Goal: Transaction & Acquisition: Purchase product/service

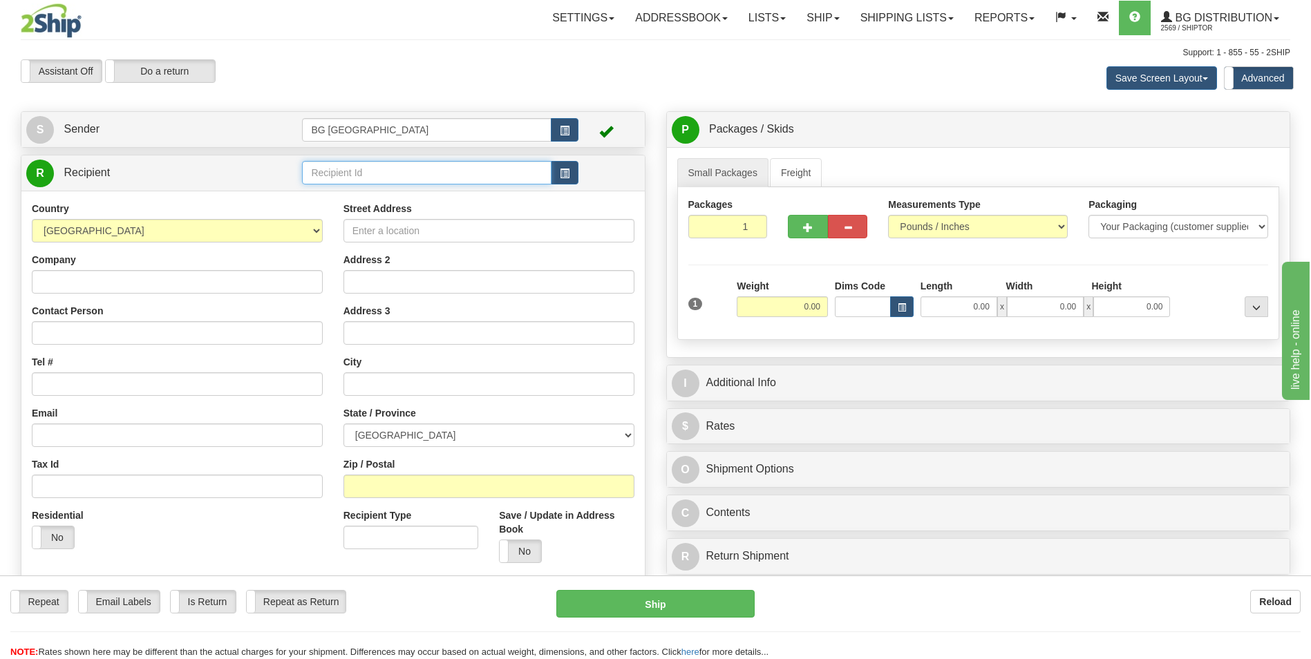
click at [379, 175] on input "text" at bounding box center [426, 172] width 249 height 23
click at [348, 187] on div "60040" at bounding box center [424, 194] width 236 height 15
type input "60040"
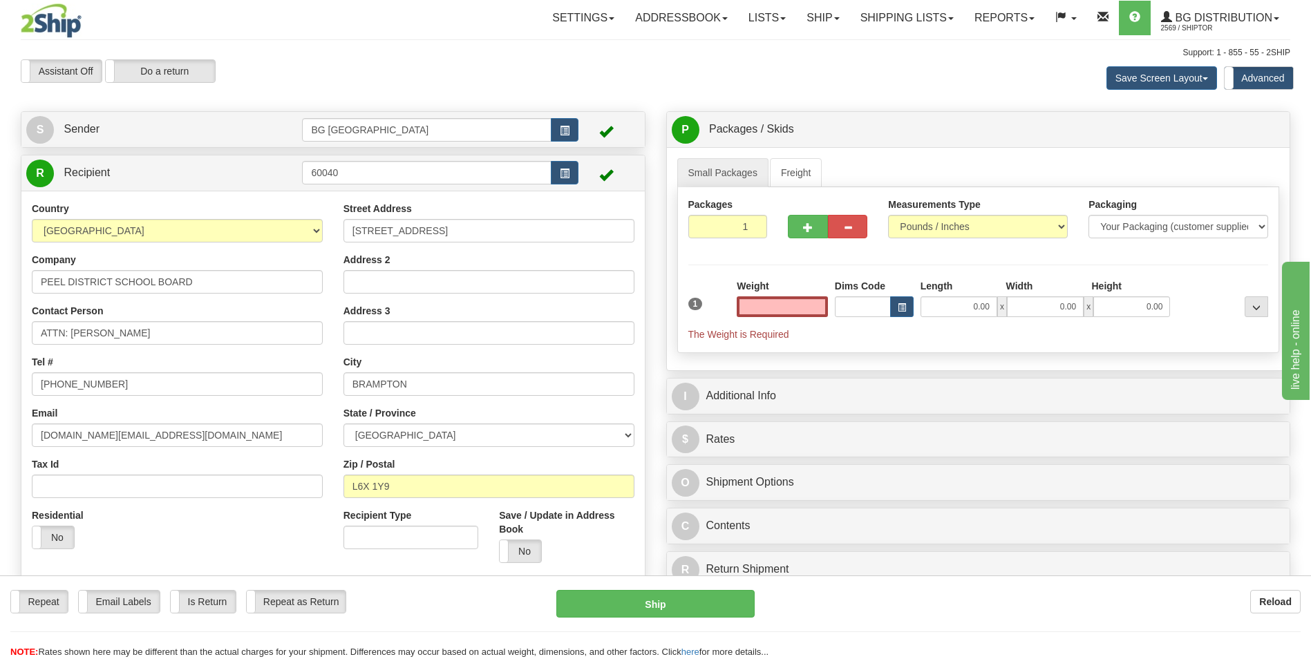
type input "0.00"
click at [200, 328] on input "ATTN: JAIME TRAVASSOS SR." at bounding box center [177, 332] width 291 height 23
paste input "ROB RAGOGNA"
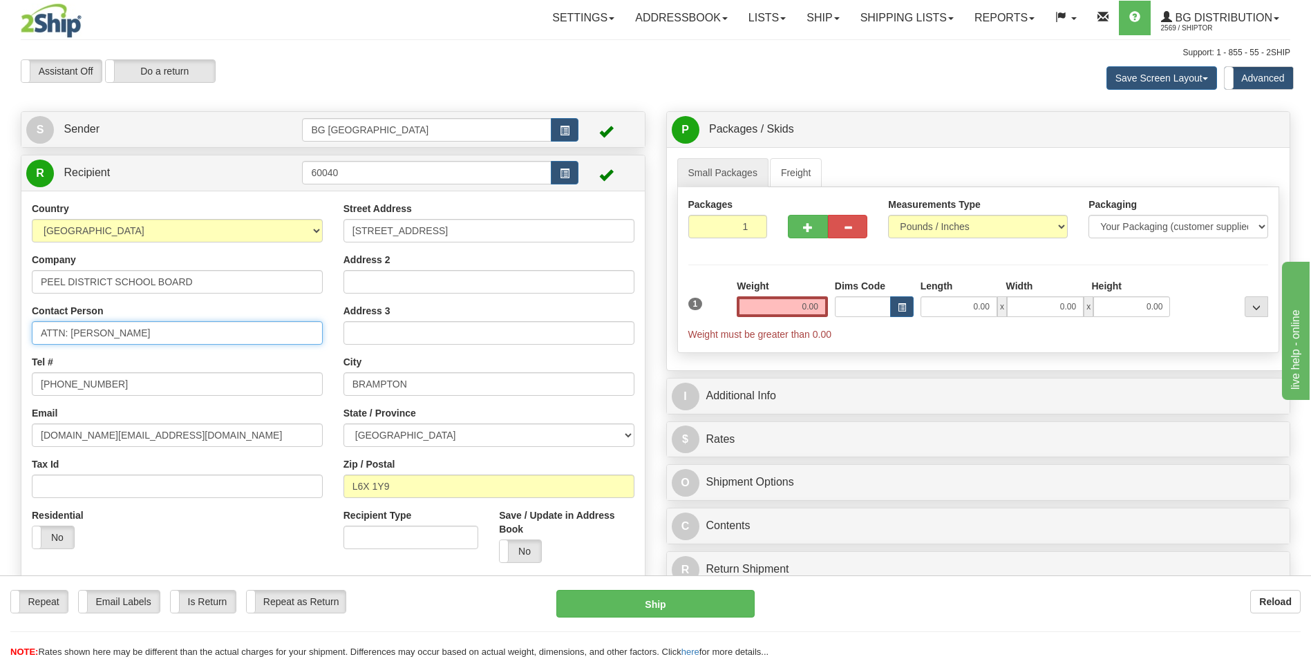
type input "ATTN: ROB RAGOGNA"
click at [433, 236] on input "24 HOLTBY AVENUE" at bounding box center [488, 230] width 291 height 23
paste input "933 CENTRAL PARKWAY WEST"
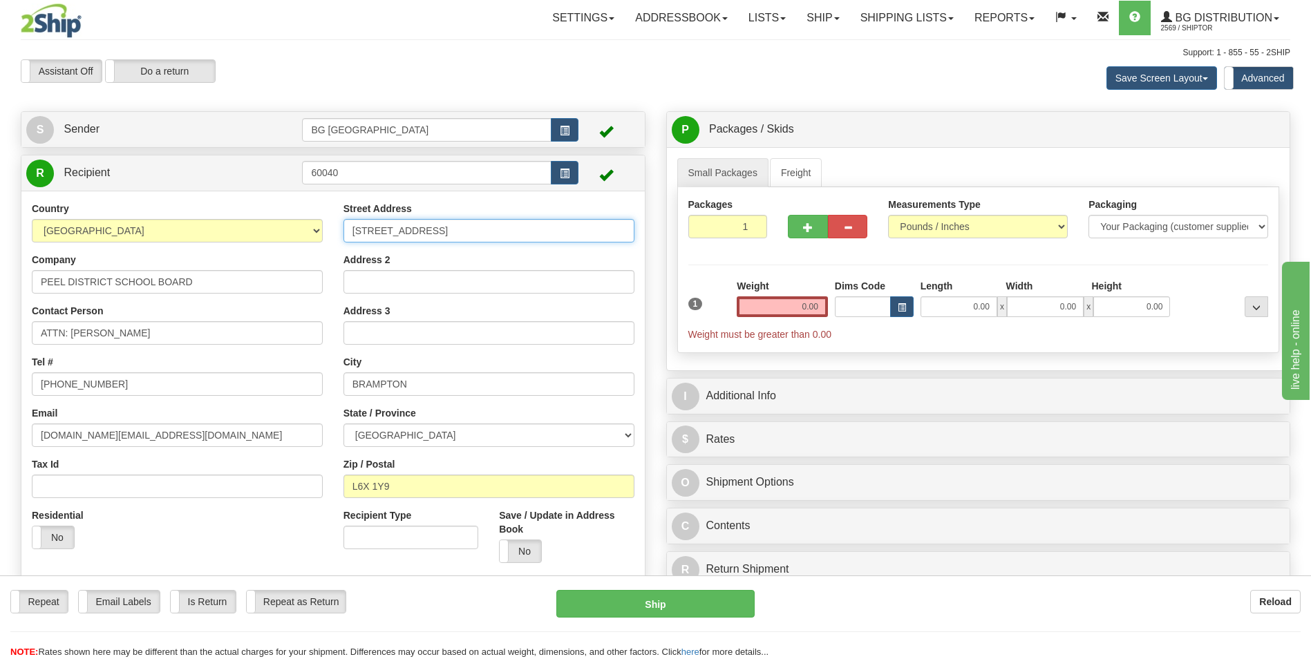
type input "933 CENTRAL PARKWAY WEST"
click at [426, 393] on input "BRAMPTON" at bounding box center [488, 384] width 291 height 23
paste input "MISSISSAUGA"
type input "MISSISSAUGA"
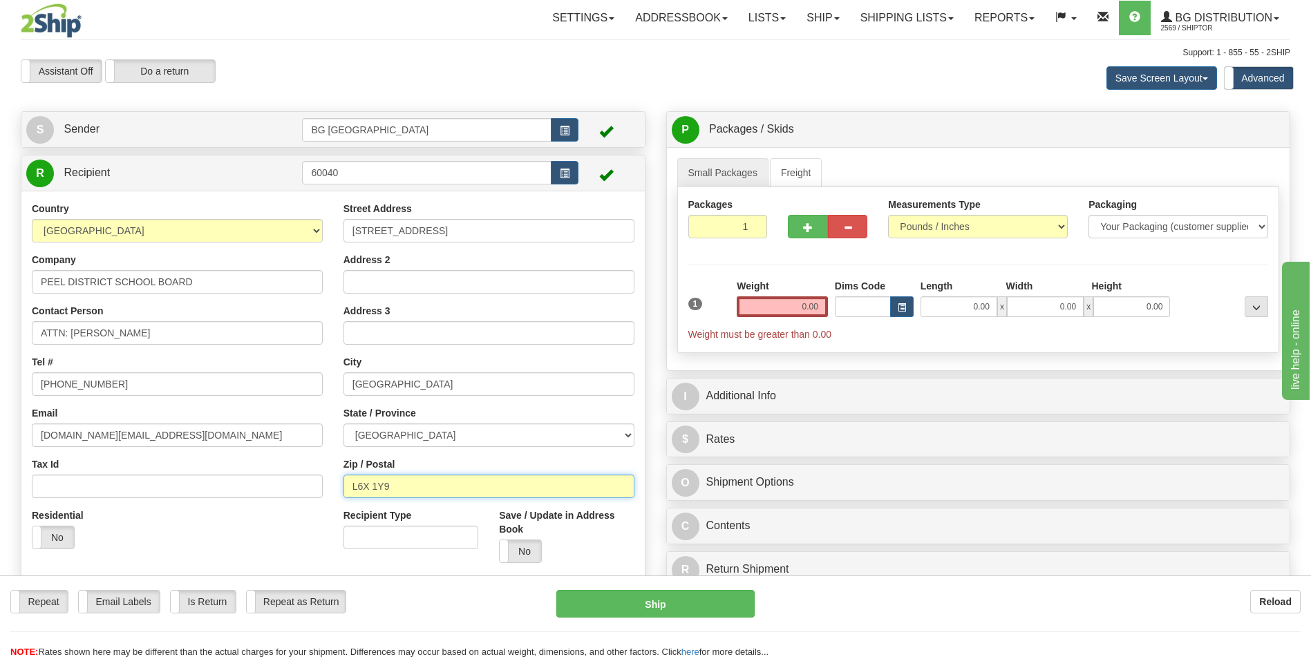
click at [399, 480] on input "L6X 1Y9" at bounding box center [488, 486] width 291 height 23
paste input "5C 2T"
type input "L5C 2T9"
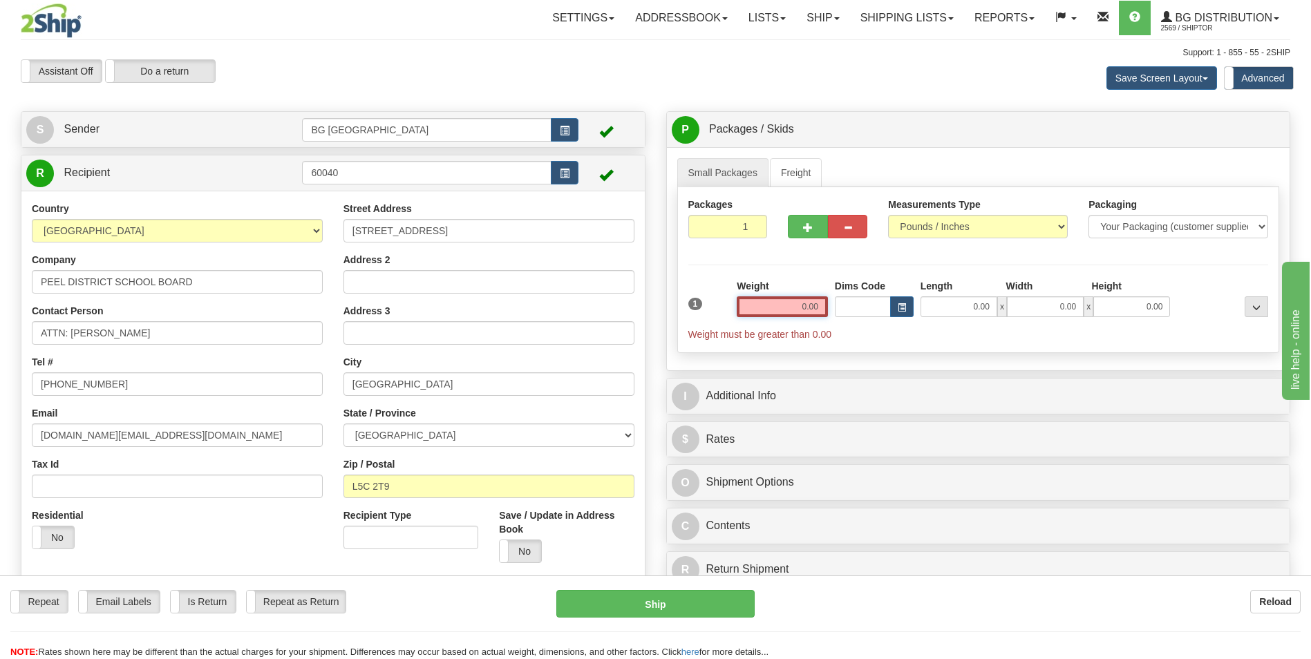
click at [765, 308] on input "0.00" at bounding box center [782, 306] width 91 height 21
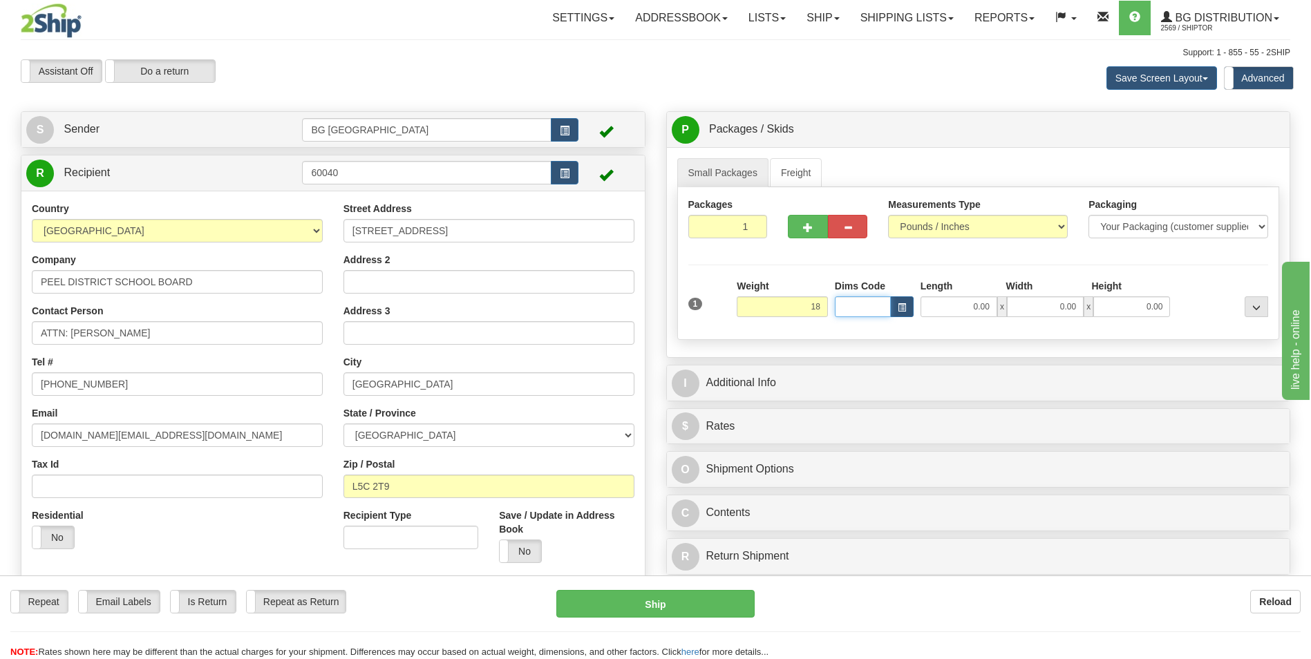
type input "18.00"
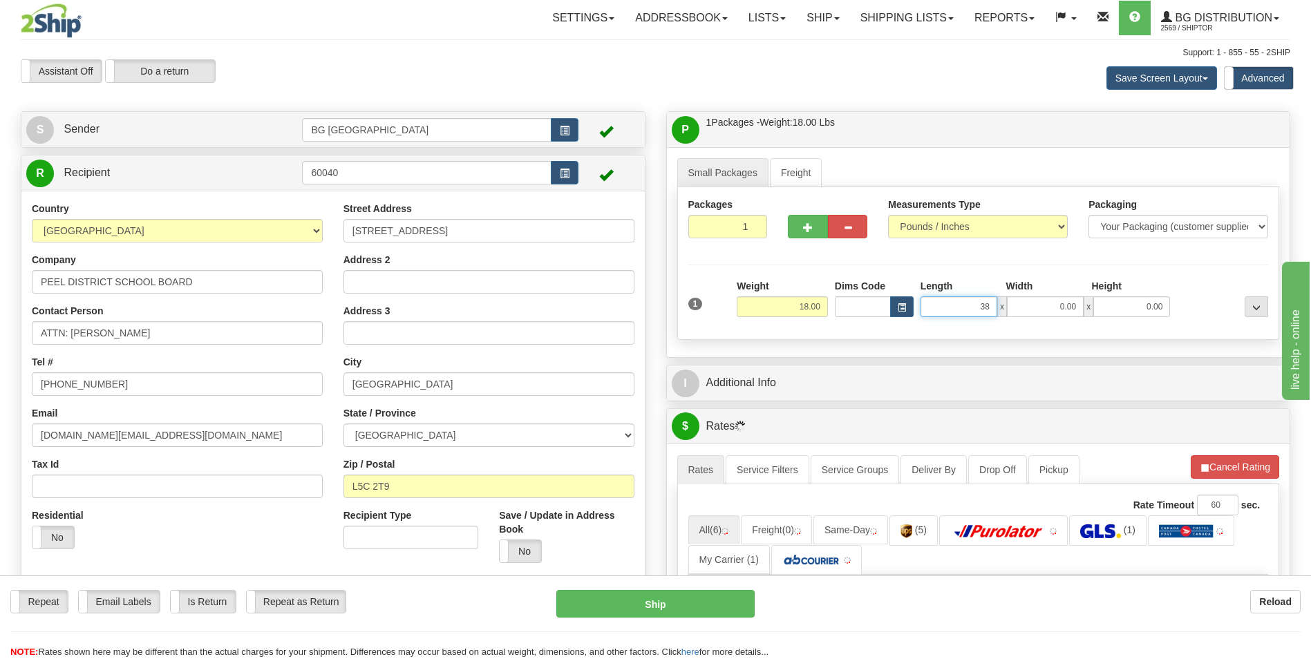
type input "38.00"
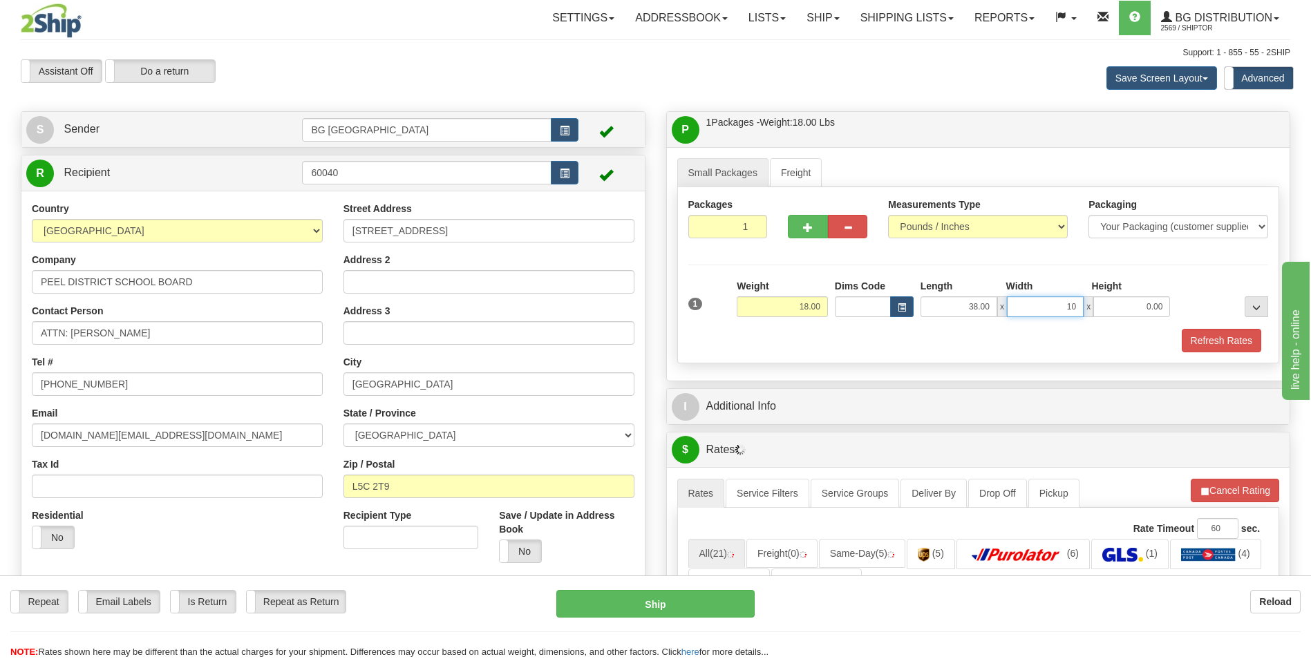
type input "10.00"
type input "6.00"
click at [816, 225] on button "button" at bounding box center [807, 226] width 39 height 23
type input "2"
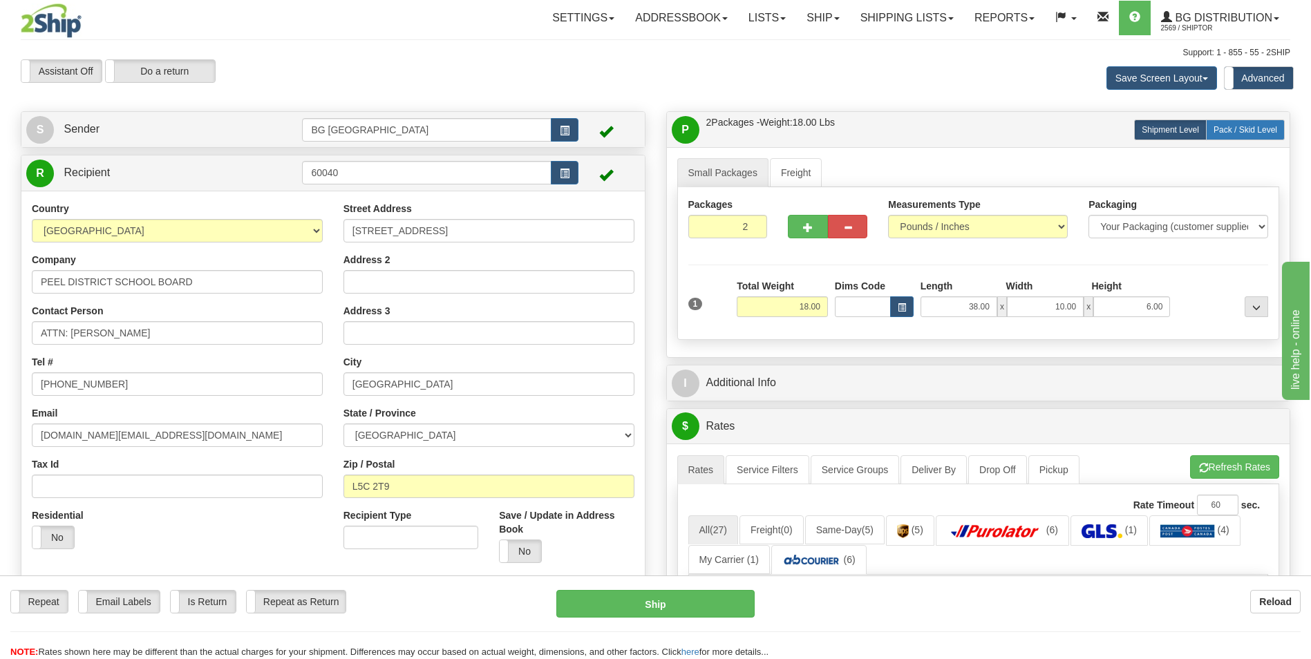
click at [1234, 136] on label "Pack / Skid Level Pack.." at bounding box center [1245, 130] width 79 height 21
radio input "true"
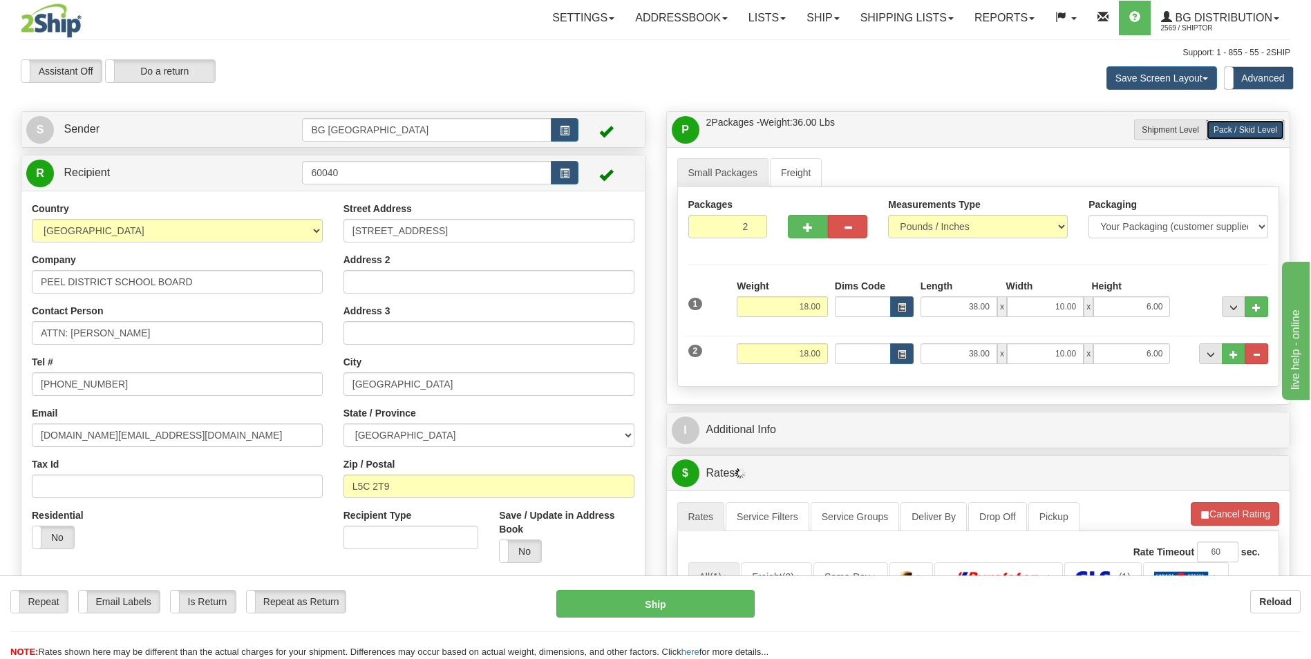
click at [792, 364] on div "Weight 18.00" at bounding box center [782, 358] width 98 height 31
drag, startPoint x: 792, startPoint y: 364, endPoint x: 797, endPoint y: 356, distance: 9.6
click at [797, 356] on input "18.00" at bounding box center [782, 353] width 91 height 21
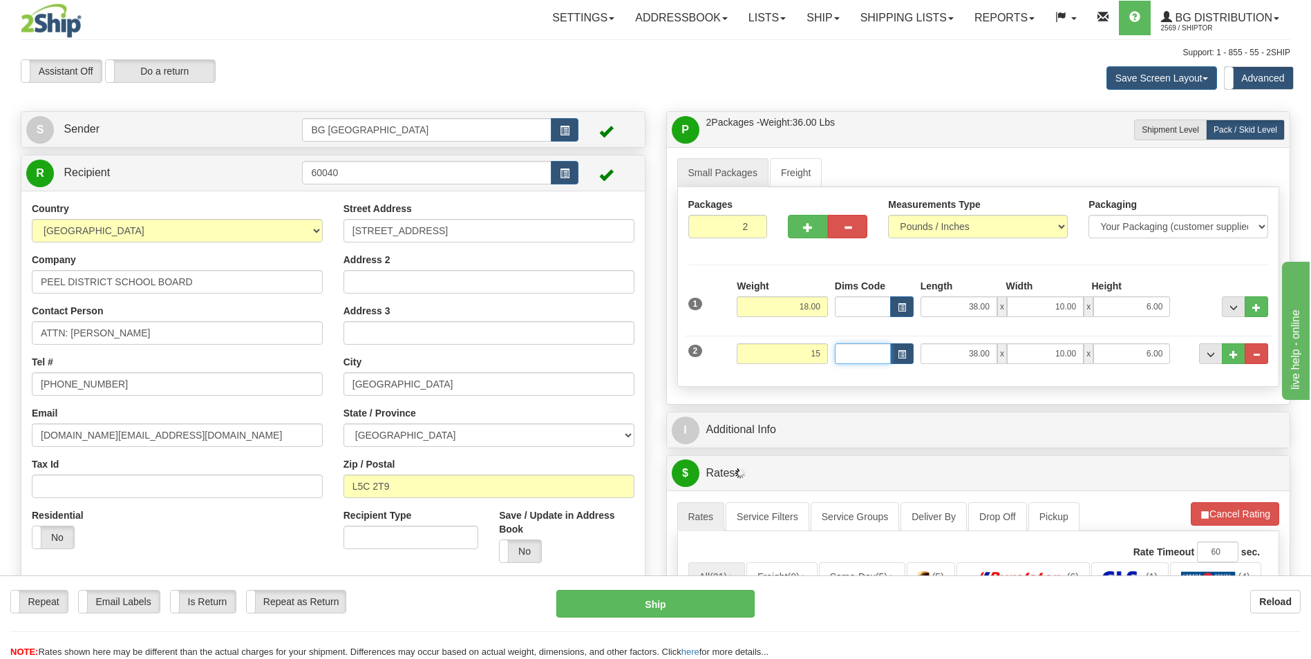
type input "15.00"
type input "53.00"
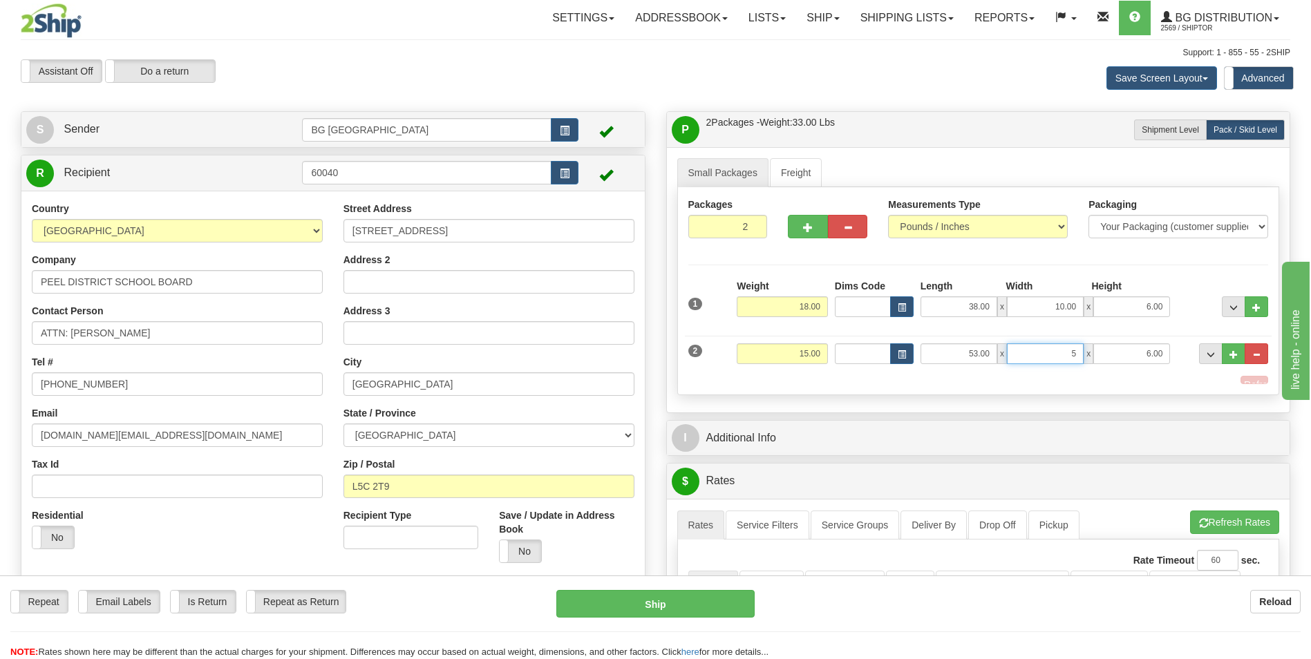
type input "5.00"
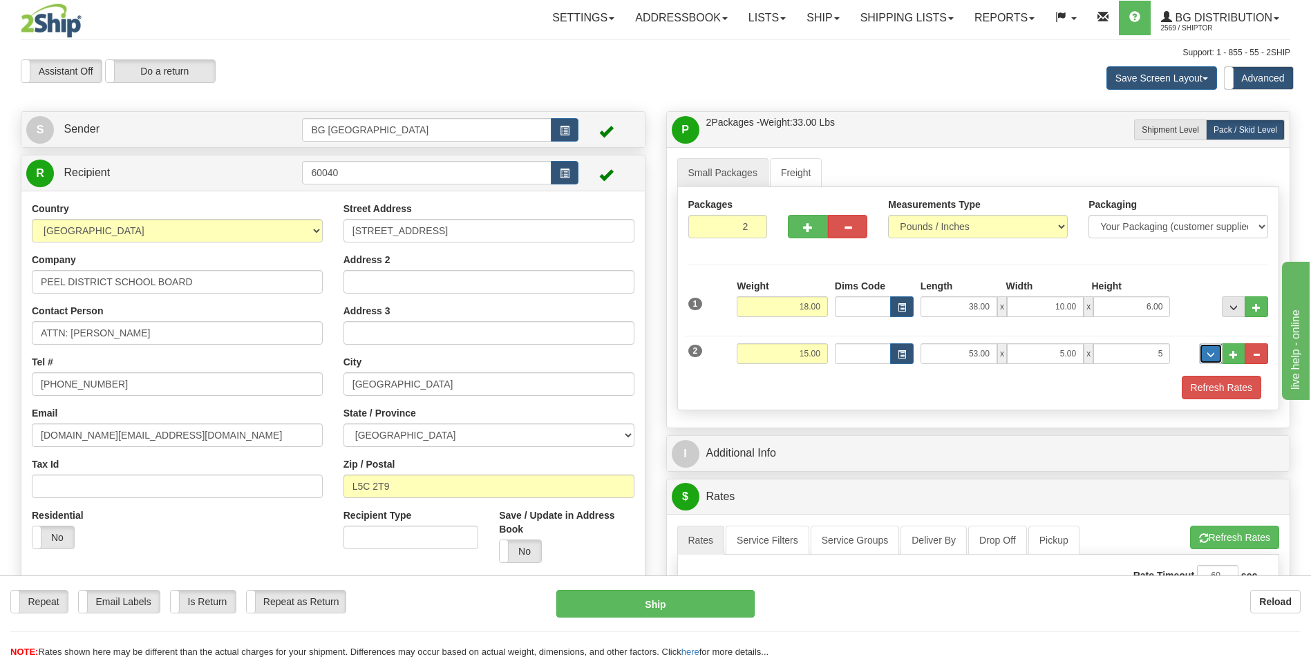
type input "5.00"
click at [759, 436] on div "I Additional Info" at bounding box center [978, 453] width 623 height 35
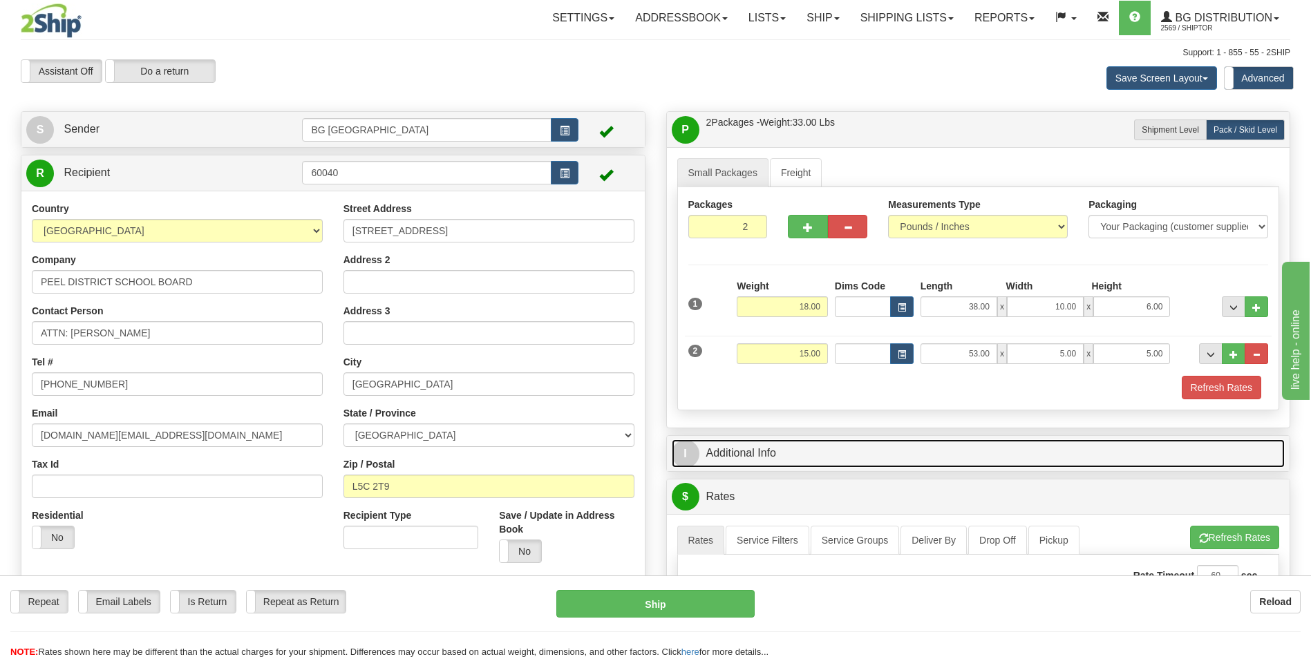
click at [755, 451] on link "I Additional Info" at bounding box center [979, 454] width 614 height 28
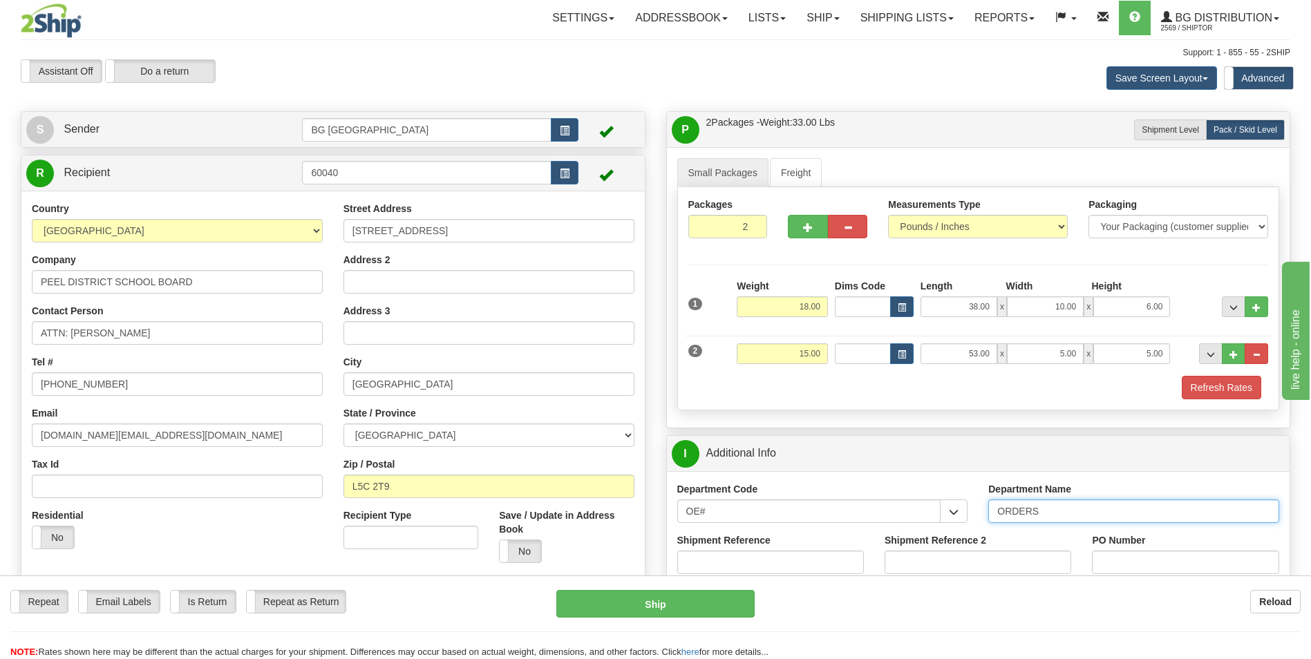
click at [1049, 501] on input "ORDERS" at bounding box center [1133, 511] width 291 height 23
type input "70186044-00"
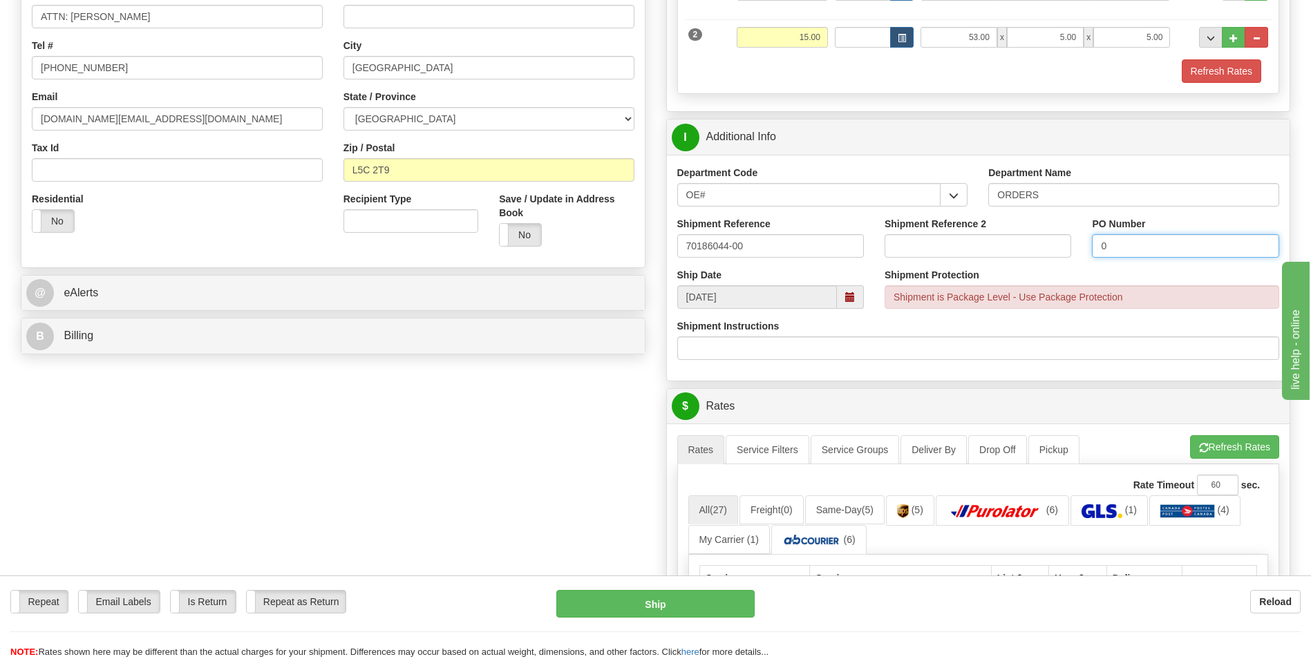
scroll to position [346, 0]
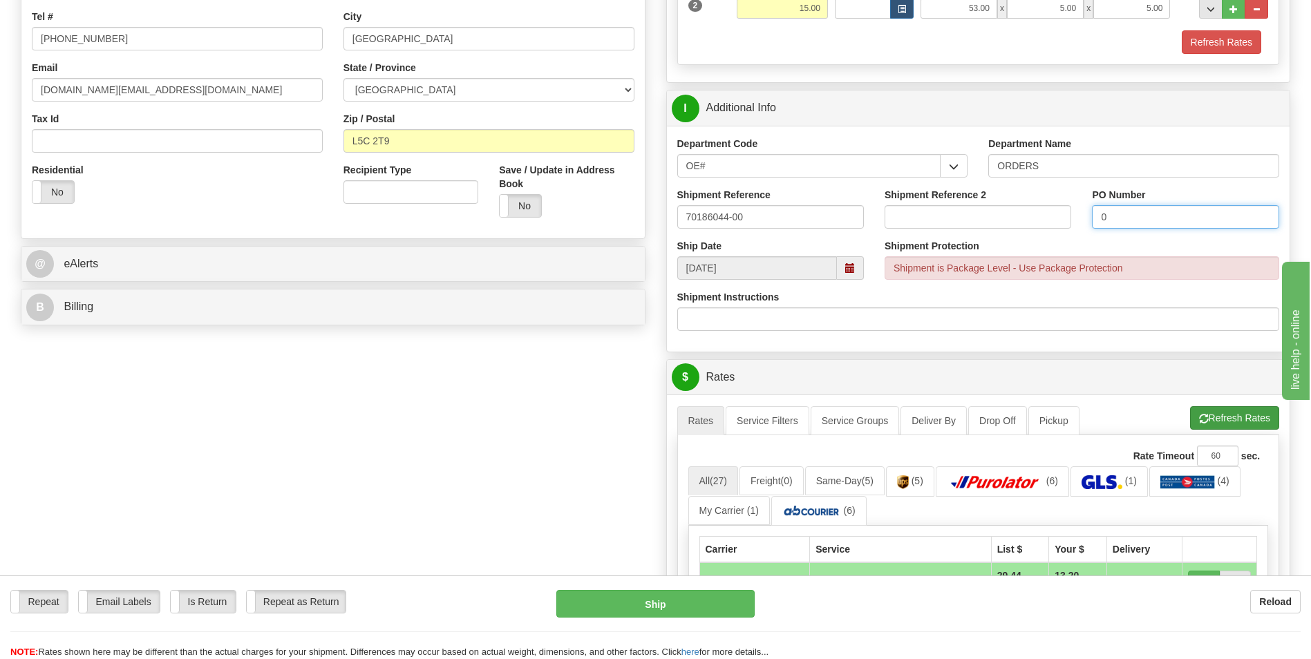
type input "0"
click at [1199, 420] on span "button" at bounding box center [1204, 419] width 10 height 9
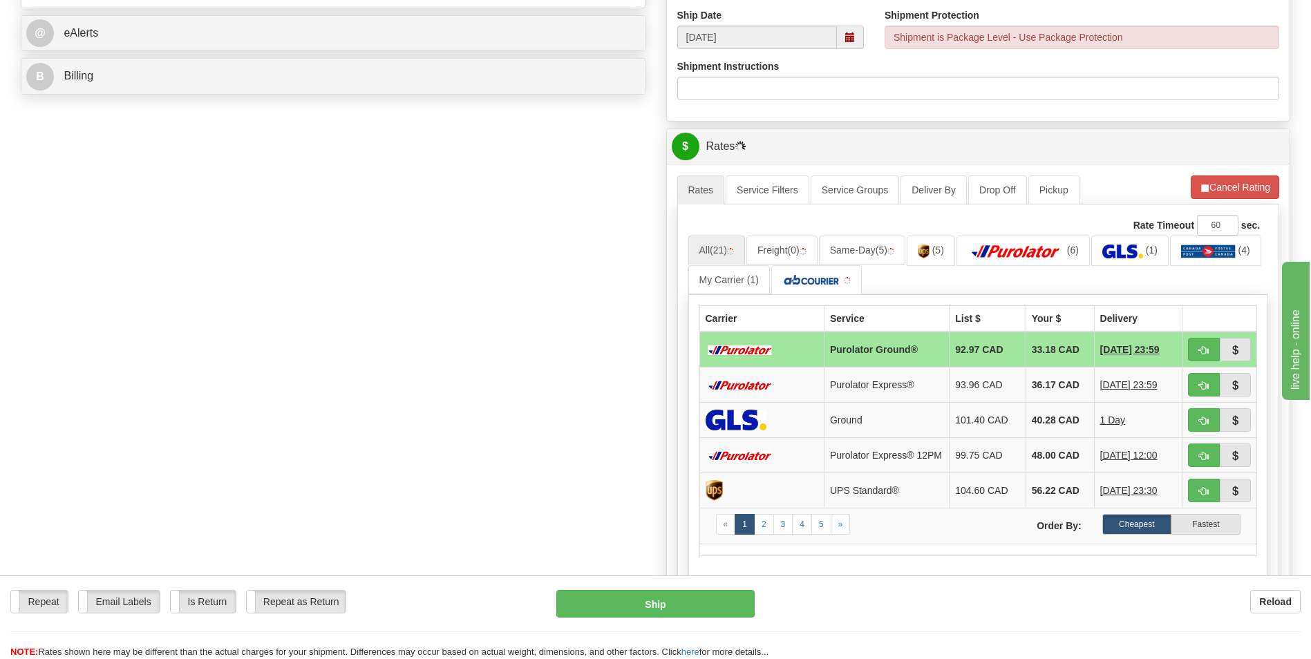
scroll to position [622, 0]
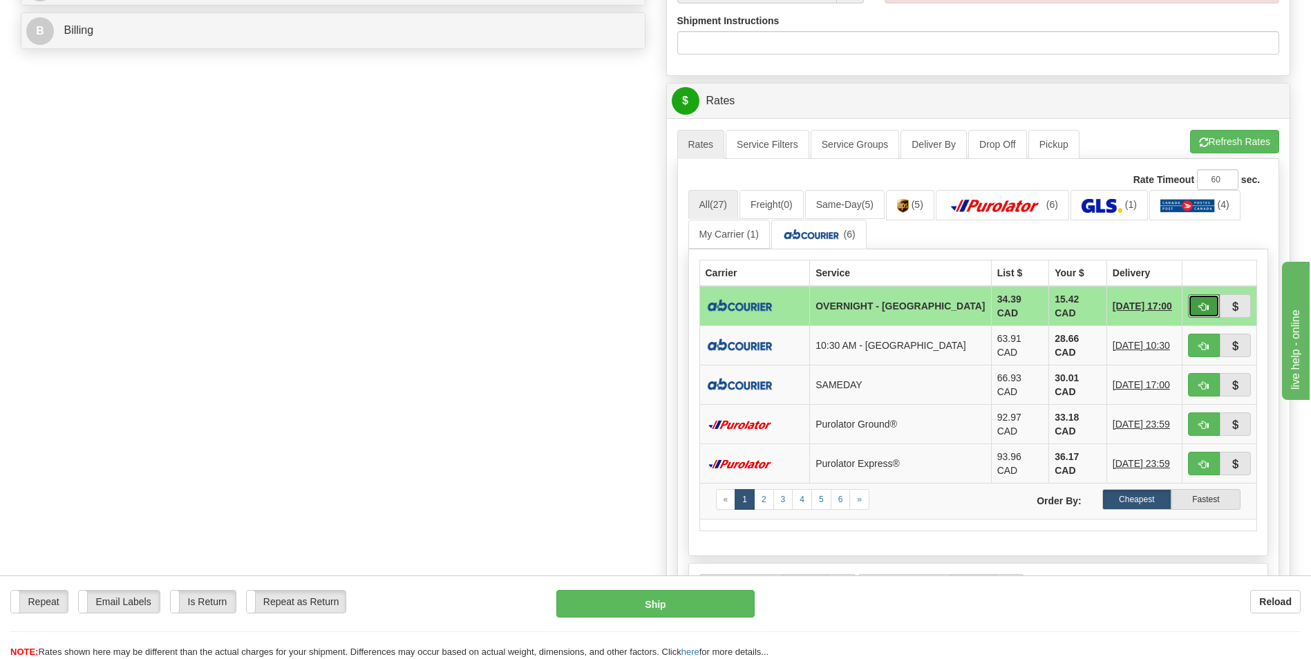
click at [1197, 305] on button "button" at bounding box center [1204, 305] width 32 height 23
type input "4"
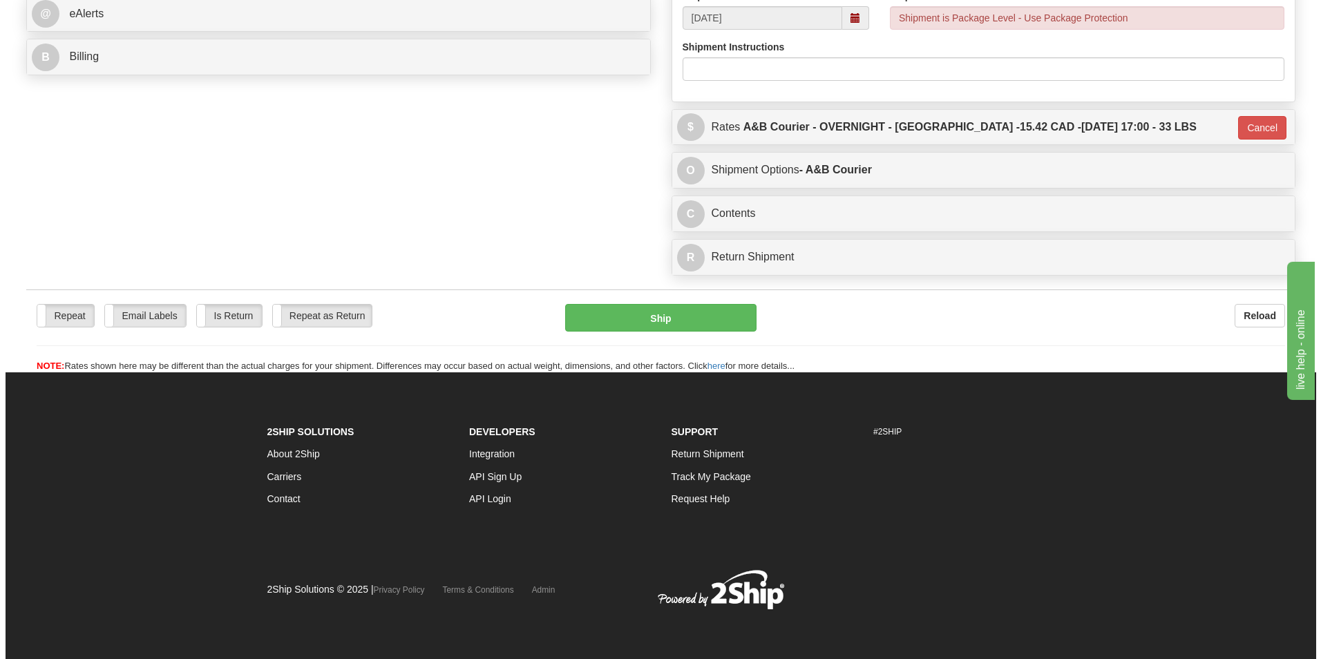
scroll to position [596, 0]
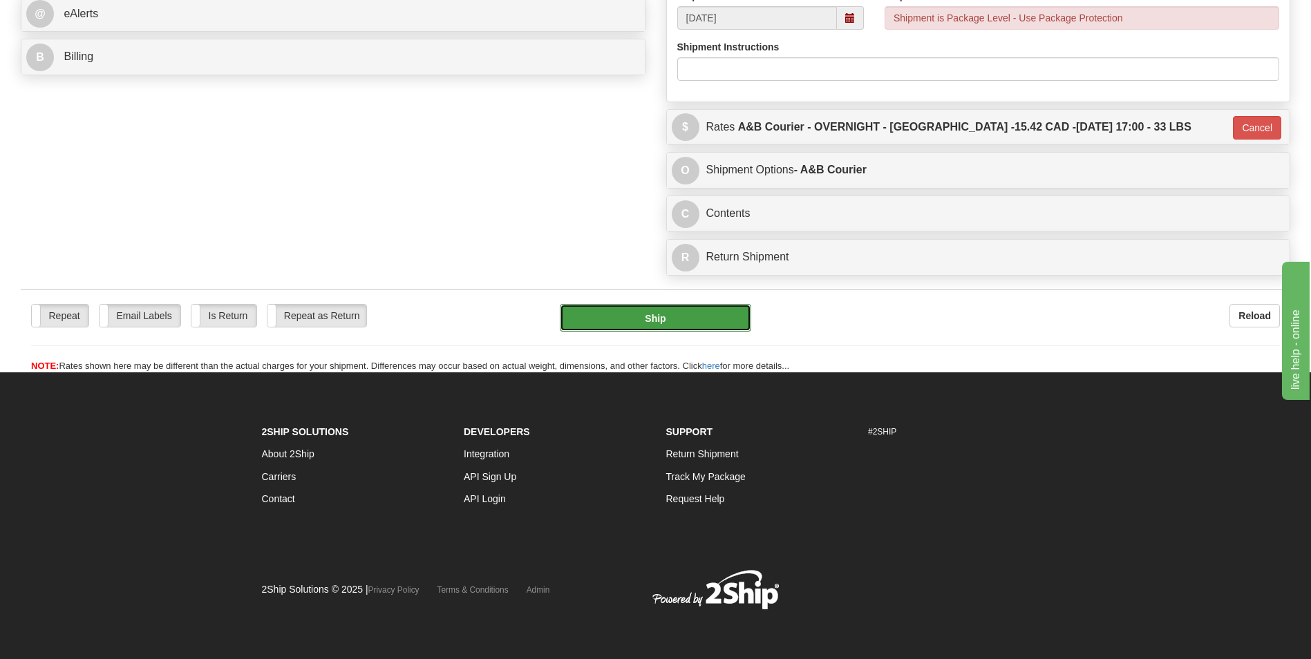
click at [688, 328] on button "Ship" at bounding box center [655, 318] width 191 height 28
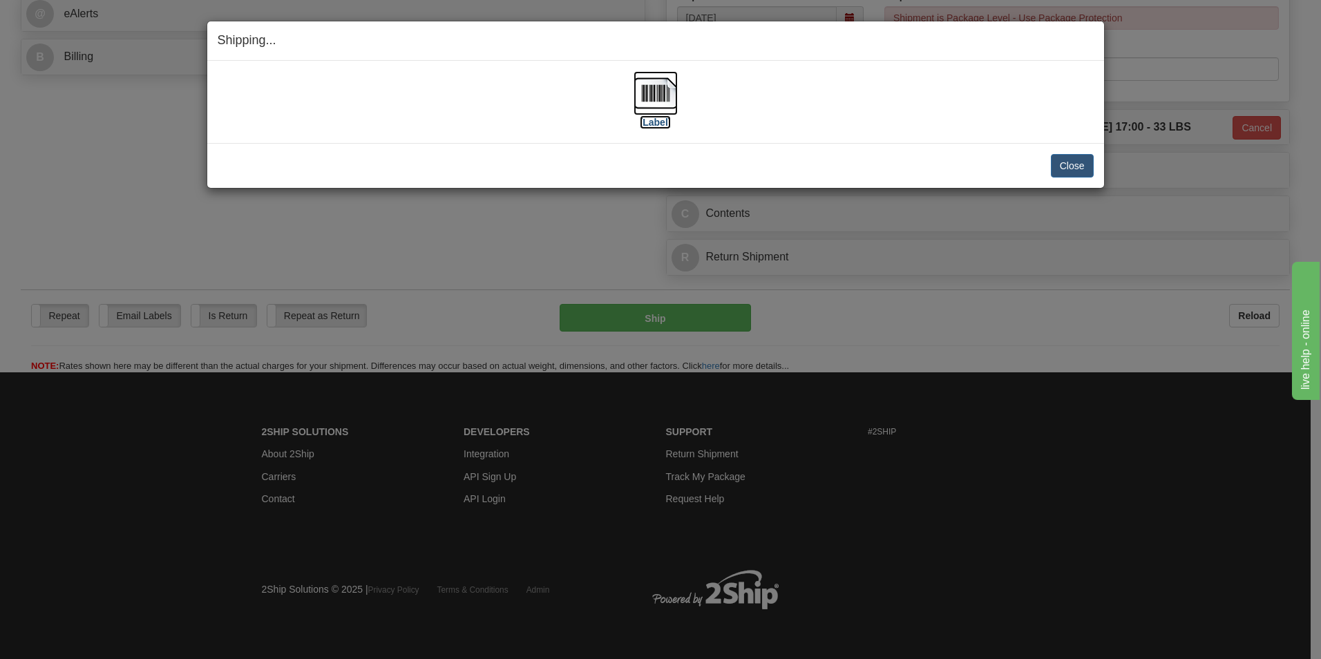
click at [655, 87] on img at bounding box center [656, 93] width 44 height 44
click at [1065, 157] on button "Close" at bounding box center [1072, 165] width 43 height 23
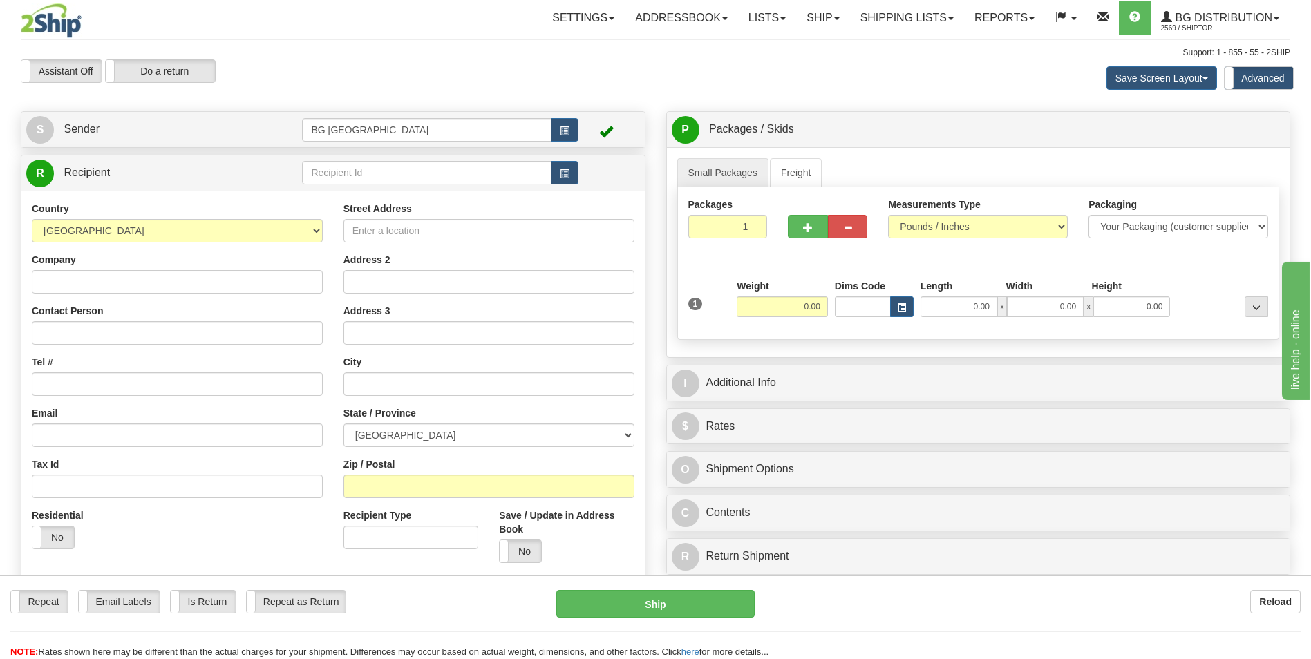
click at [380, 160] on td at bounding box center [440, 173] width 276 height 28
click at [380, 167] on input "text" at bounding box center [426, 172] width 249 height 23
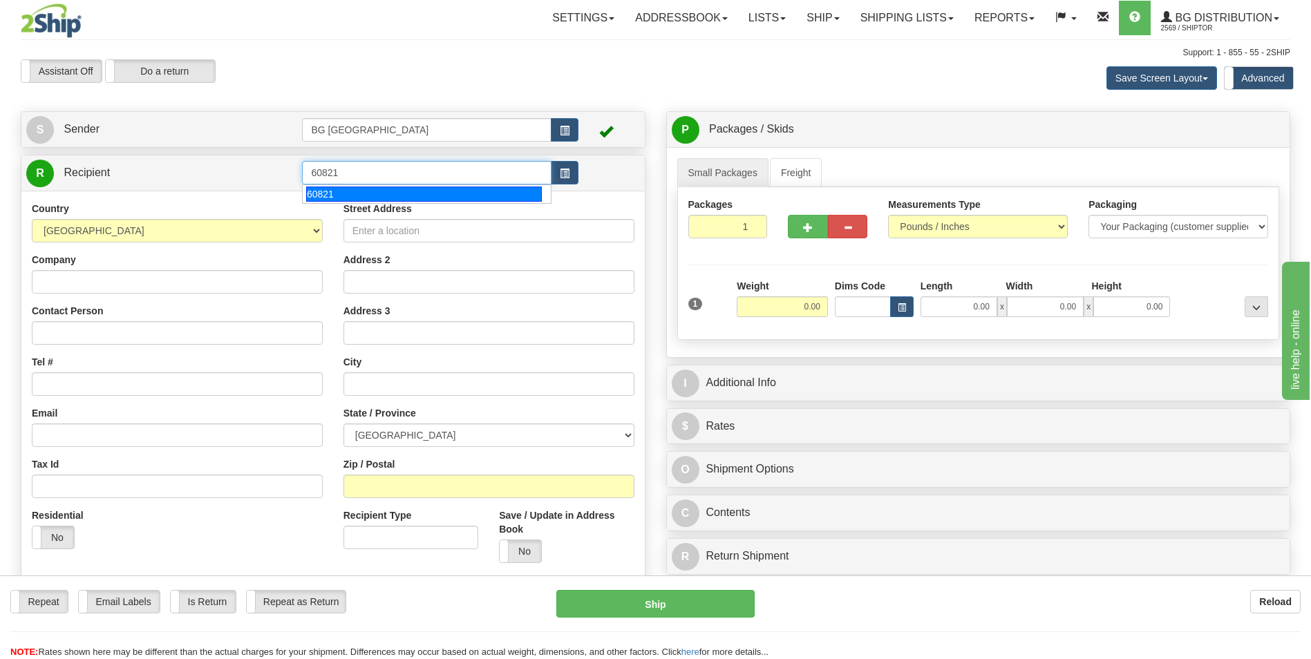
click at [343, 189] on div "60821" at bounding box center [424, 194] width 236 height 15
type input "60821"
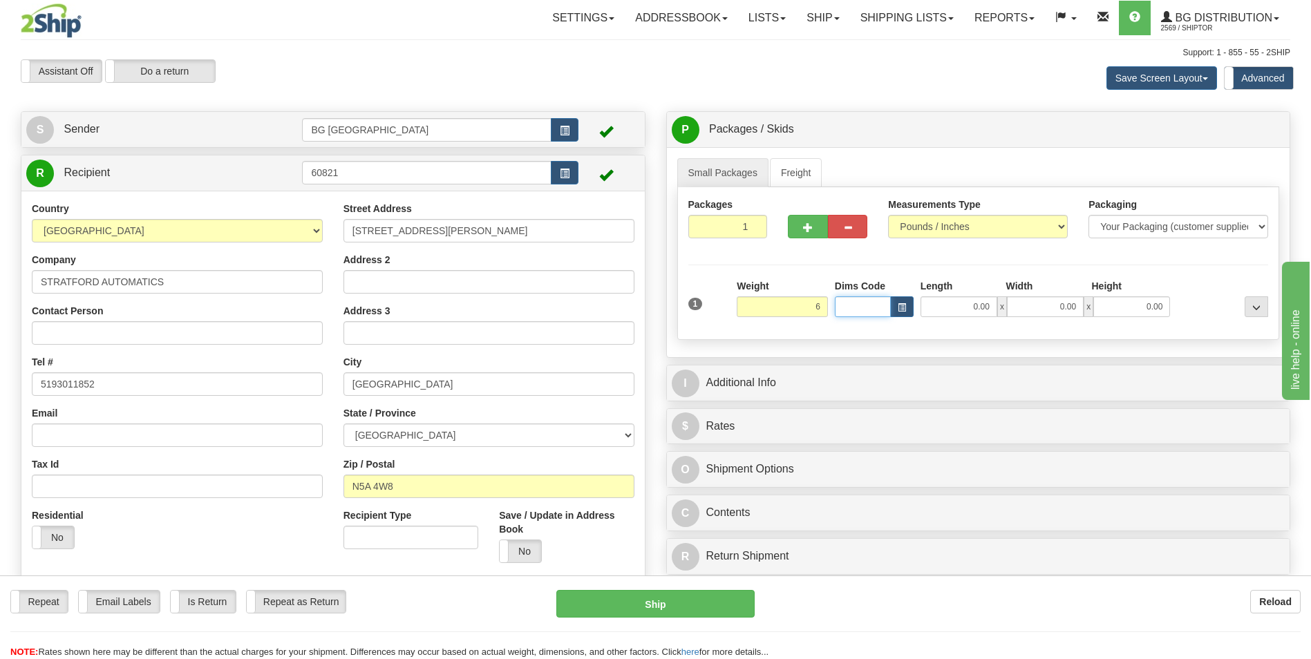
type input "6.00"
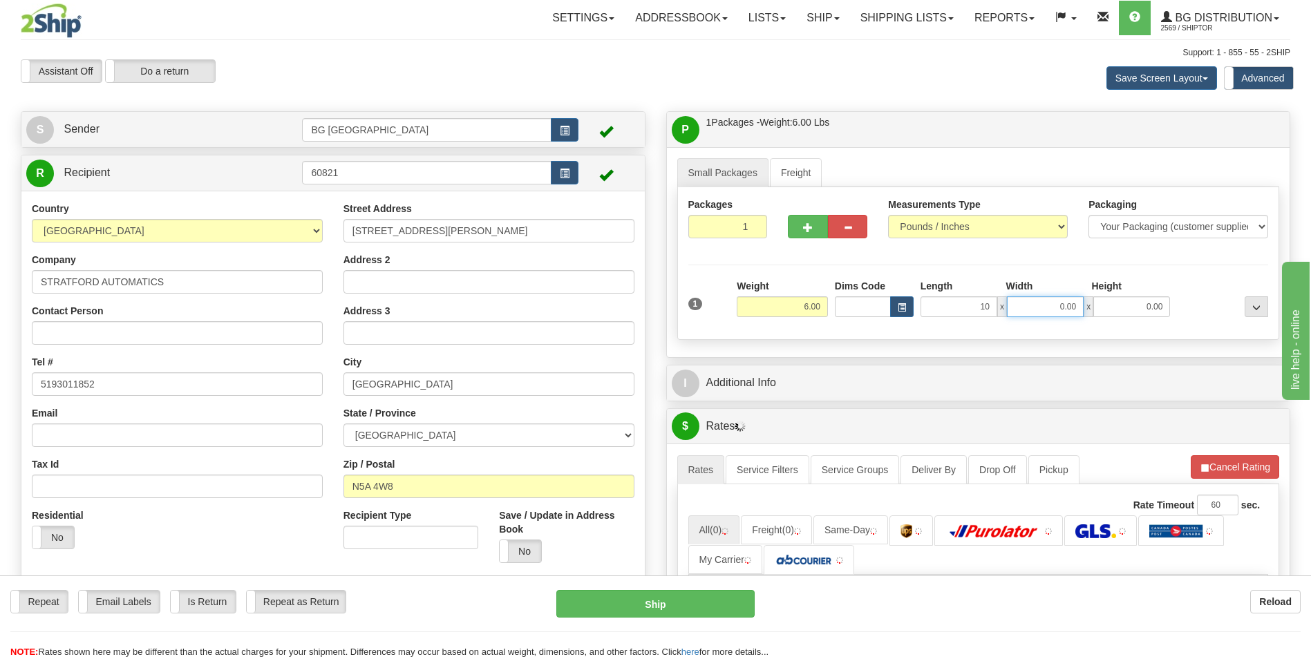
type input "10.00"
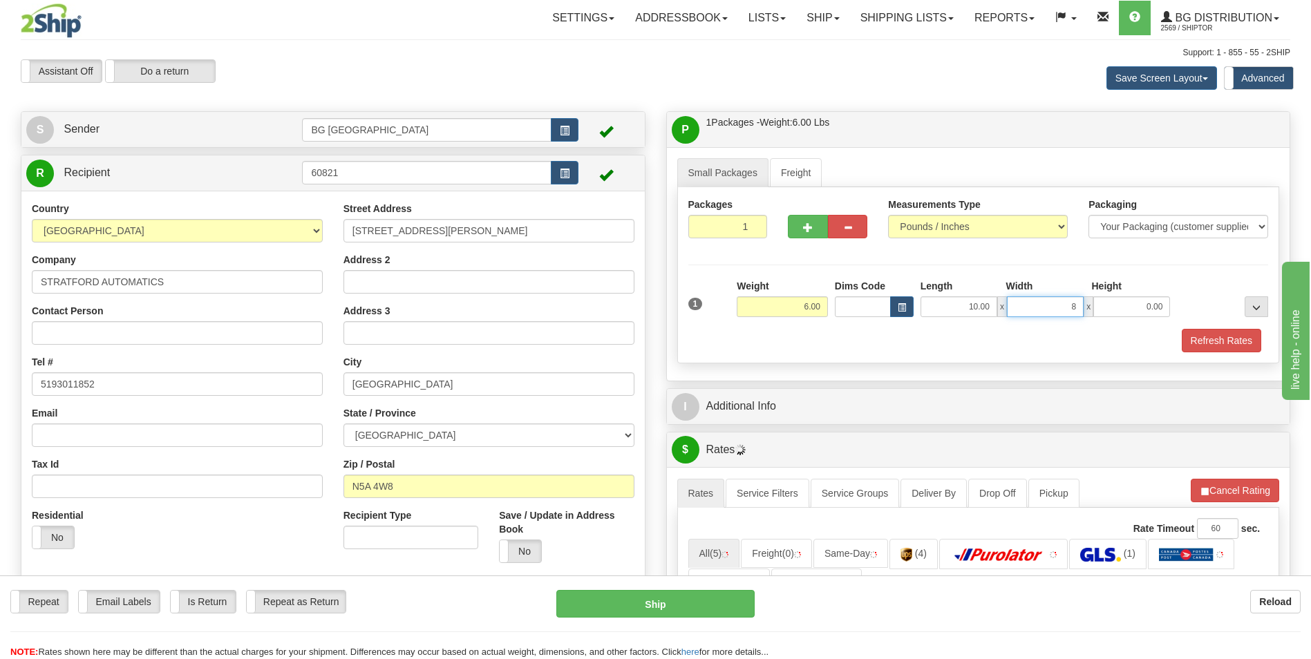
type input "8.00"
type input "3.00"
click at [952, 77] on div "Save Screen Layout Save Layout Reset to Default Standard Advanced" at bounding box center [1032, 77] width 538 height 37
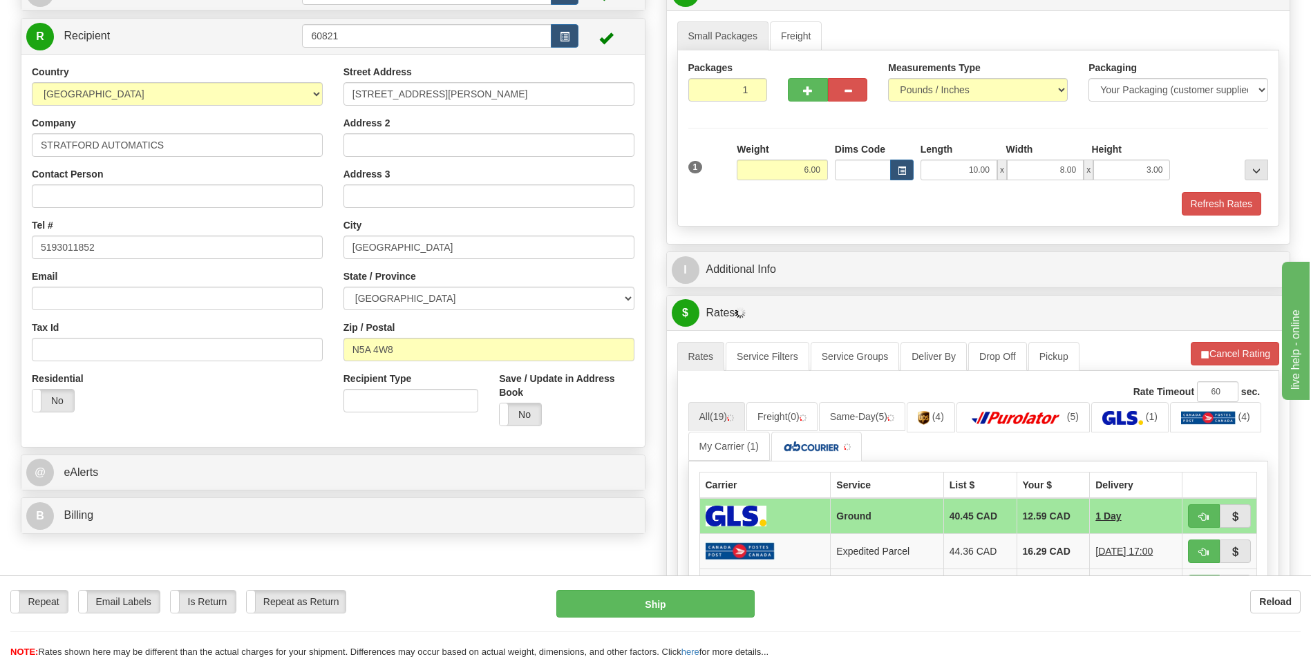
scroll to position [138, 0]
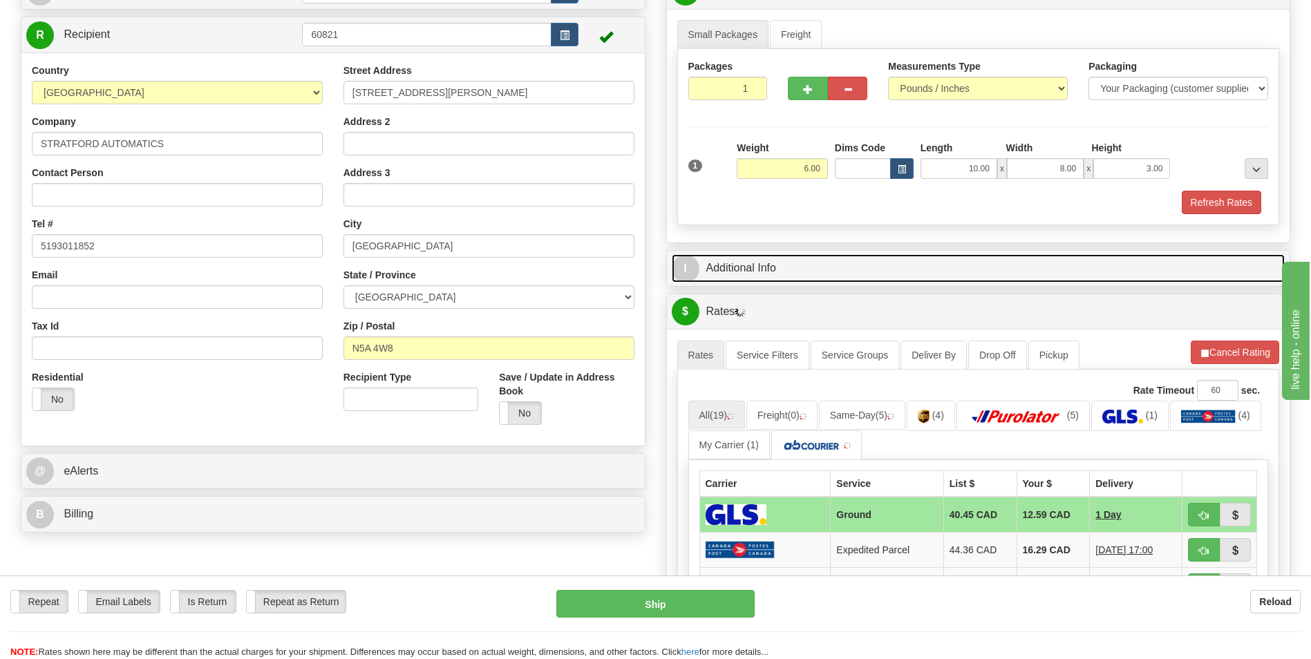
click at [831, 277] on link "I Additional Info" at bounding box center [979, 268] width 614 height 28
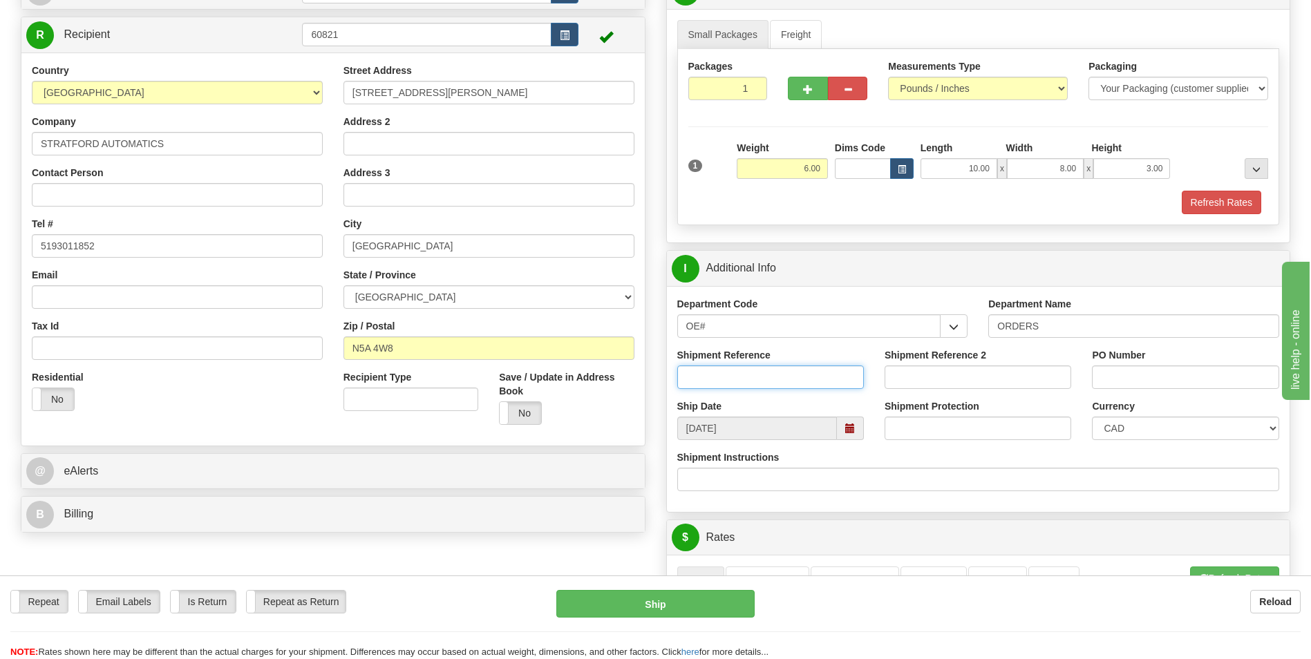
click at [785, 383] on input "Shipment Reference" at bounding box center [770, 377] width 187 height 23
type input "70185989-00"
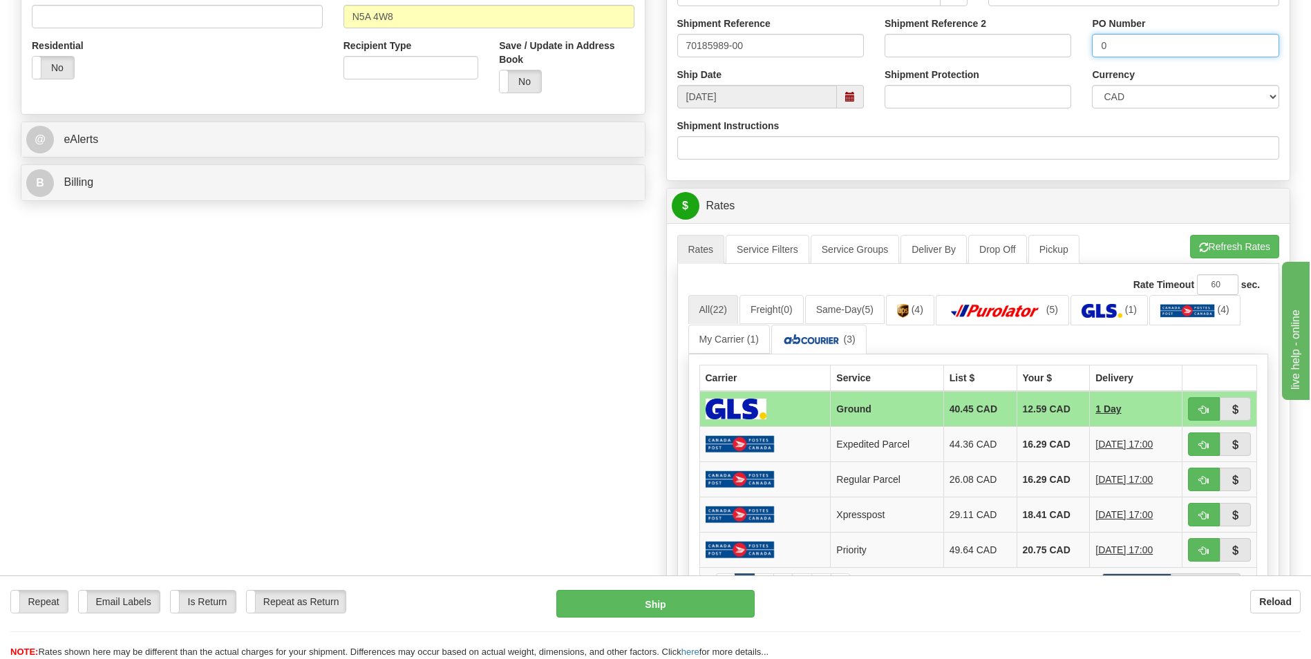
scroll to position [484, 0]
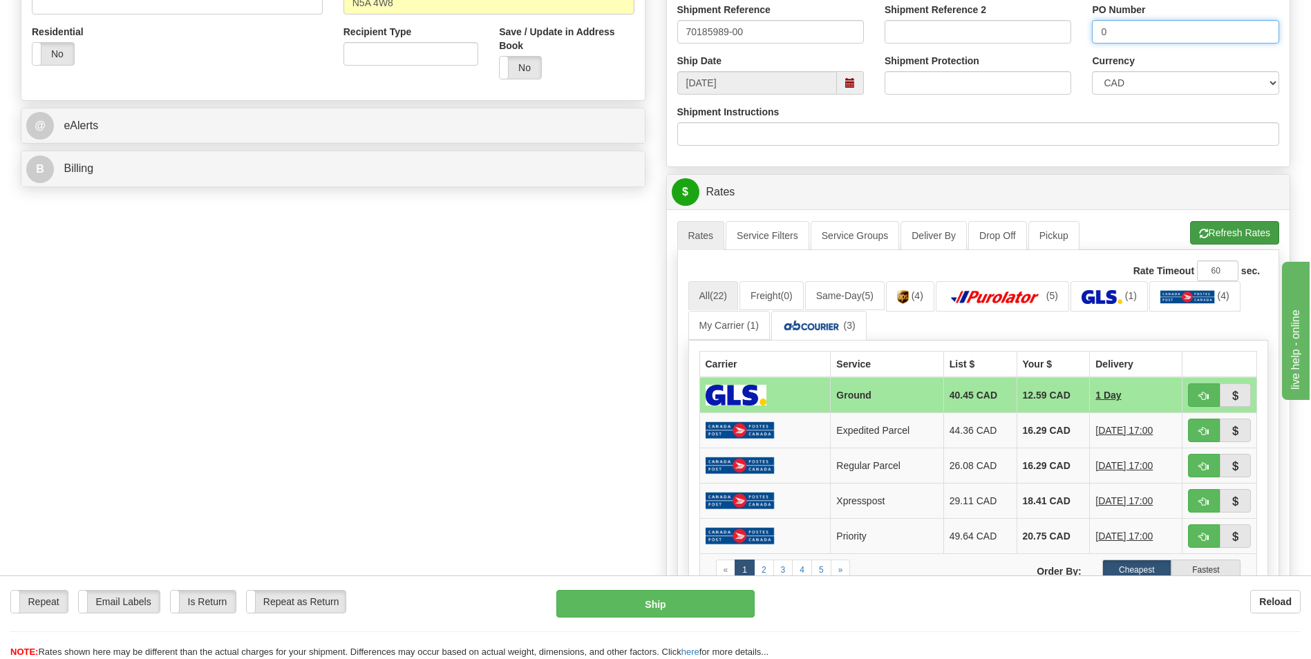
type input "0"
click at [1257, 237] on button "Refresh Rates" at bounding box center [1234, 232] width 89 height 23
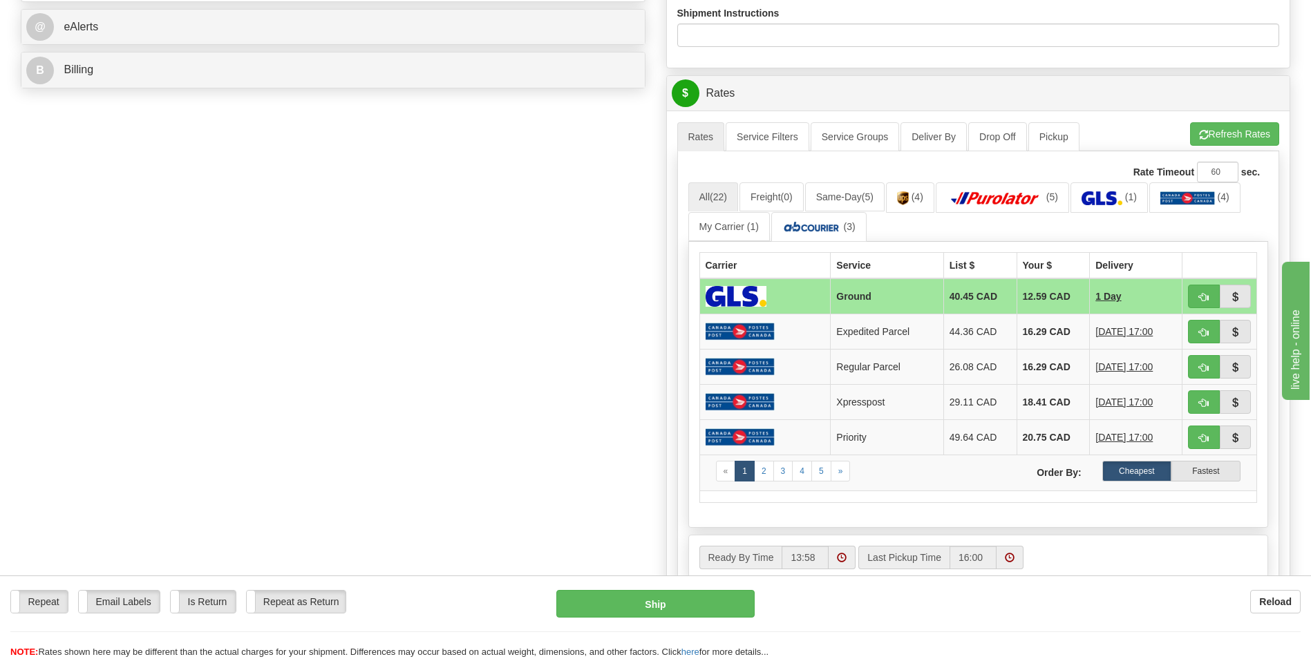
scroll to position [622, 0]
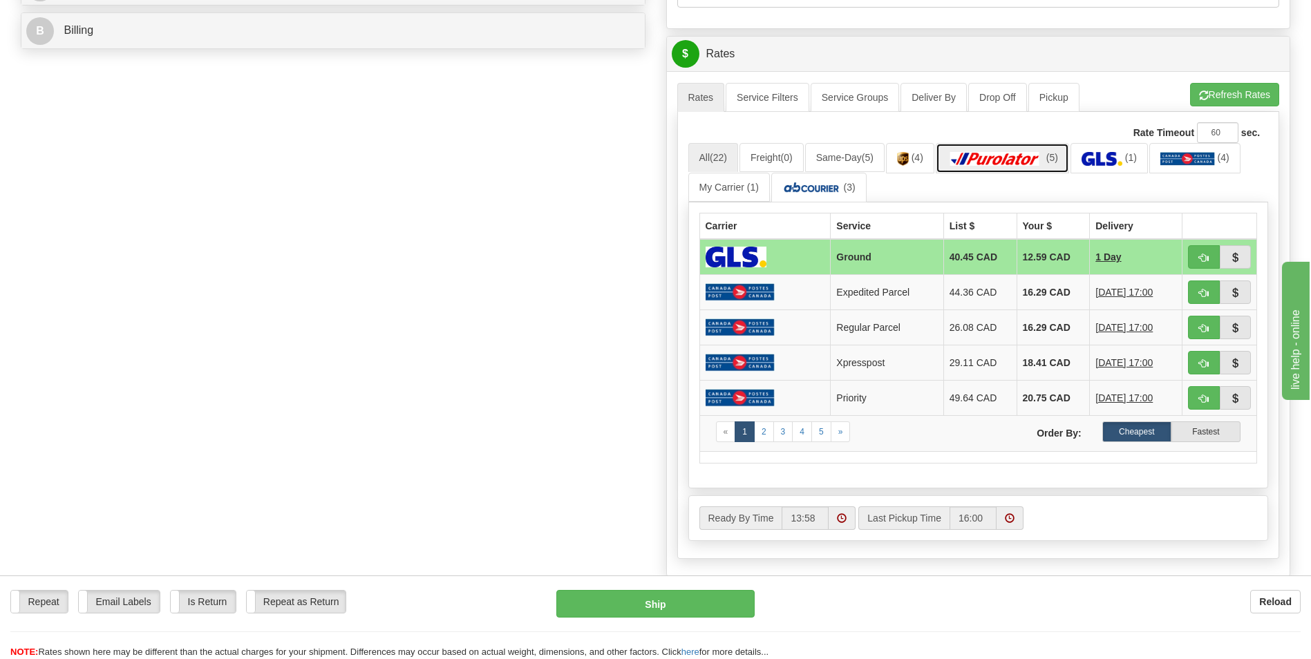
click at [1027, 153] on img at bounding box center [995, 159] width 97 height 14
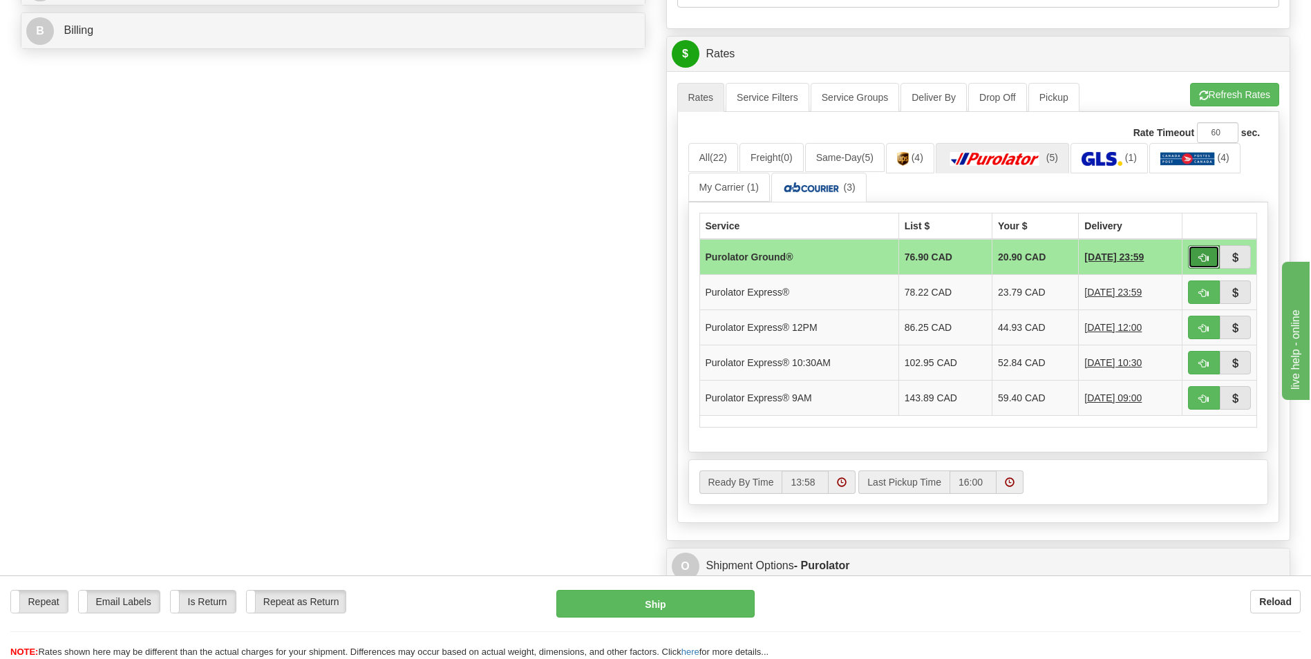
click at [1190, 250] on button "button" at bounding box center [1204, 256] width 32 height 23
type input "260"
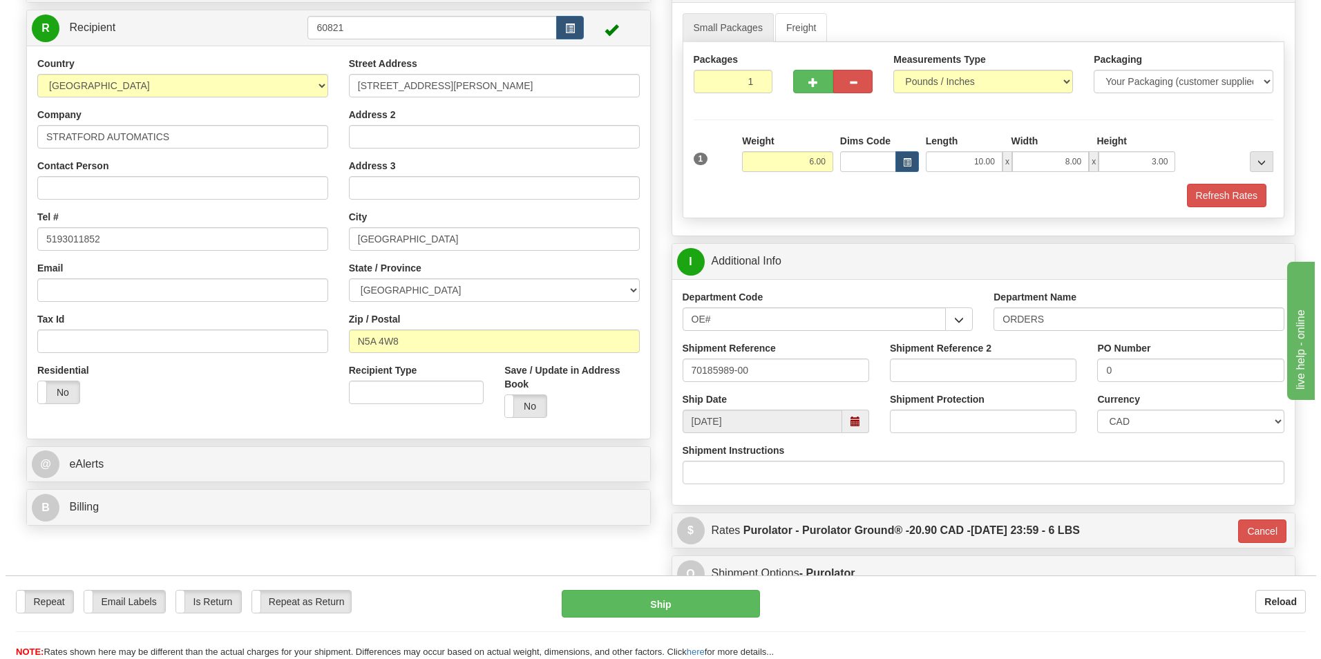
scroll to position [134, 0]
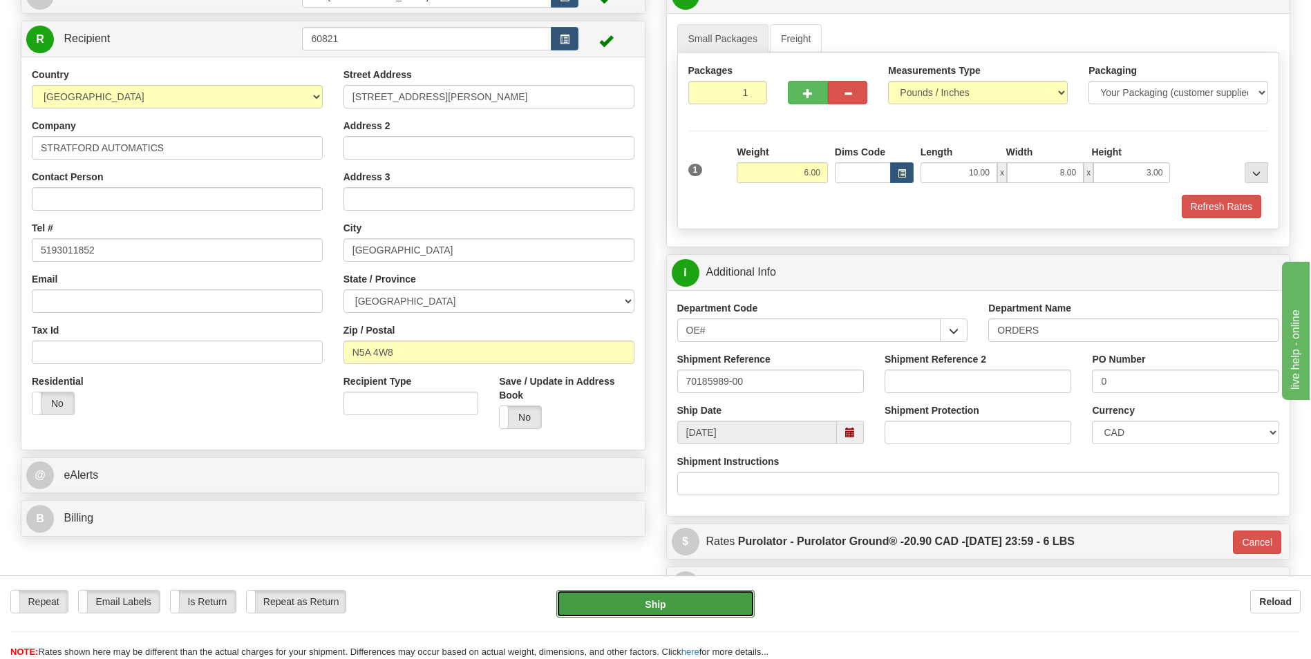
click at [605, 603] on button "Ship" at bounding box center [655, 604] width 198 height 28
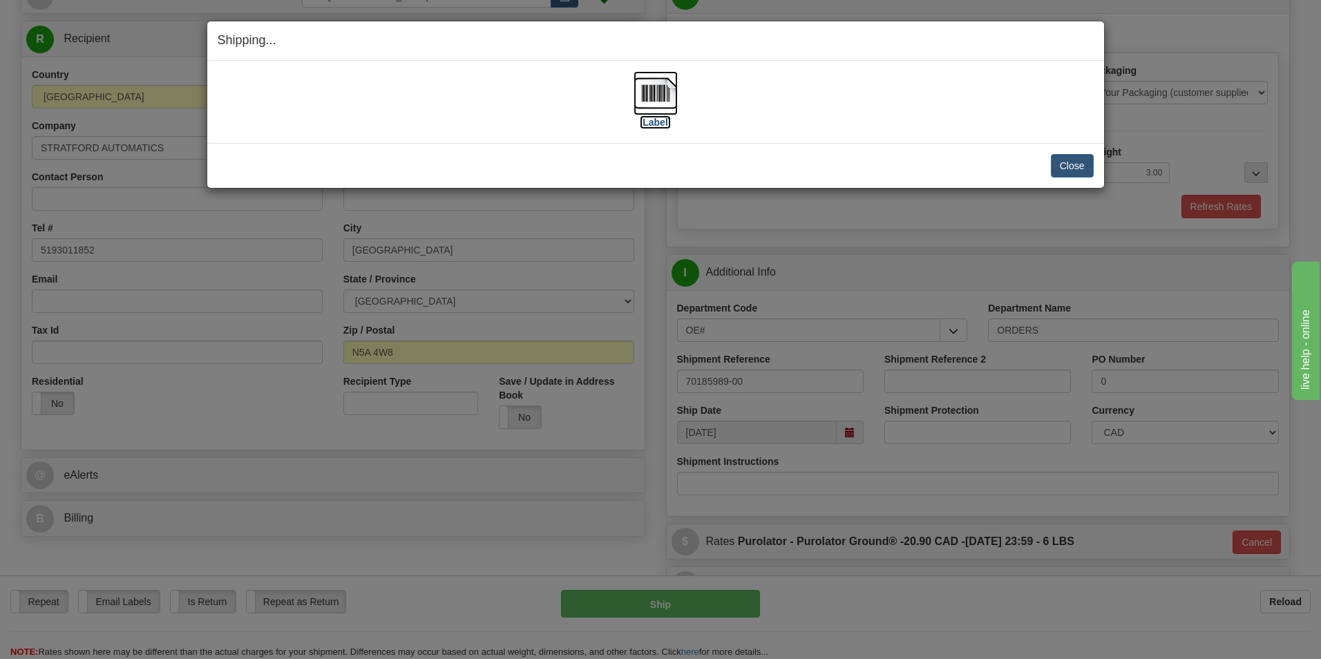
click at [652, 91] on img at bounding box center [656, 93] width 44 height 44
click at [1061, 160] on button "Close" at bounding box center [1072, 165] width 43 height 23
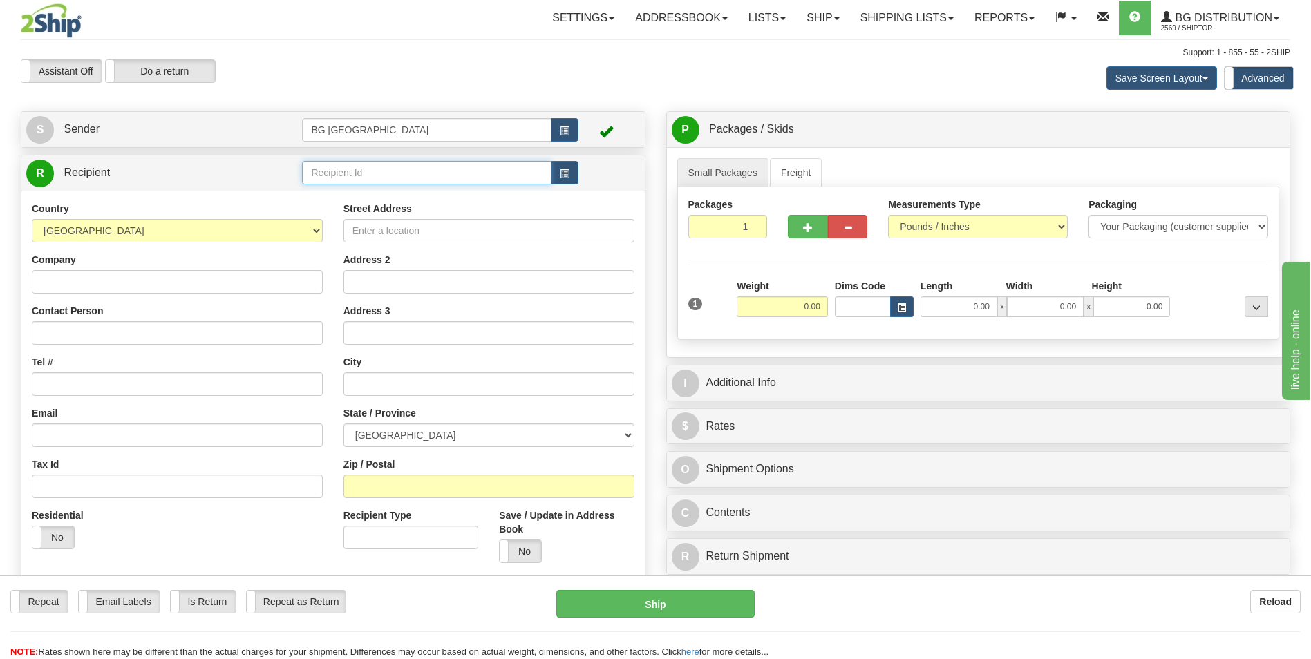
click at [363, 180] on input "text" at bounding box center [426, 172] width 249 height 23
click at [338, 192] on div "60128" at bounding box center [424, 194] width 236 height 15
type input "60128"
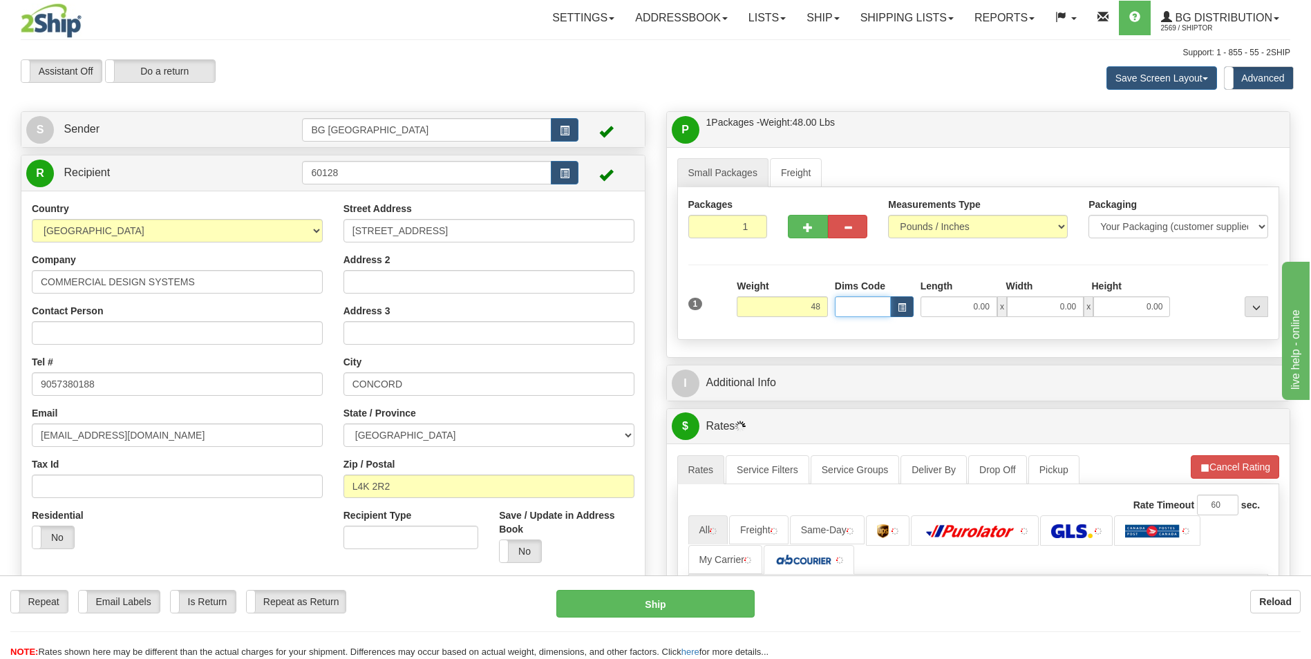
type input "48.00"
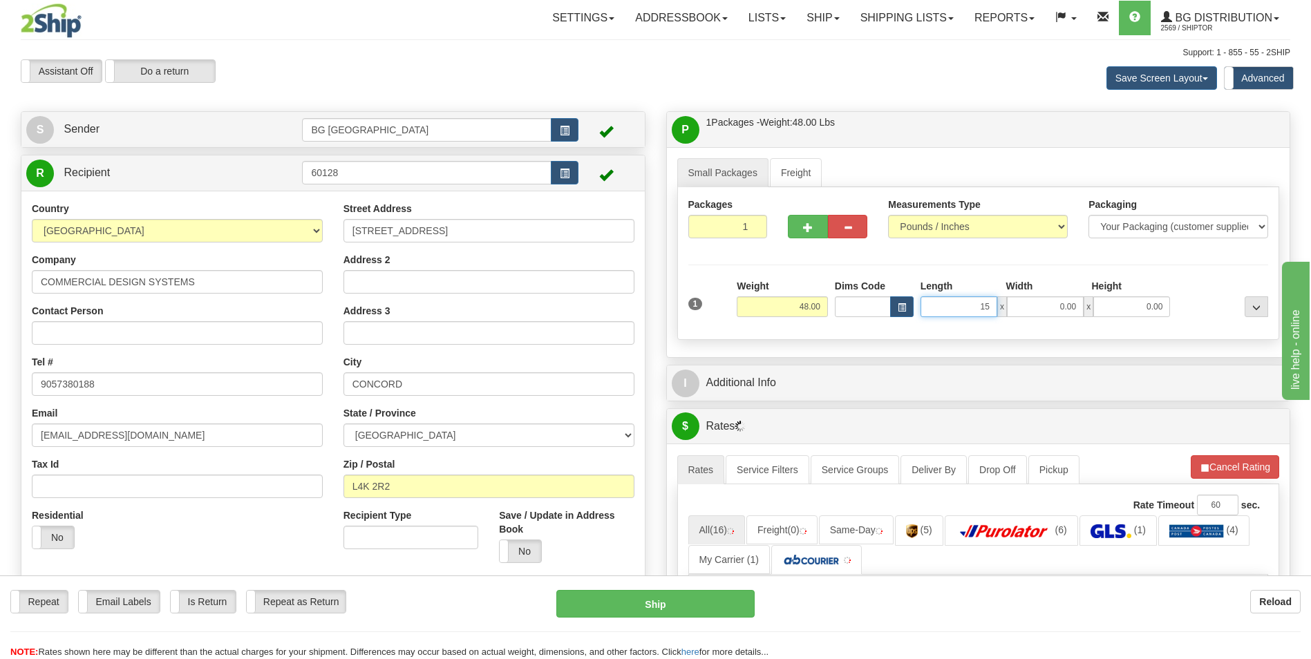
type input "15.00"
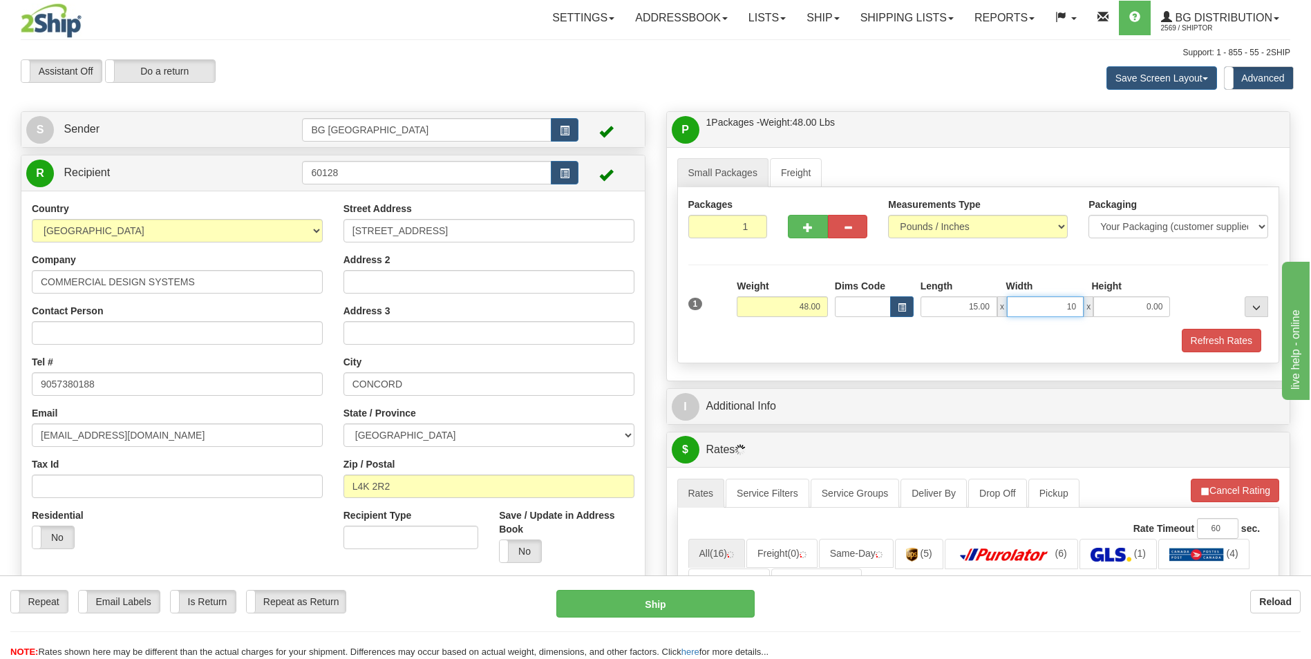
type input "10.00"
click at [804, 225] on span "button" at bounding box center [808, 227] width 10 height 9
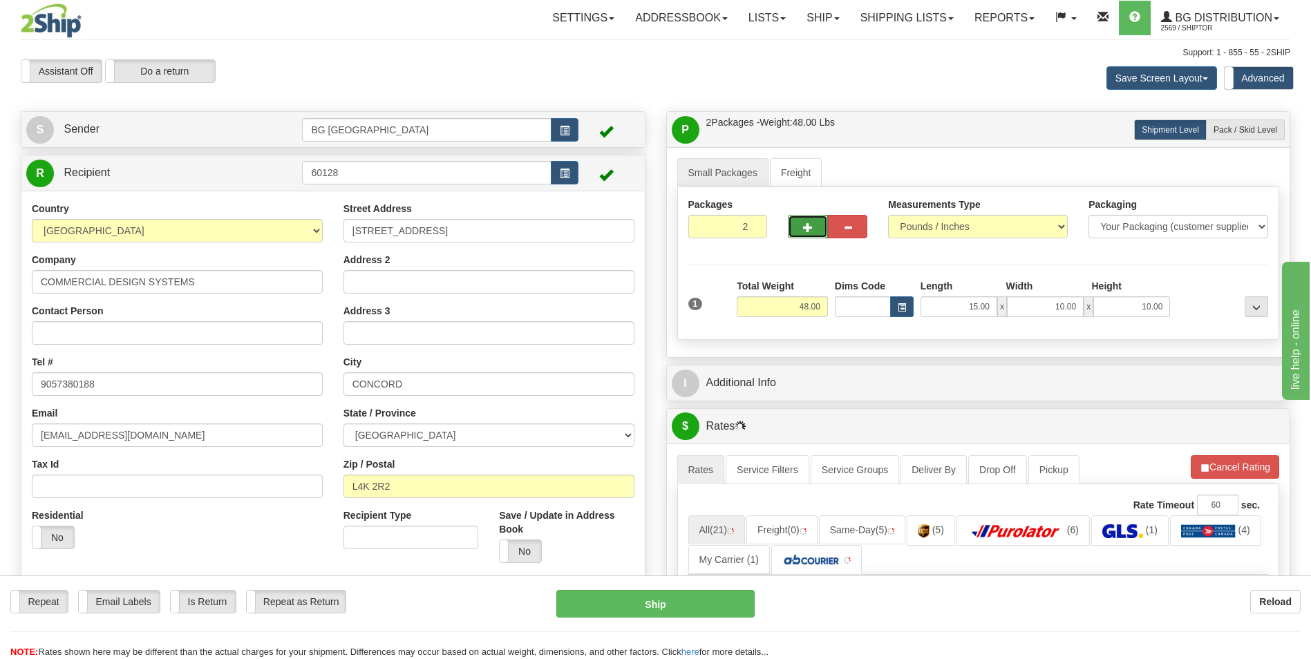
click at [804, 225] on span "button" at bounding box center [808, 227] width 10 height 9
type input "3"
click at [1258, 130] on span "Pack / Skid Level" at bounding box center [1246, 130] width 64 height 10
radio input "true"
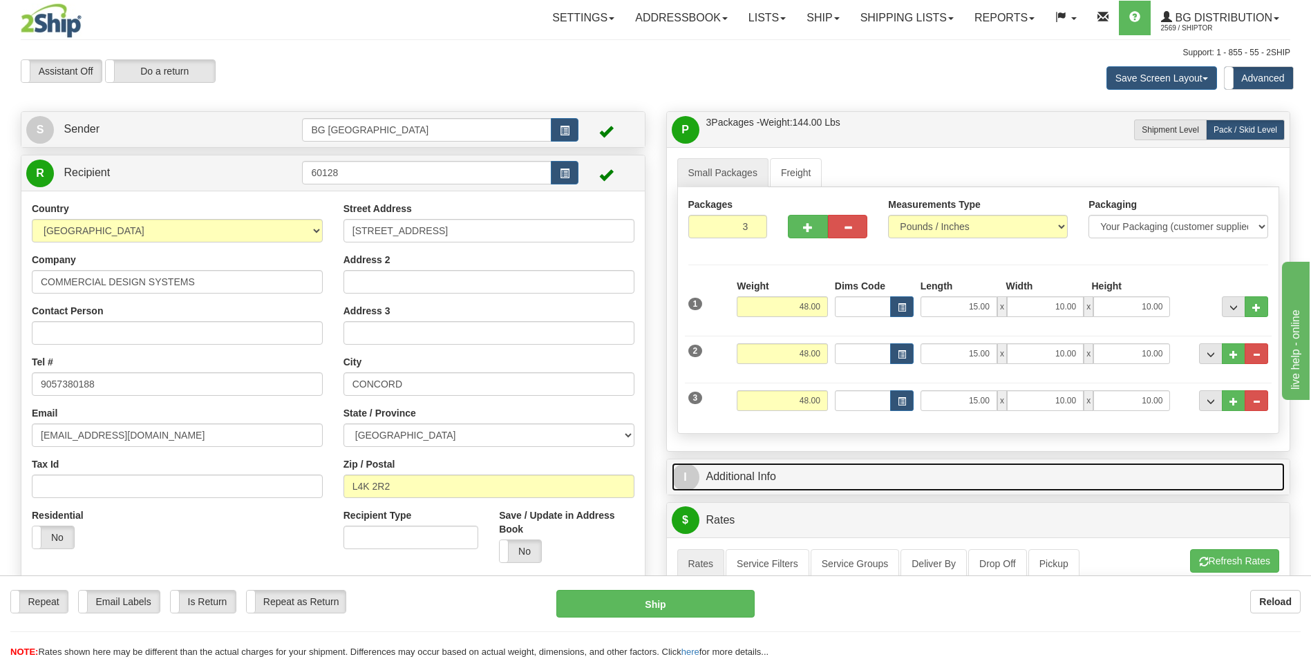
click at [764, 473] on link "I Additional Info" at bounding box center [979, 477] width 614 height 28
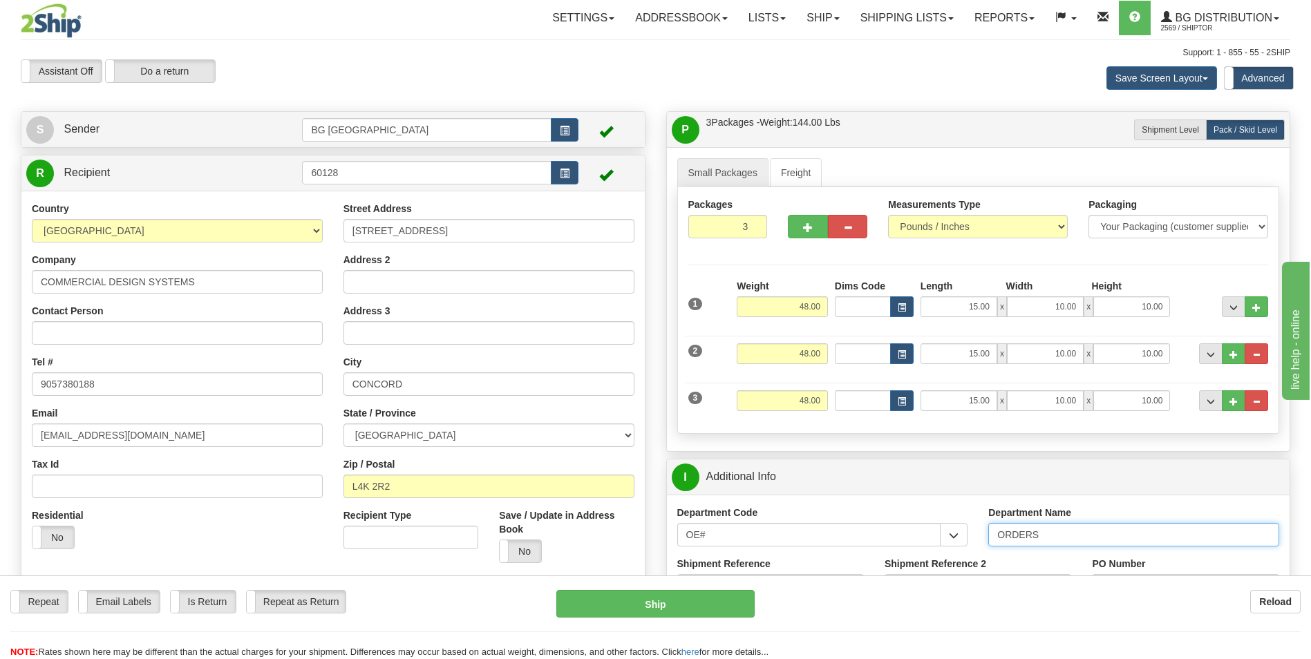
click at [1046, 541] on input "ORDERS" at bounding box center [1133, 534] width 291 height 23
type input "70181934-03"
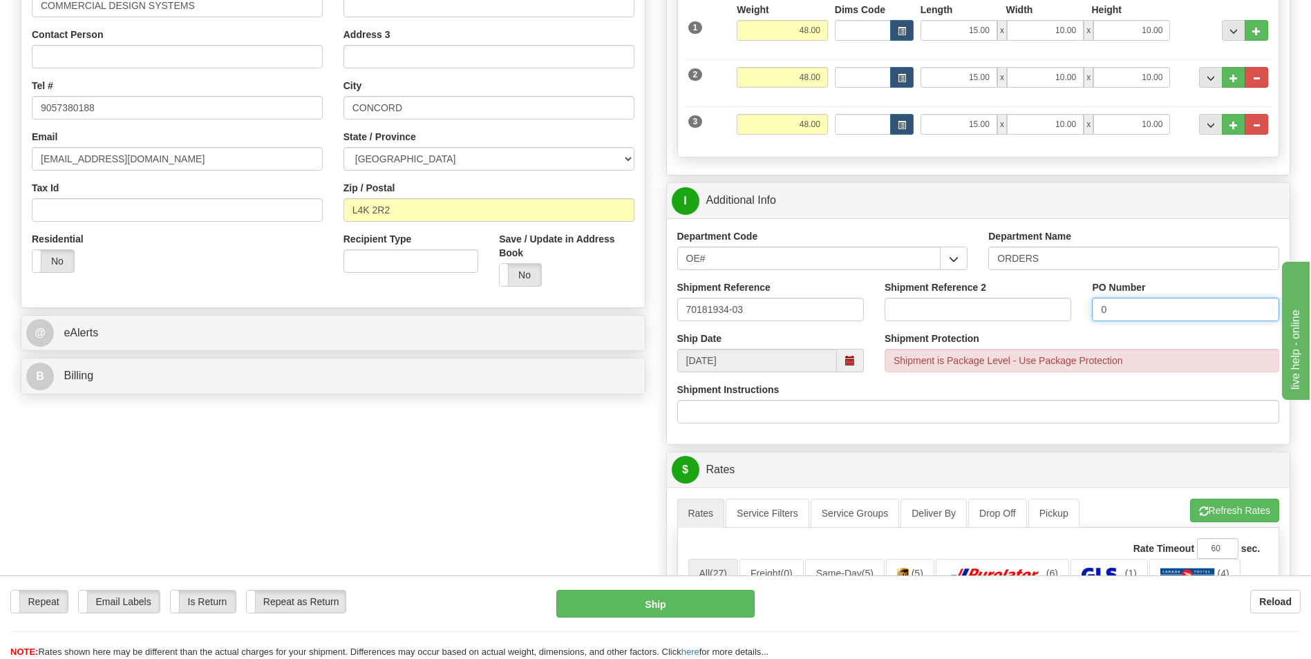
scroll to position [484, 0]
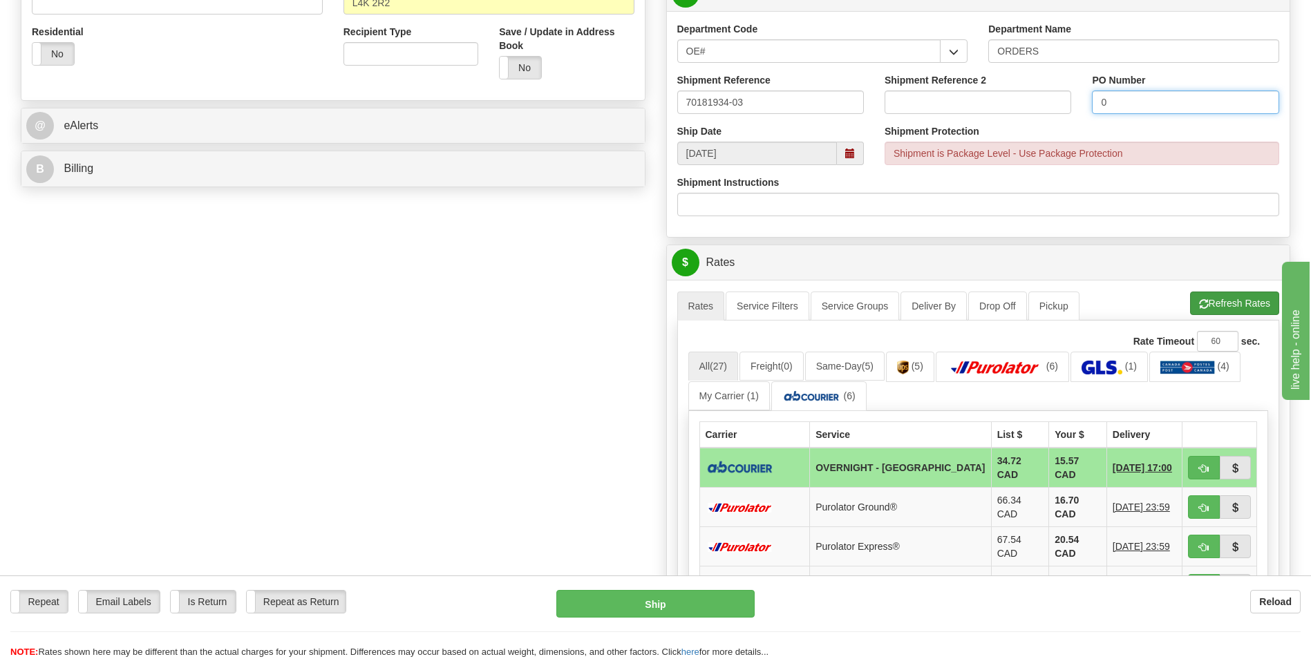
type input "0"
click at [1199, 307] on span "button" at bounding box center [1204, 304] width 10 height 9
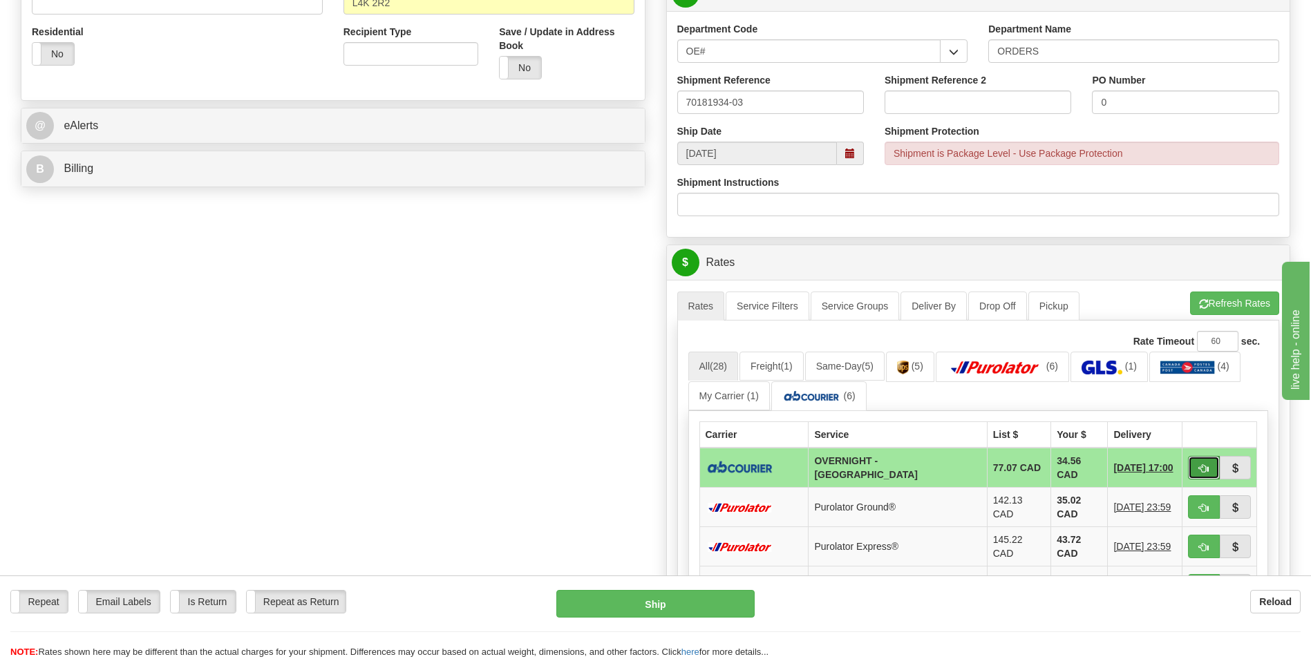
click at [1196, 472] on button "button" at bounding box center [1204, 467] width 32 height 23
type input "4"
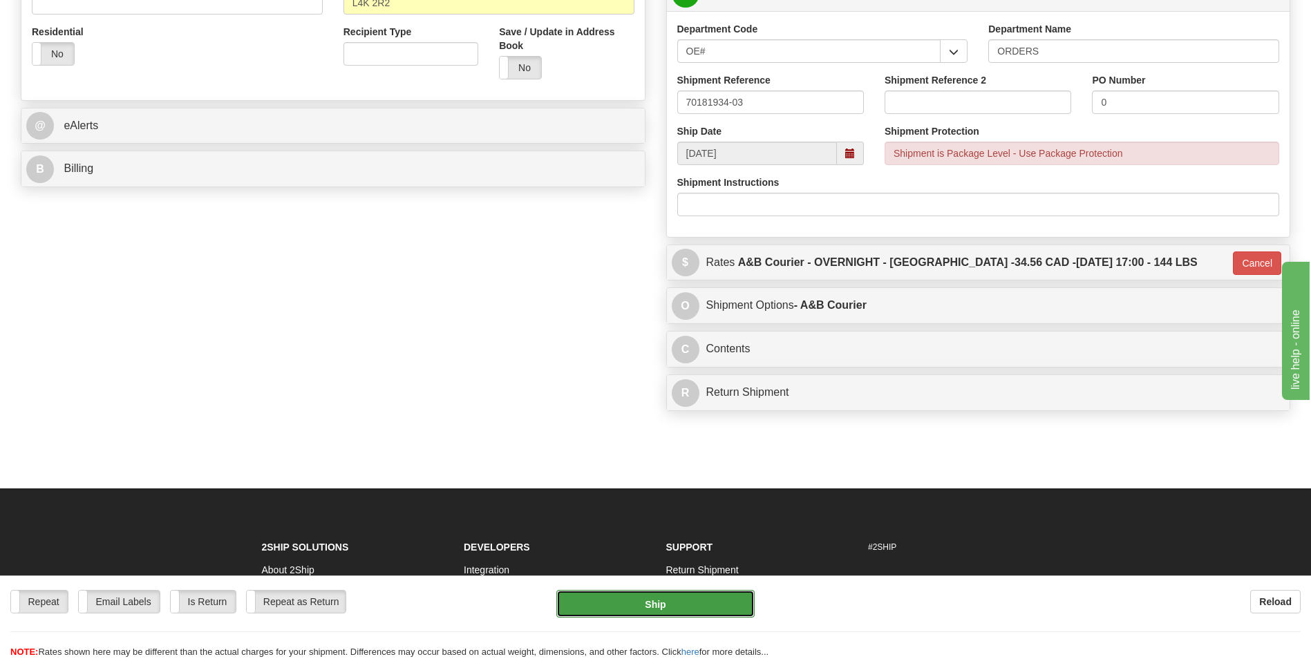
click at [688, 601] on button "Ship" at bounding box center [655, 604] width 198 height 28
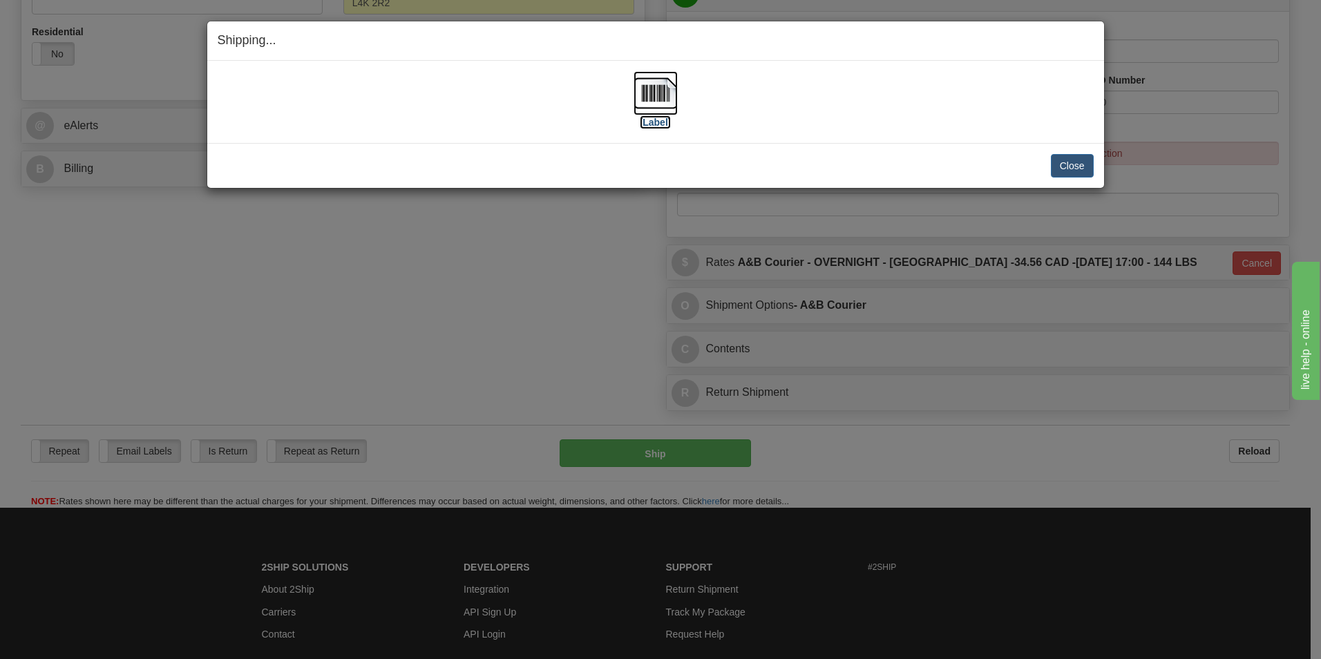
click at [658, 91] on img at bounding box center [656, 93] width 44 height 44
click at [1067, 156] on button "Close" at bounding box center [1072, 165] width 43 height 23
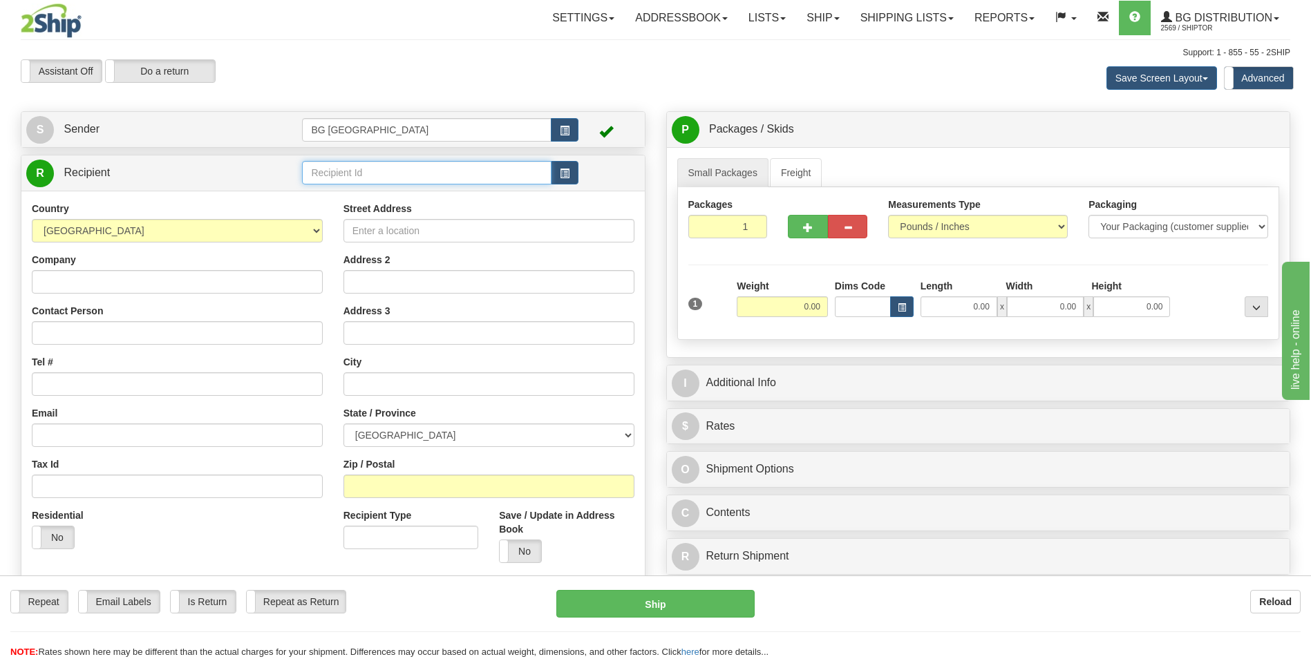
click at [387, 169] on input "text" at bounding box center [426, 172] width 249 height 23
click at [350, 194] on div "60151" at bounding box center [424, 194] width 236 height 15
type input "60151"
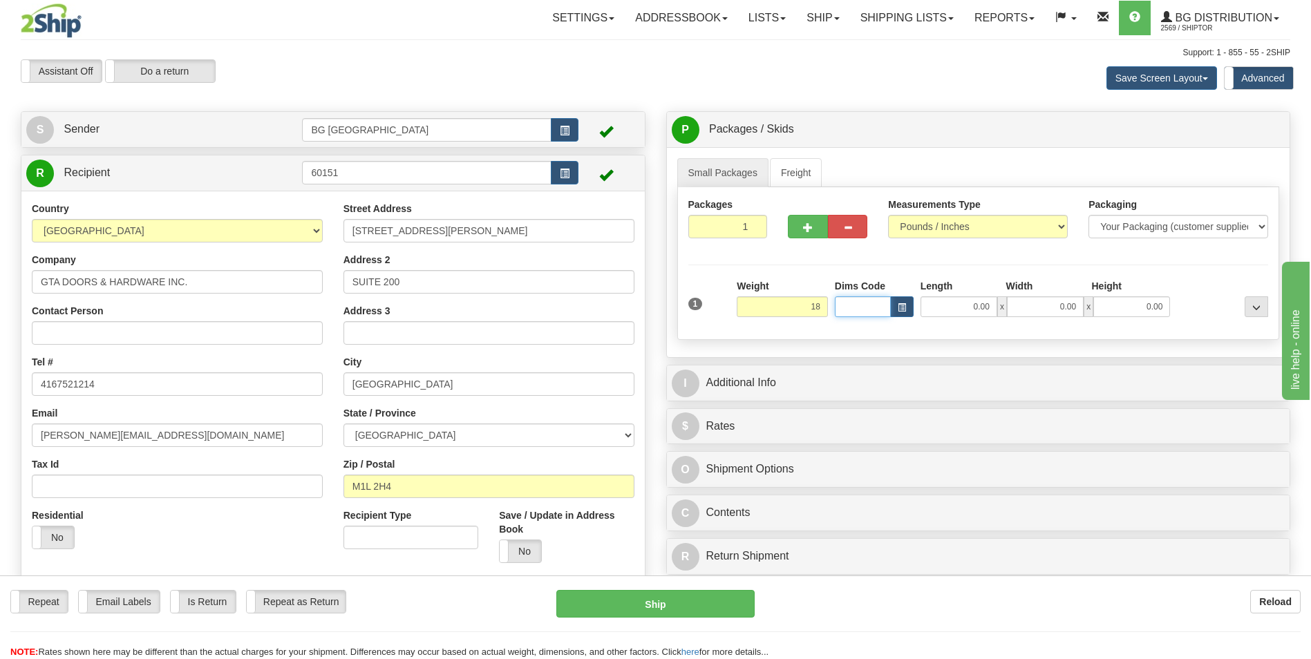
type input "18.00"
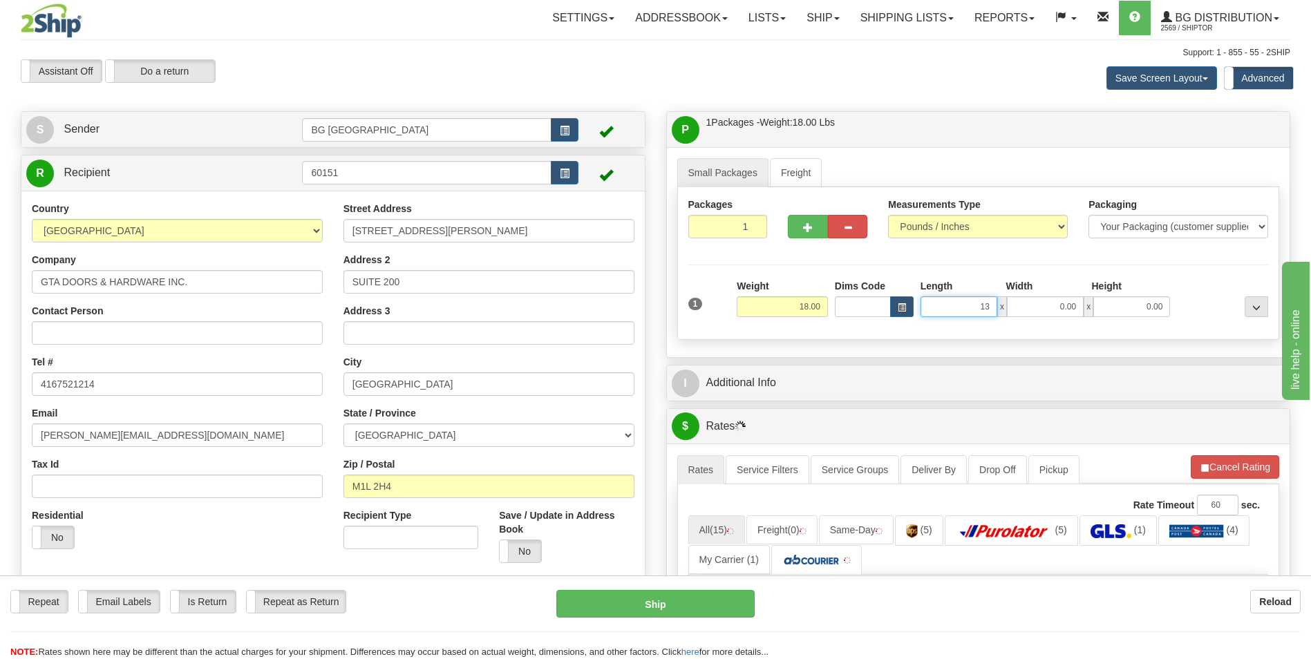
type input "13.00"
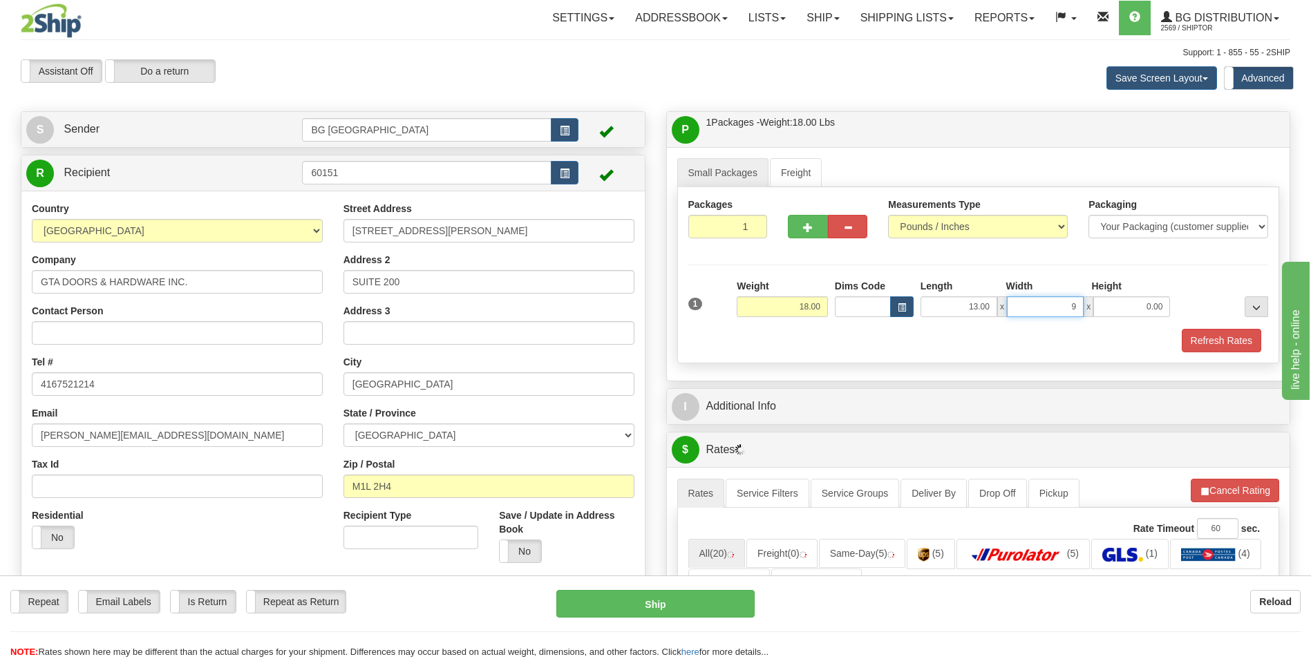
type input "9.00"
type input "8.00"
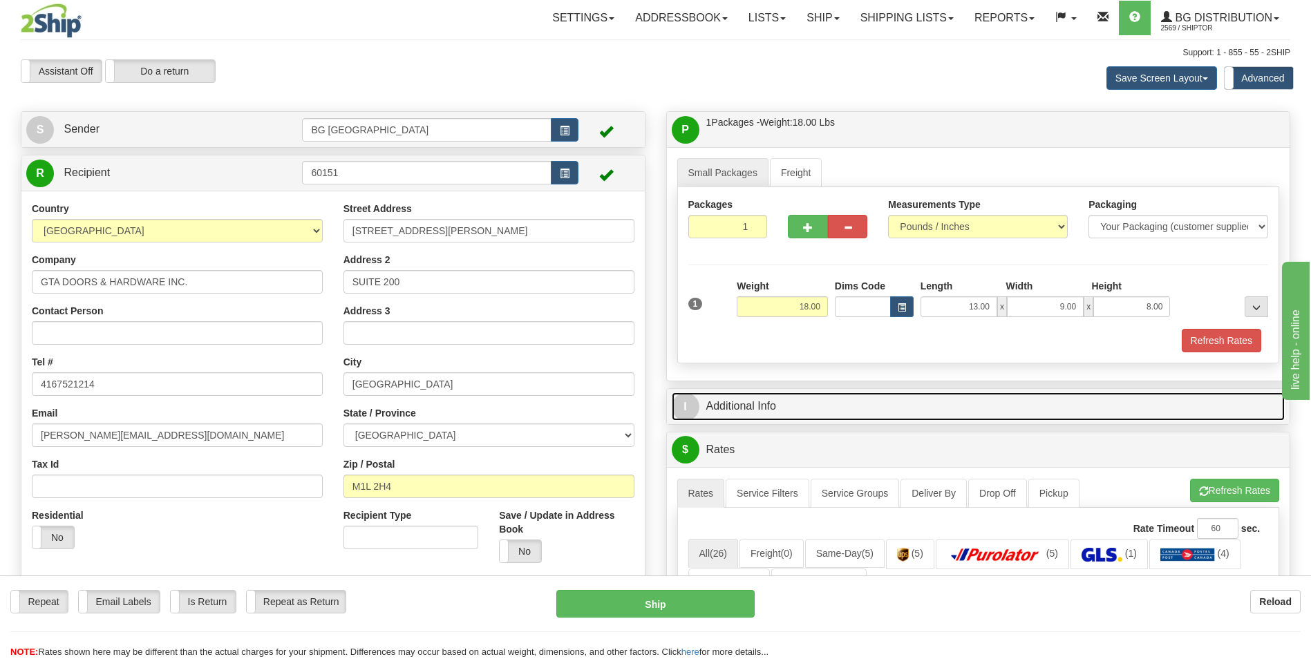
click at [850, 404] on link "I Additional Info" at bounding box center [979, 407] width 614 height 28
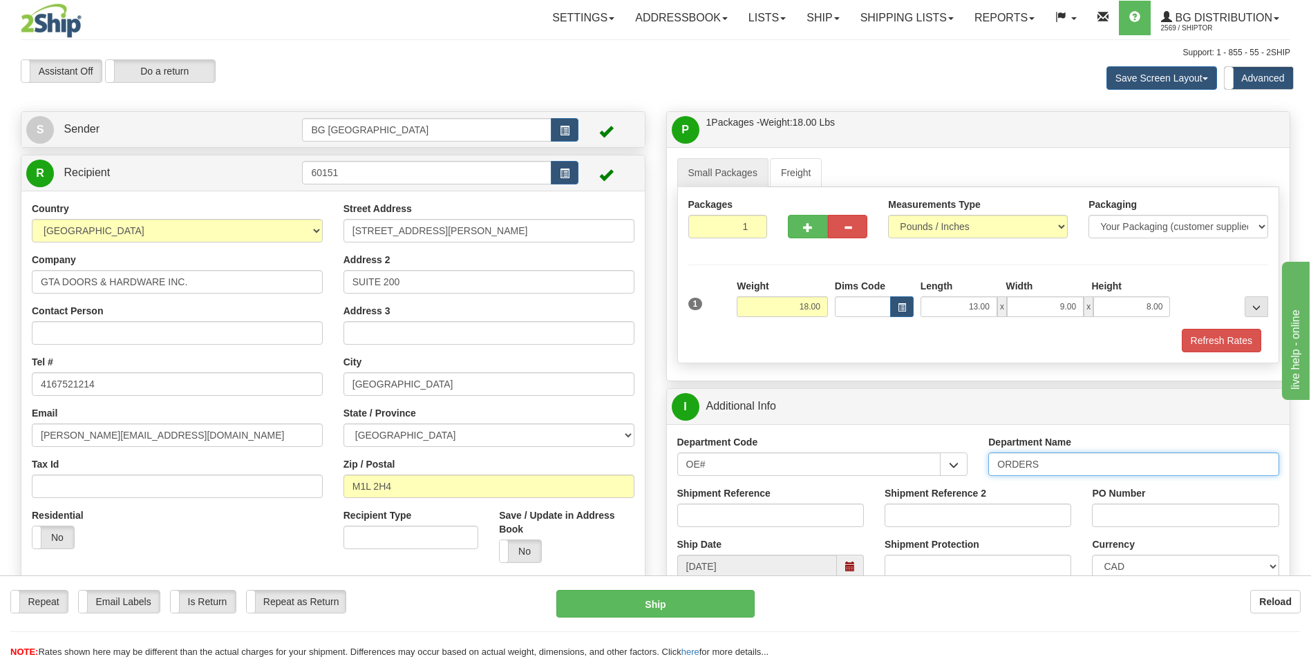
click at [1052, 464] on input "ORDERS" at bounding box center [1133, 464] width 291 height 23
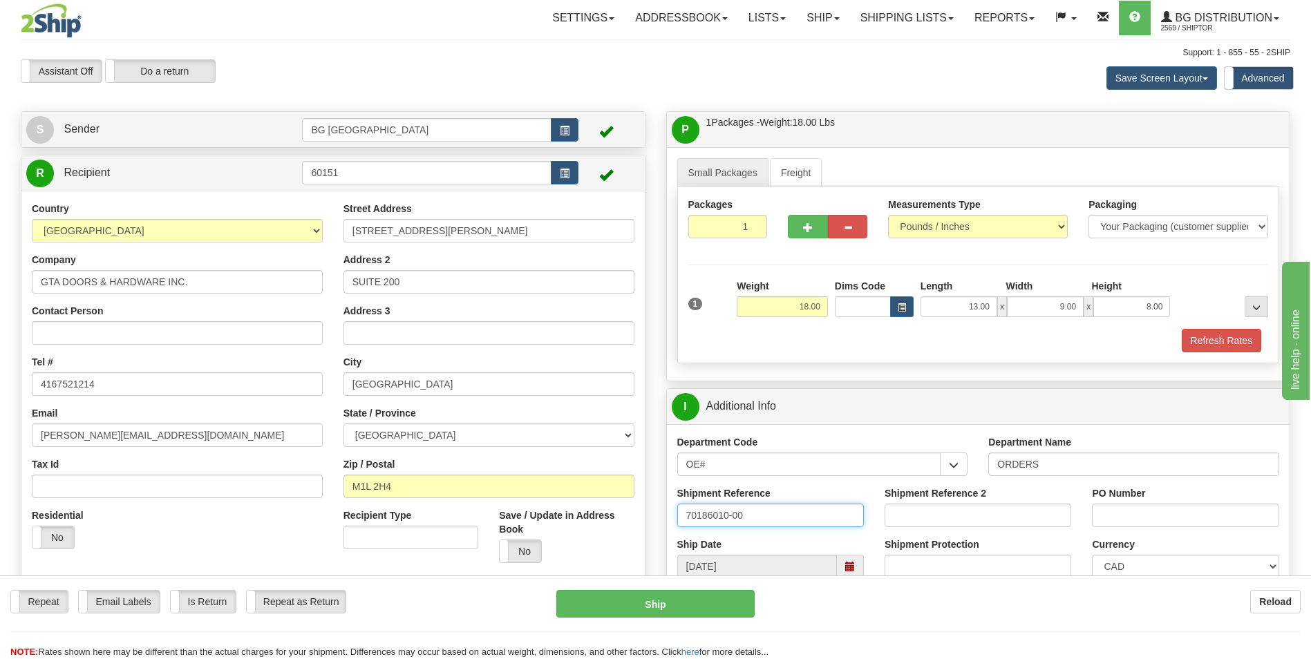
type input "70186010-00"
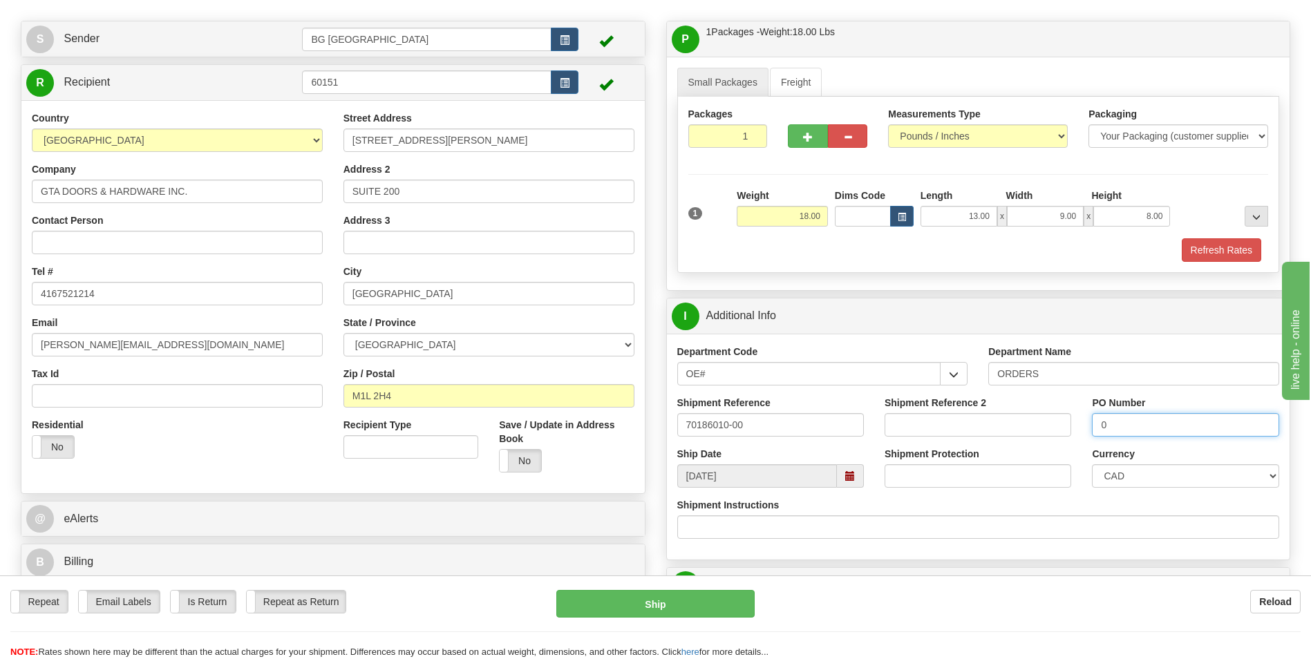
scroll to position [346, 0]
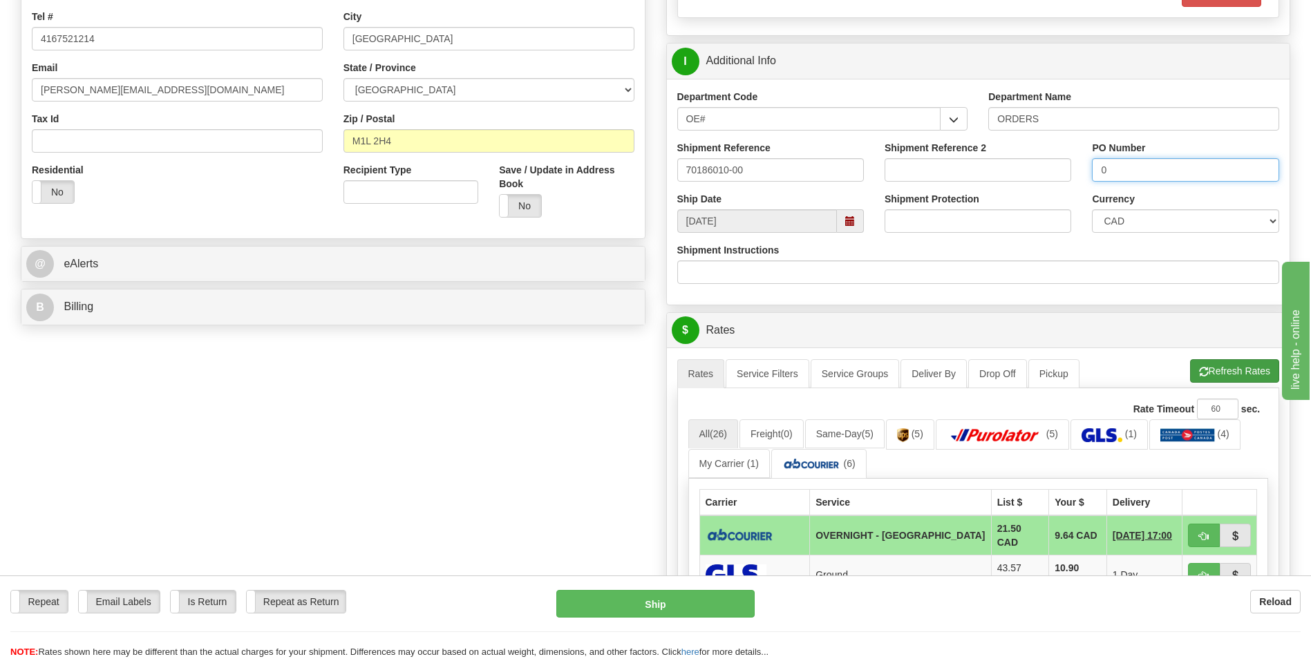
type input "0"
click at [1199, 363] on button "Refresh Rates" at bounding box center [1234, 370] width 89 height 23
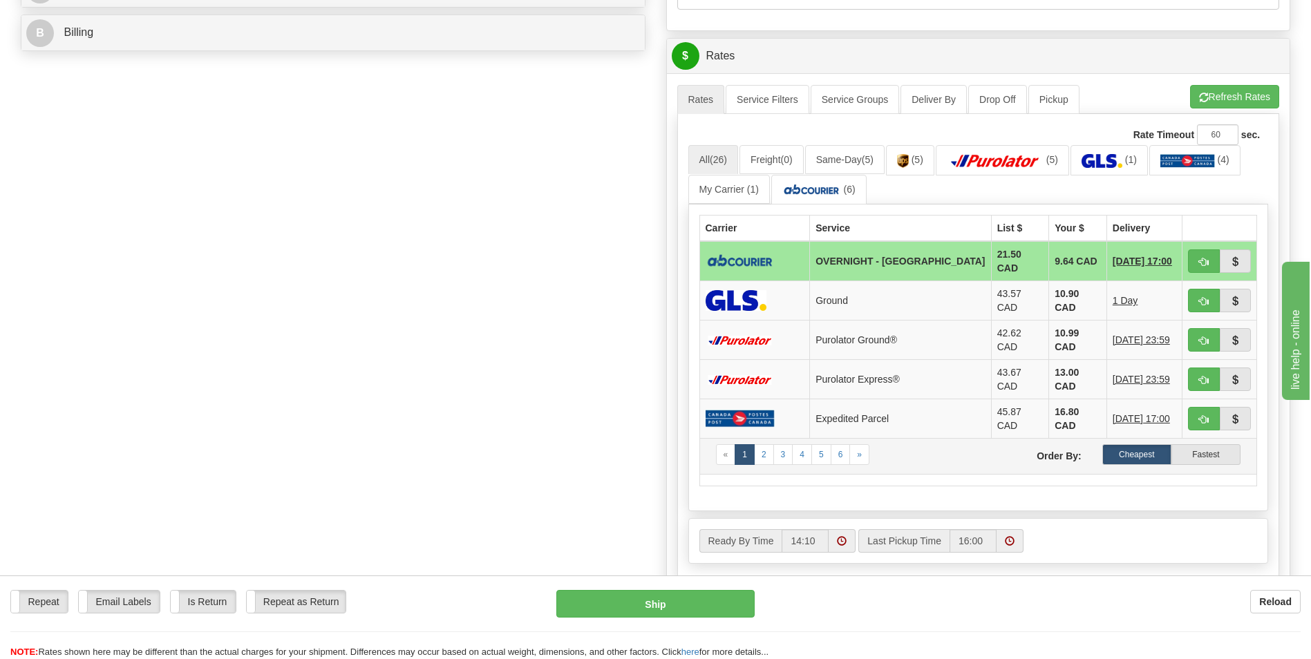
scroll to position [622, 0]
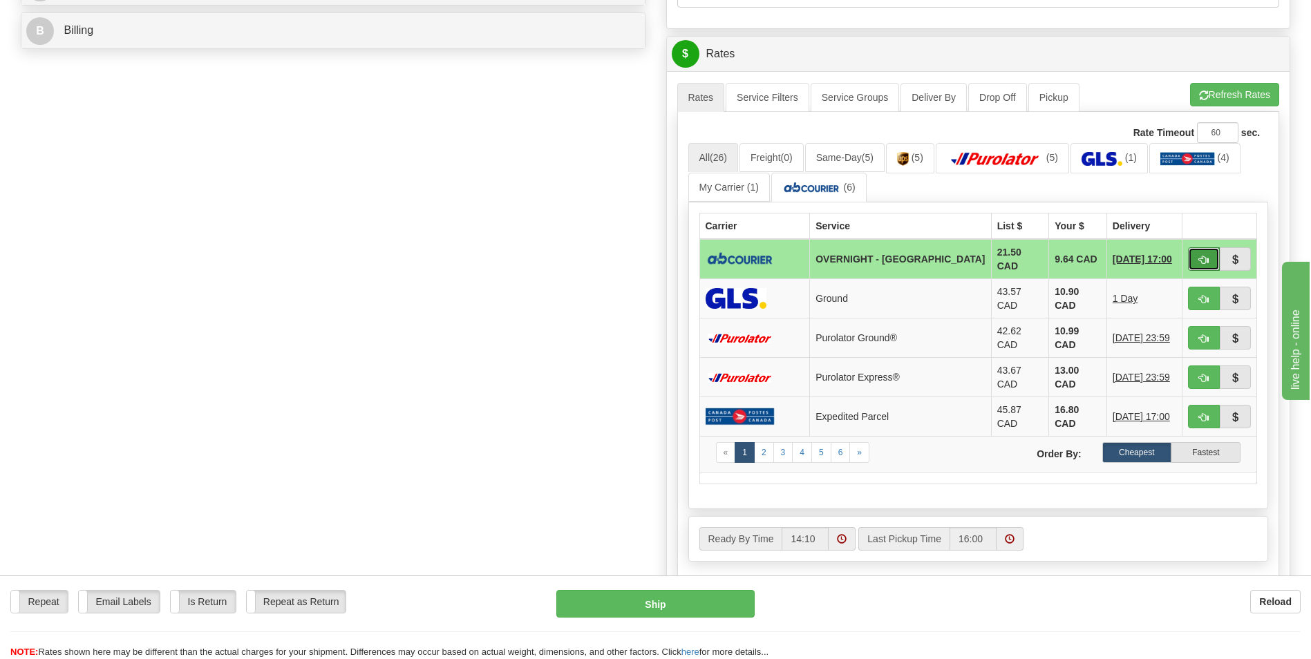
click at [1198, 249] on button "button" at bounding box center [1204, 258] width 32 height 23
type input "4"
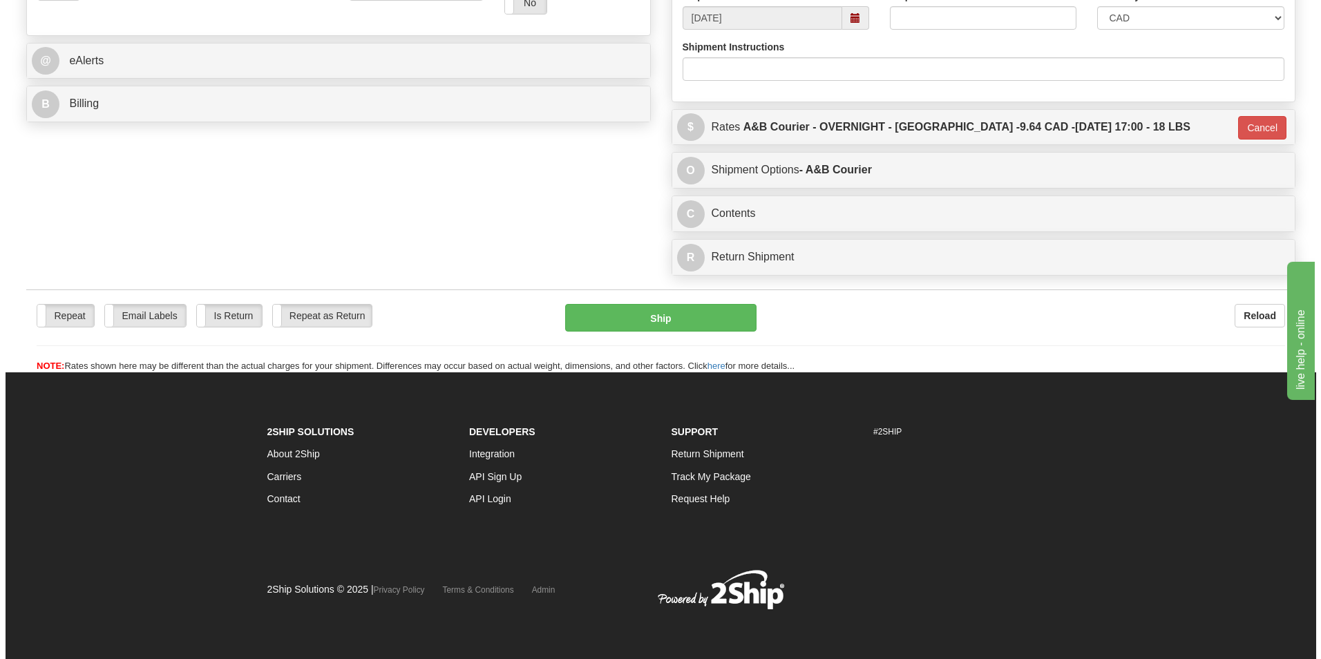
scroll to position [549, 0]
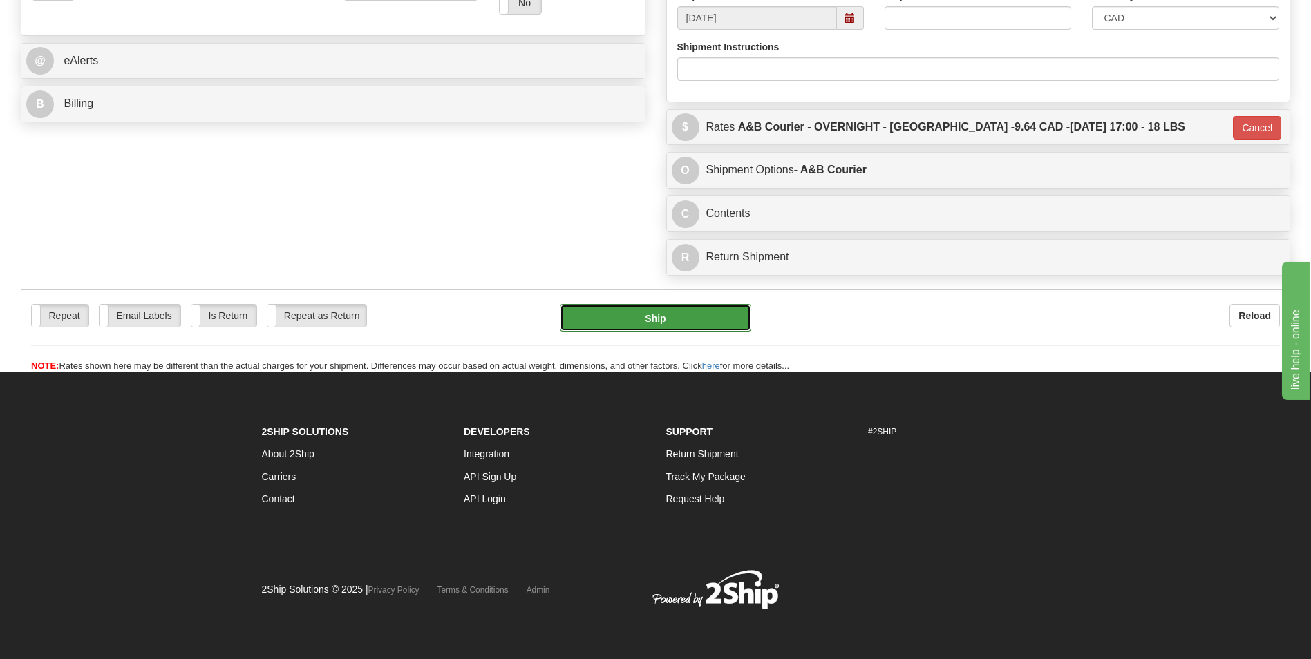
click at [609, 332] on button "Ship" at bounding box center [655, 318] width 191 height 28
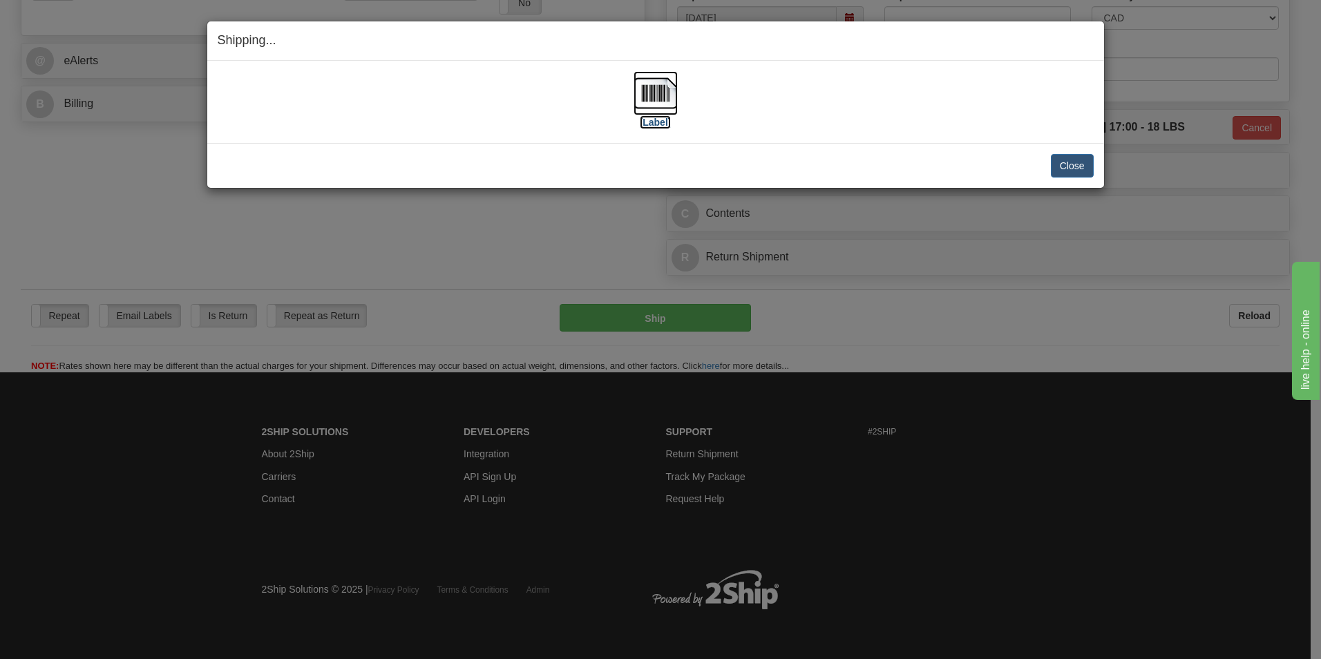
click at [659, 88] on img at bounding box center [656, 93] width 44 height 44
click at [1093, 168] on button "Close" at bounding box center [1072, 165] width 43 height 23
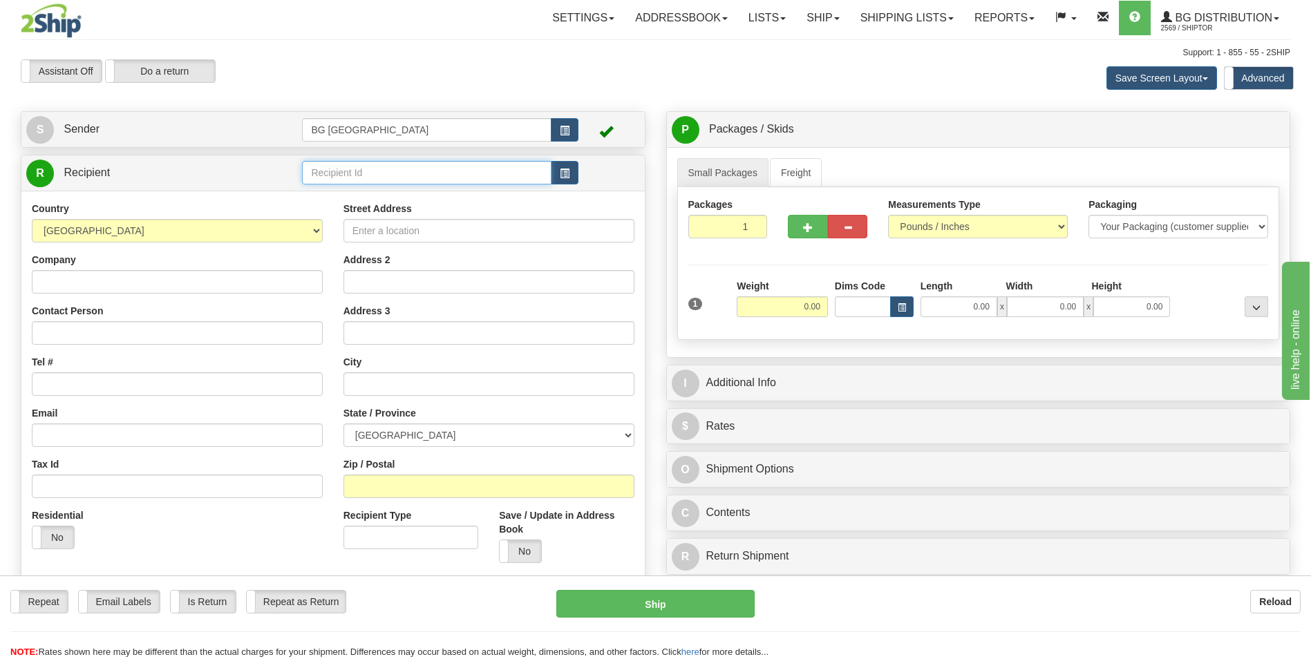
click at [345, 185] on input "text" at bounding box center [426, 172] width 249 height 23
click at [337, 185] on li "60020" at bounding box center [426, 194] width 247 height 18
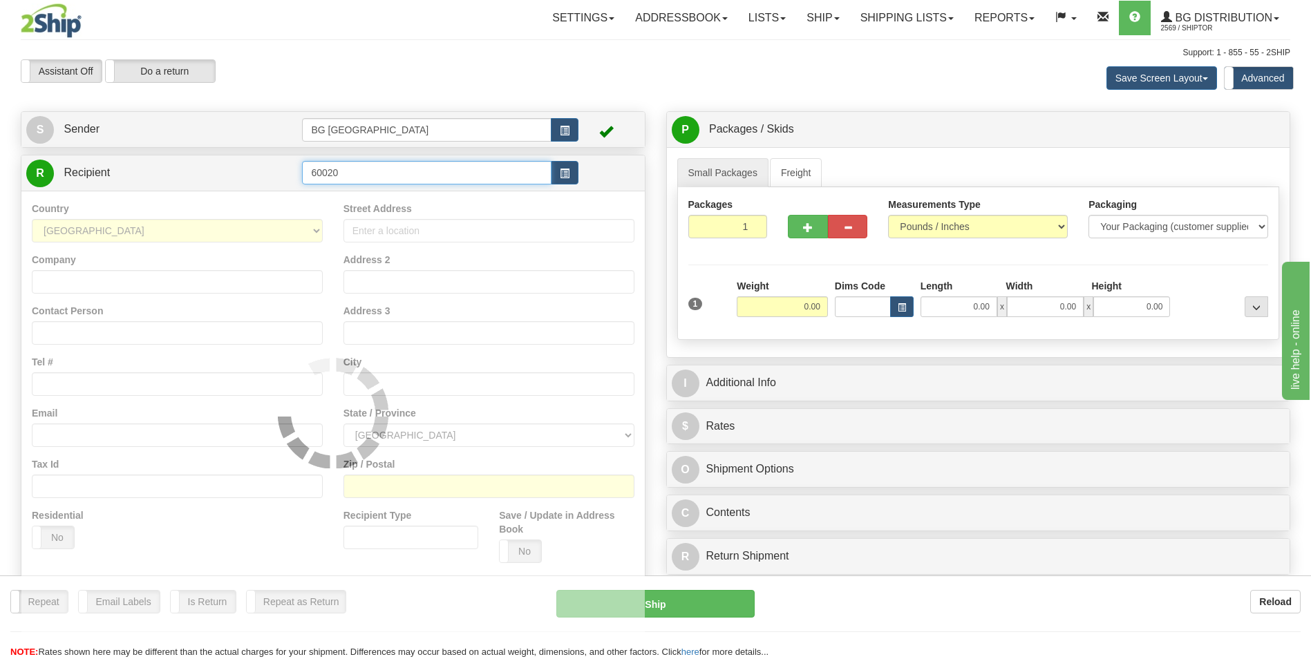
type input "60020"
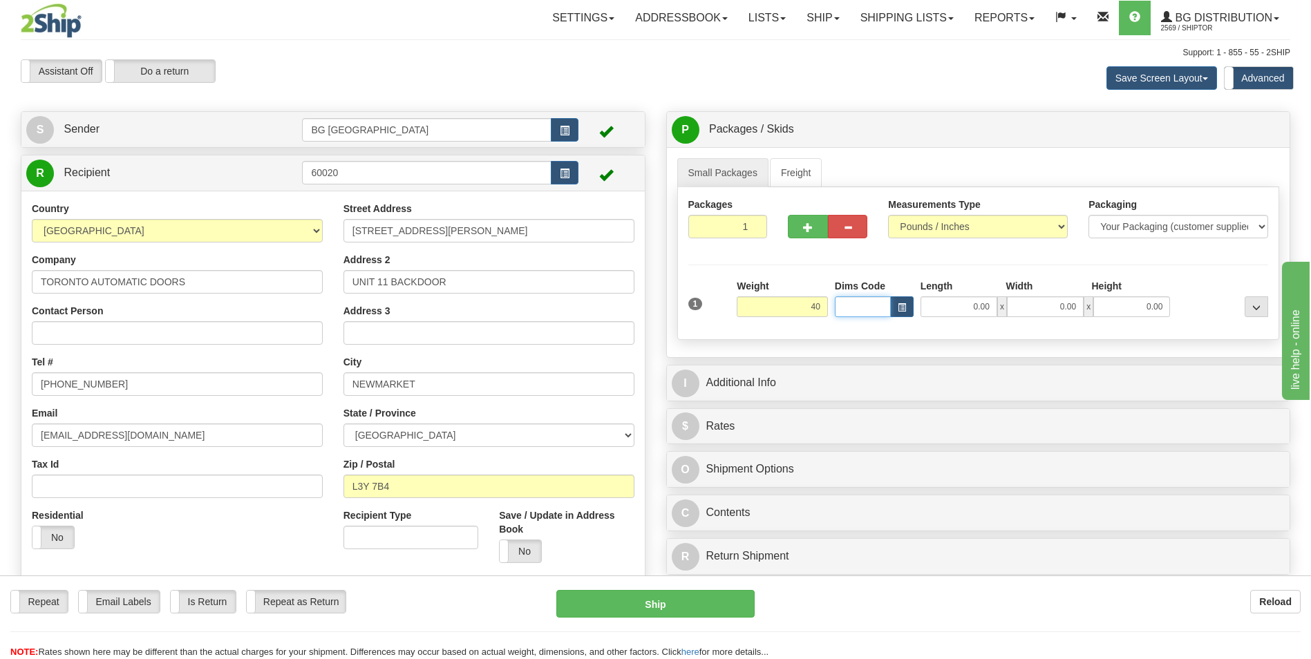
type input "40.00"
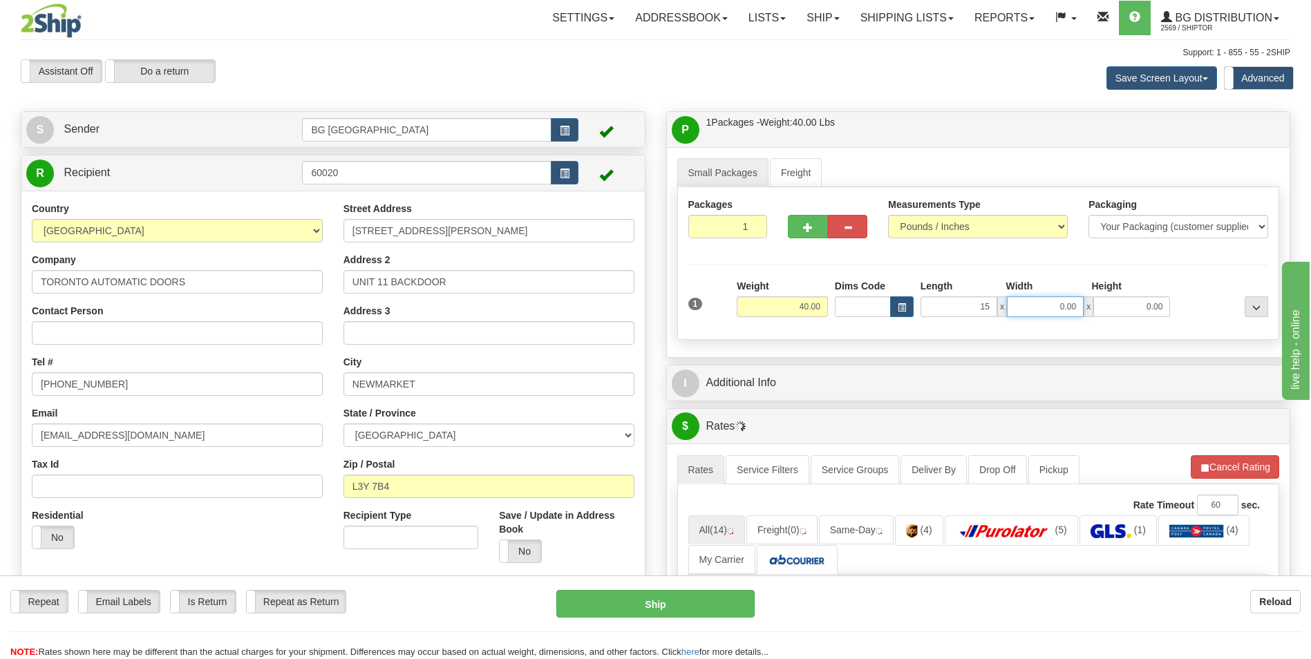
type input "15.00"
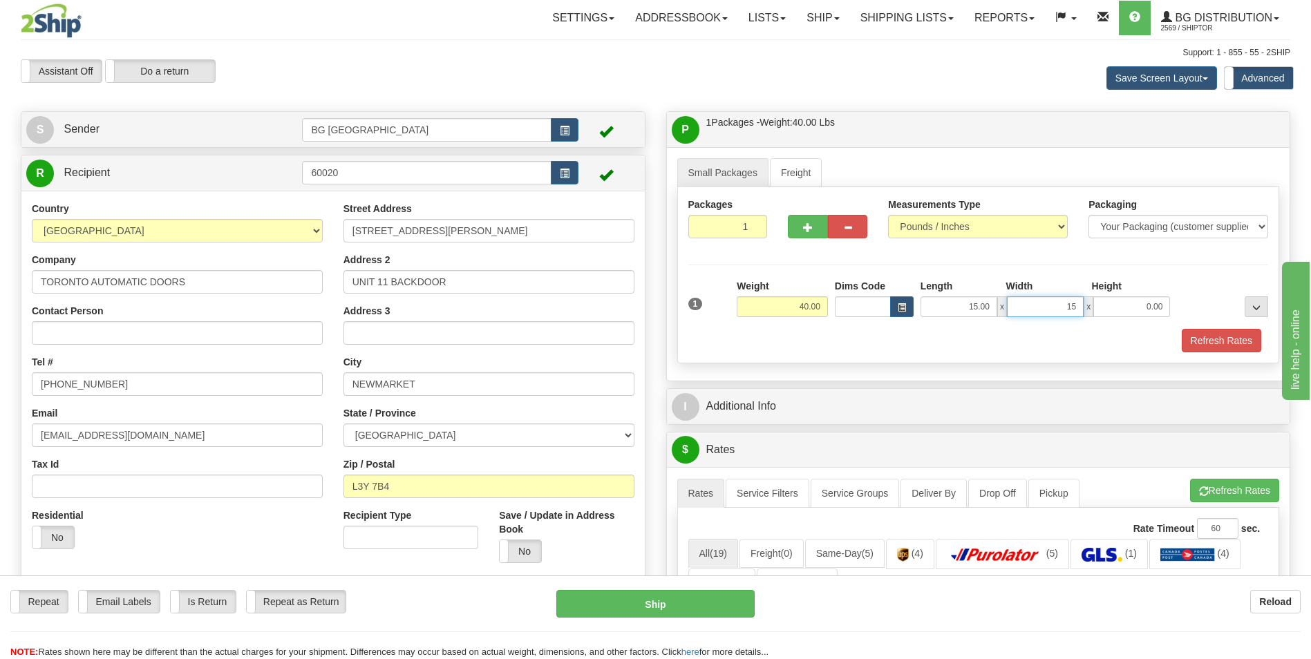
type input "15.00"
type input "10.00"
click at [808, 225] on span "button" at bounding box center [808, 227] width 10 height 9
type input "2"
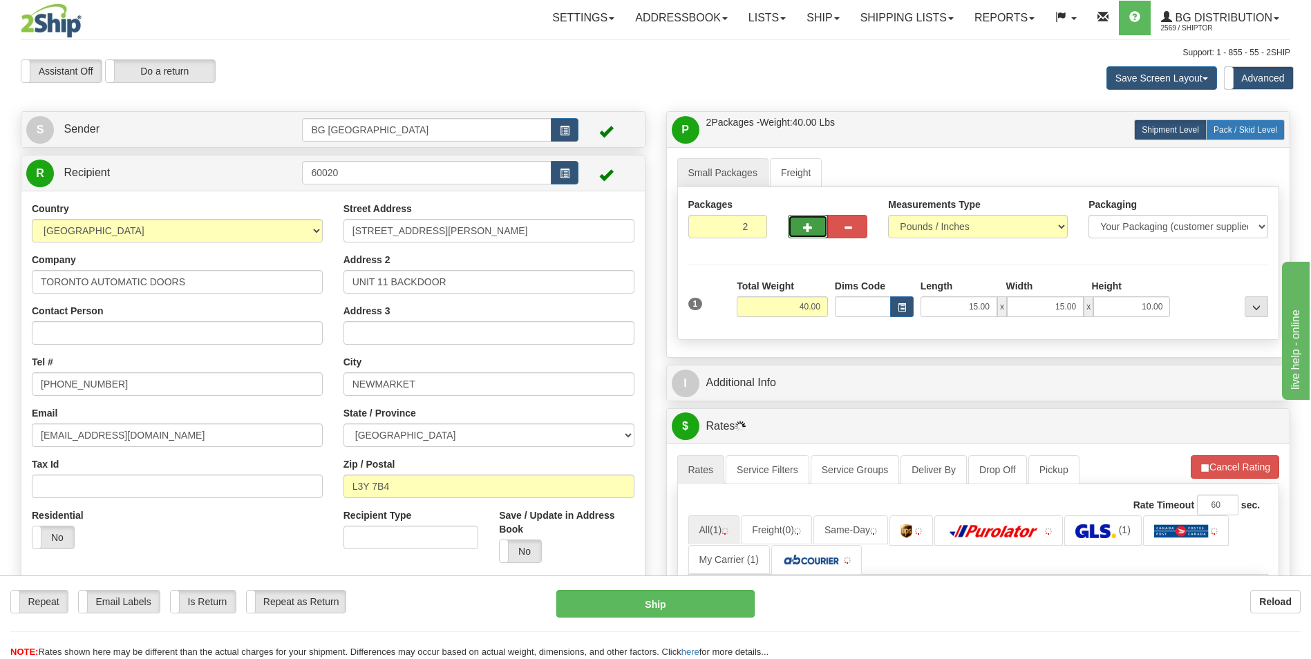
click at [1220, 131] on span "Pack / Skid Level" at bounding box center [1246, 130] width 64 height 10
radio input "true"
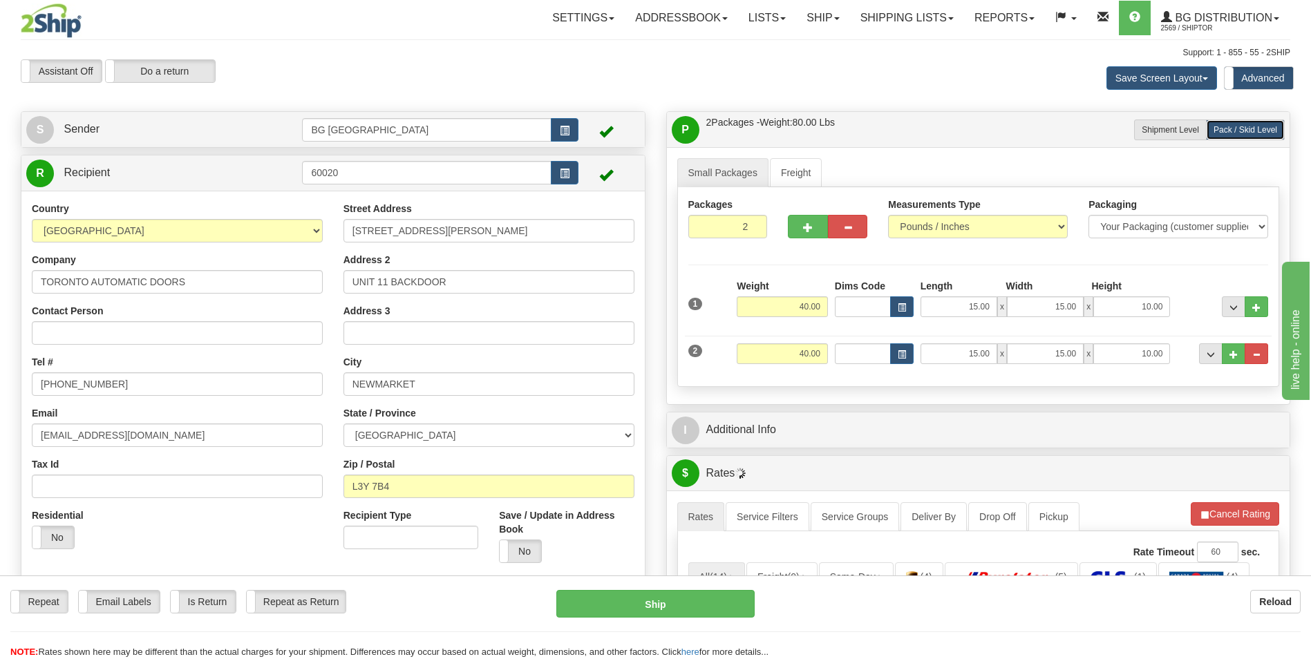
click at [818, 339] on div "2 Weight 40.00 Dims Code Length Width Height" at bounding box center [978, 352] width 587 height 46
click at [809, 350] on input "40.00" at bounding box center [782, 353] width 91 height 21
type input "41.00"
type input "88.00"
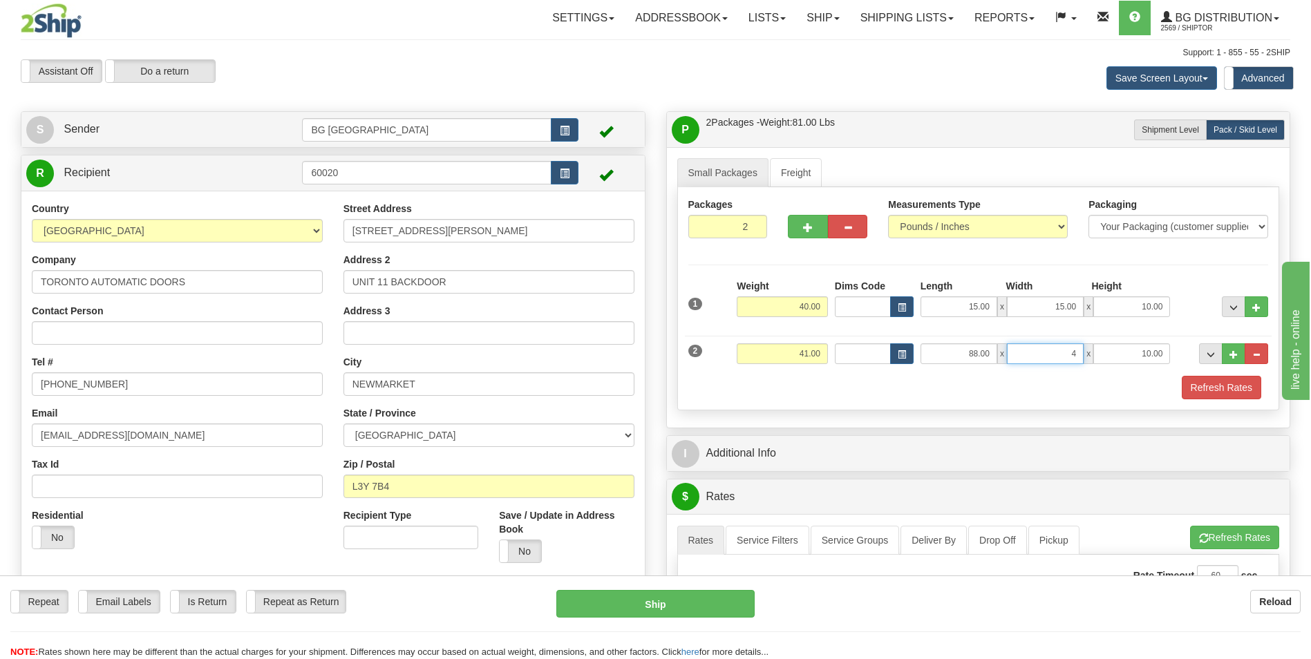
type input "4.00"
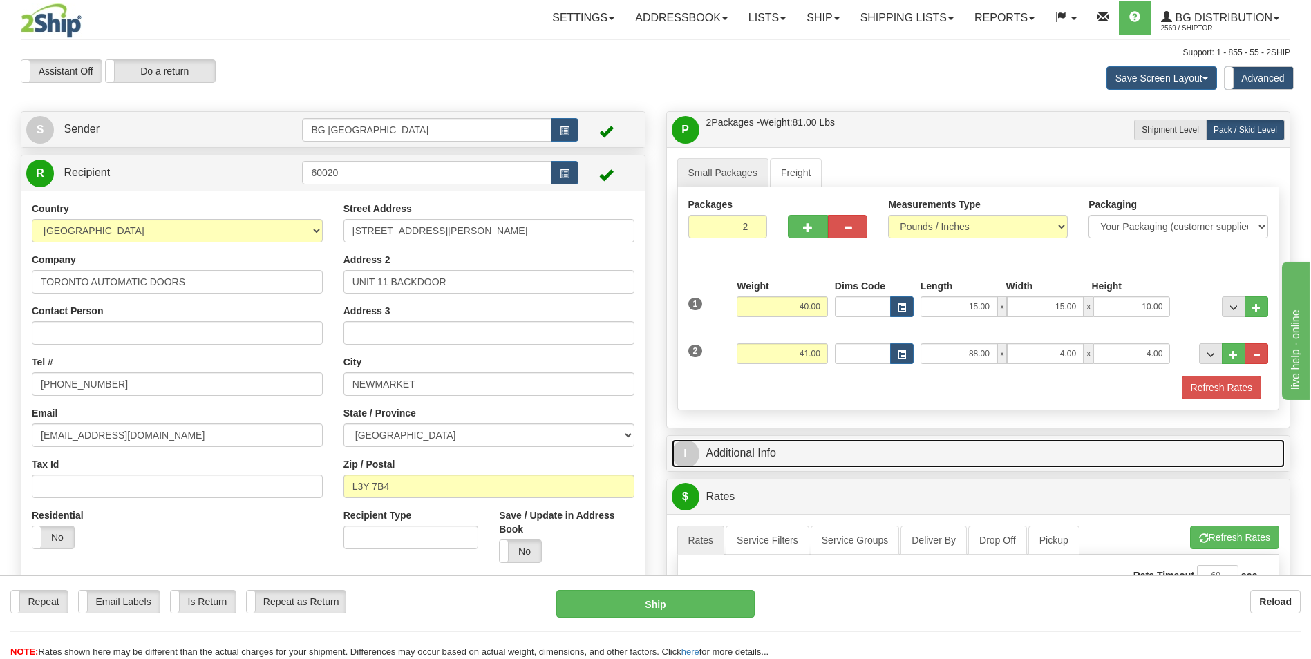
click at [795, 448] on link "I Additional Info" at bounding box center [979, 454] width 614 height 28
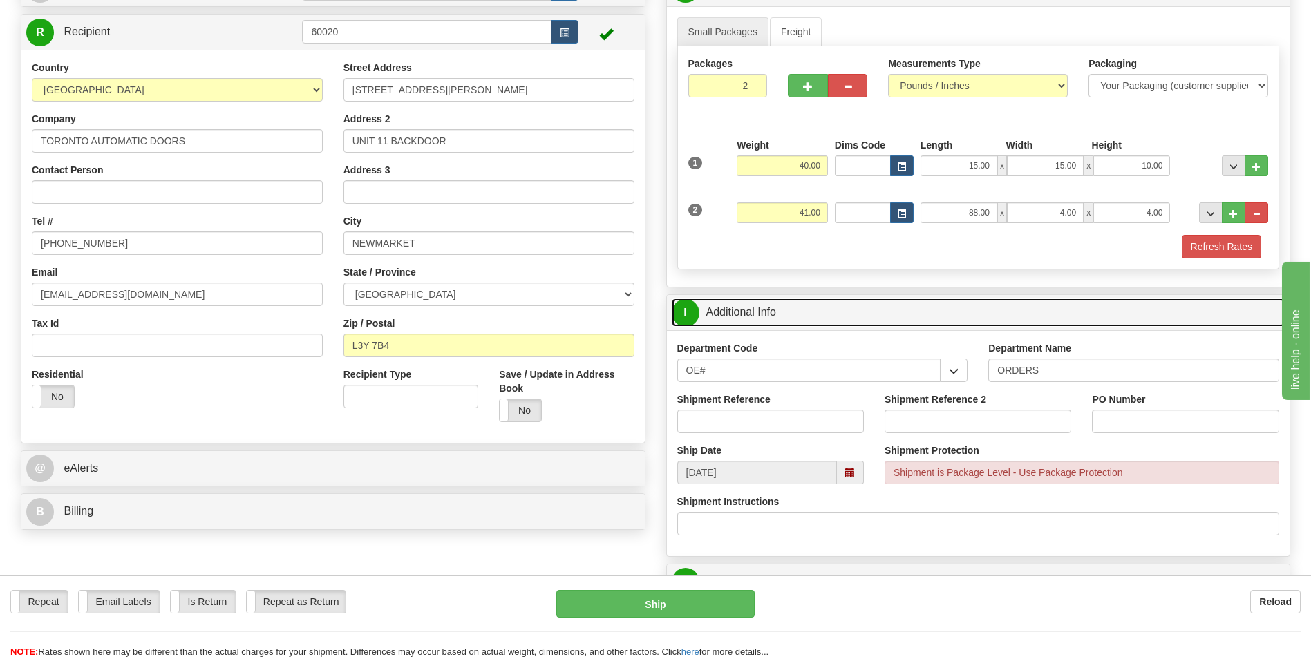
scroll to position [207, 0]
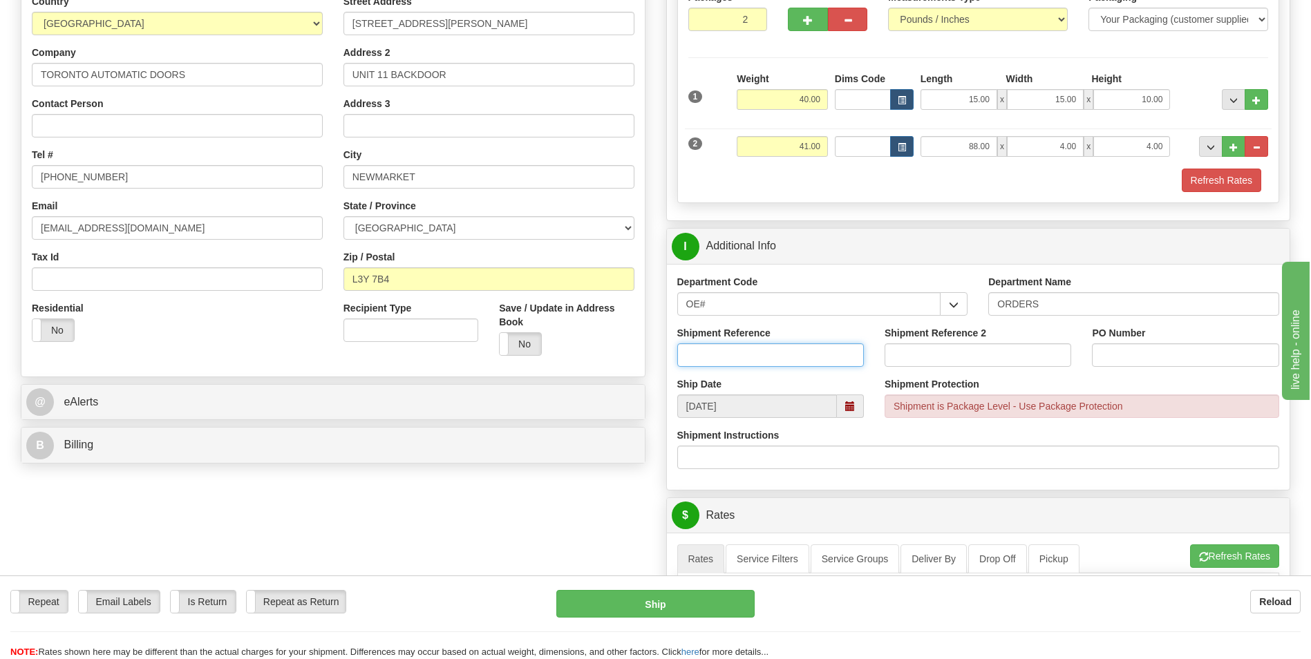
click at [796, 366] on input "Shipment Reference" at bounding box center [770, 354] width 187 height 23
type input "70183203-00"
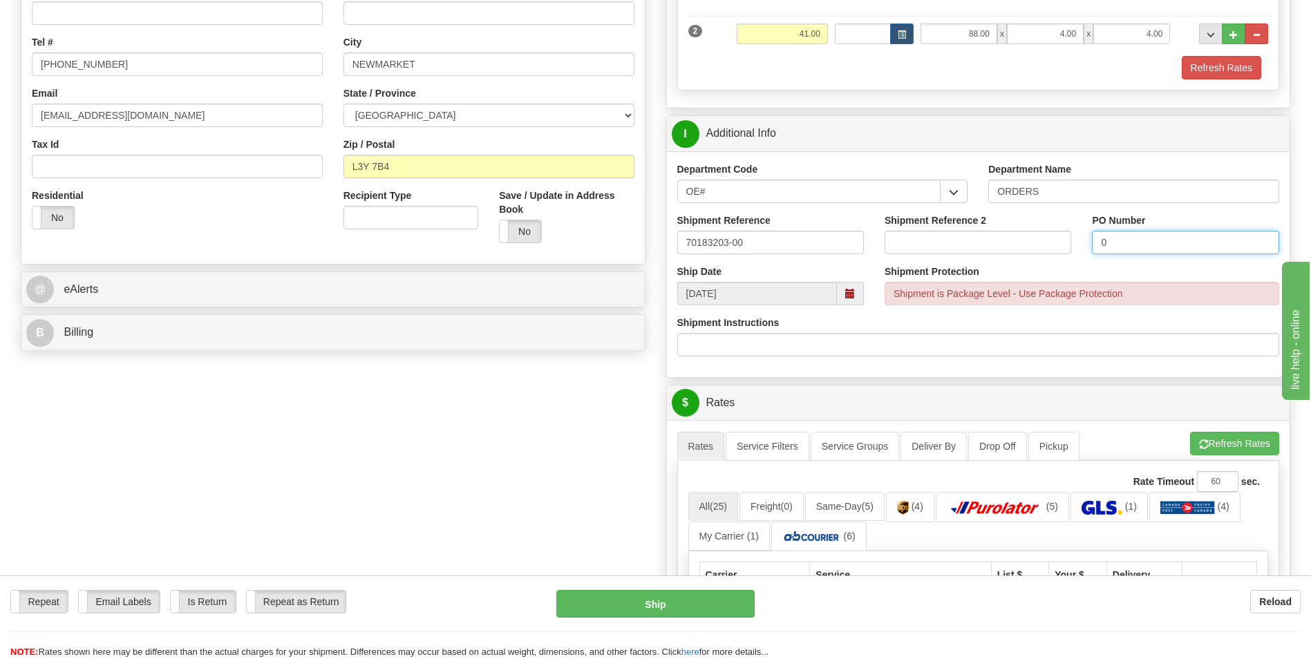
scroll to position [553, 0]
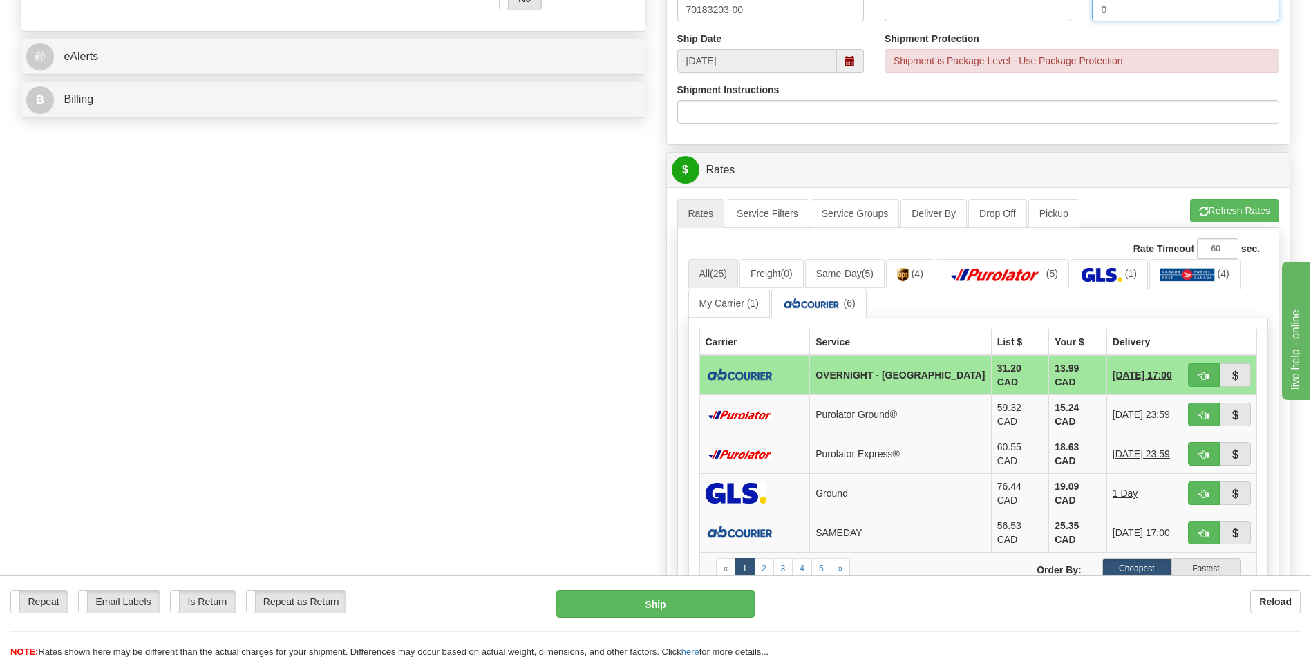
type input "0"
click at [1234, 198] on div "A change has been made which could impact your rate estimate. To ensure the est…" at bounding box center [978, 450] width 623 height 526
click at [1230, 198] on div "A change has been made which could impact your rate estimate. To ensure the est…" at bounding box center [978, 198] width 603 height 1
click at [1219, 205] on button "Refresh Rates" at bounding box center [1234, 210] width 89 height 23
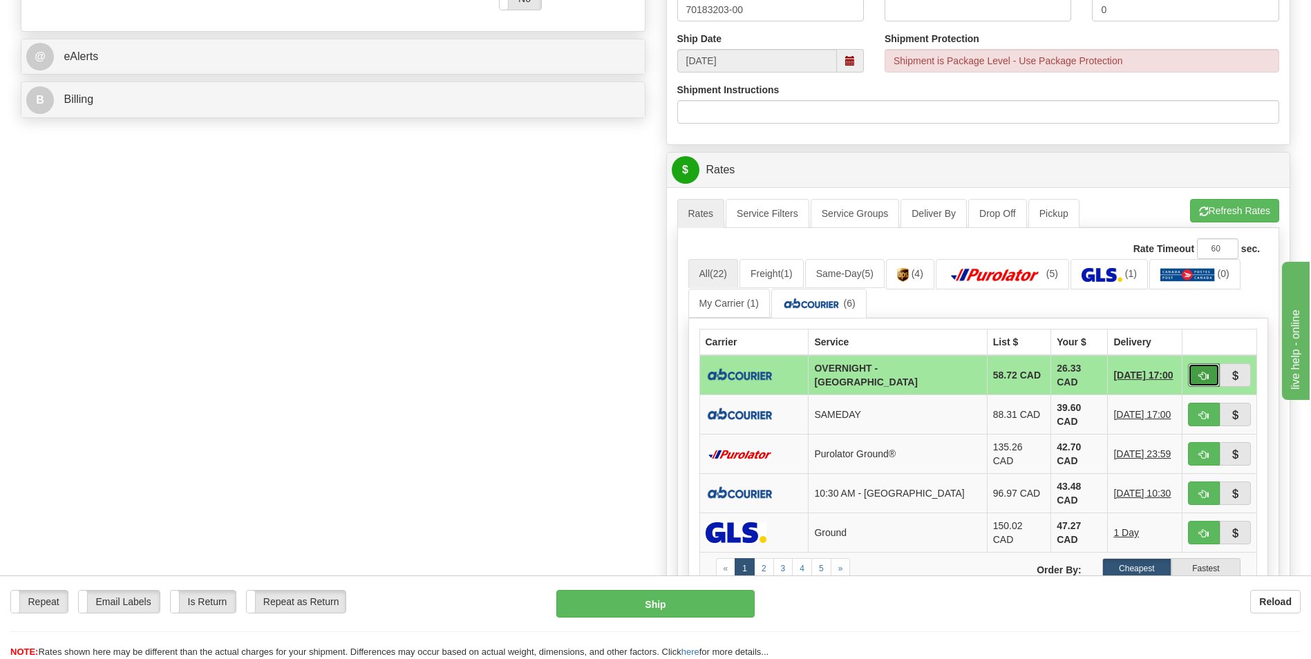
click at [1209, 373] on button "button" at bounding box center [1204, 375] width 32 height 23
type input "4"
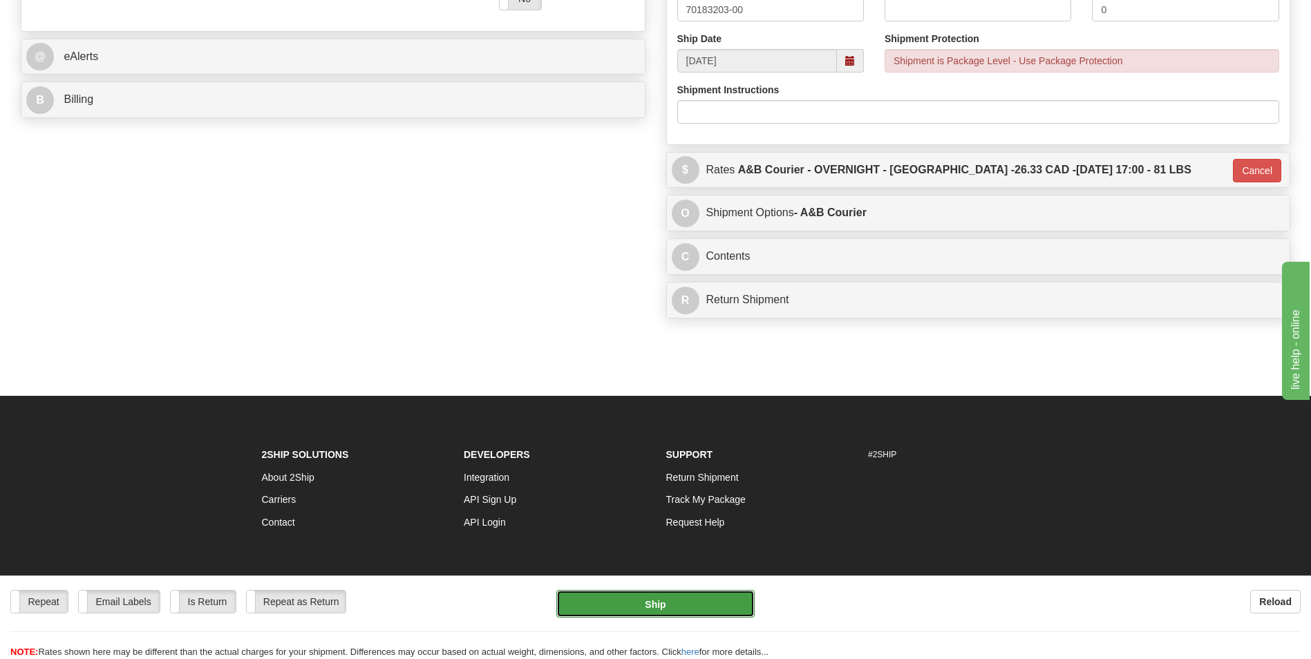
click at [672, 599] on button "Ship" at bounding box center [655, 604] width 198 height 28
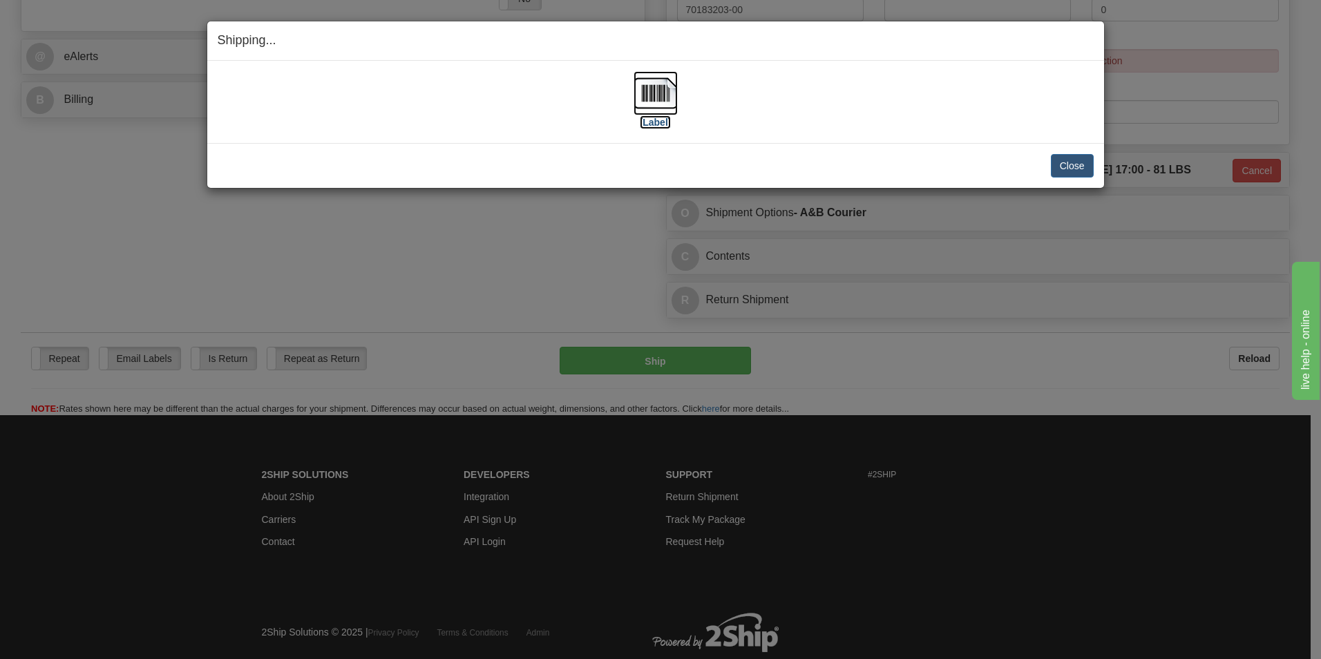
click at [656, 93] on img at bounding box center [656, 93] width 44 height 44
click at [1071, 151] on div "Close Cancel Cancel Shipment and Quit Pickup Quit Pickup ONLY" at bounding box center [655, 165] width 897 height 45
click at [1071, 161] on button "Close" at bounding box center [1072, 165] width 43 height 23
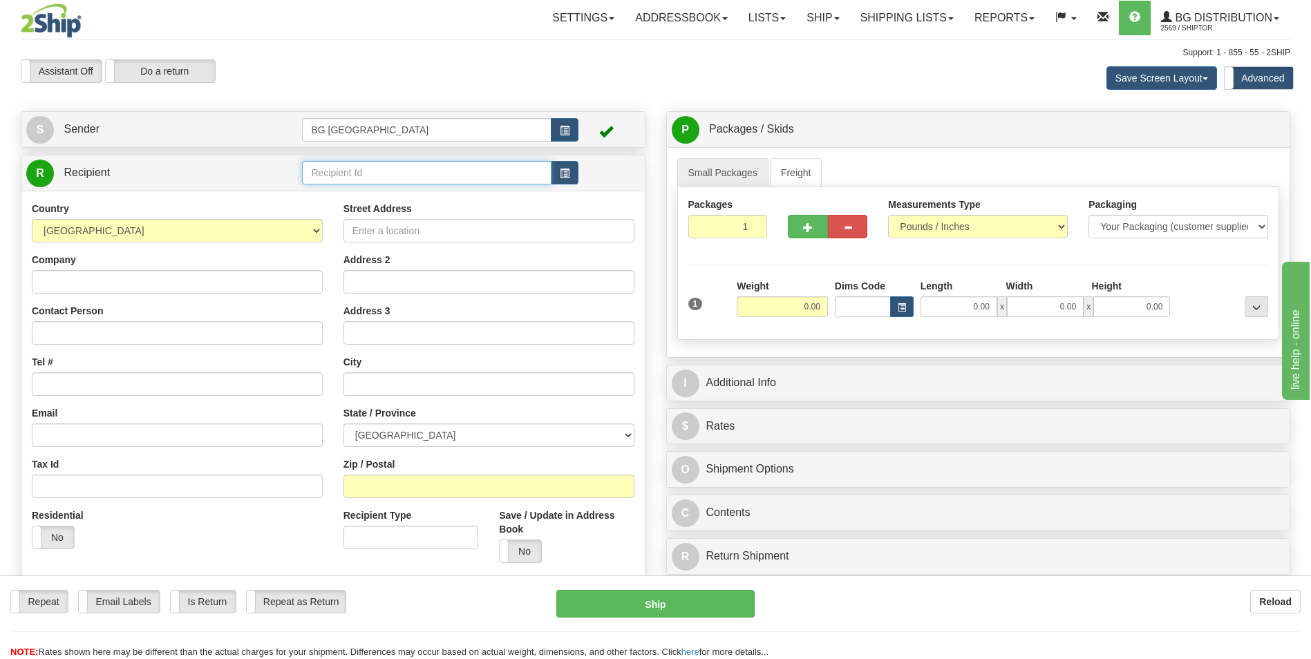
click at [368, 170] on input "text" at bounding box center [426, 172] width 249 height 23
click at [330, 200] on div "60595" at bounding box center [424, 194] width 236 height 15
type input "60595"
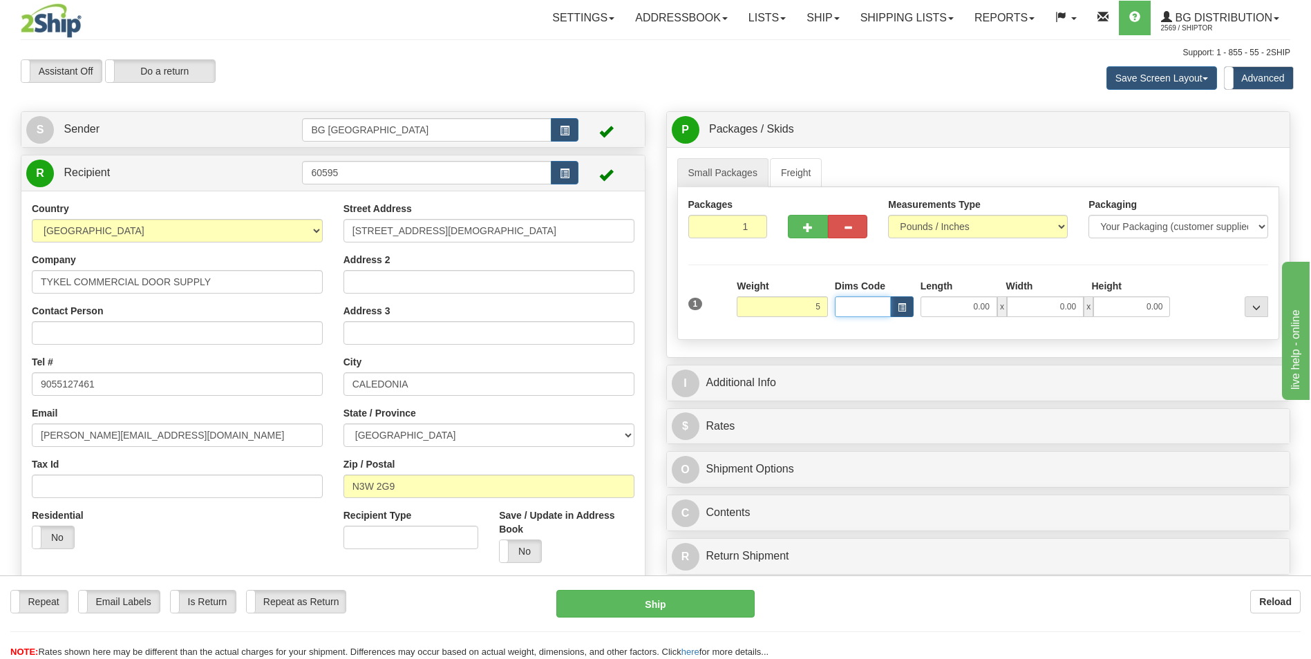
type input "5.00"
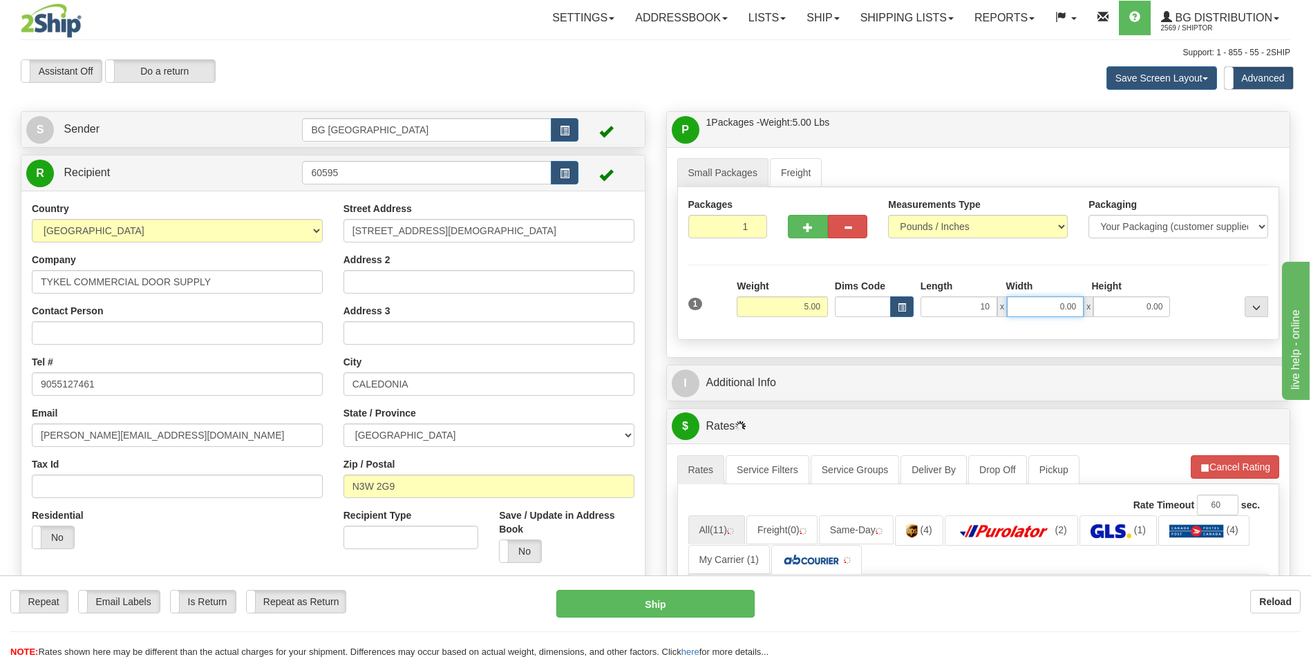
type input "10.00"
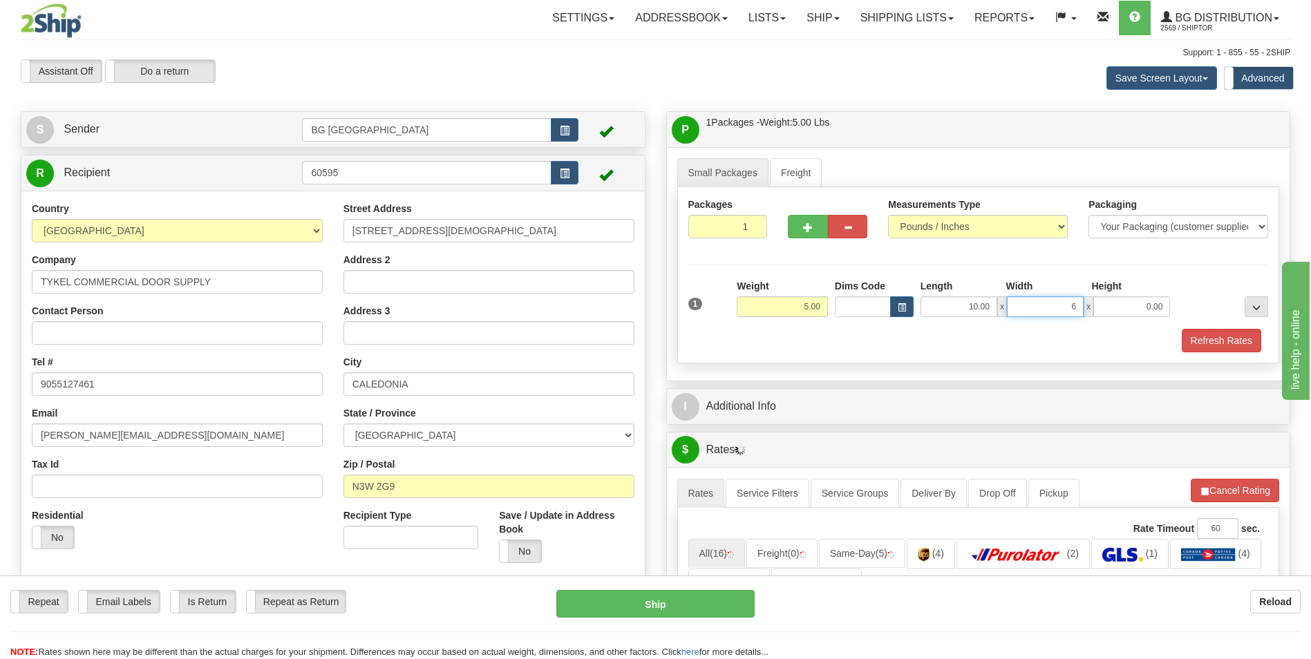
type input "6.00"
click at [813, 236] on button "button" at bounding box center [807, 226] width 39 height 23
type input "2"
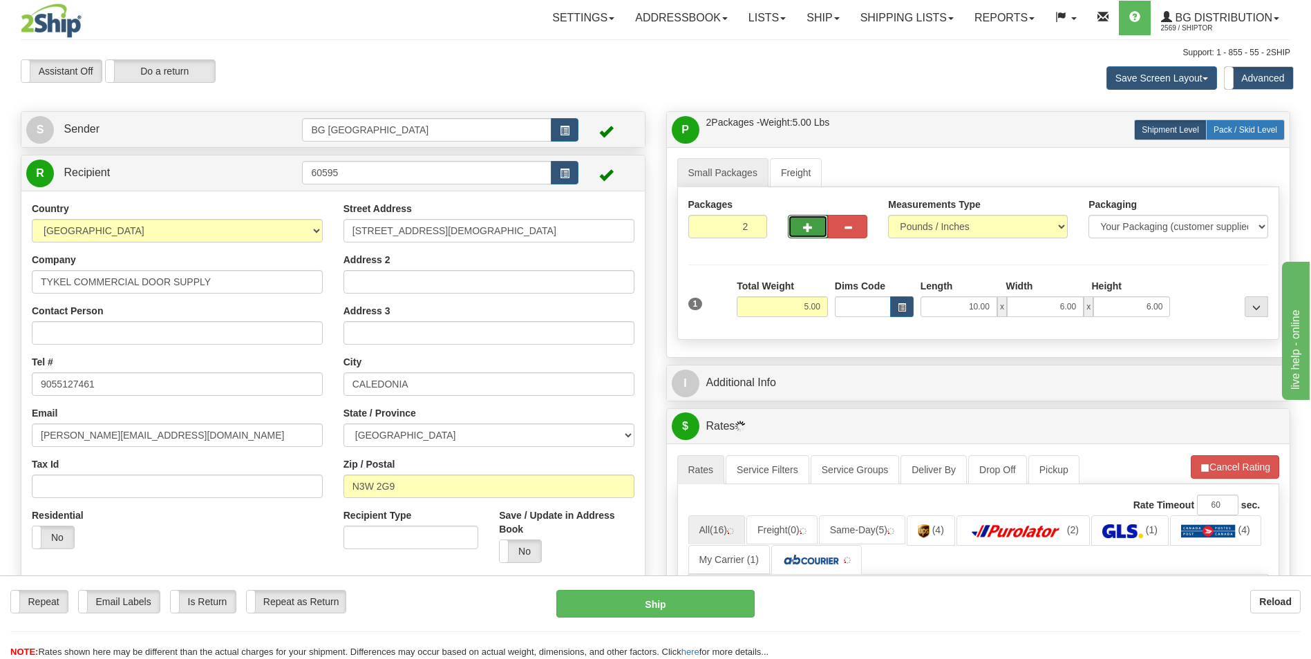
drag, startPoint x: 1242, startPoint y: 132, endPoint x: 1226, endPoint y: 133, distance: 16.0
click at [1242, 132] on span "Pack / Skid Level" at bounding box center [1246, 130] width 64 height 10
radio input "true"
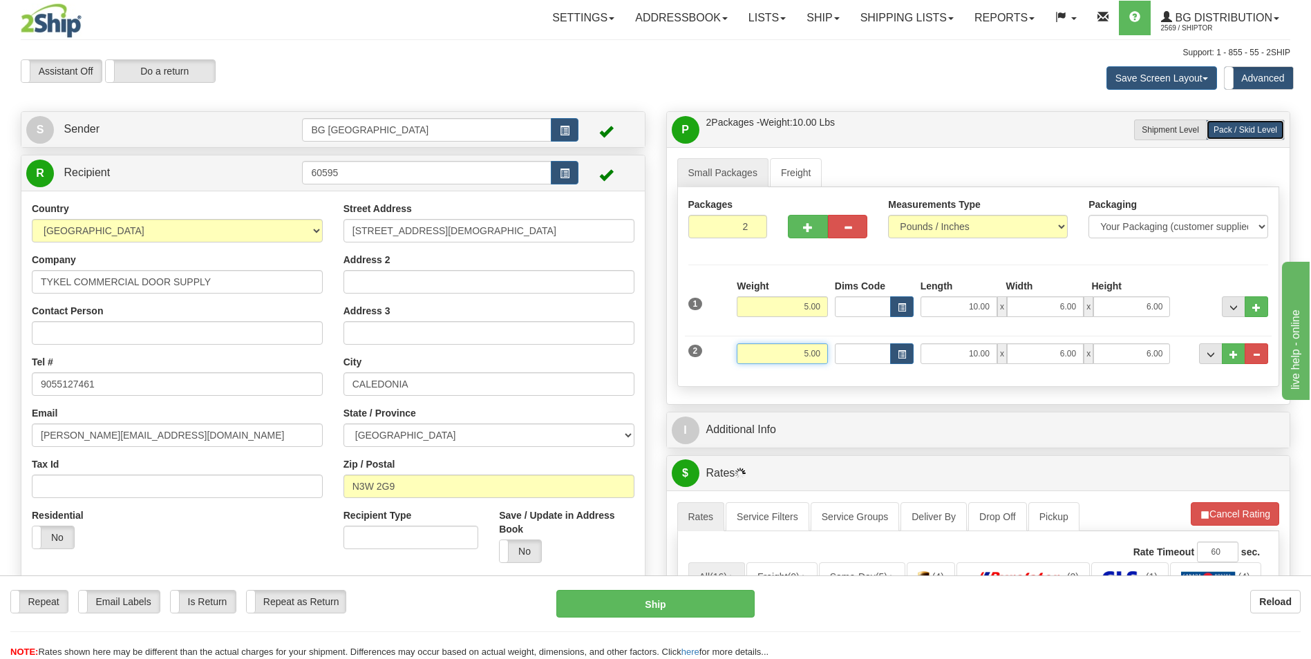
click at [814, 343] on input "5.00" at bounding box center [782, 353] width 91 height 21
type input "25.00"
type input "48.00"
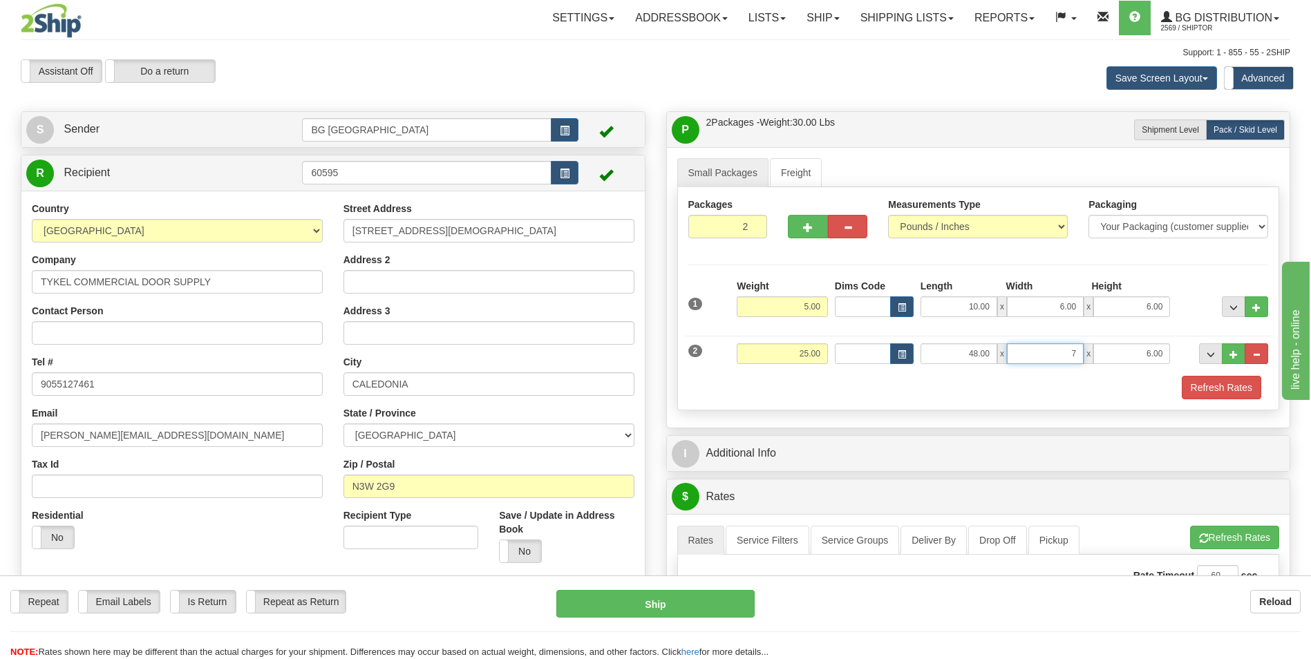
type input "7.00"
type input "4.00"
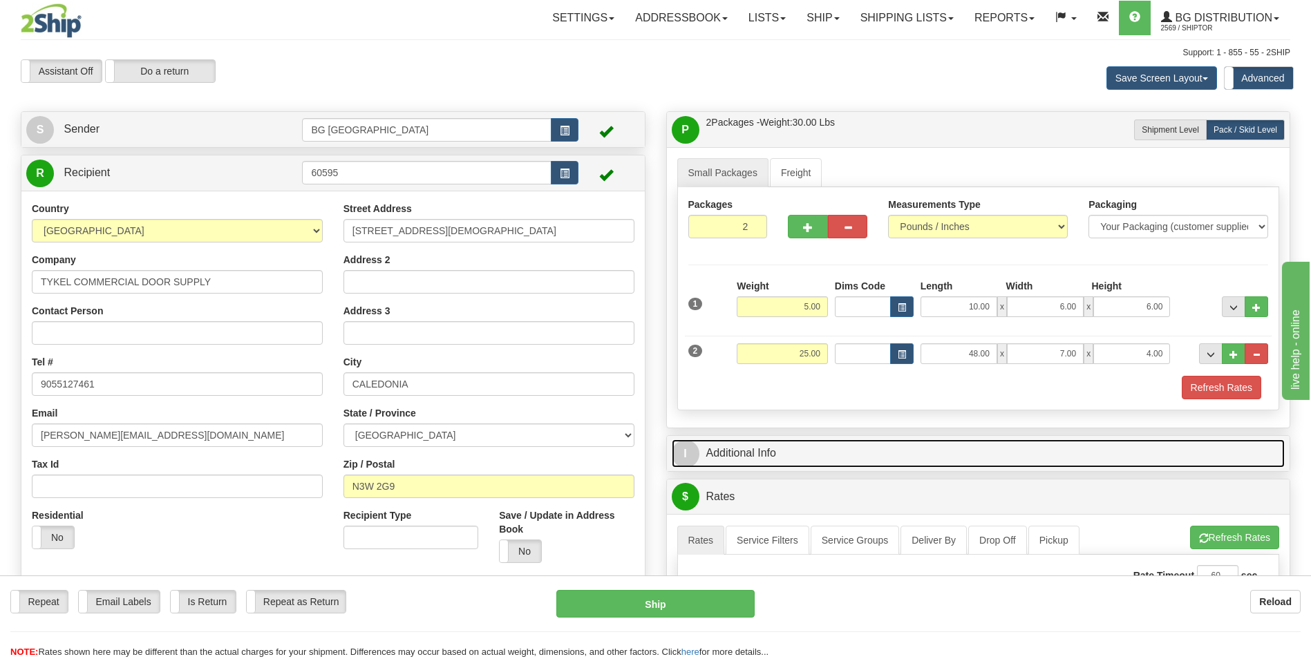
click at [764, 451] on link "I Additional Info" at bounding box center [979, 454] width 614 height 28
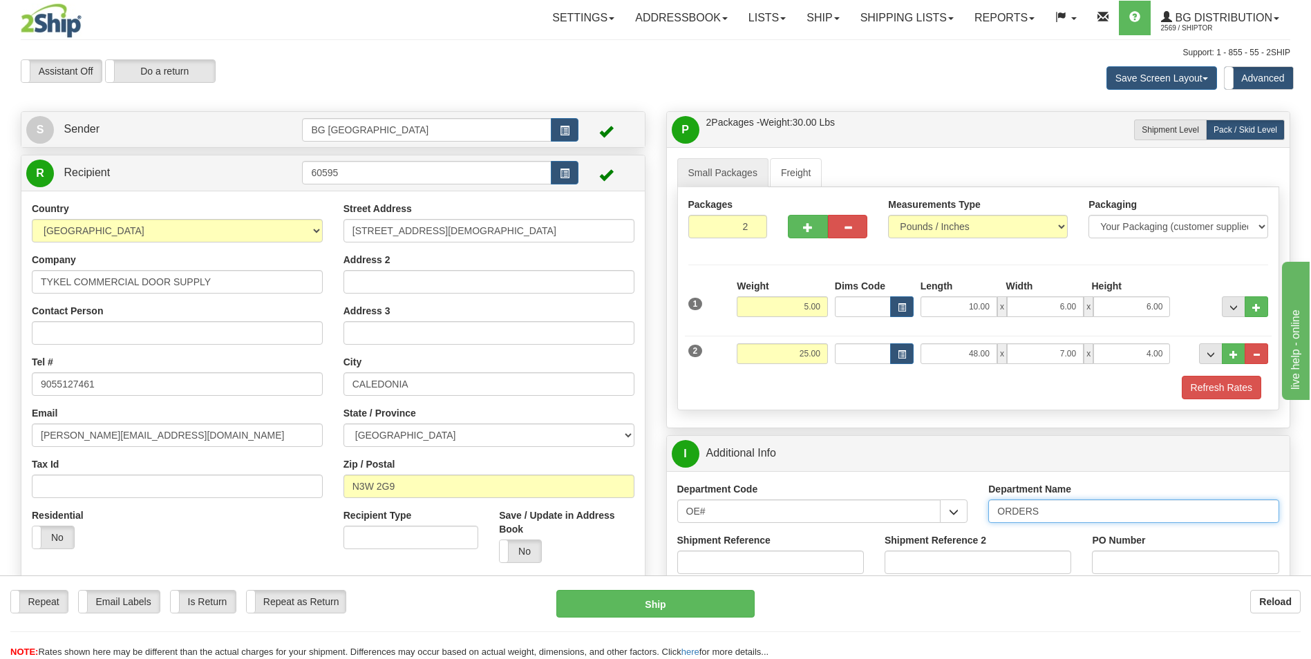
drag, startPoint x: 1045, startPoint y: 500, endPoint x: 1050, endPoint y: 511, distance: 12.1
click at [1050, 511] on input "ORDERS" at bounding box center [1133, 511] width 291 height 23
type input "70186018-00"
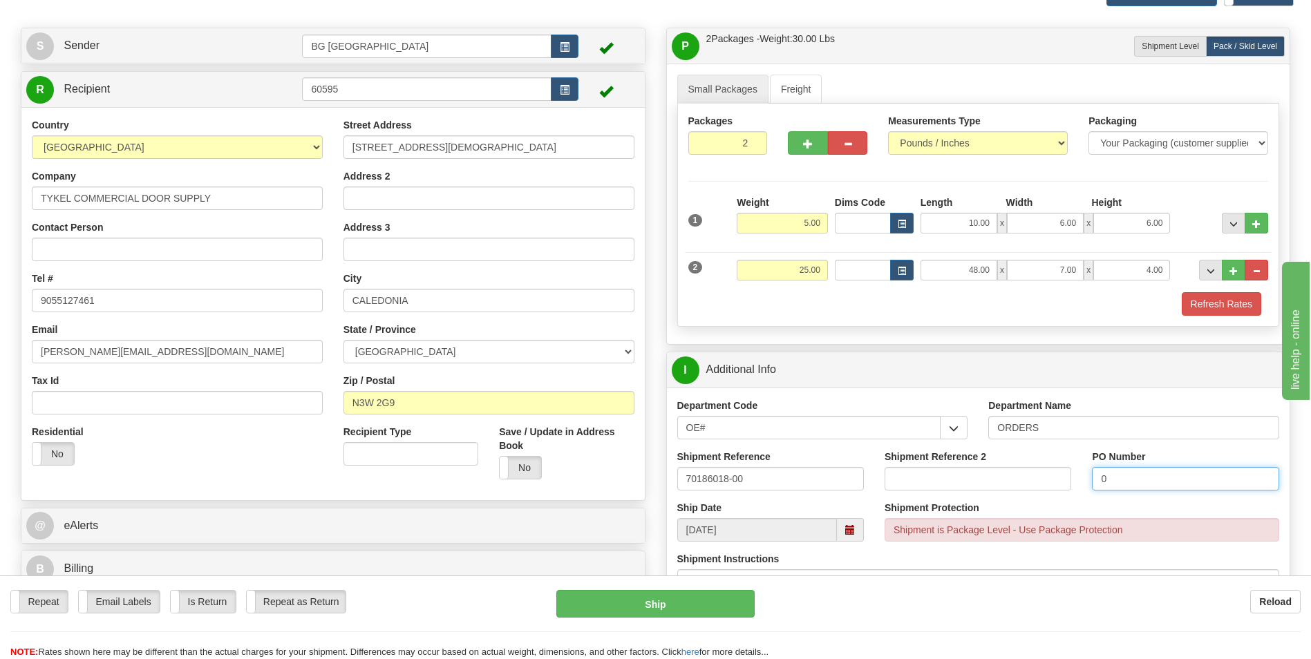
scroll to position [276, 0]
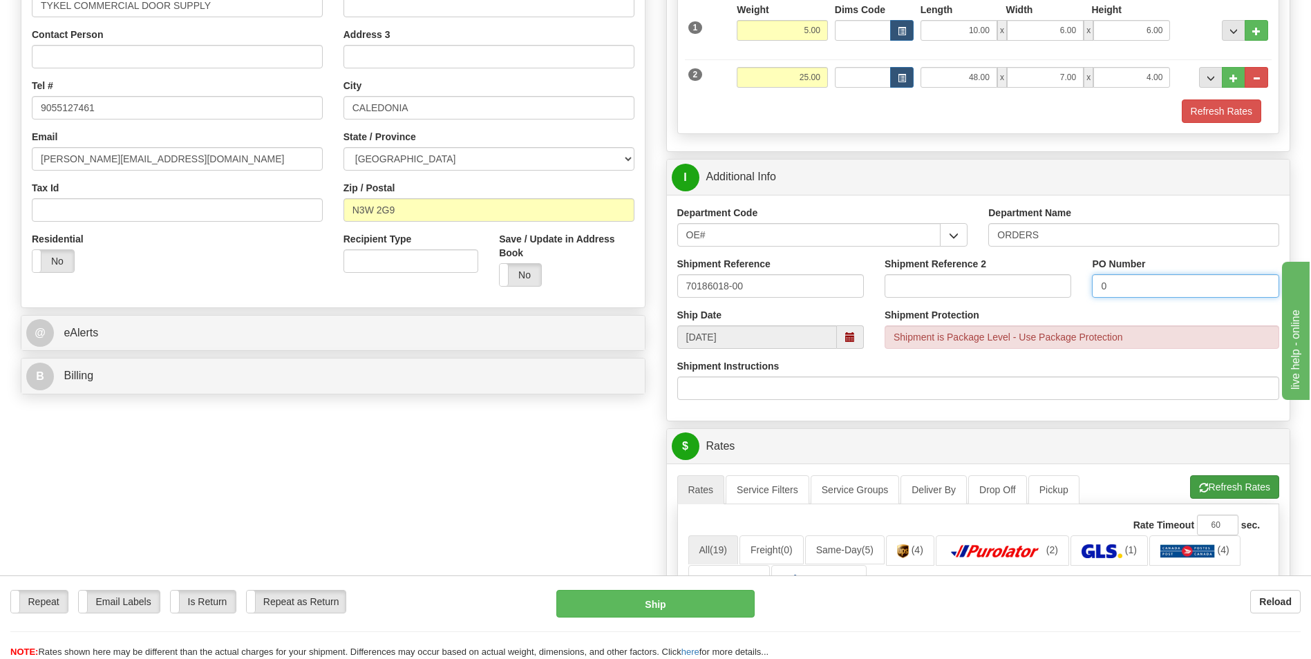
type input "0"
click at [1228, 493] on button "Refresh Rates" at bounding box center [1234, 487] width 89 height 23
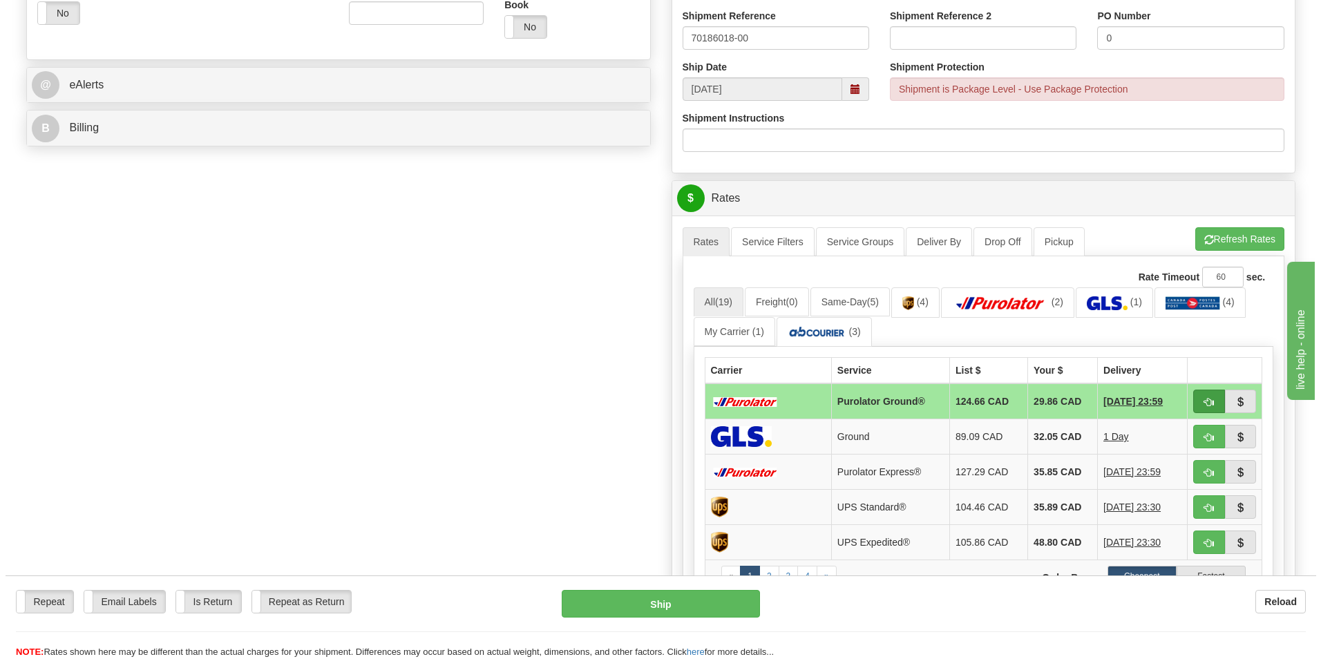
scroll to position [553, 0]
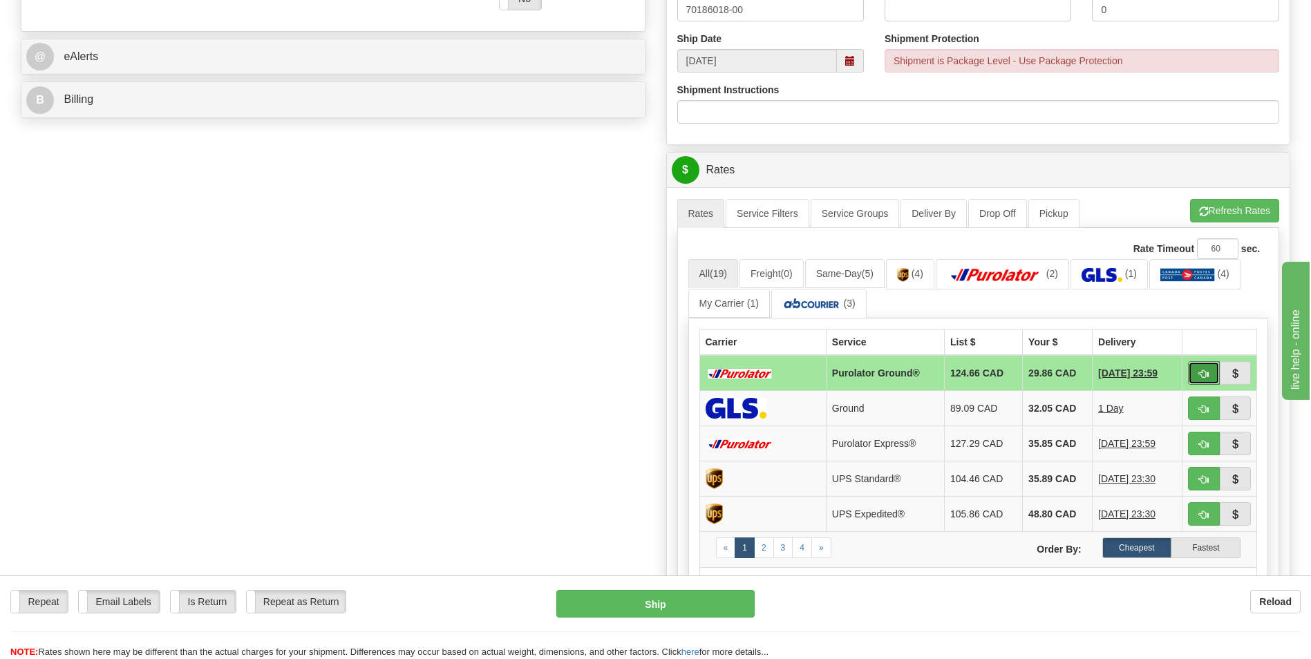
click at [1201, 373] on span "button" at bounding box center [1204, 374] width 10 height 9
type input "260"
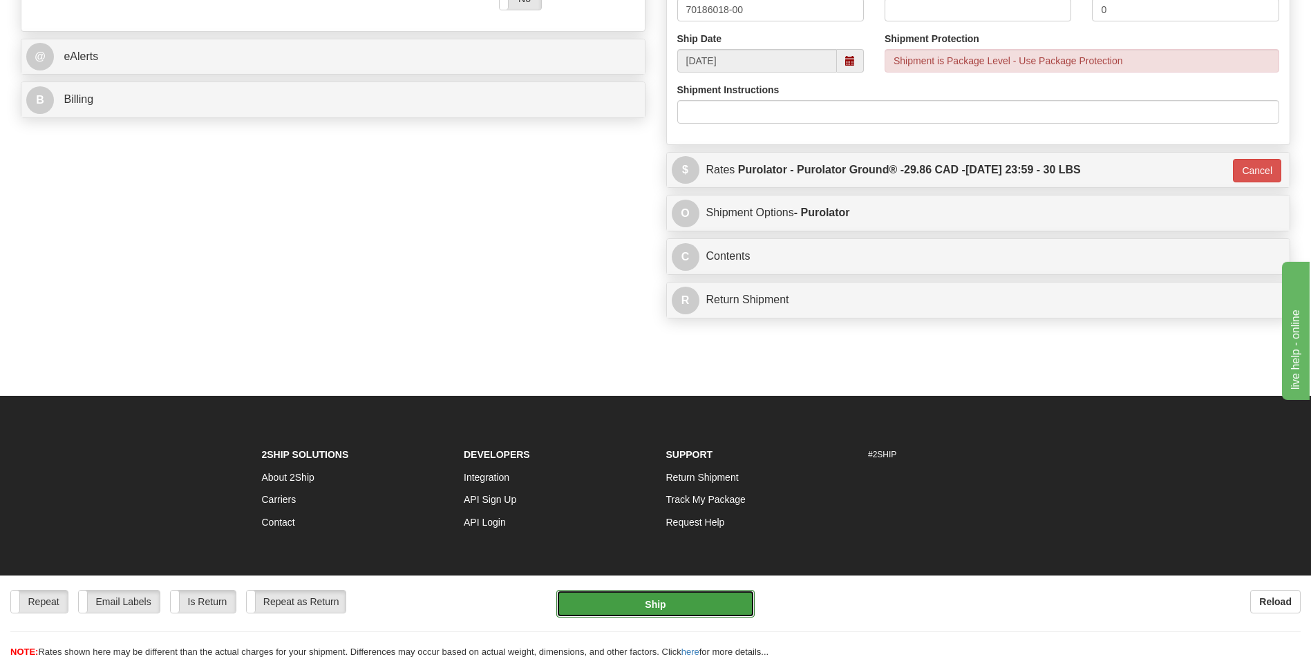
click at [617, 601] on button "Ship" at bounding box center [655, 604] width 198 height 28
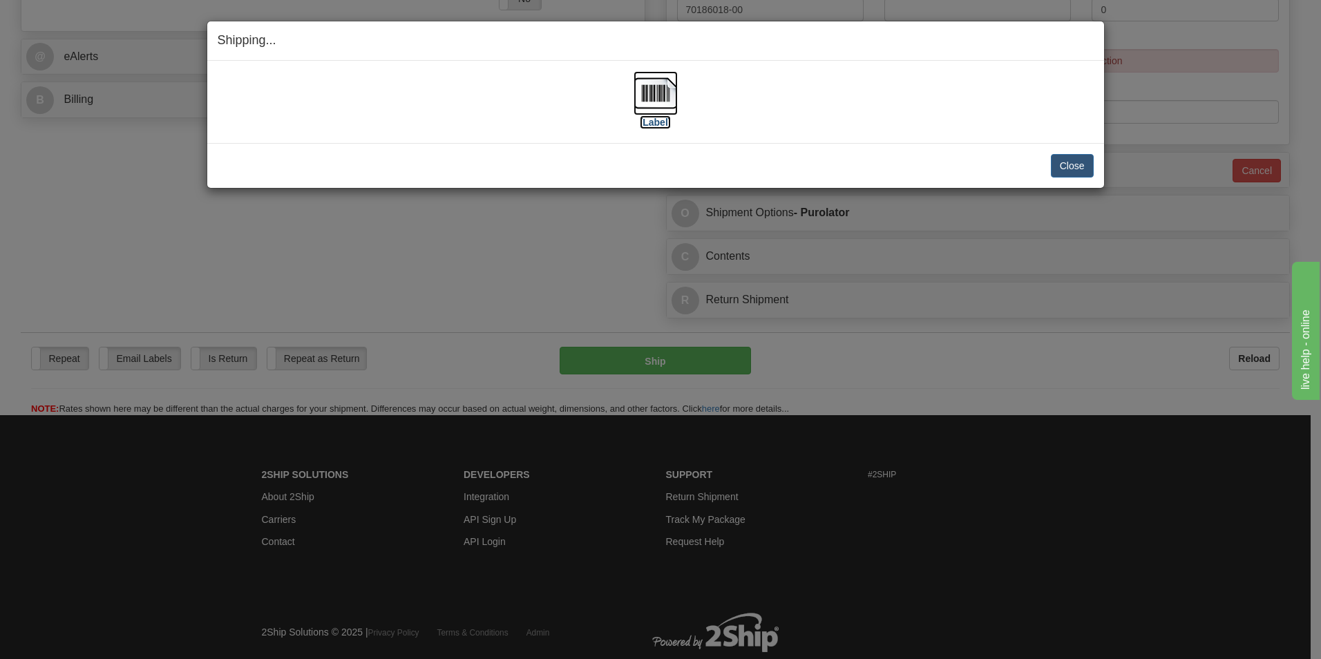
click at [659, 97] on img at bounding box center [656, 93] width 44 height 44
click at [1057, 163] on button "Close" at bounding box center [1072, 165] width 43 height 23
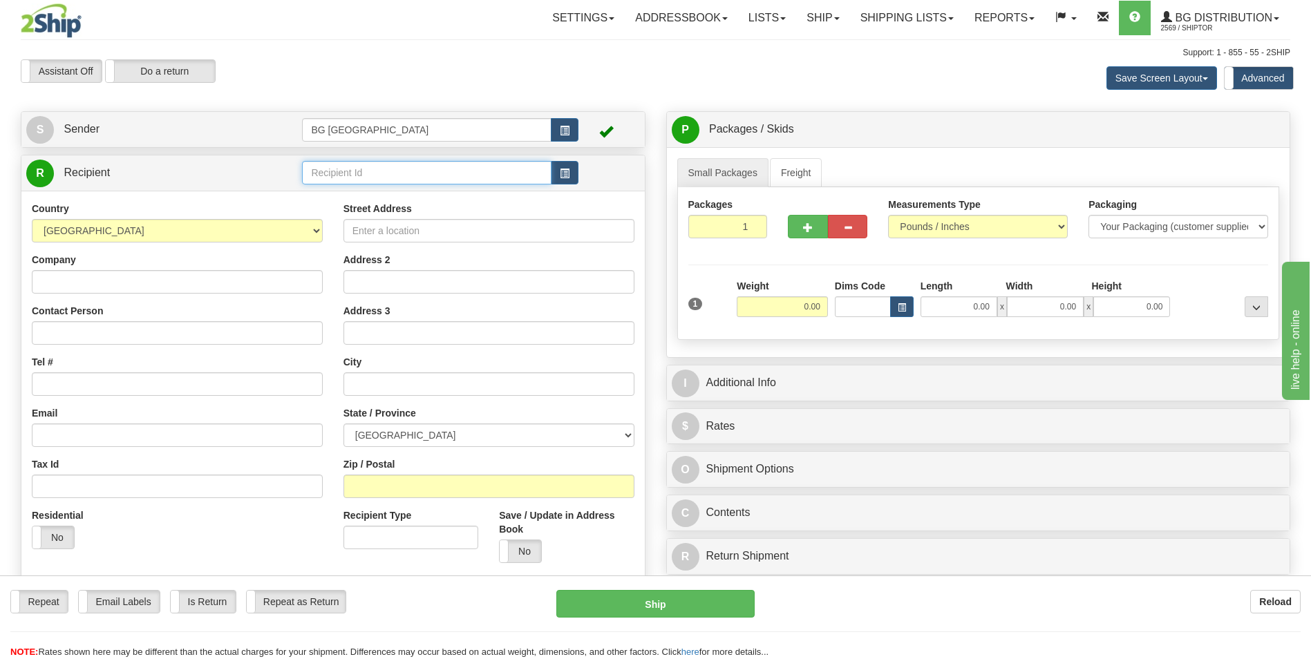
click at [368, 171] on input "text" at bounding box center [426, 172] width 249 height 23
click at [339, 189] on div "60117" at bounding box center [424, 194] width 236 height 15
type input "60117"
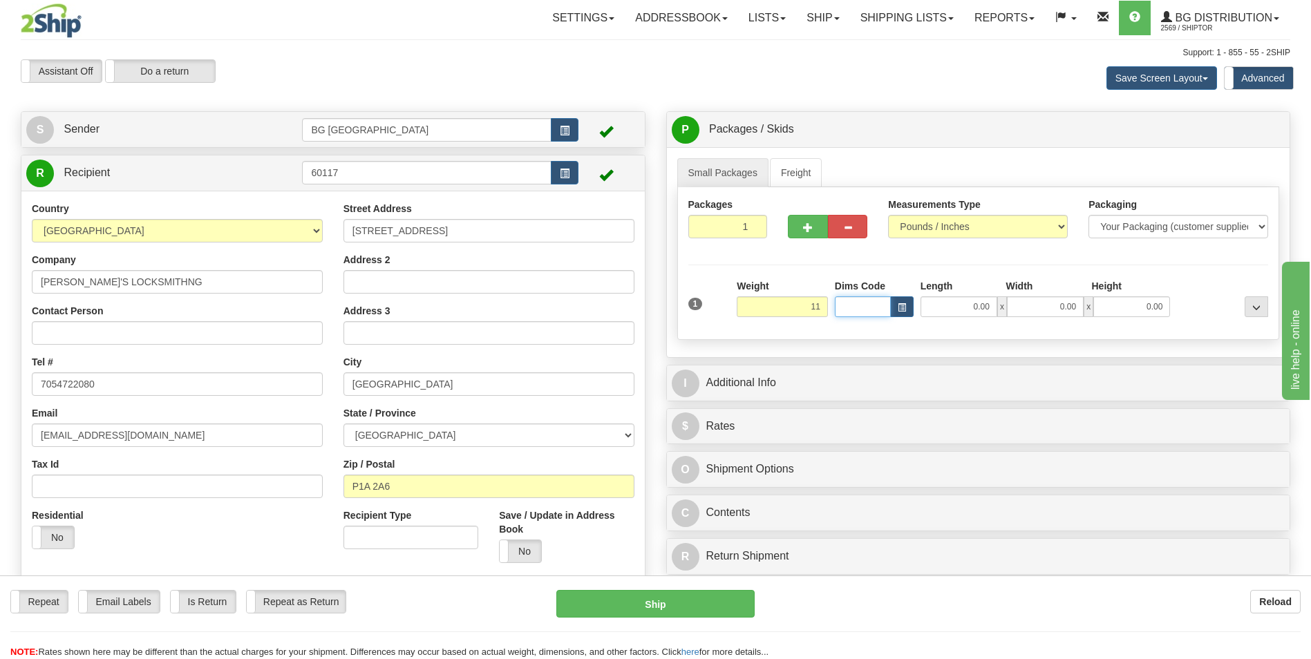
type input "11.00"
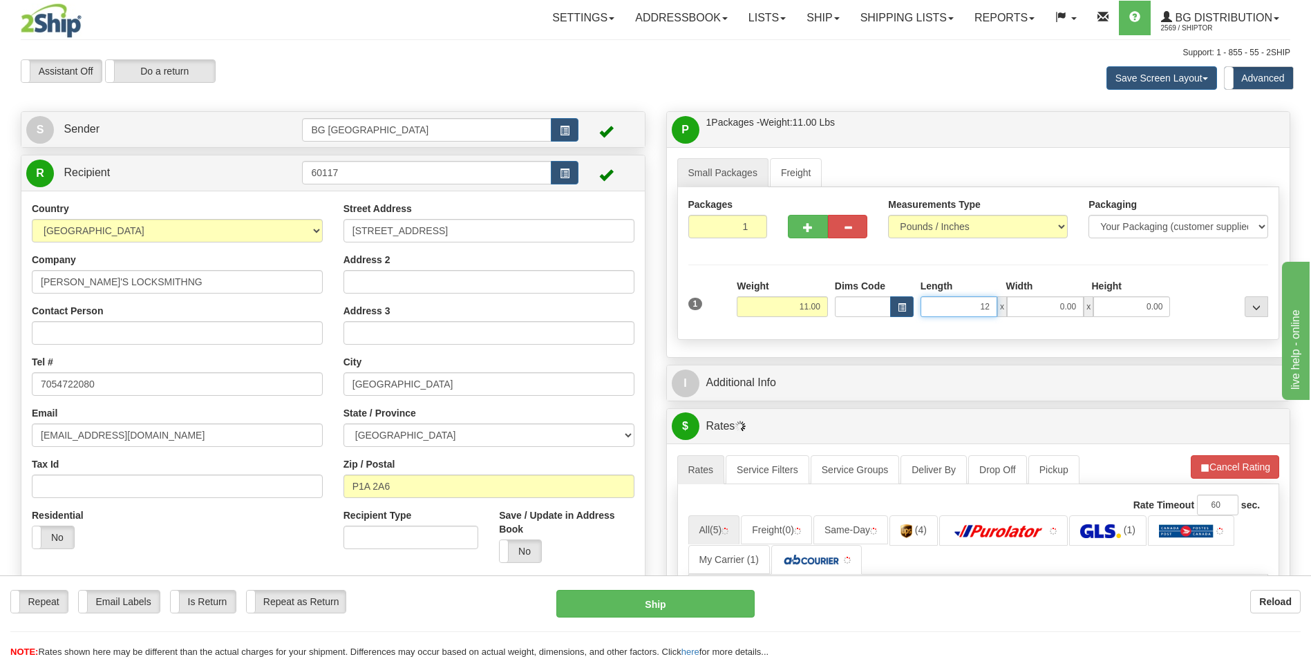
type input "12.00"
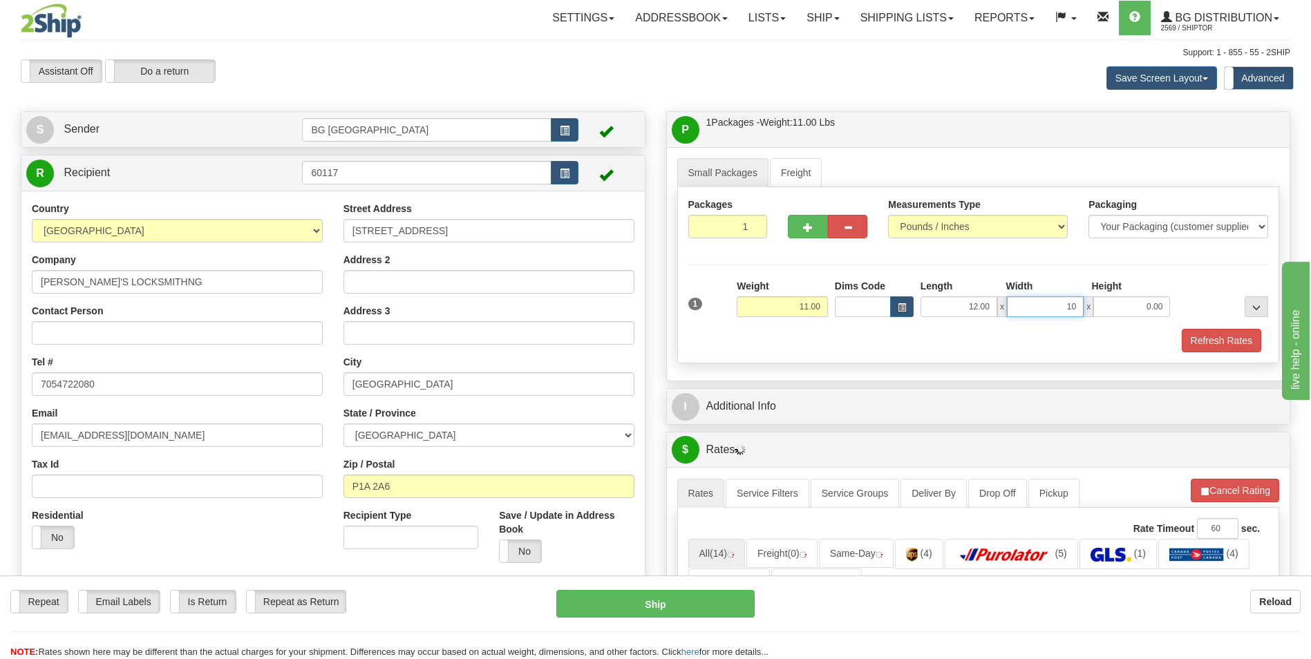
type input "10.00"
type input "6.00"
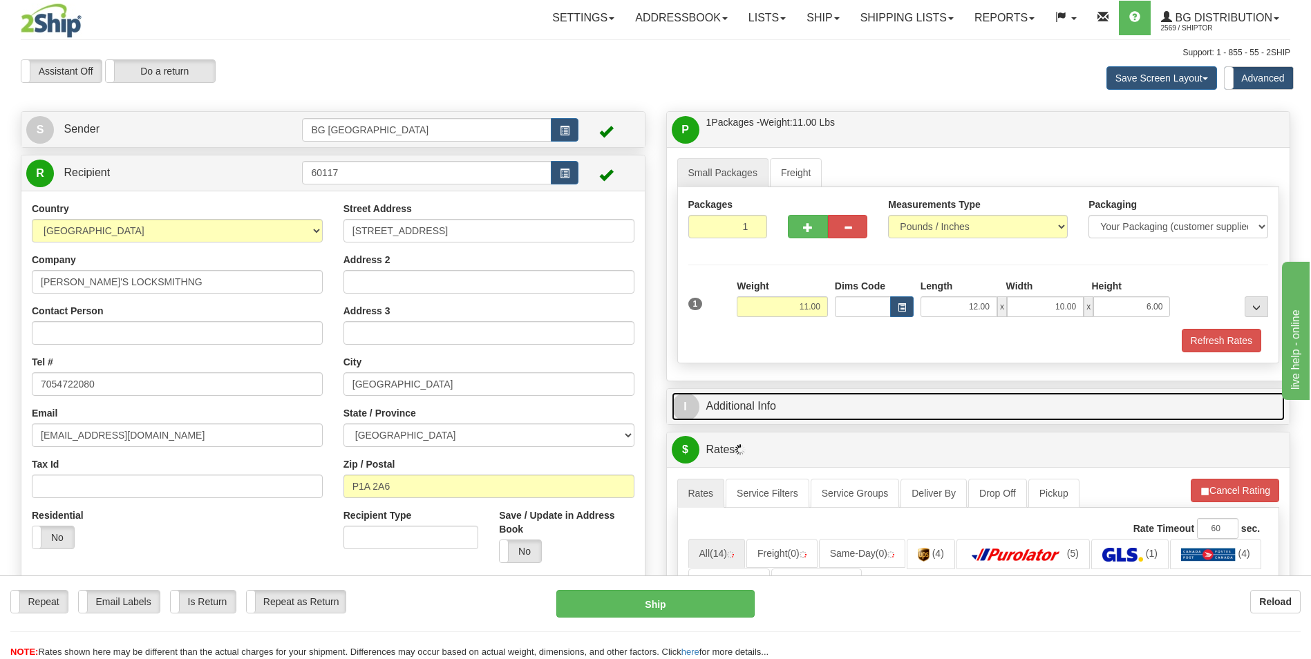
click at [747, 404] on link "I Additional Info" at bounding box center [979, 407] width 614 height 28
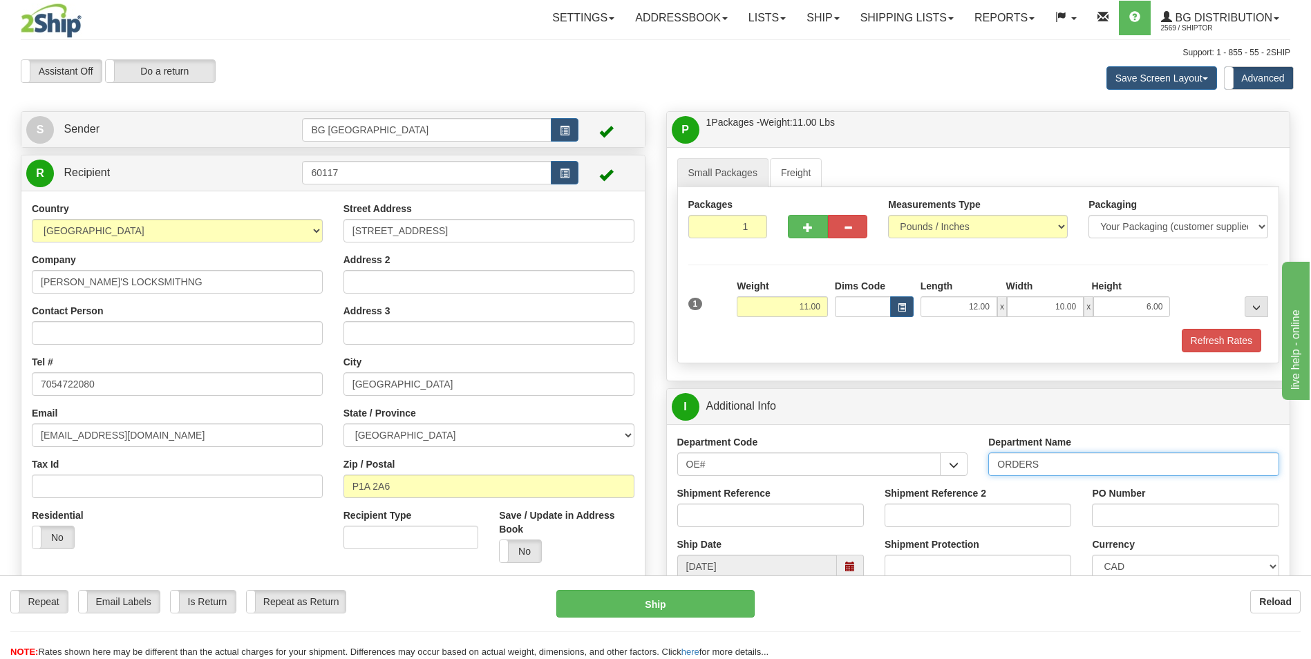
click at [1062, 458] on input "ORDERS" at bounding box center [1133, 464] width 291 height 23
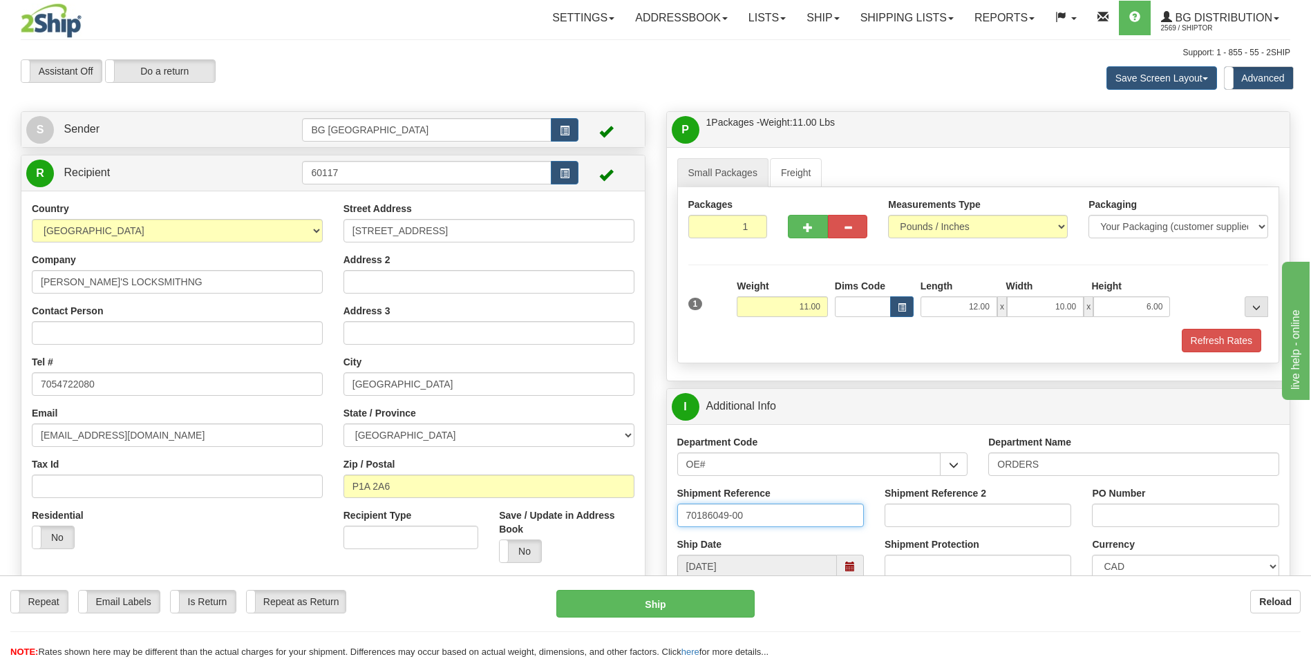
type input "70186049-00"
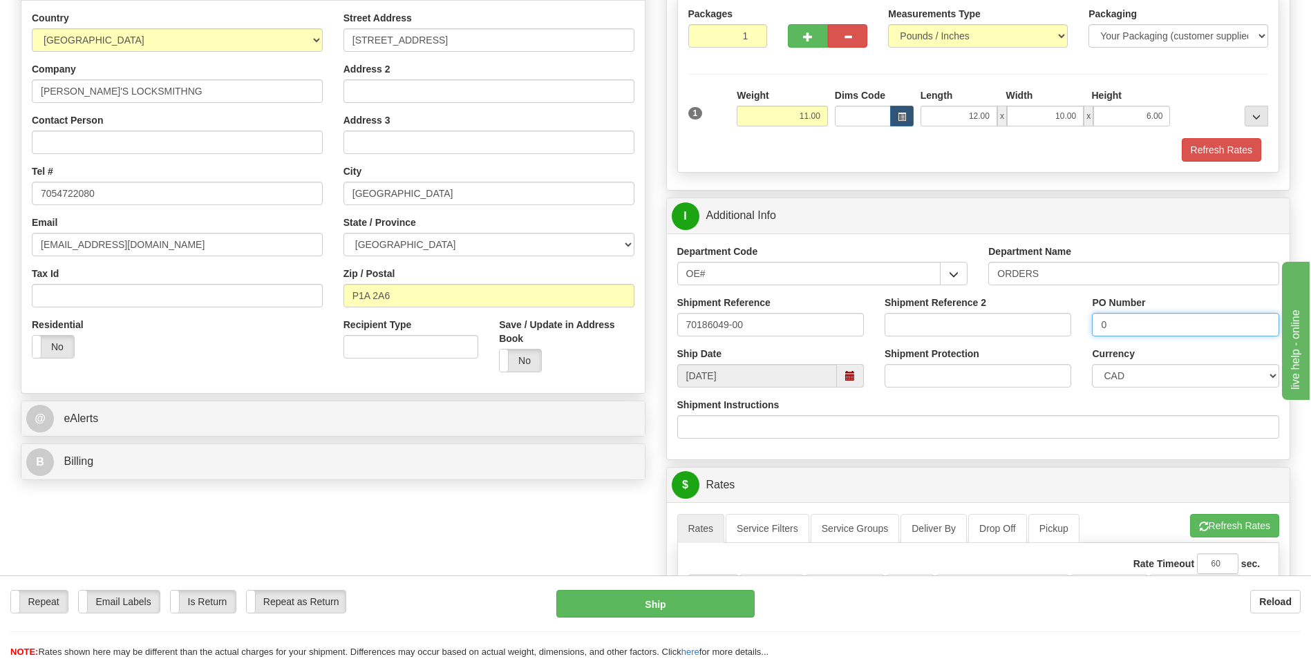
scroll to position [207, 0]
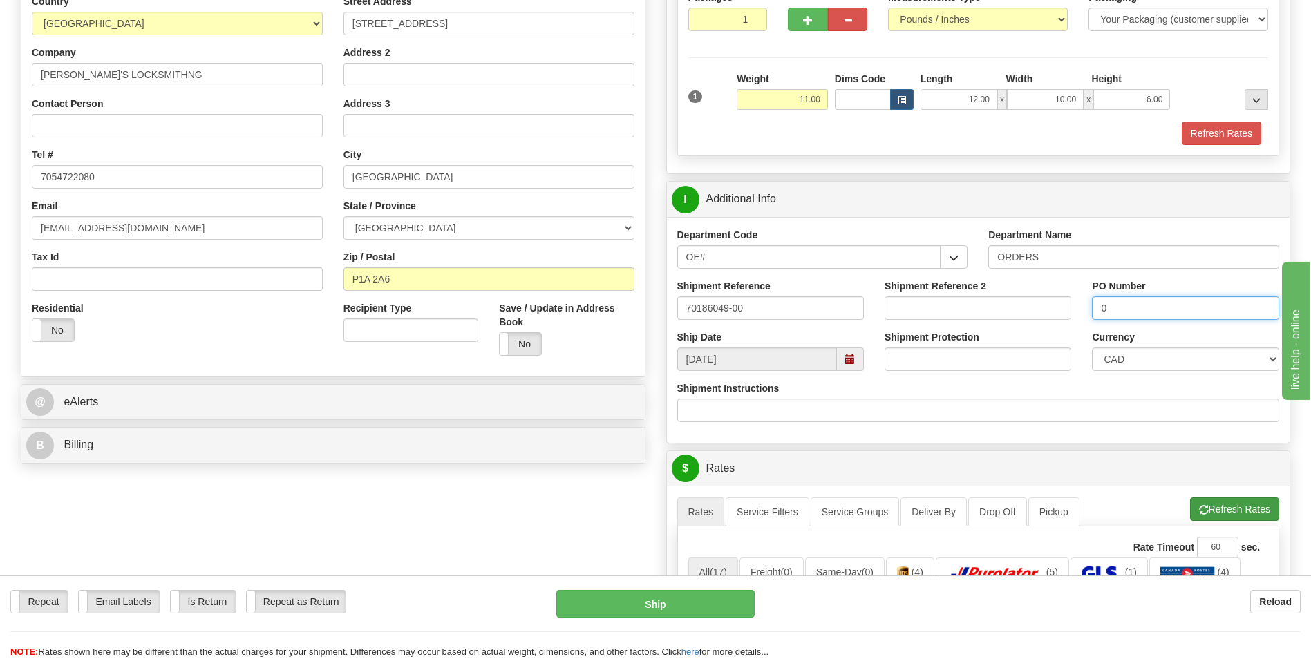
type input "0"
click at [1252, 505] on button "Refresh Rates" at bounding box center [1234, 509] width 89 height 23
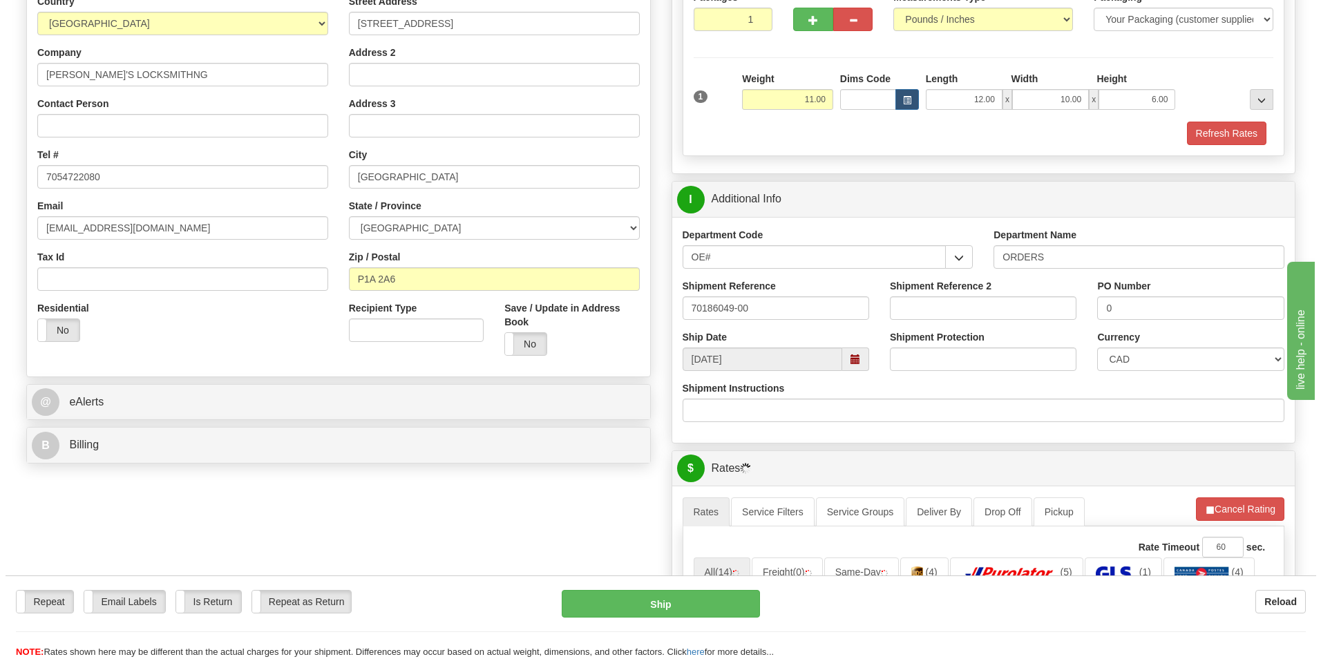
scroll to position [484, 0]
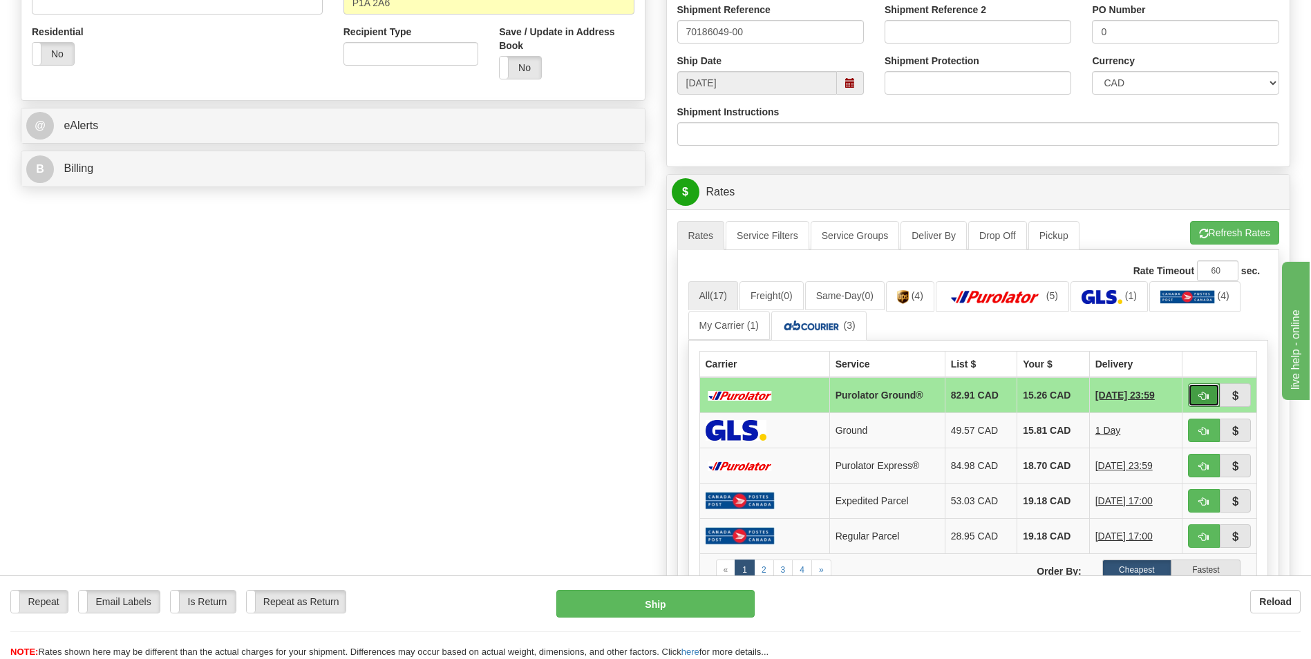
click at [1199, 399] on span "button" at bounding box center [1204, 396] width 10 height 9
type input "260"
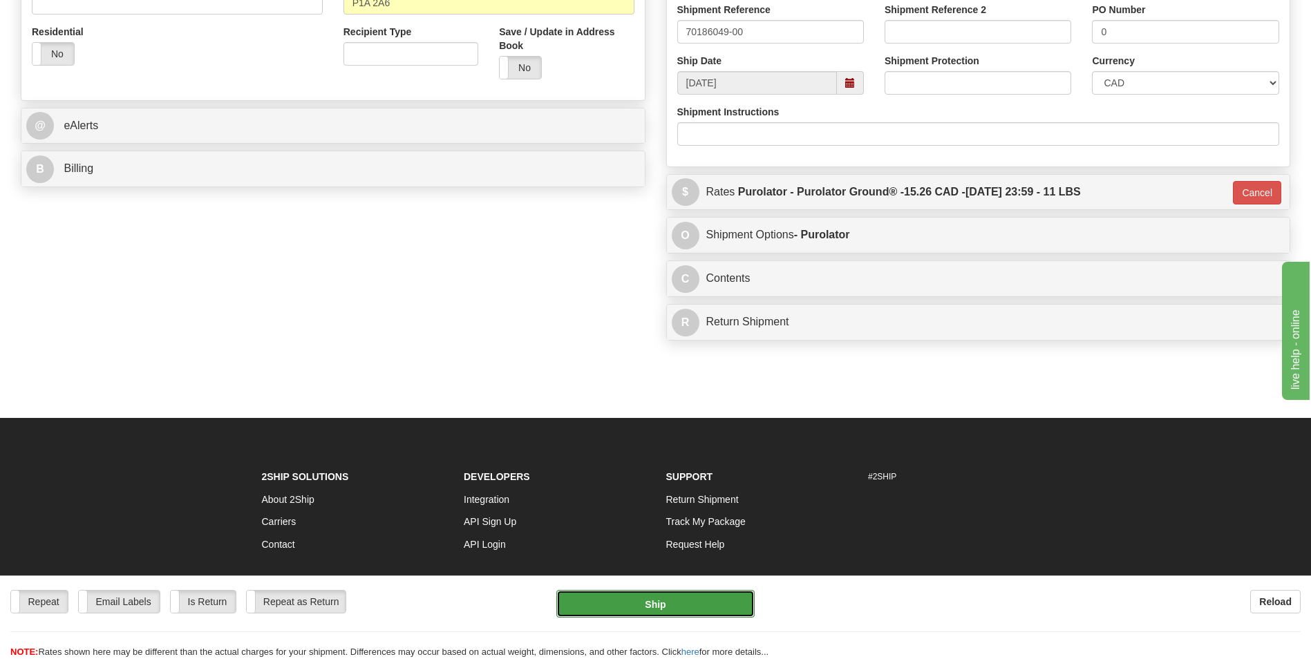
click at [684, 617] on button "Ship" at bounding box center [655, 604] width 198 height 28
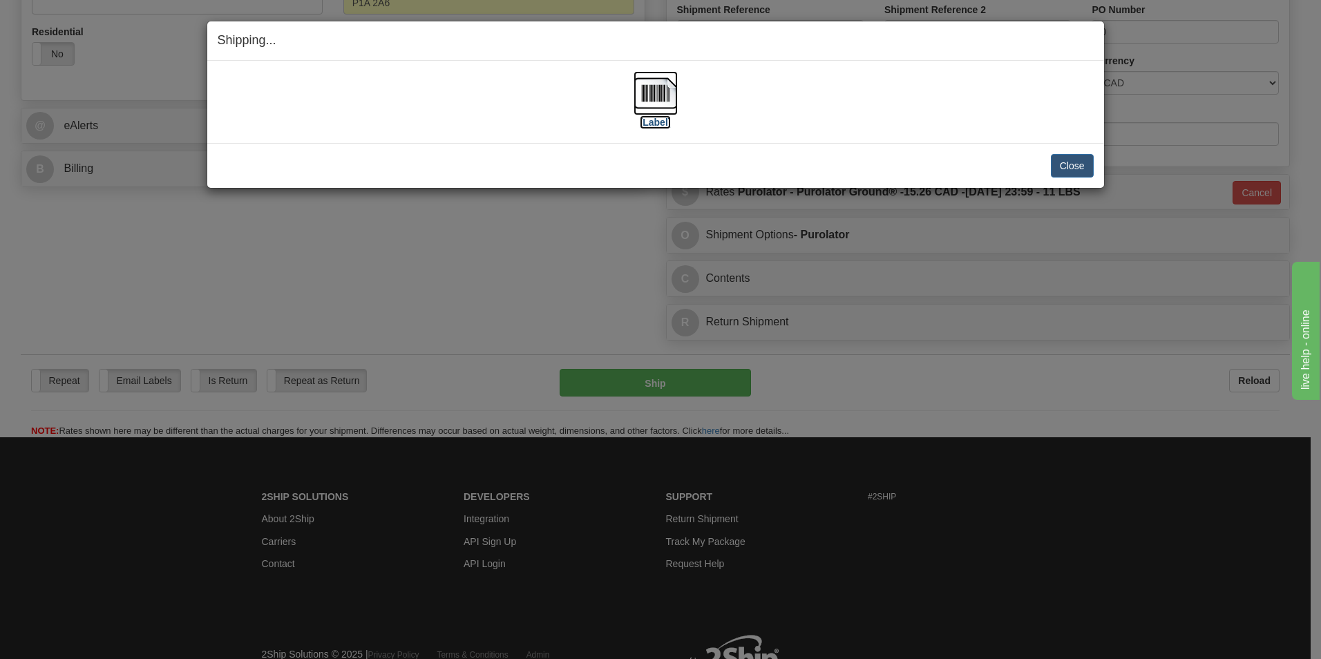
click at [659, 95] on img at bounding box center [656, 93] width 44 height 44
click at [1057, 168] on button "Close" at bounding box center [1072, 165] width 43 height 23
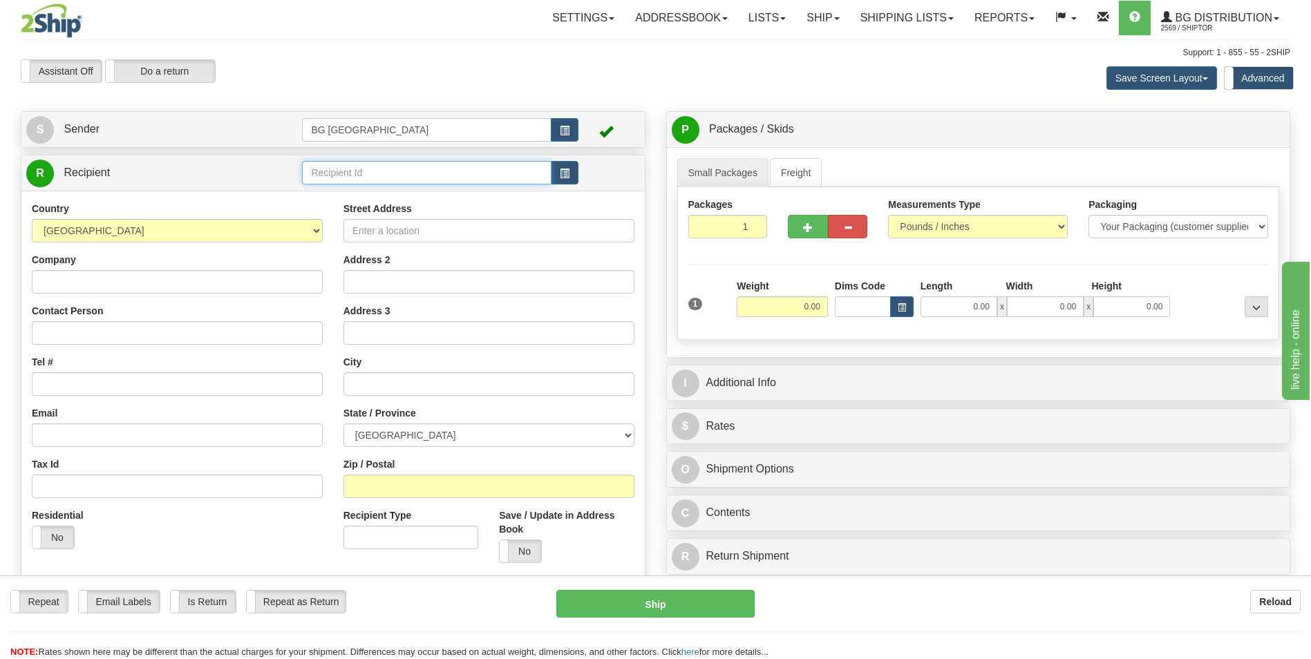
click at [371, 167] on input "text" at bounding box center [426, 172] width 249 height 23
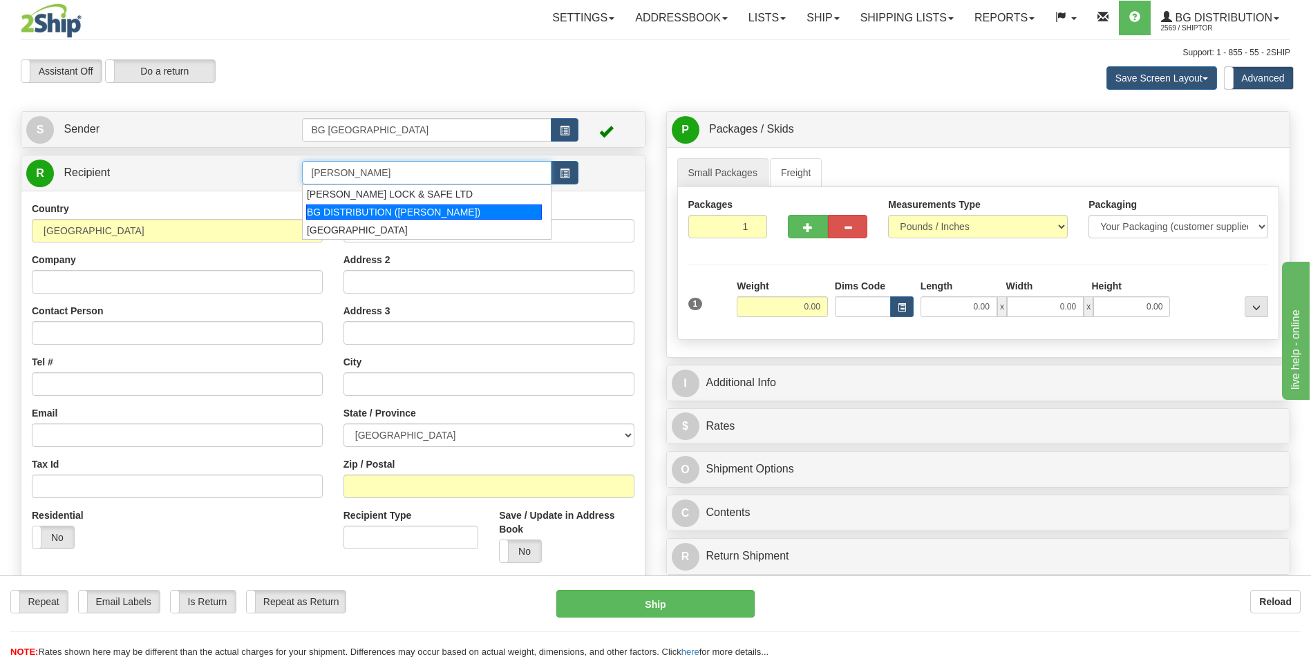
click at [365, 204] on li "BG DISTRIBUTION ([PERSON_NAME])" at bounding box center [426, 212] width 247 height 18
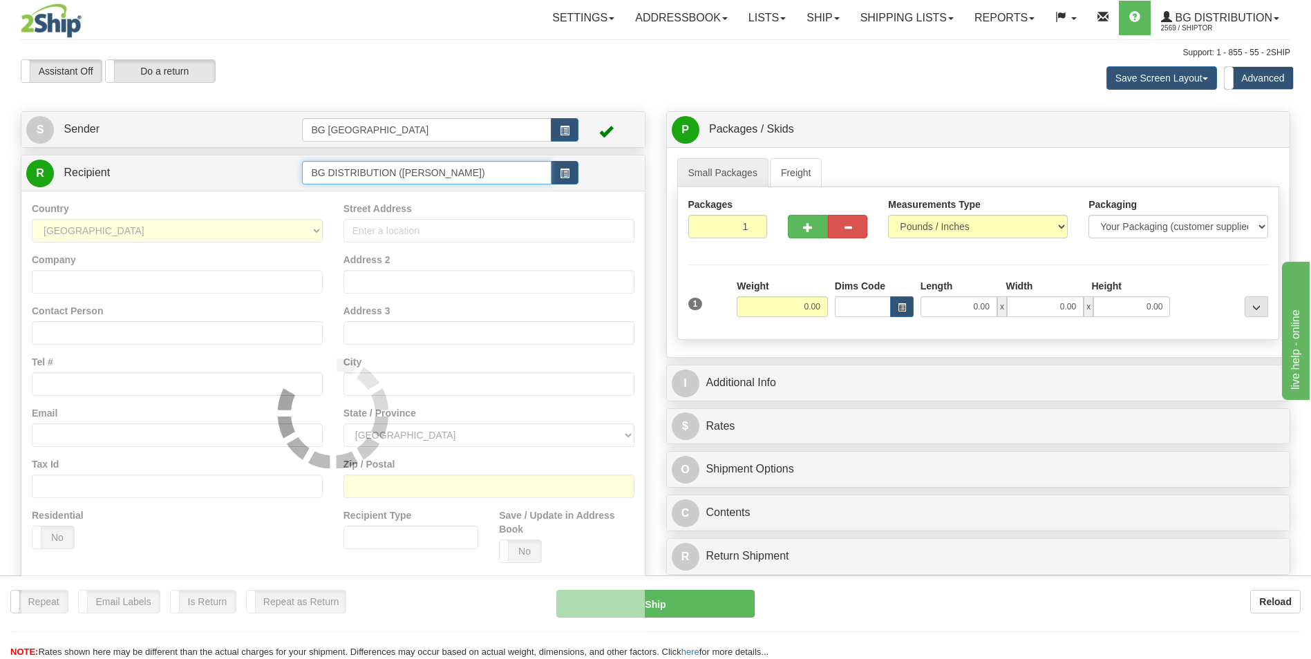
type input "BG DISTRIBUTION ([PERSON_NAME])"
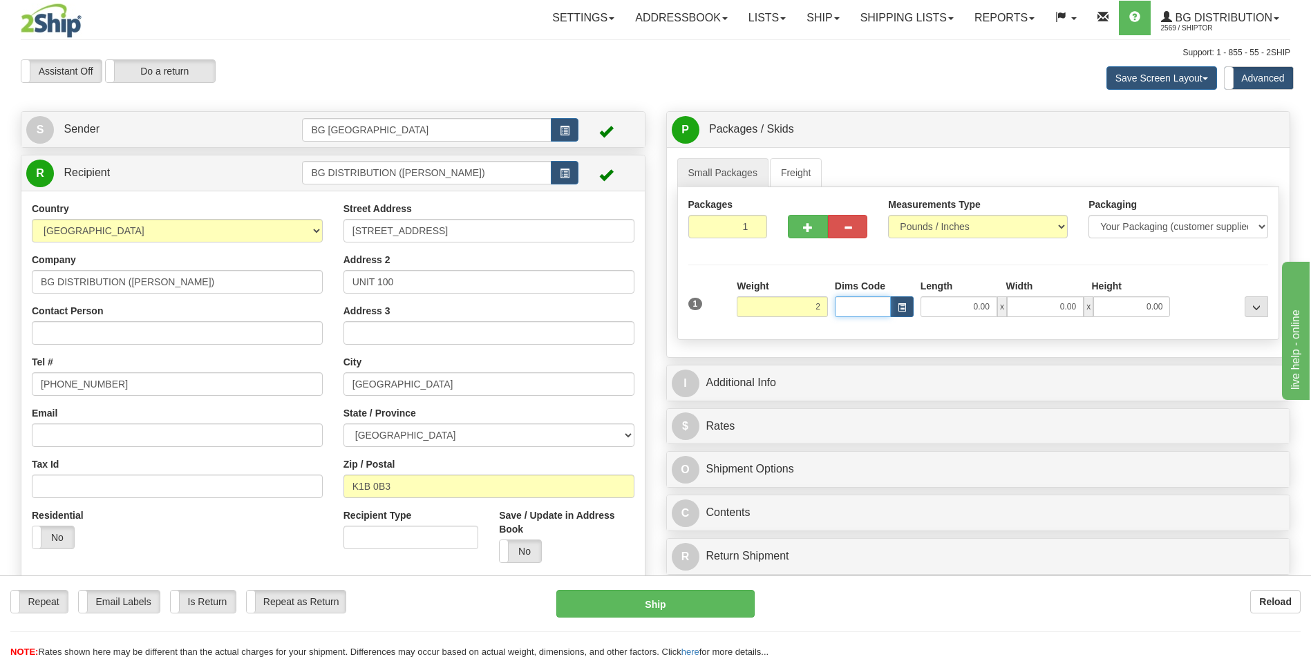
type input "2.00"
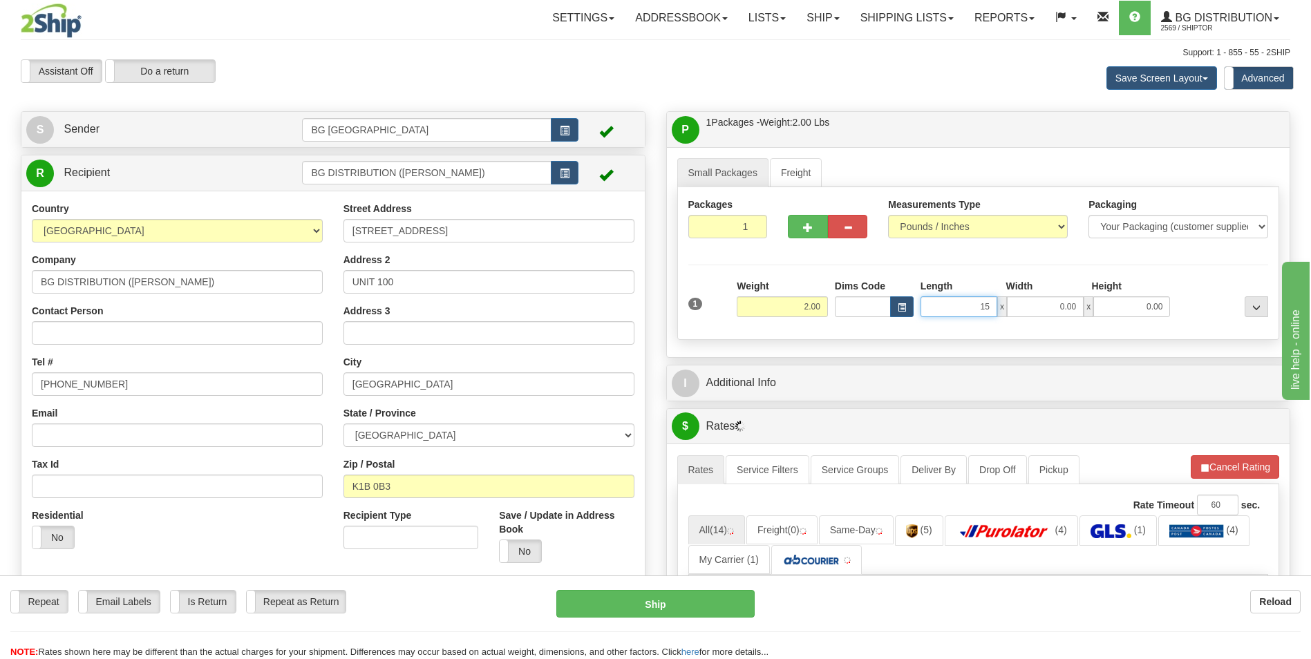
type input "15.00"
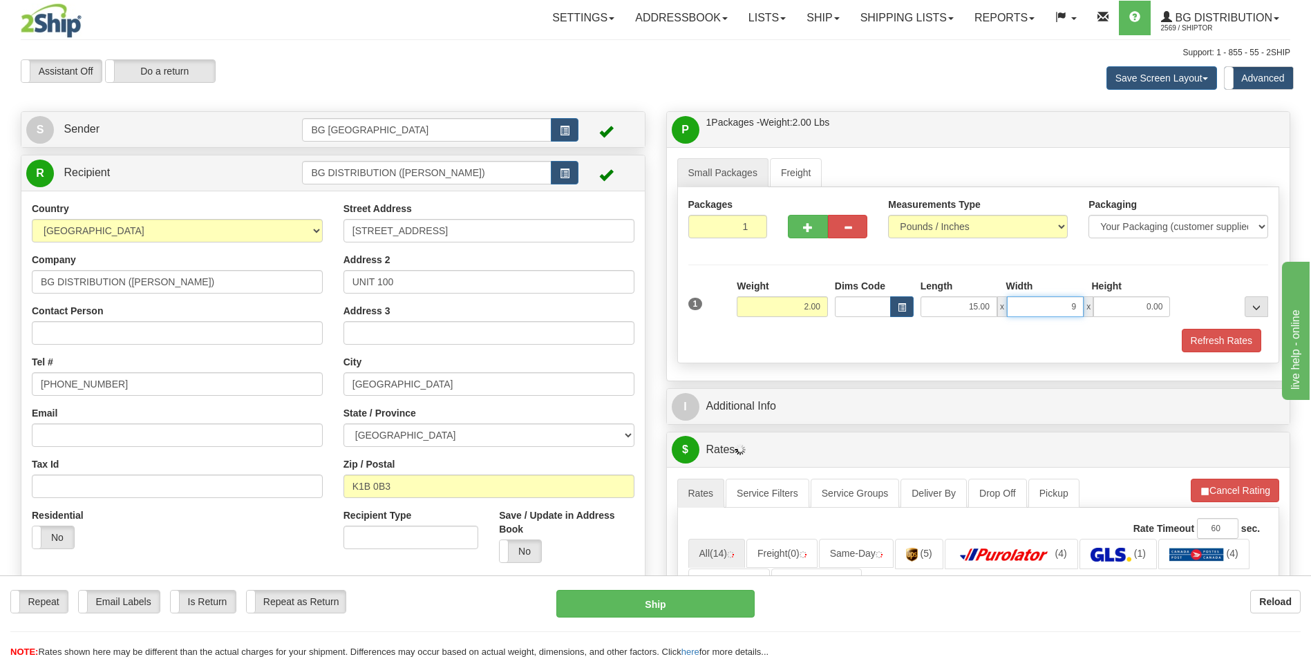
type input "9.00"
type input "1.00"
click at [787, 424] on div "I Additional Info" at bounding box center [978, 406] width 625 height 37
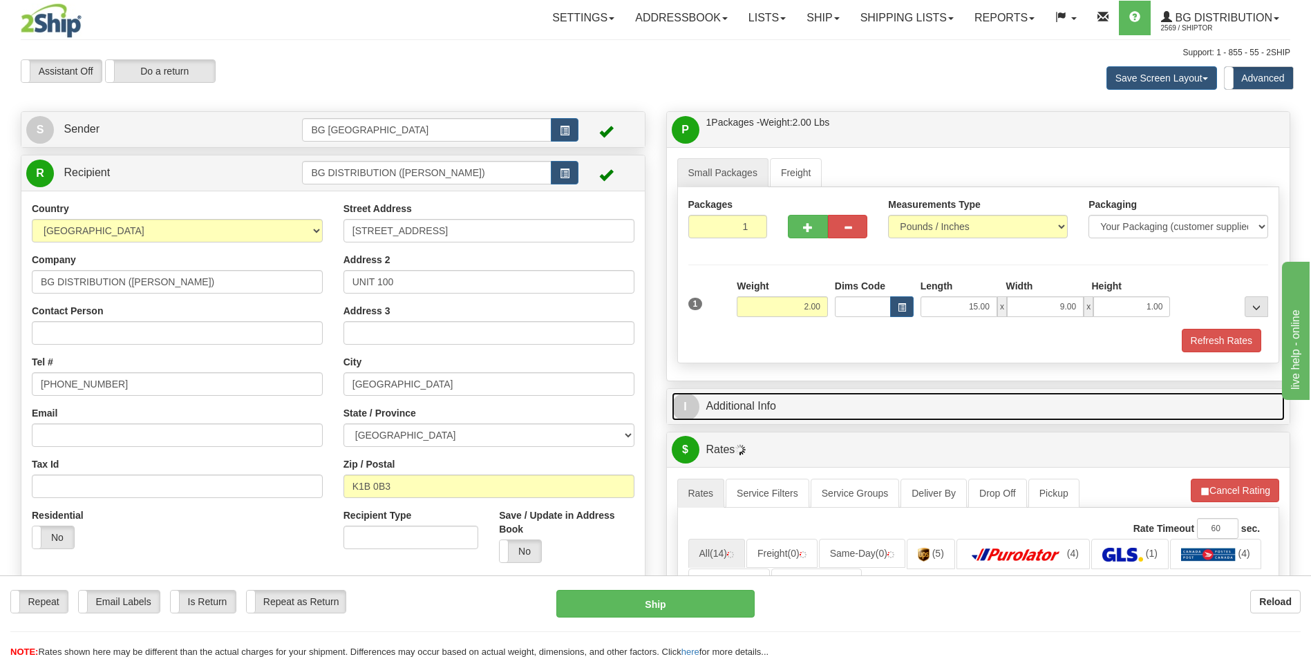
click at [796, 411] on link "I Additional Info" at bounding box center [979, 407] width 614 height 28
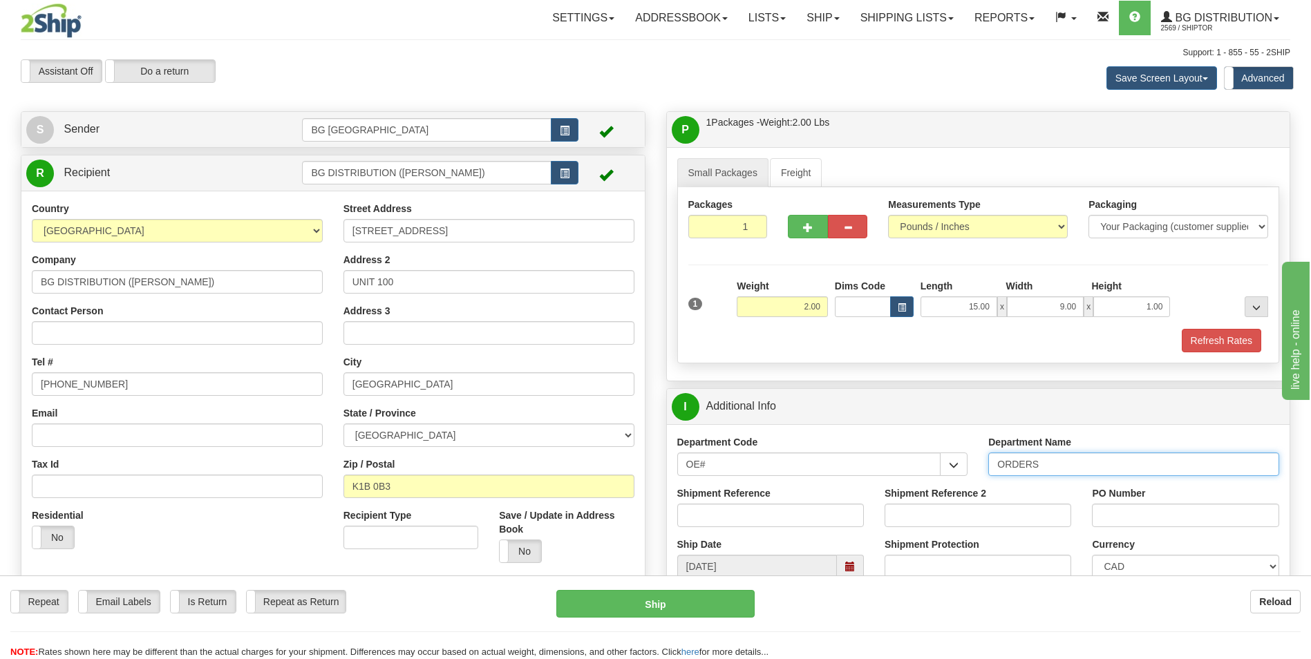
click at [1059, 467] on input "ORDERS" at bounding box center [1133, 464] width 291 height 23
click at [227, 323] on input "Contact Person" at bounding box center [177, 332] width 291 height 23
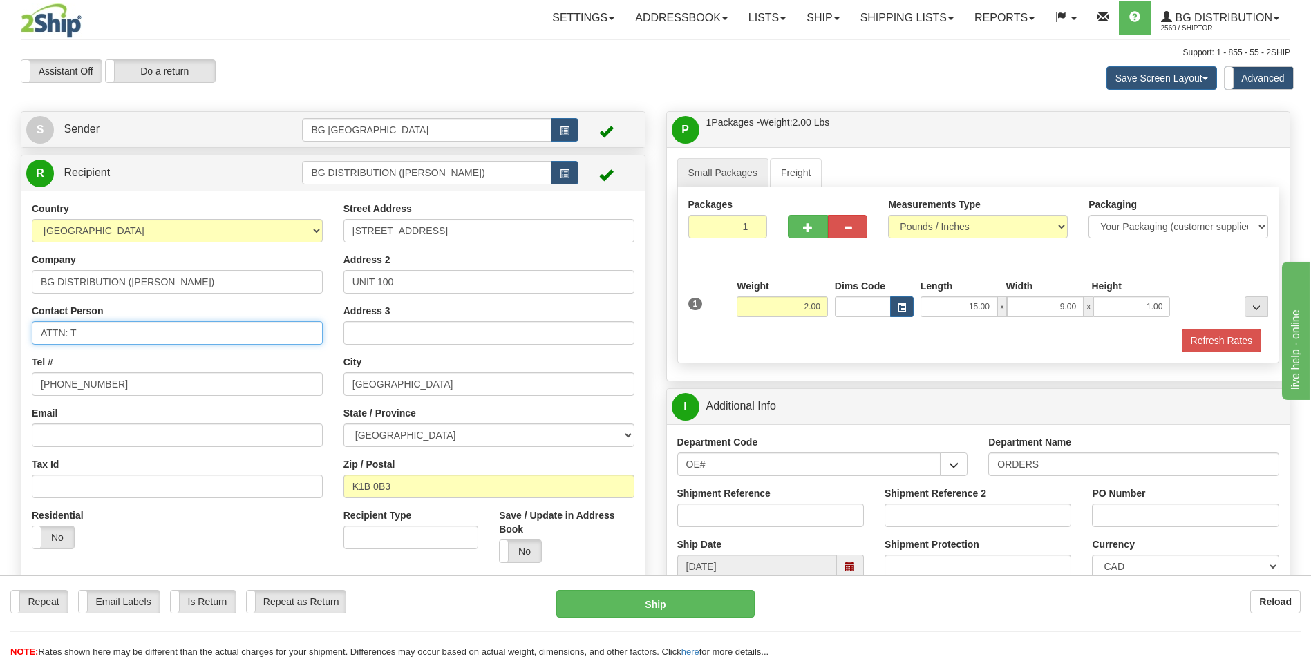
type input "ATTN: [PERSON_NAME]"
click at [133, 334] on input "ATTN: [PERSON_NAME]" at bounding box center [177, 332] width 291 height 23
click at [731, 525] on input "Shipment Reference" at bounding box center [770, 515] width 187 height 23
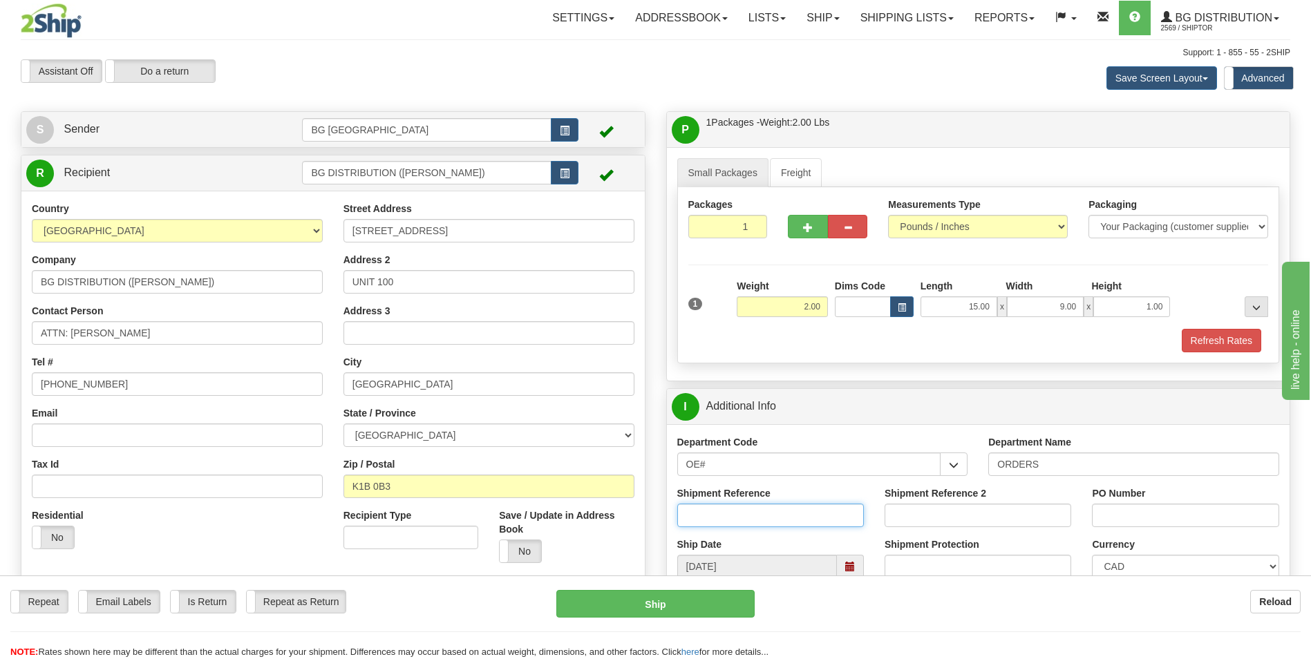
paste input "ATTN: [PERSON_NAME]"
type input "ATTN: TRACY"
click at [1135, 518] on input "PO Number" at bounding box center [1185, 515] width 187 height 23
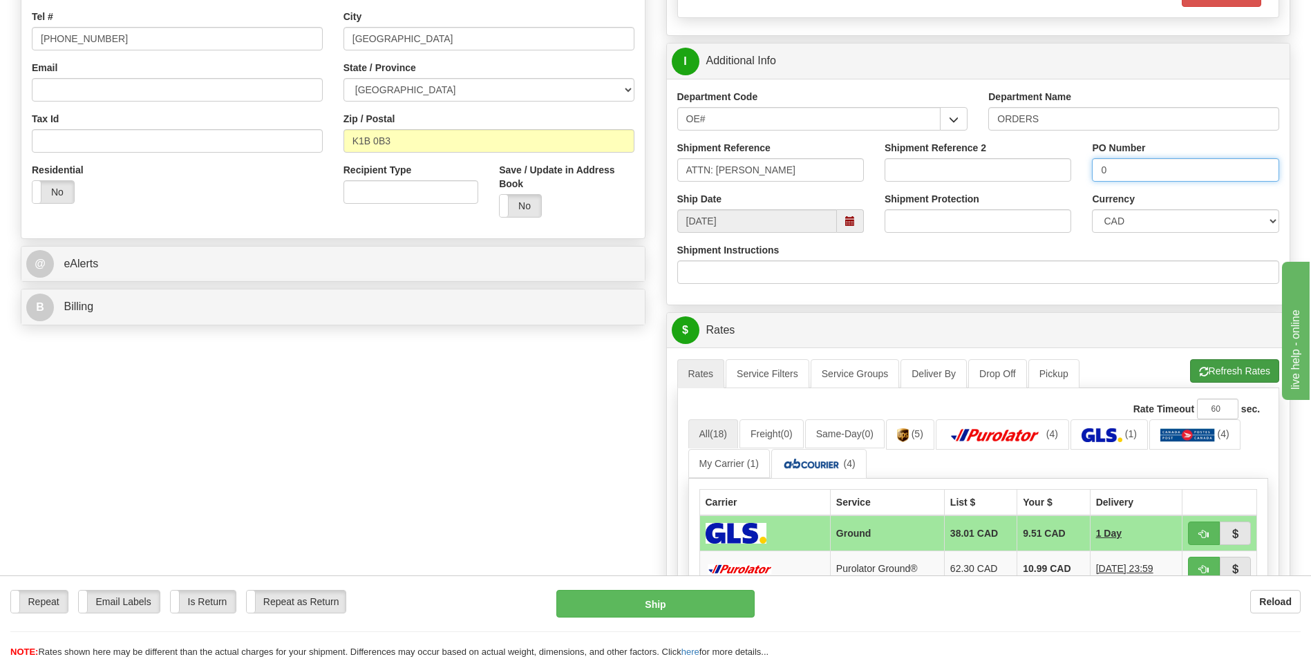
type input "0"
click at [1216, 359] on button "Refresh Rates" at bounding box center [1234, 370] width 89 height 23
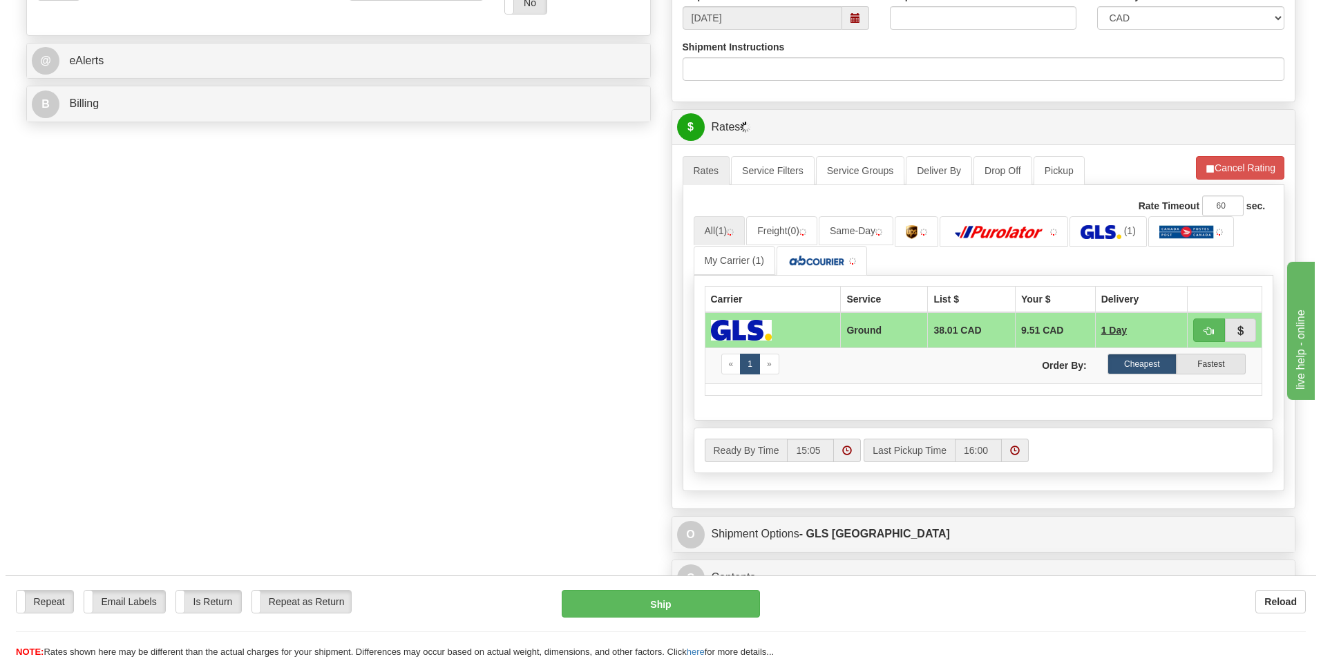
scroll to position [553, 0]
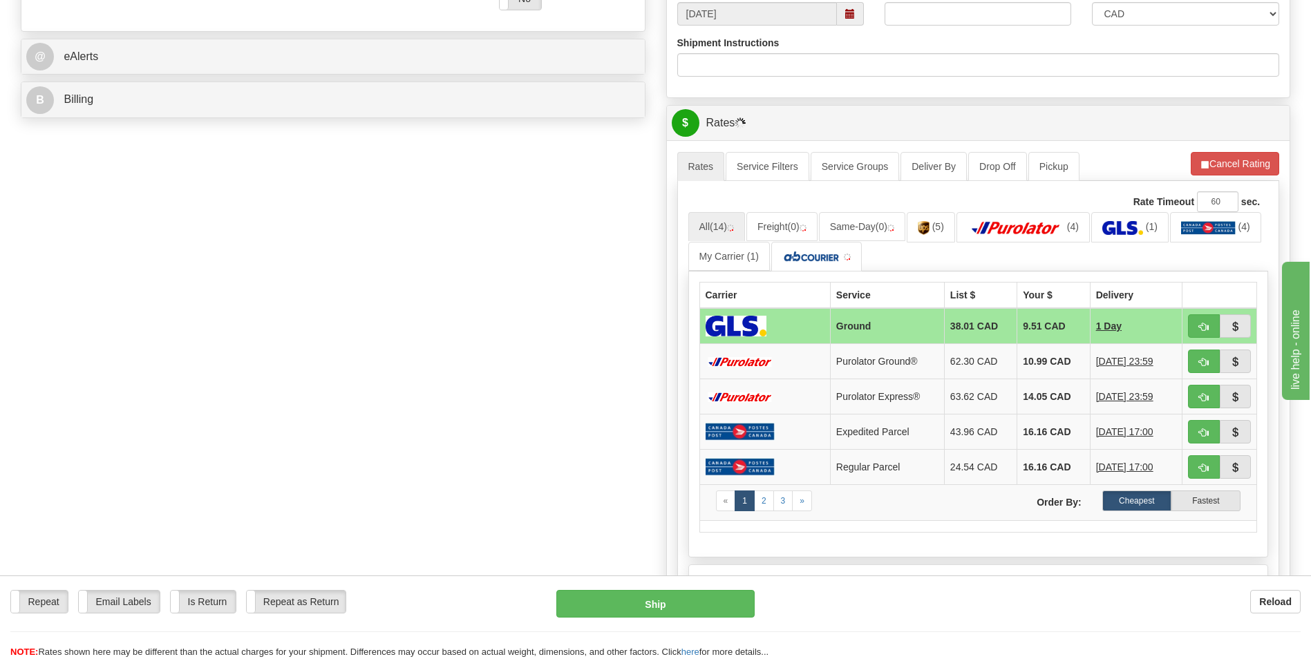
click at [1017, 353] on td "10.99 CAD" at bounding box center [1053, 361] width 73 height 35
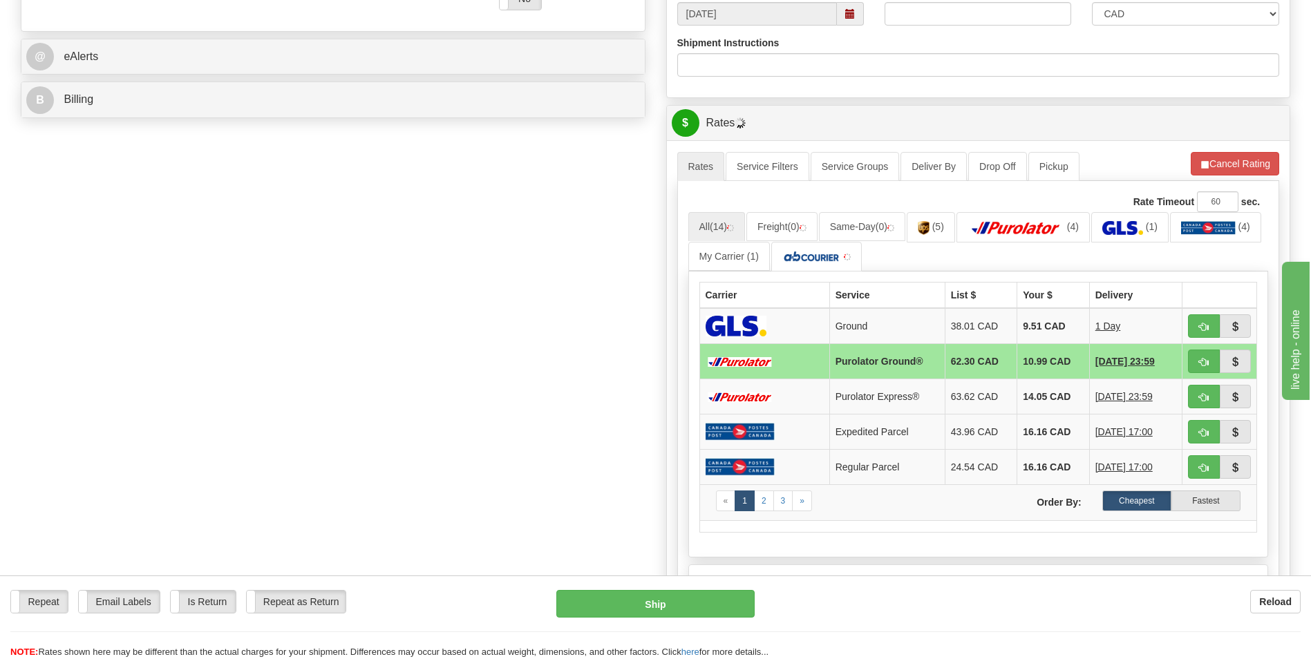
click at [1046, 362] on td "10.99 CAD" at bounding box center [1053, 361] width 73 height 35
click at [1192, 357] on button "button" at bounding box center [1204, 361] width 32 height 23
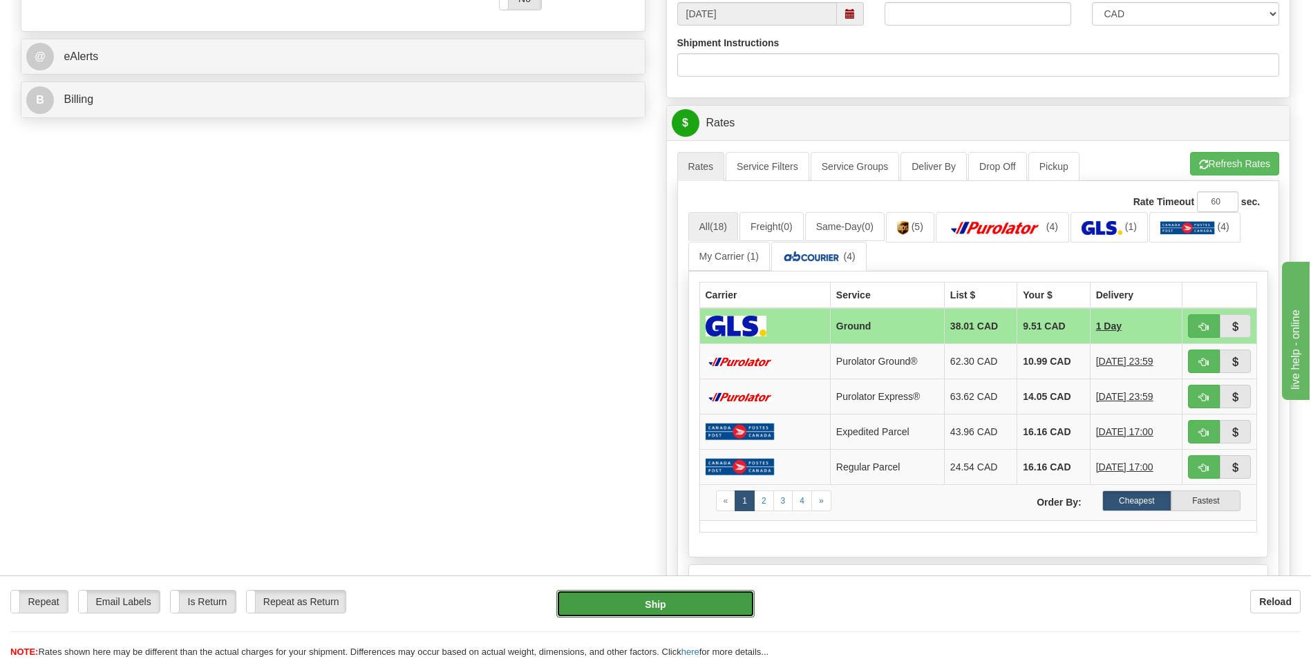
click at [737, 605] on button "Ship" at bounding box center [655, 604] width 198 height 28
type input "1"
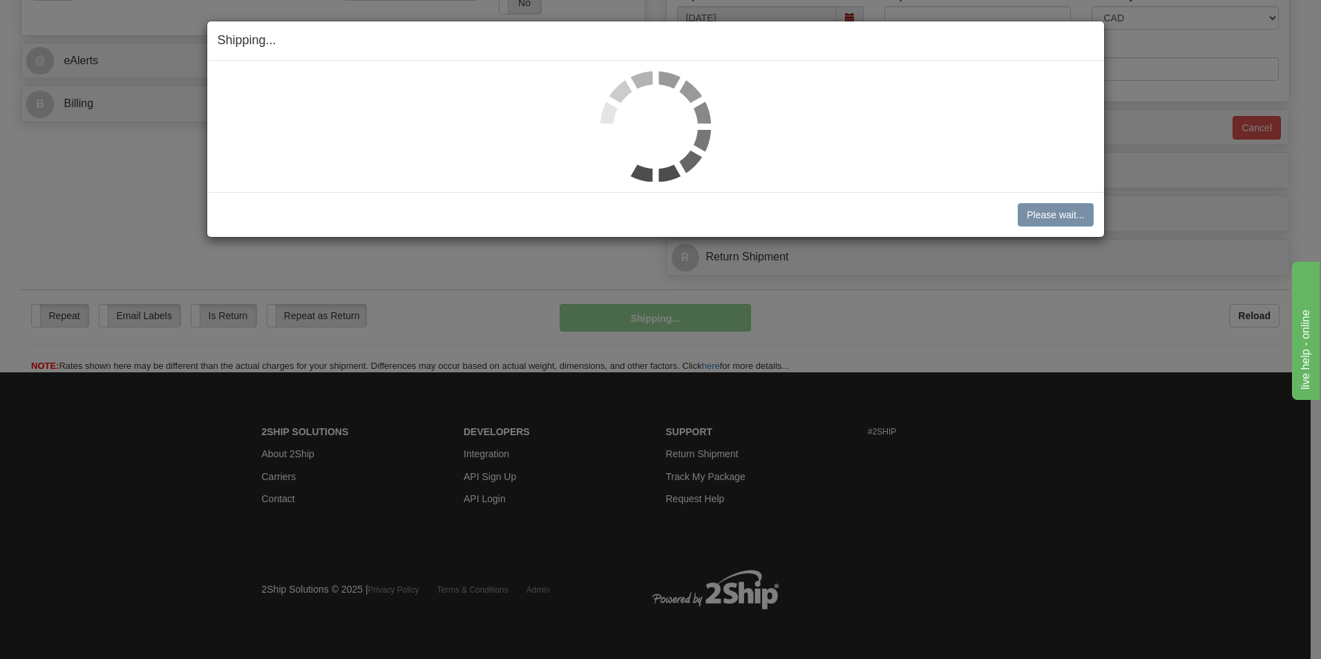
scroll to position [547, 0]
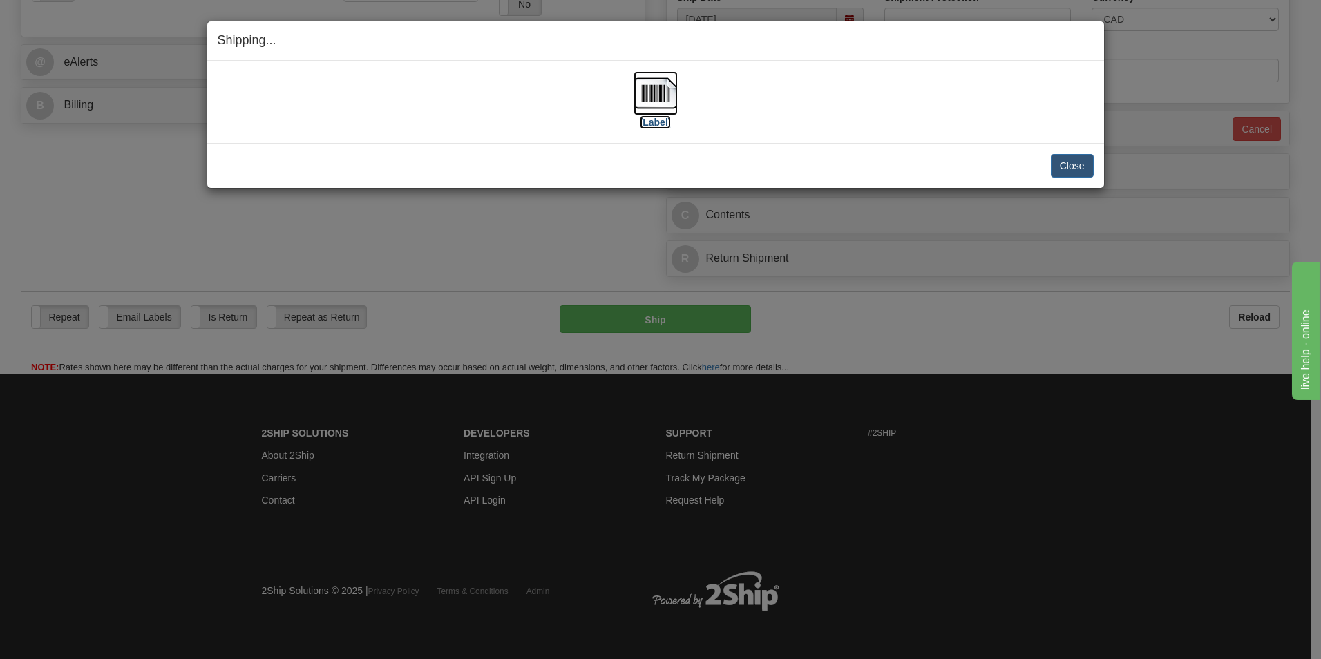
click at [659, 100] on img at bounding box center [656, 93] width 44 height 44
click at [1055, 159] on button "Close" at bounding box center [1072, 165] width 43 height 23
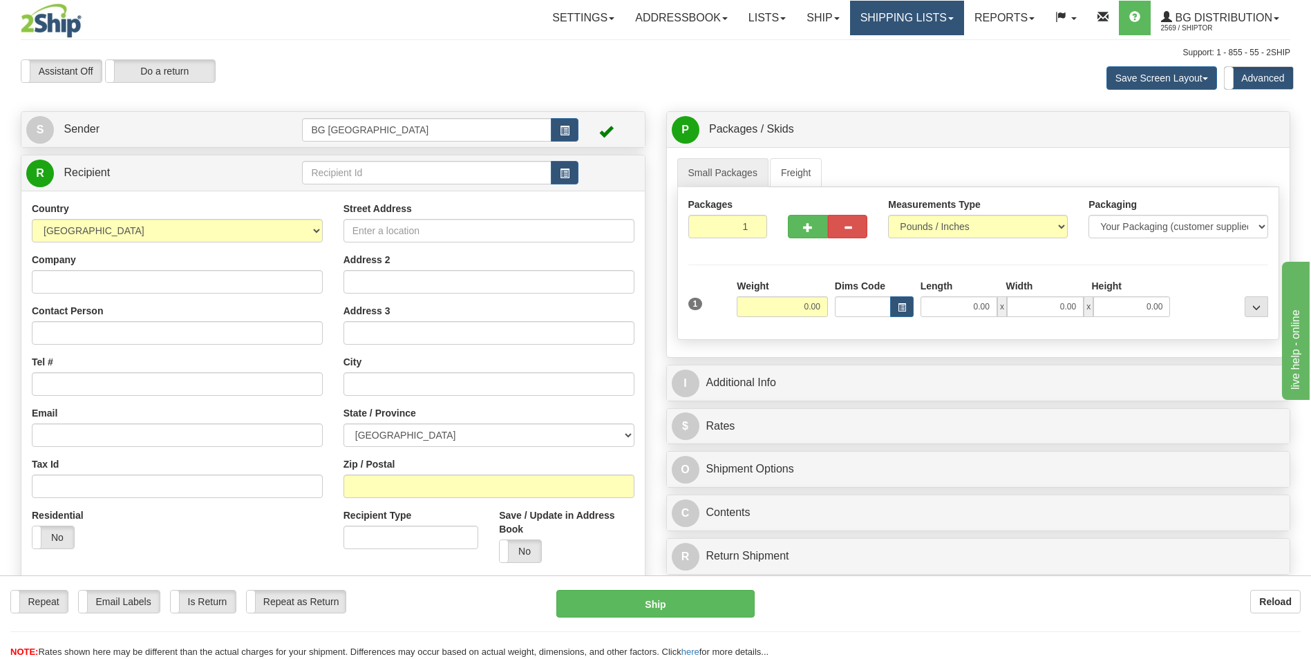
click at [898, 21] on link "Shipping lists" at bounding box center [907, 18] width 114 height 35
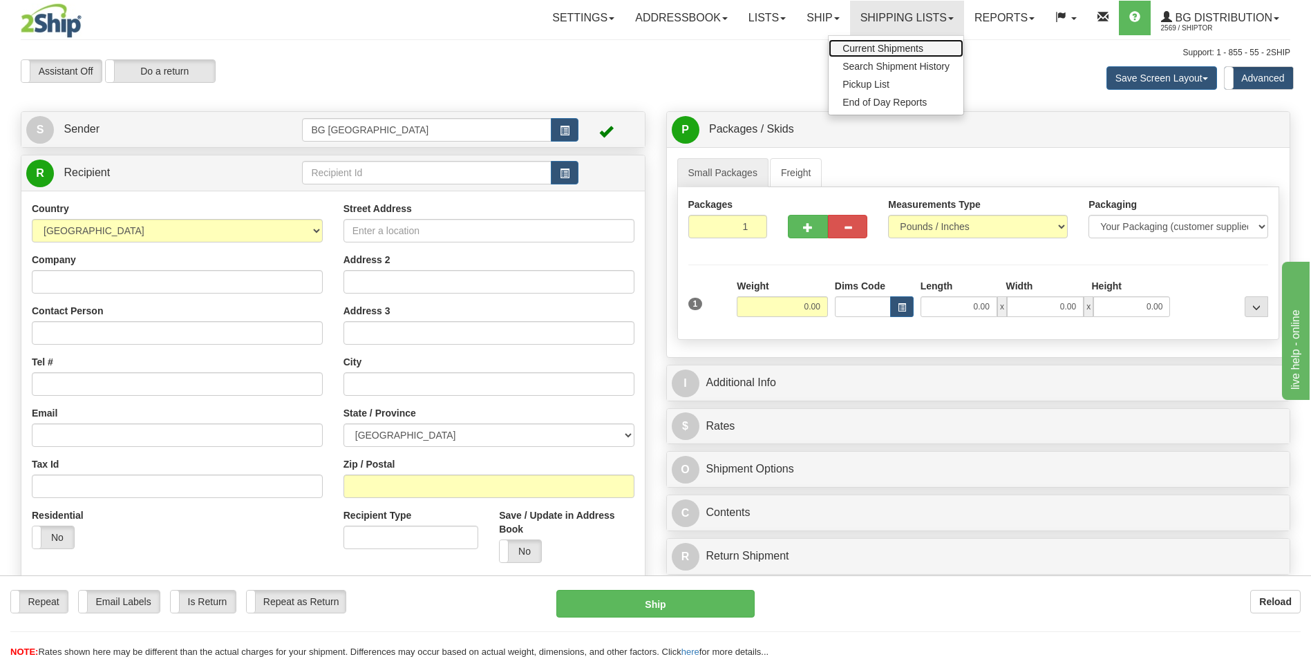
click at [894, 50] on span "Current Shipments" at bounding box center [882, 48] width 81 height 11
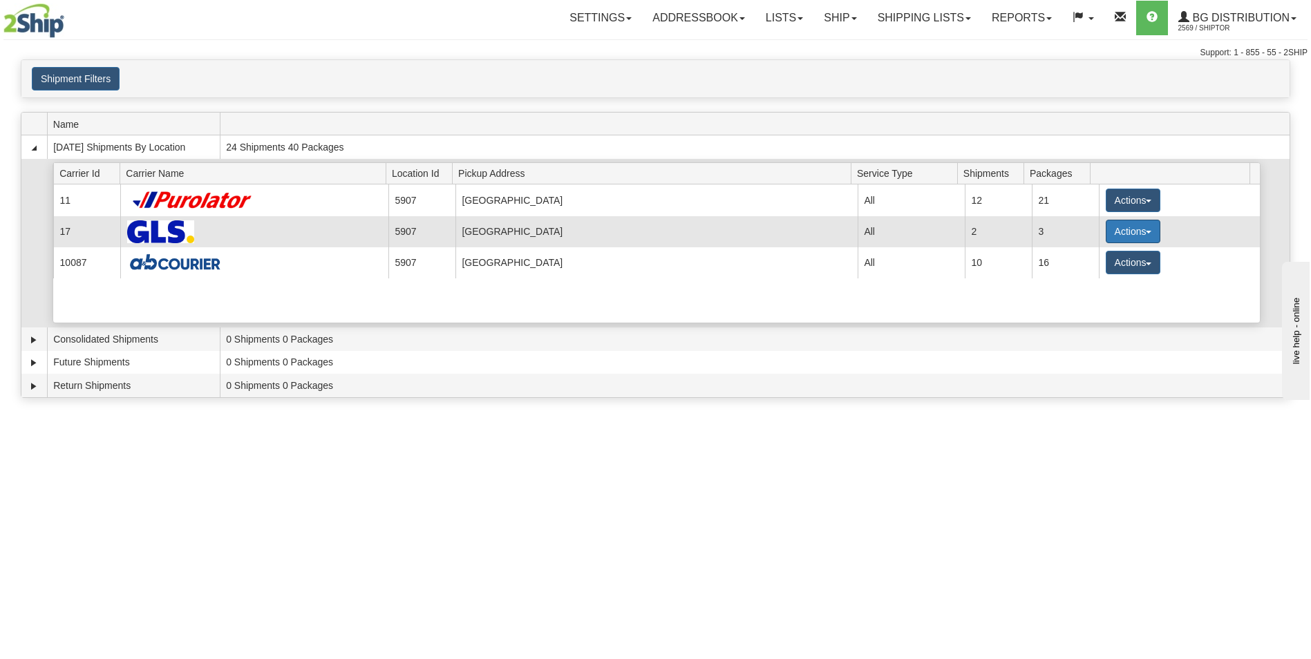
click at [1112, 230] on button "Actions" at bounding box center [1133, 231] width 55 height 23
click at [1098, 253] on span "Details" at bounding box center [1081, 257] width 37 height 10
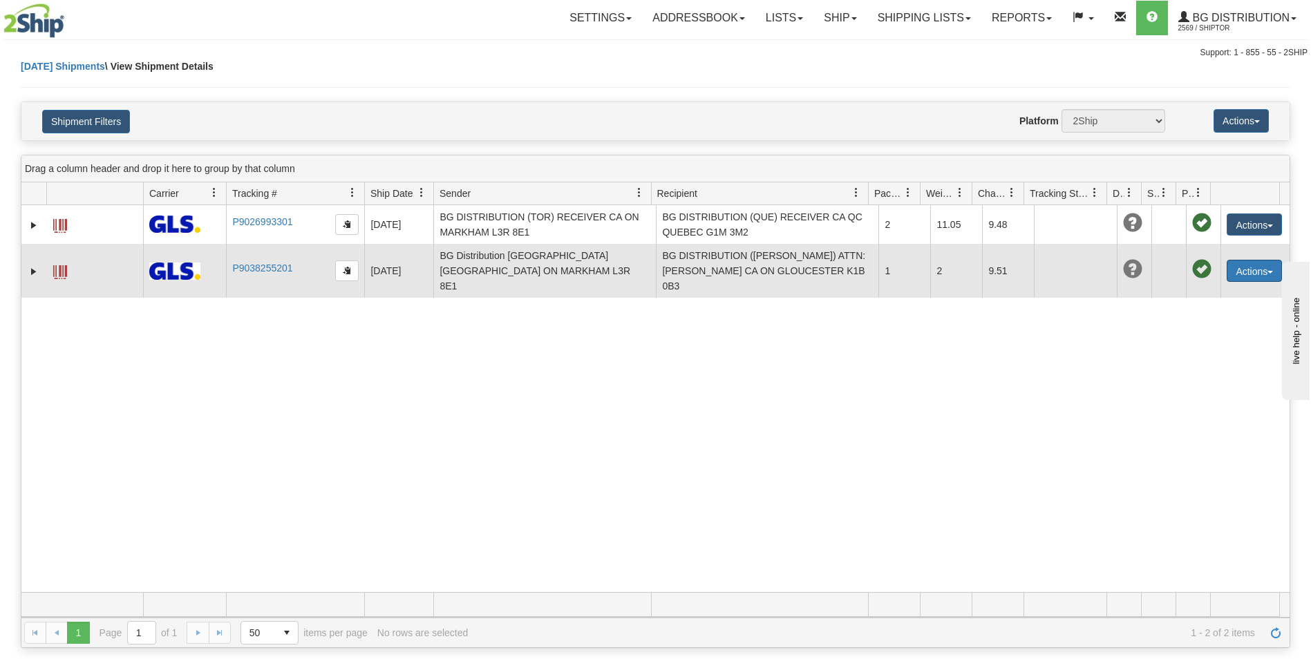
click at [1234, 260] on button "Actions" at bounding box center [1254, 271] width 55 height 22
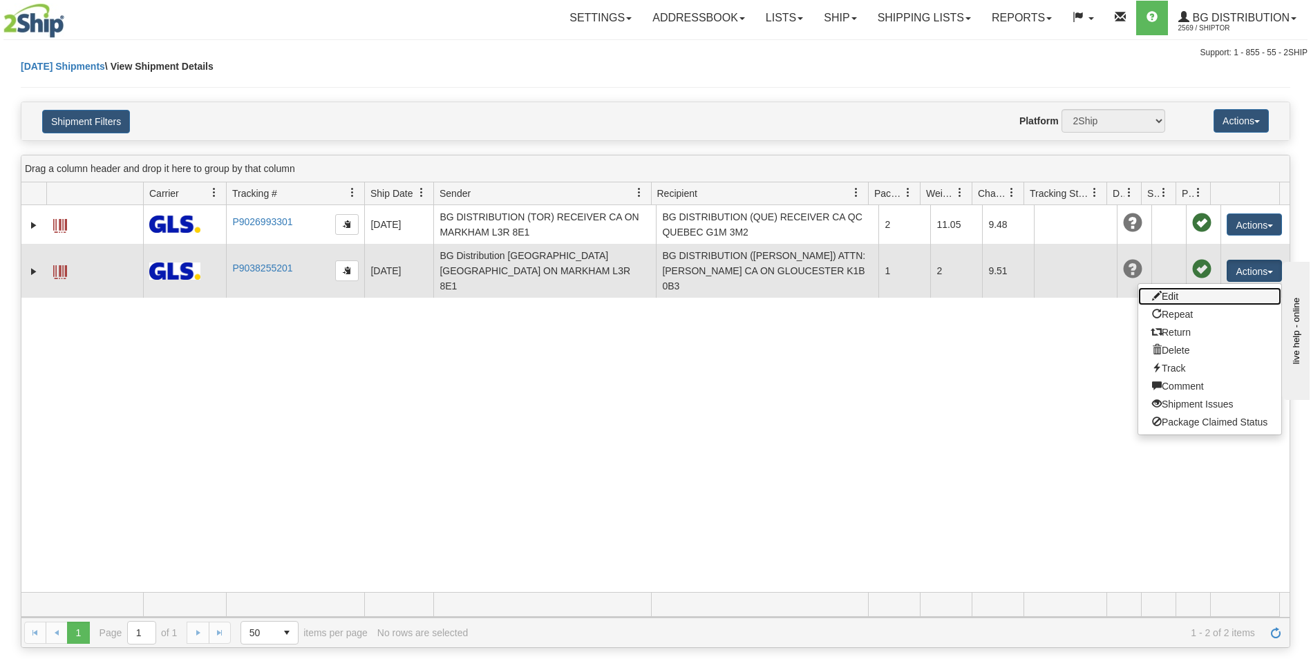
click at [1201, 288] on link "Edit" at bounding box center [1209, 297] width 143 height 18
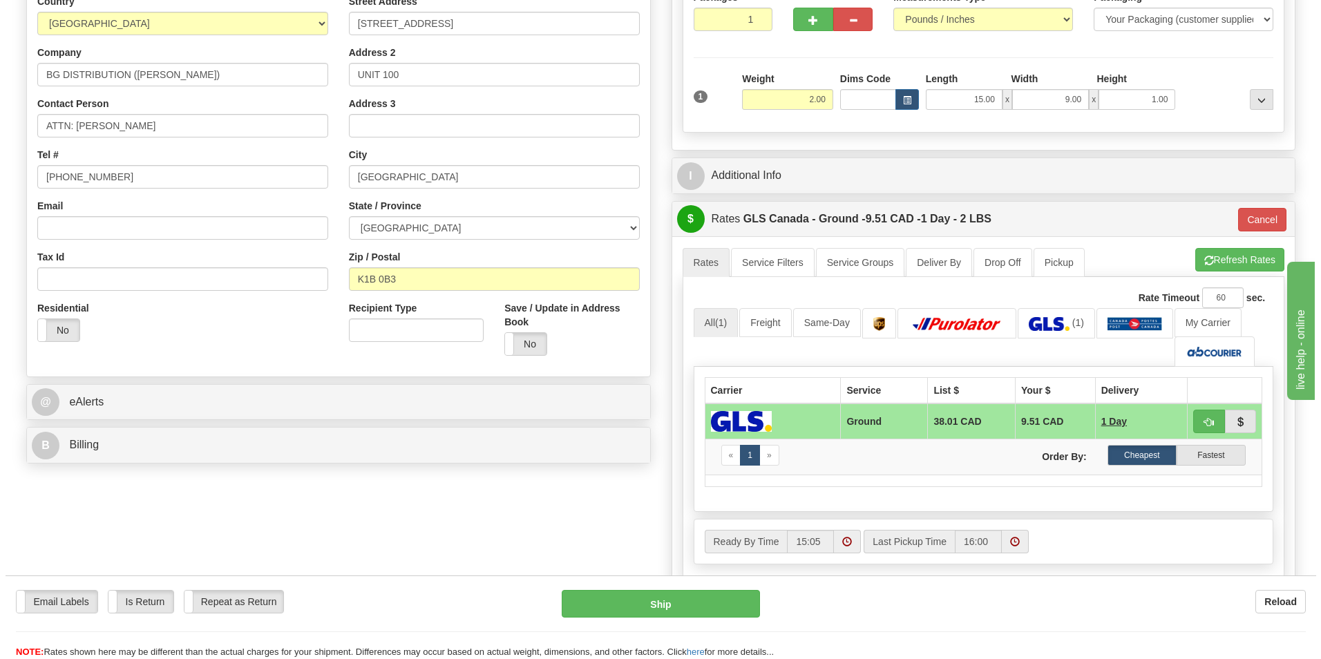
scroll to position [276, 0]
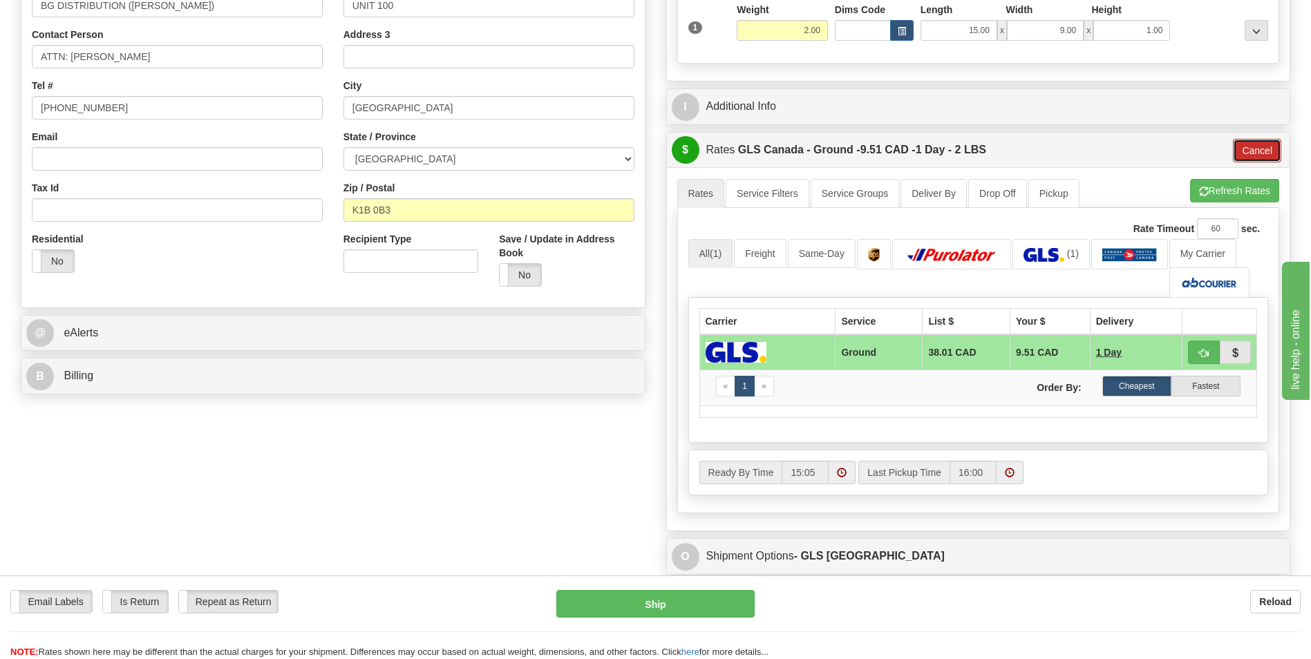
click at [1258, 157] on button "Cancel" at bounding box center [1257, 150] width 48 height 23
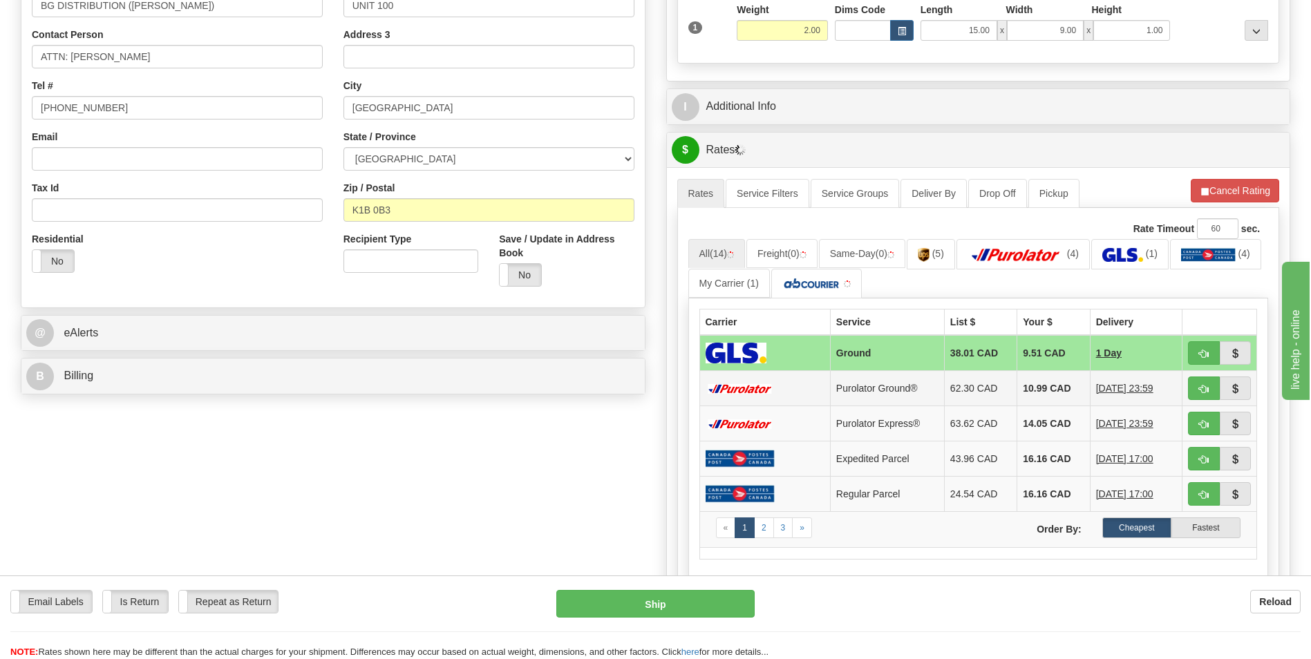
click at [1019, 380] on td "10.99 CAD" at bounding box center [1053, 388] width 73 height 35
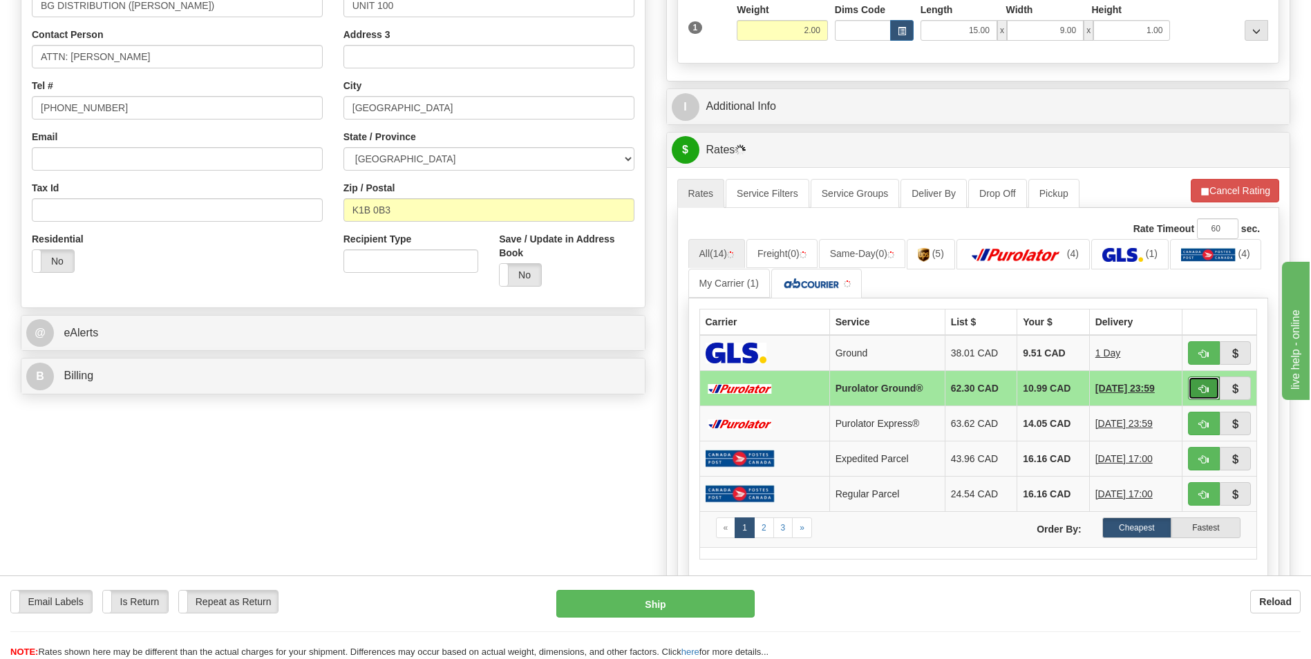
click at [1195, 383] on button "button" at bounding box center [1204, 388] width 32 height 23
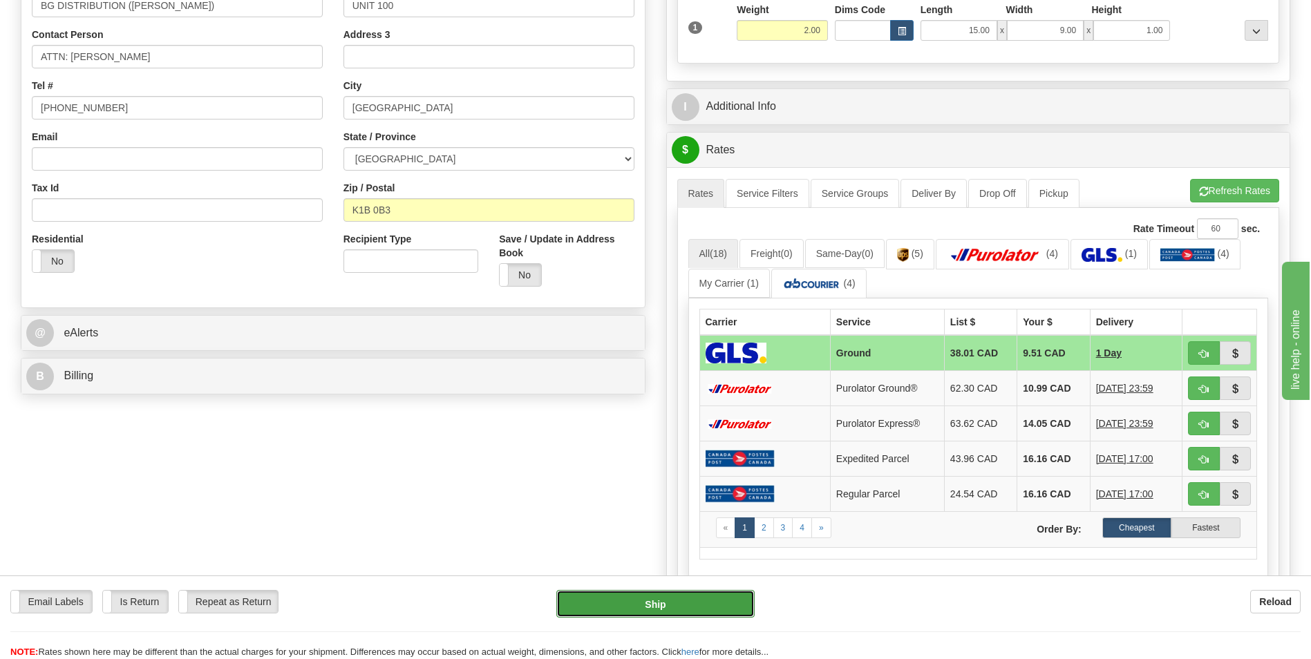
click at [596, 596] on button "Ship" at bounding box center [655, 604] width 198 height 28
type input "1"
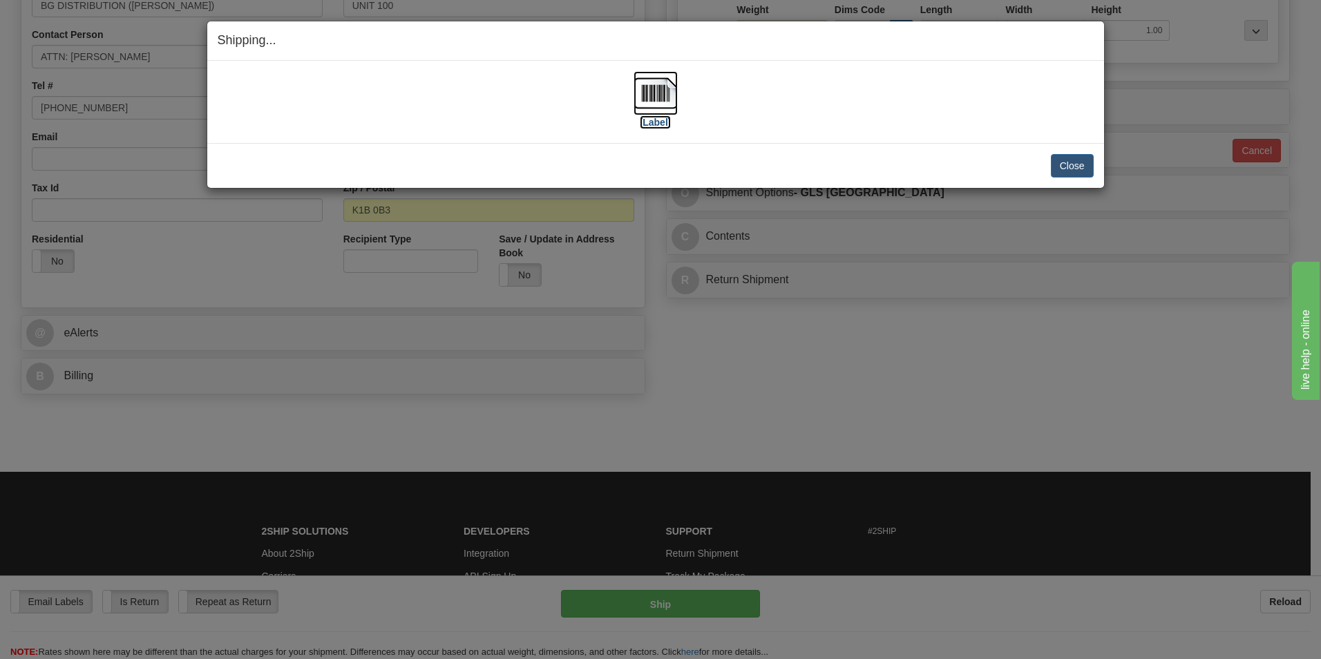
click at [657, 89] on img at bounding box center [656, 93] width 44 height 44
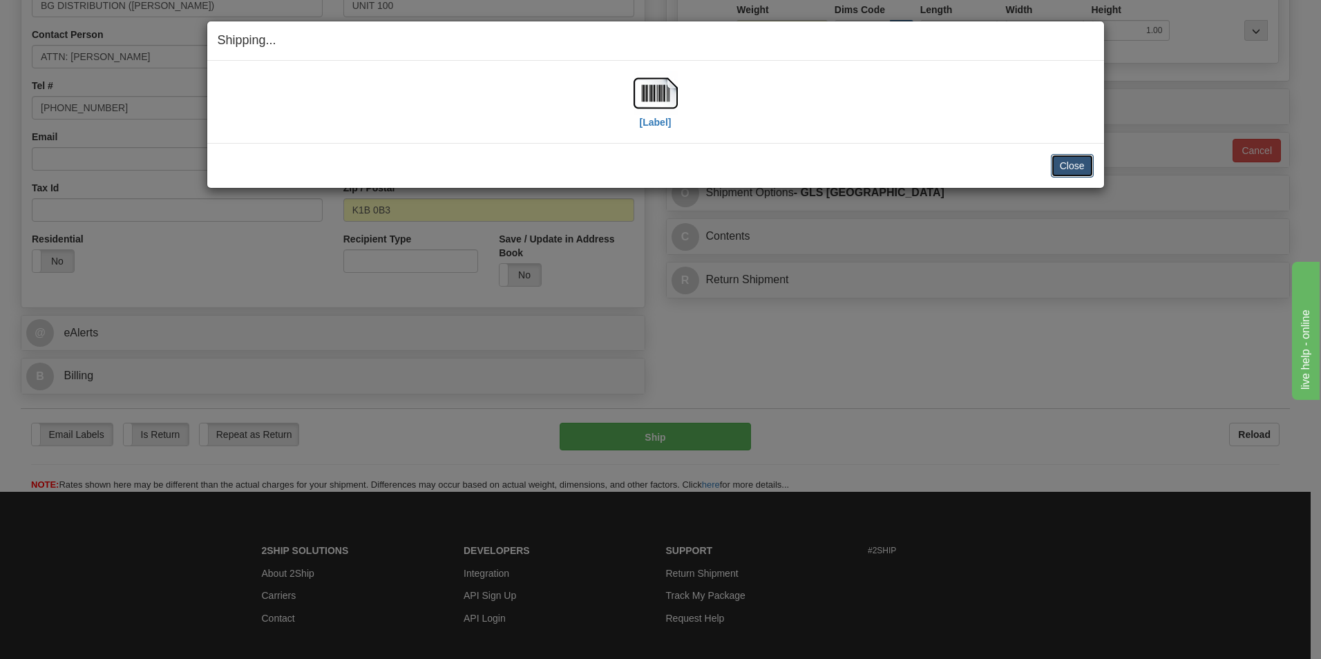
click at [1074, 162] on button "Close" at bounding box center [1072, 165] width 43 height 23
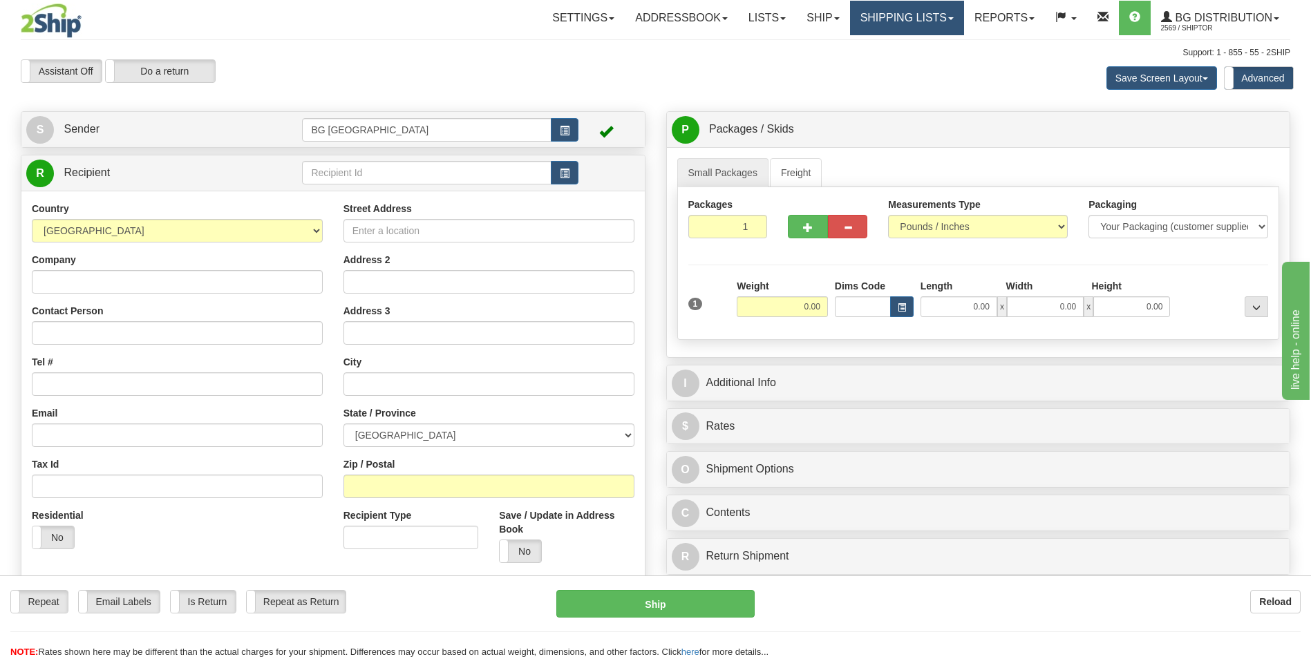
click at [900, 26] on link "Shipping lists" at bounding box center [907, 18] width 114 height 35
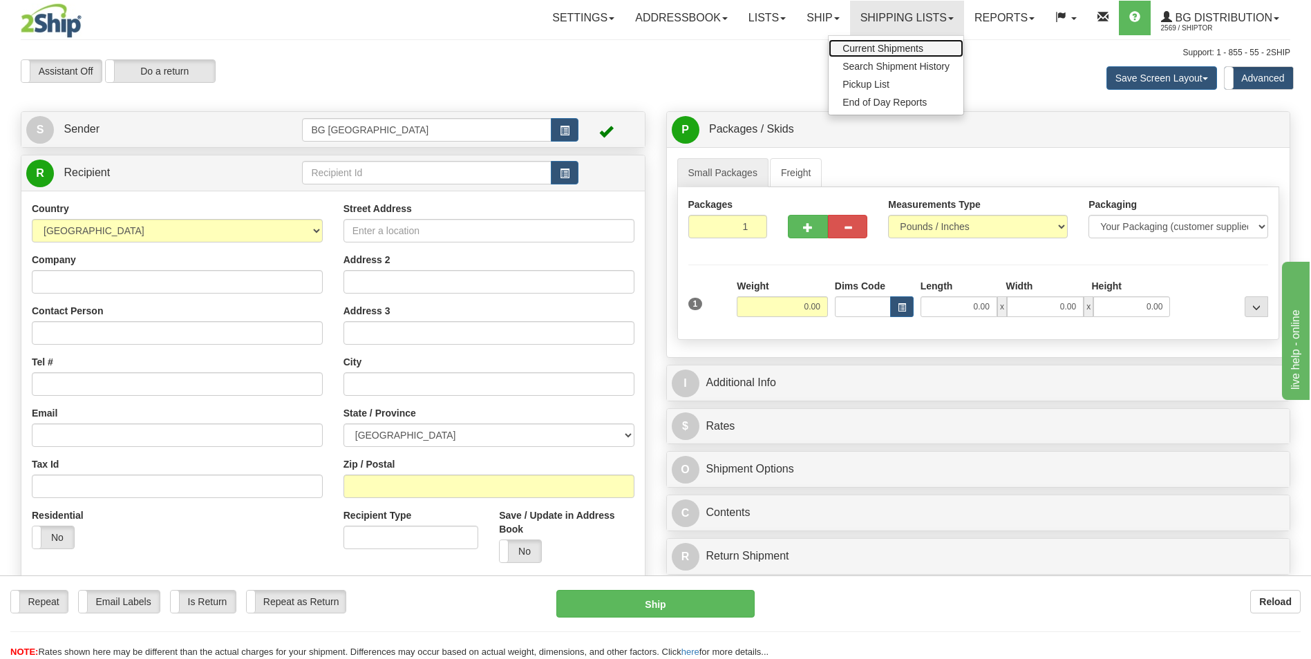
click at [891, 42] on link "Current Shipments" at bounding box center [896, 48] width 135 height 18
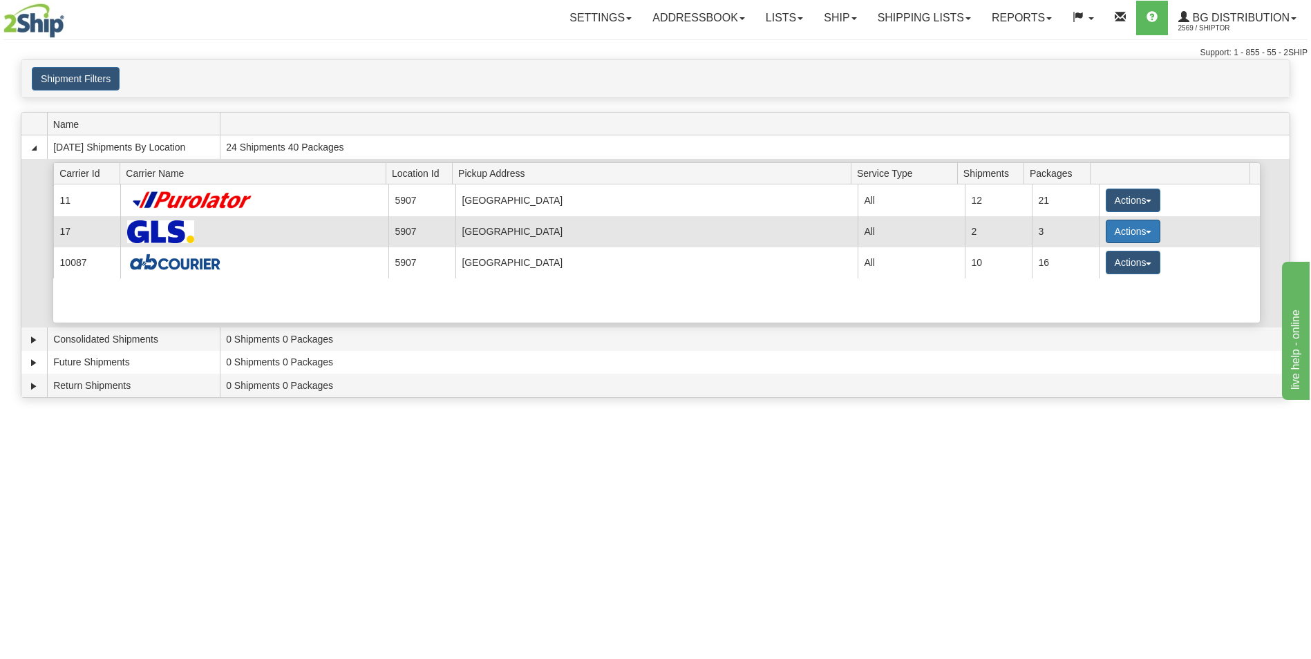
click at [1120, 234] on button "Actions" at bounding box center [1133, 231] width 55 height 23
click at [1084, 255] on span "Details" at bounding box center [1081, 257] width 37 height 10
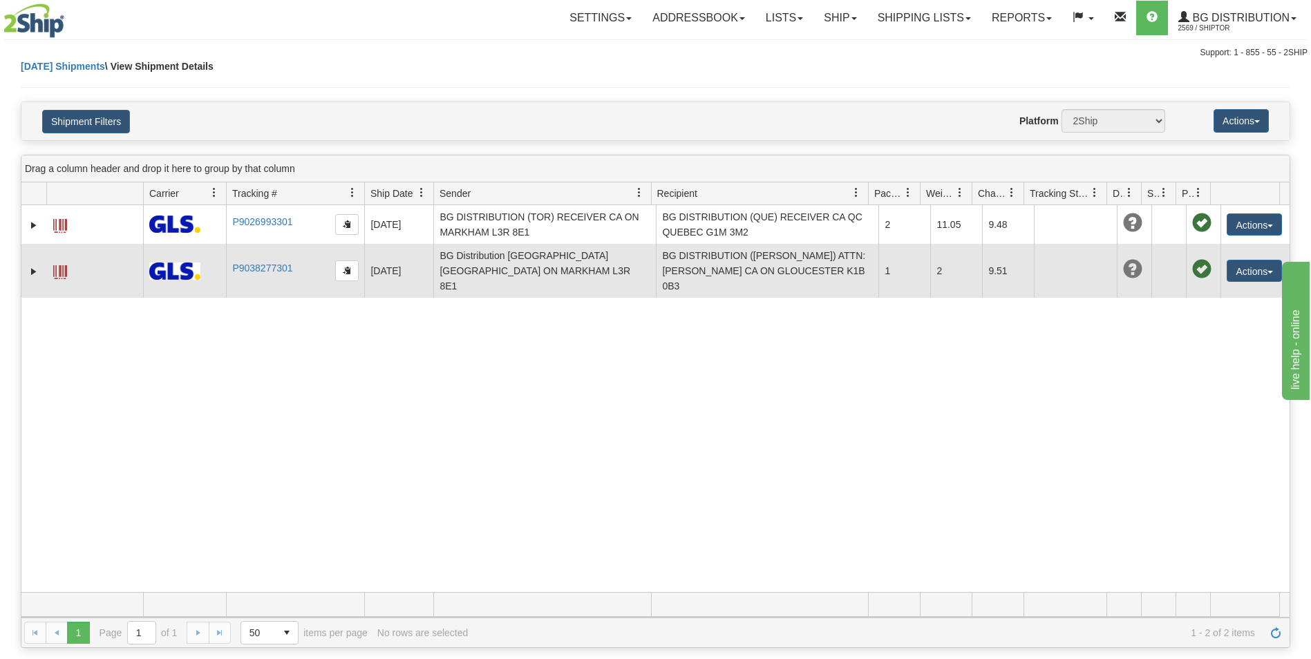
click at [828, 274] on td "BG DISTRIBUTION ([PERSON_NAME]) ATTN: [PERSON_NAME] CA ON GLOUCESTER K1B 0B3" at bounding box center [767, 271] width 223 height 54
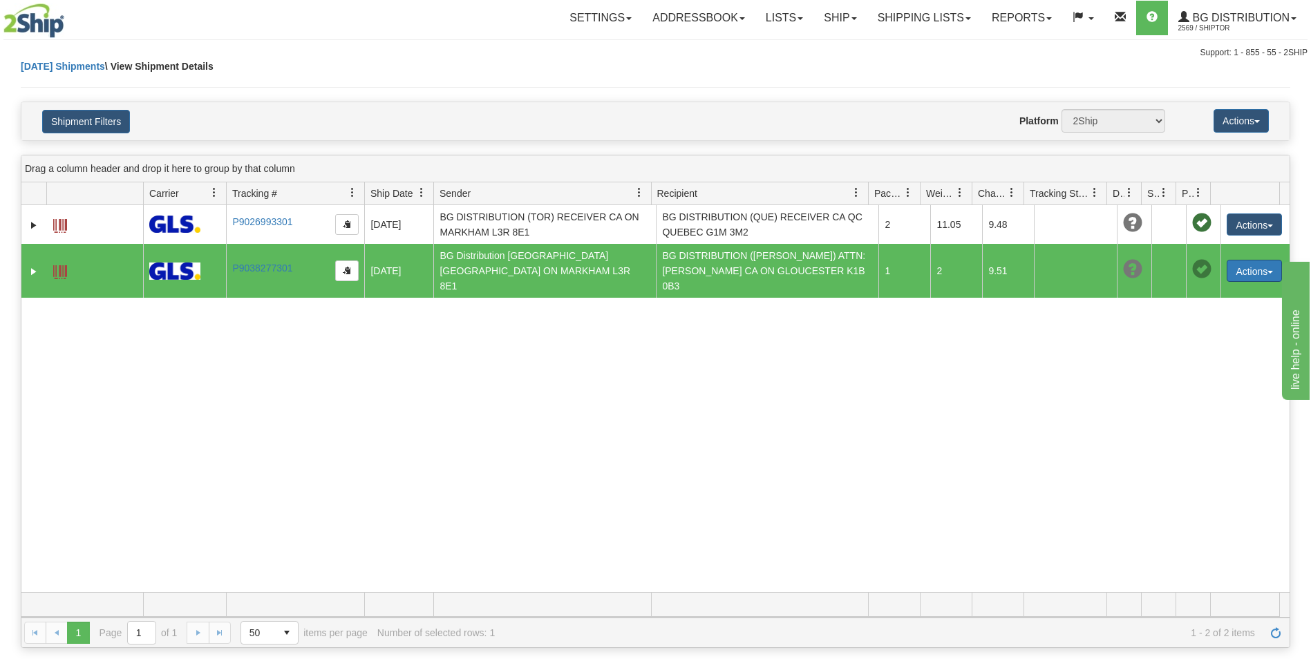
click at [1243, 260] on button "Actions" at bounding box center [1254, 271] width 55 height 22
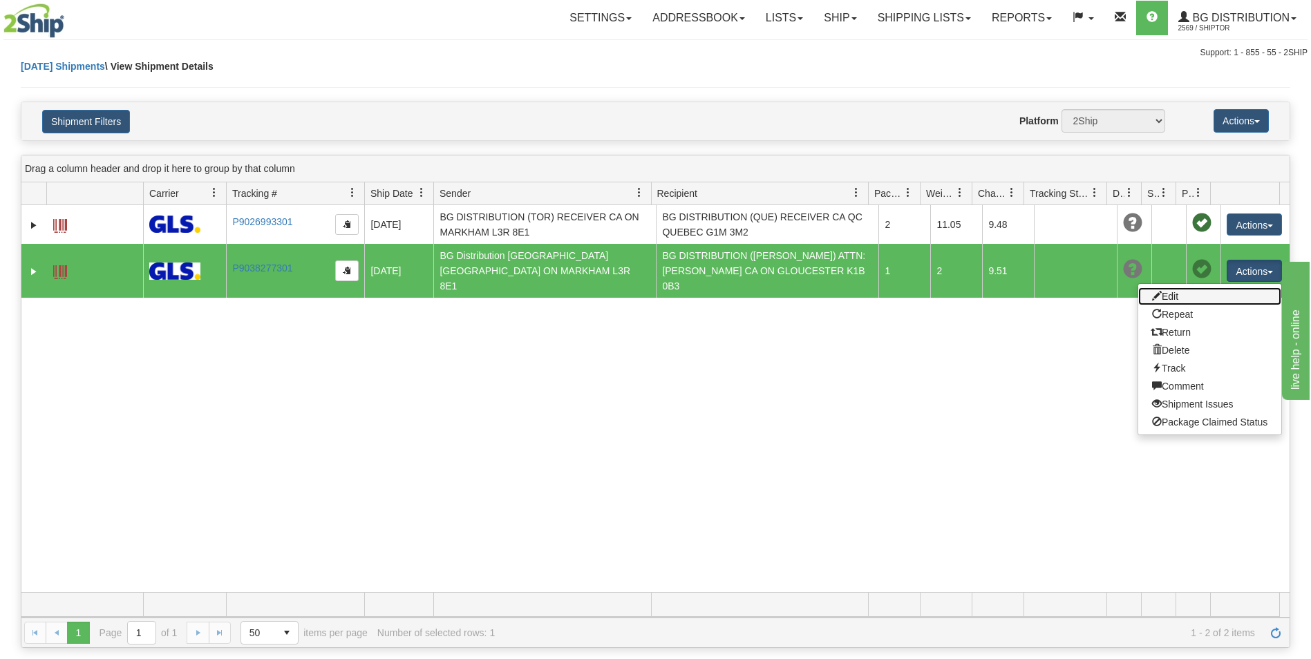
click at [1181, 288] on link "Edit" at bounding box center [1209, 297] width 143 height 18
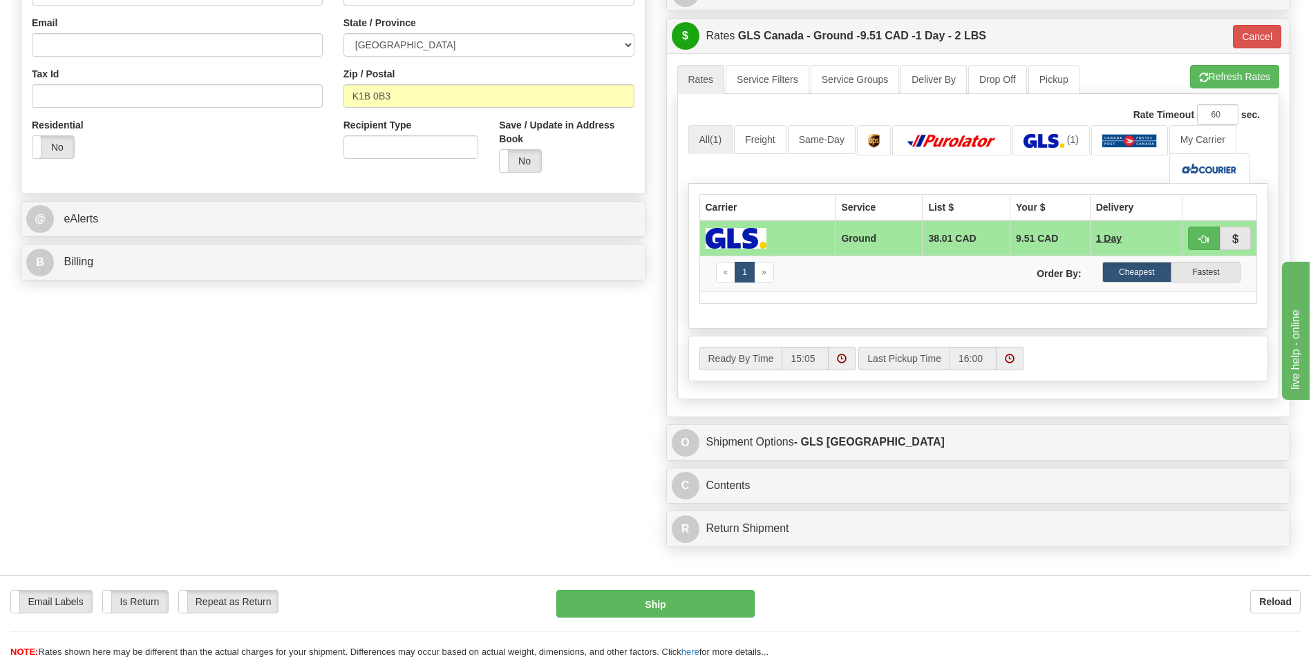
scroll to position [415, 0]
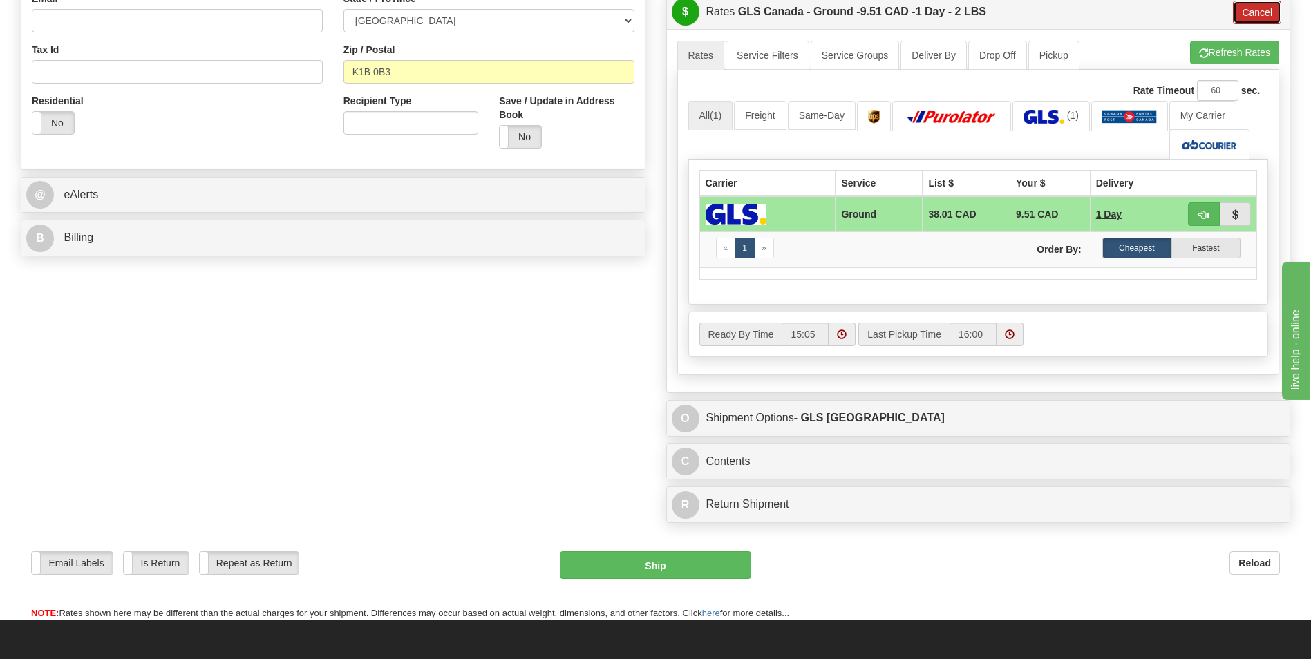
click at [1257, 19] on button "Cancel" at bounding box center [1257, 12] width 48 height 23
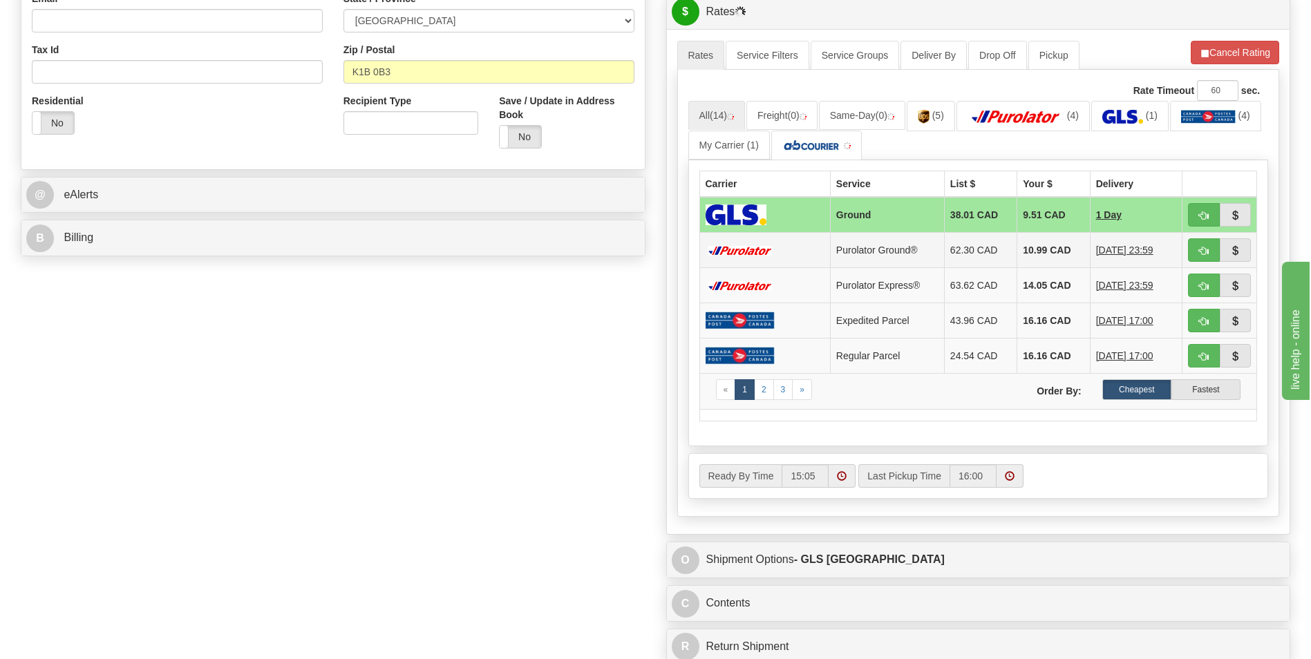
click at [1022, 247] on td "10.99 CAD" at bounding box center [1053, 250] width 73 height 35
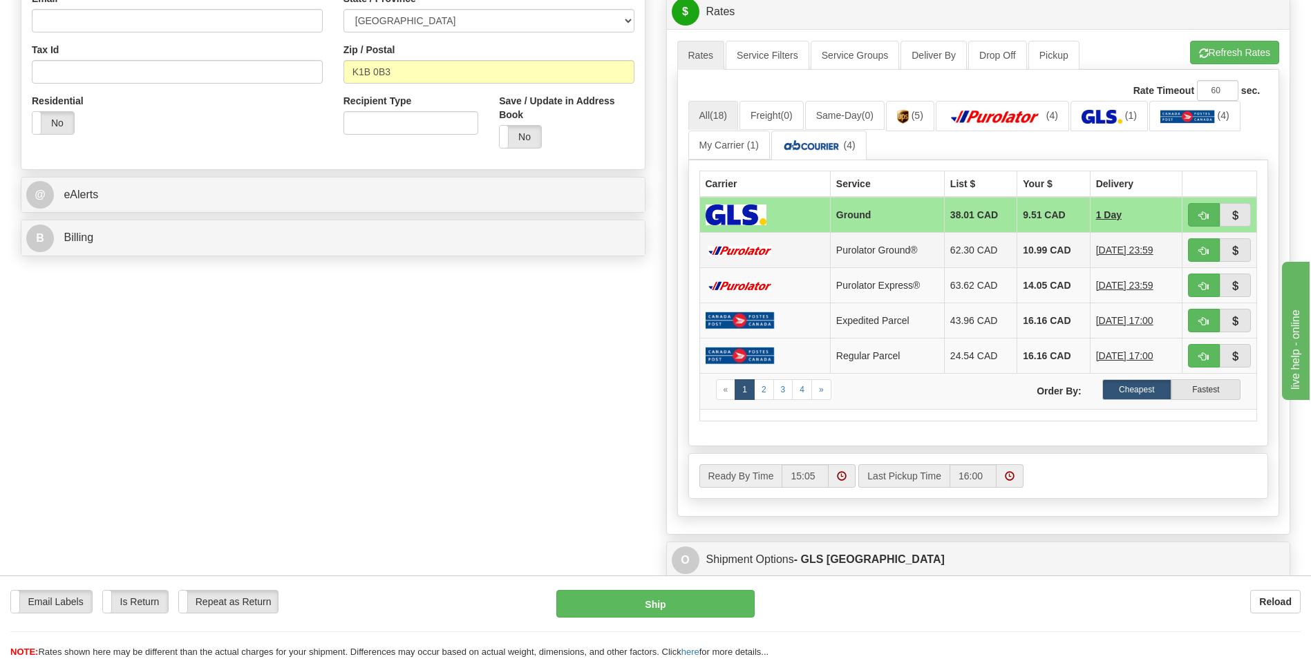
click at [1046, 245] on td "10.99 CAD" at bounding box center [1053, 250] width 73 height 35
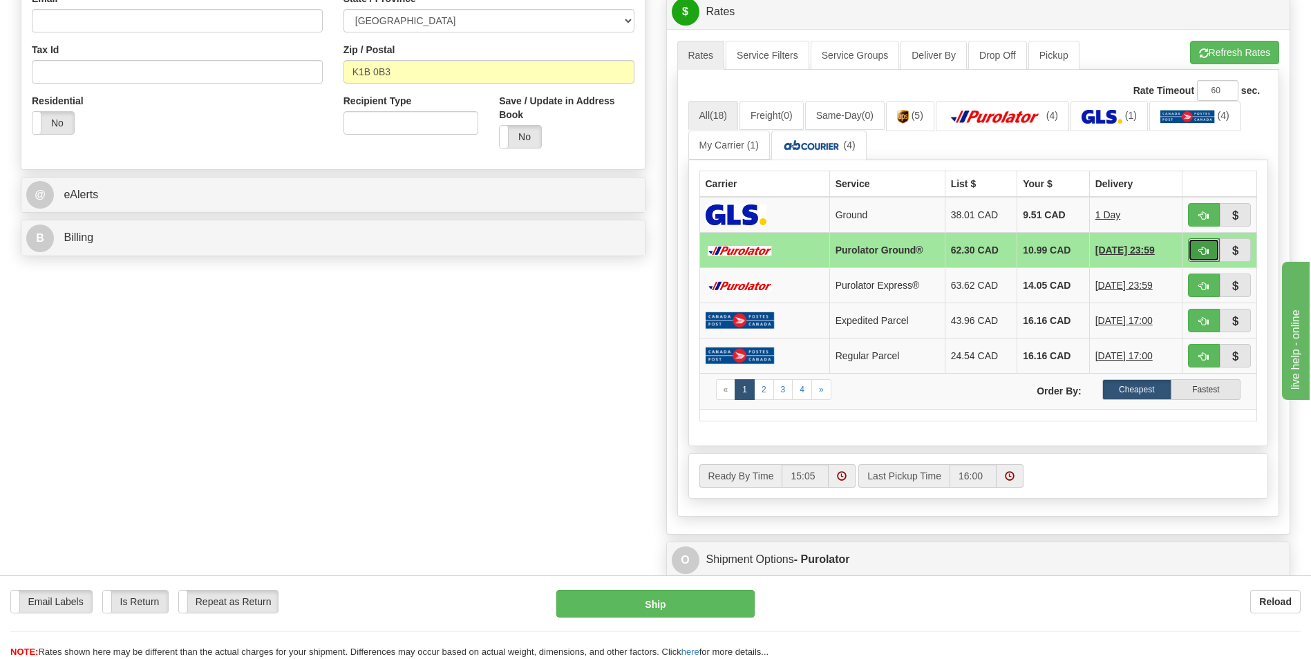
click at [1191, 250] on button "button" at bounding box center [1204, 249] width 32 height 23
type input "260"
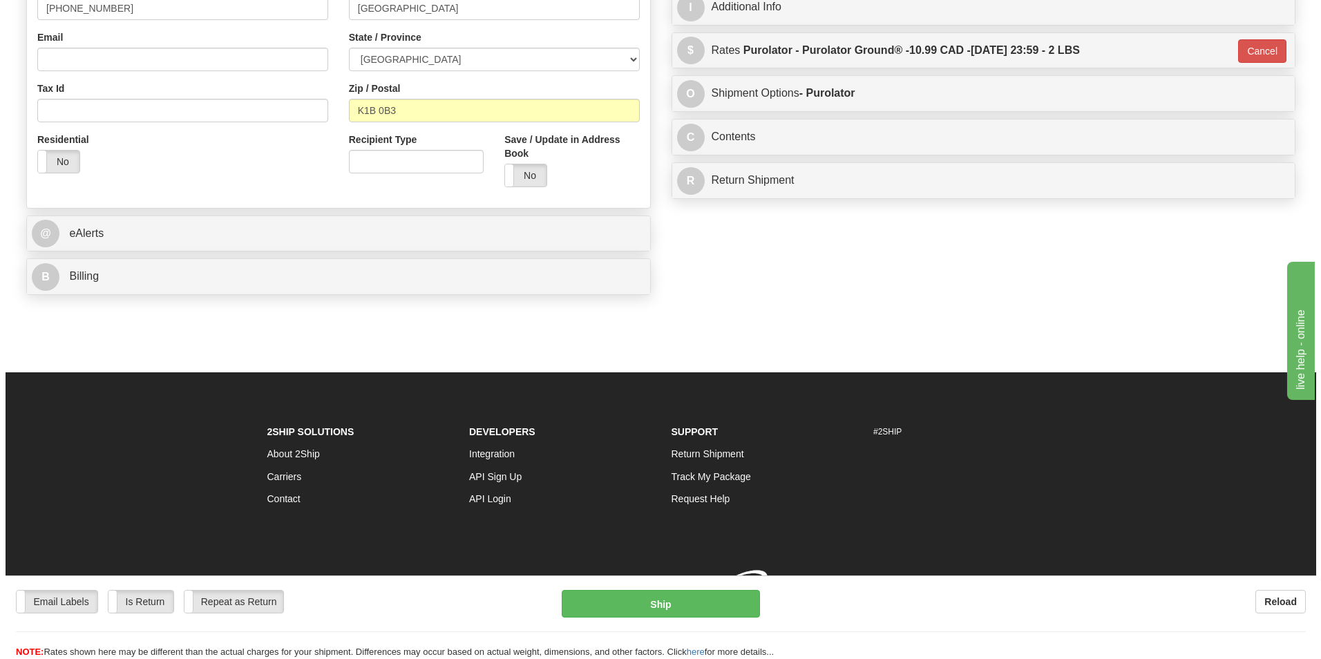
scroll to position [376, 0]
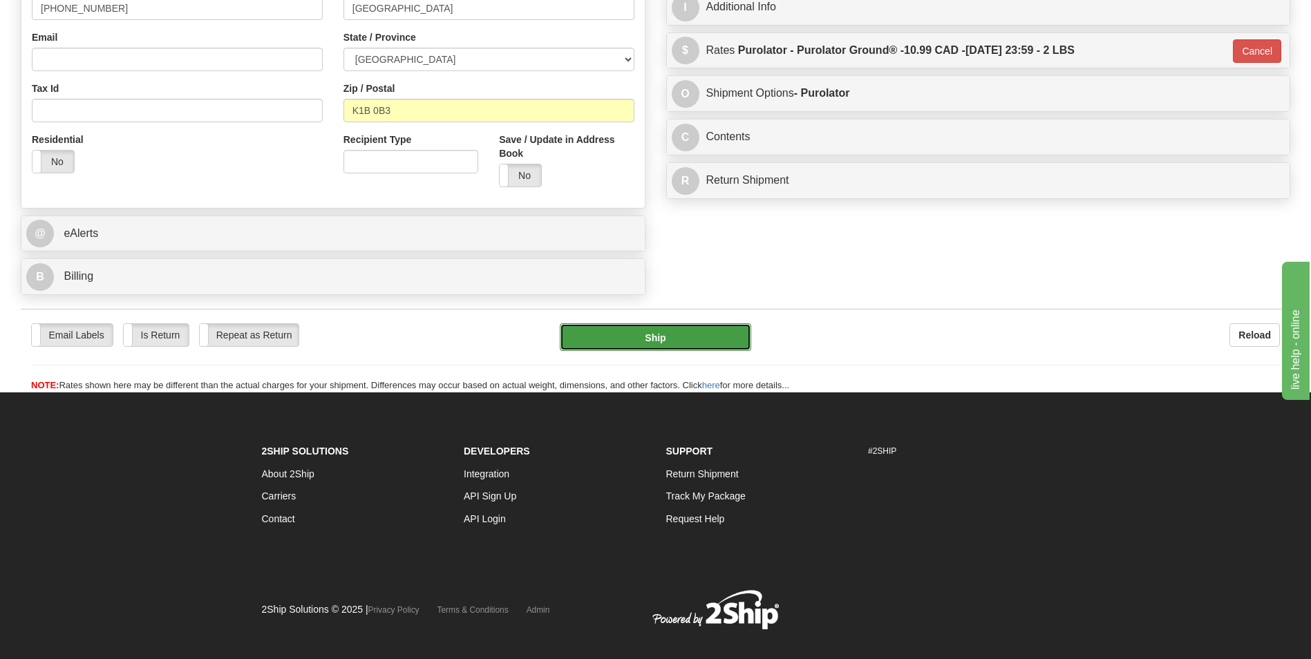
click at [695, 347] on button "Ship" at bounding box center [655, 337] width 191 height 28
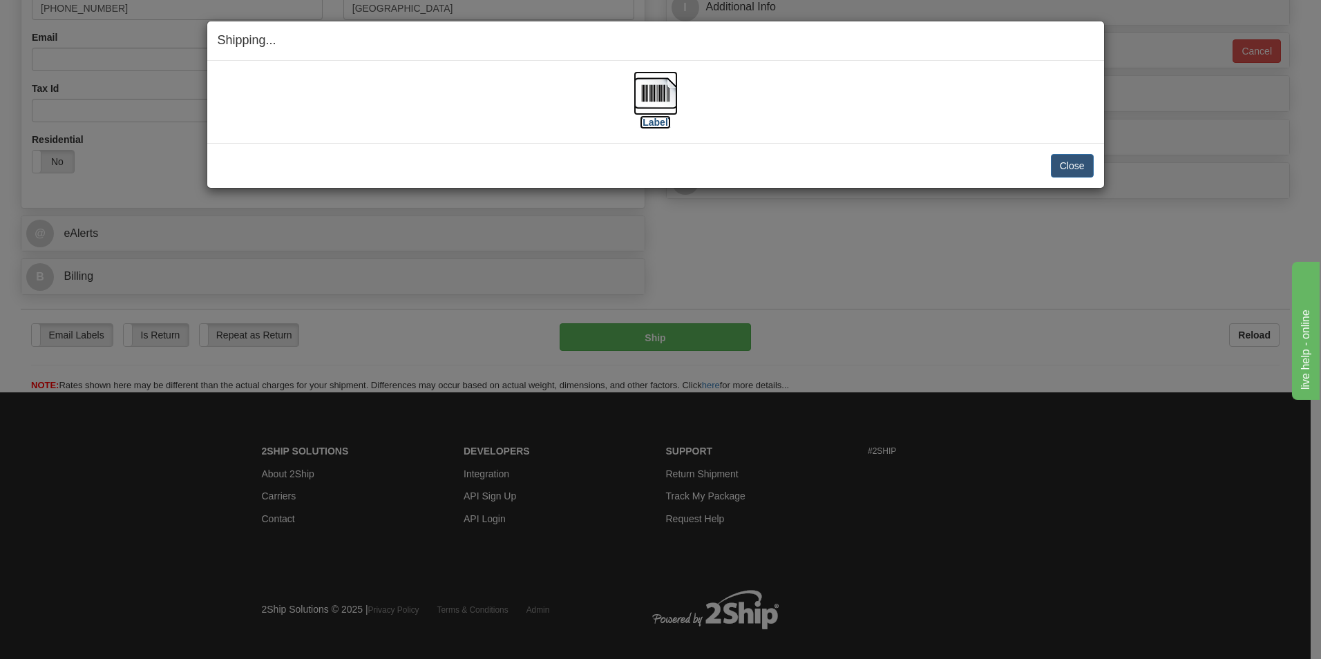
click at [650, 94] on img at bounding box center [656, 93] width 44 height 44
click at [1064, 171] on button "Close" at bounding box center [1072, 165] width 43 height 23
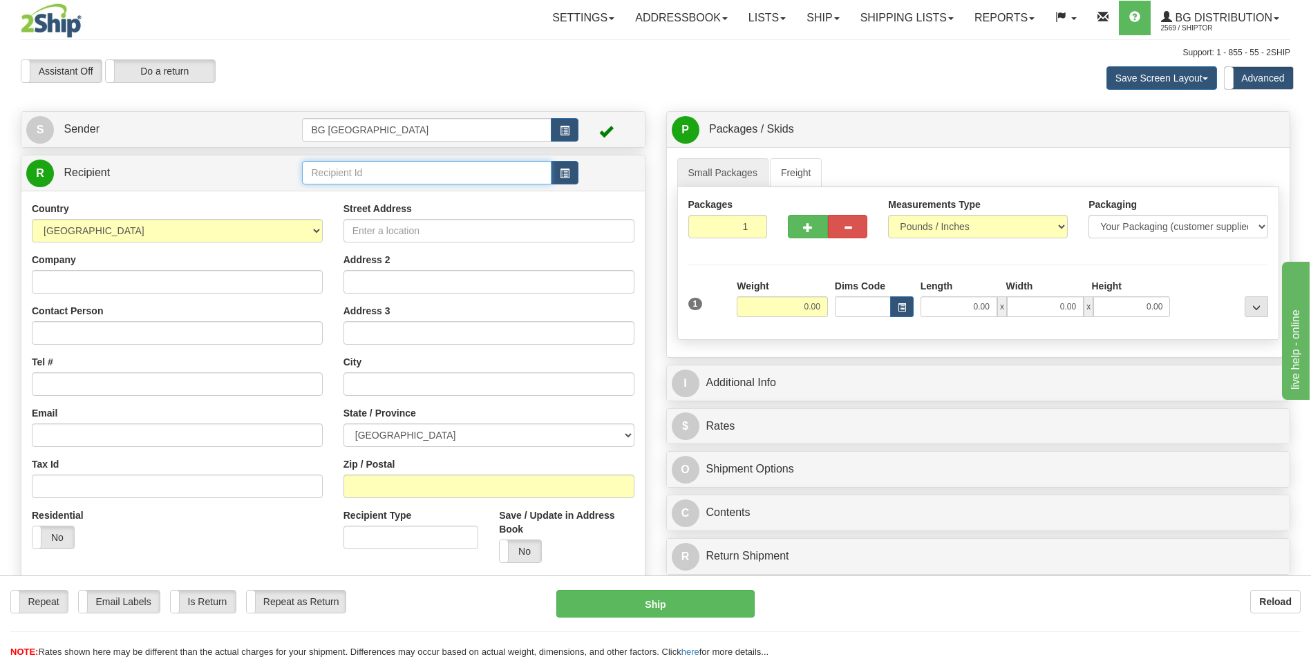
click at [420, 162] on input "text" at bounding box center [426, 172] width 249 height 23
click at [368, 187] on div "60821" at bounding box center [424, 194] width 236 height 15
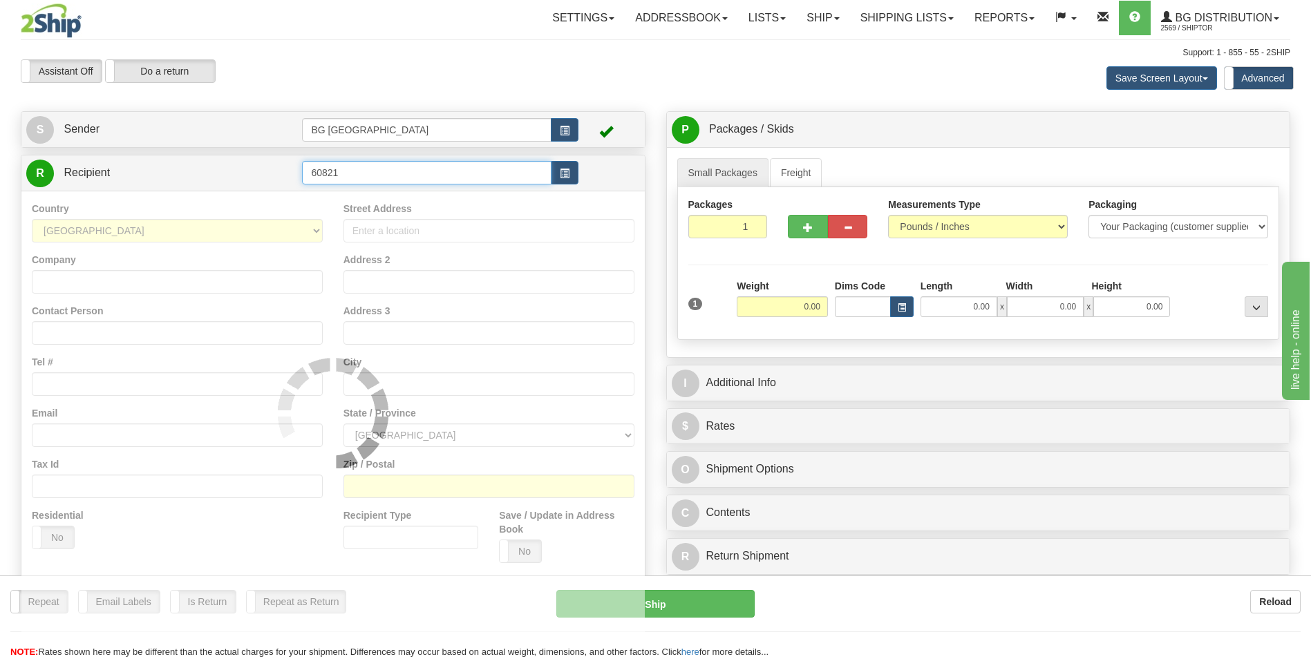
type input "60821"
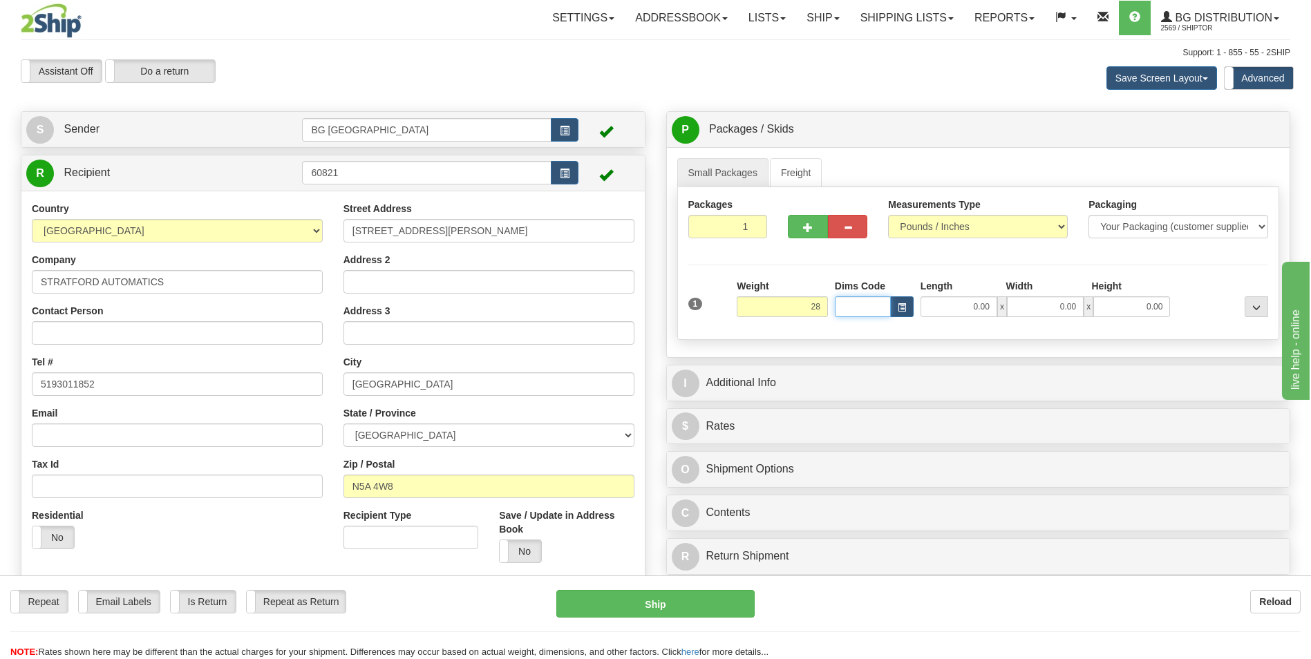
type input "28.00"
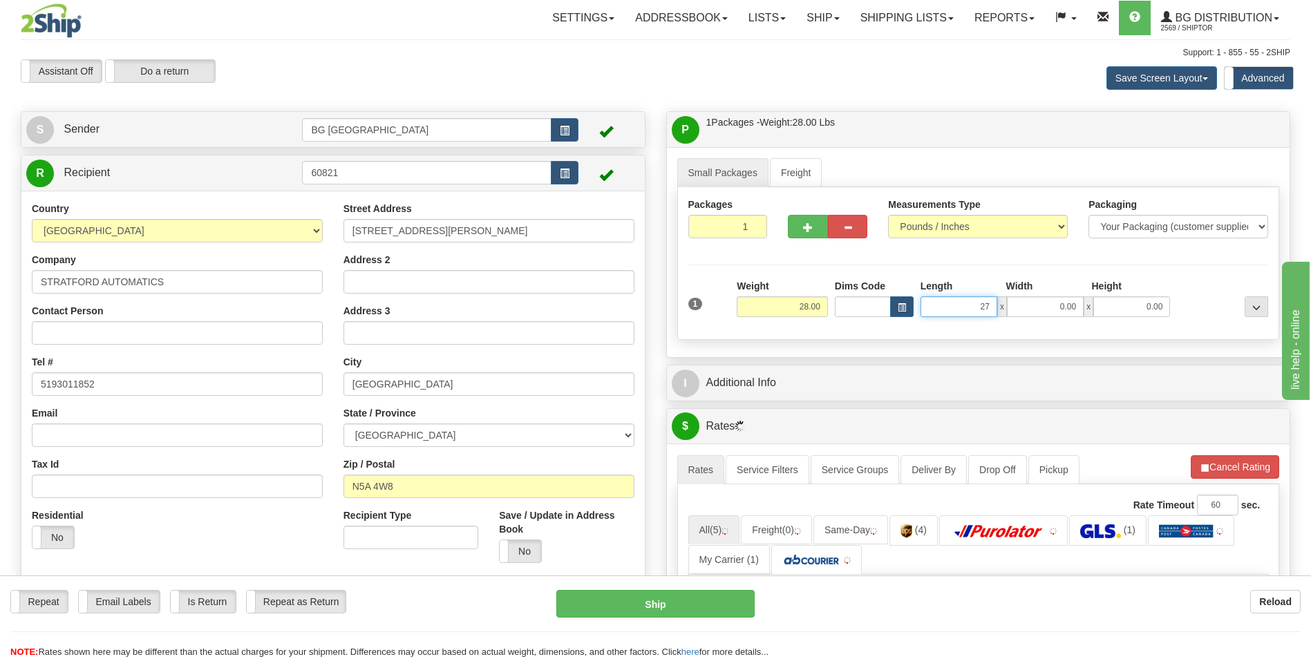
type input "27.00"
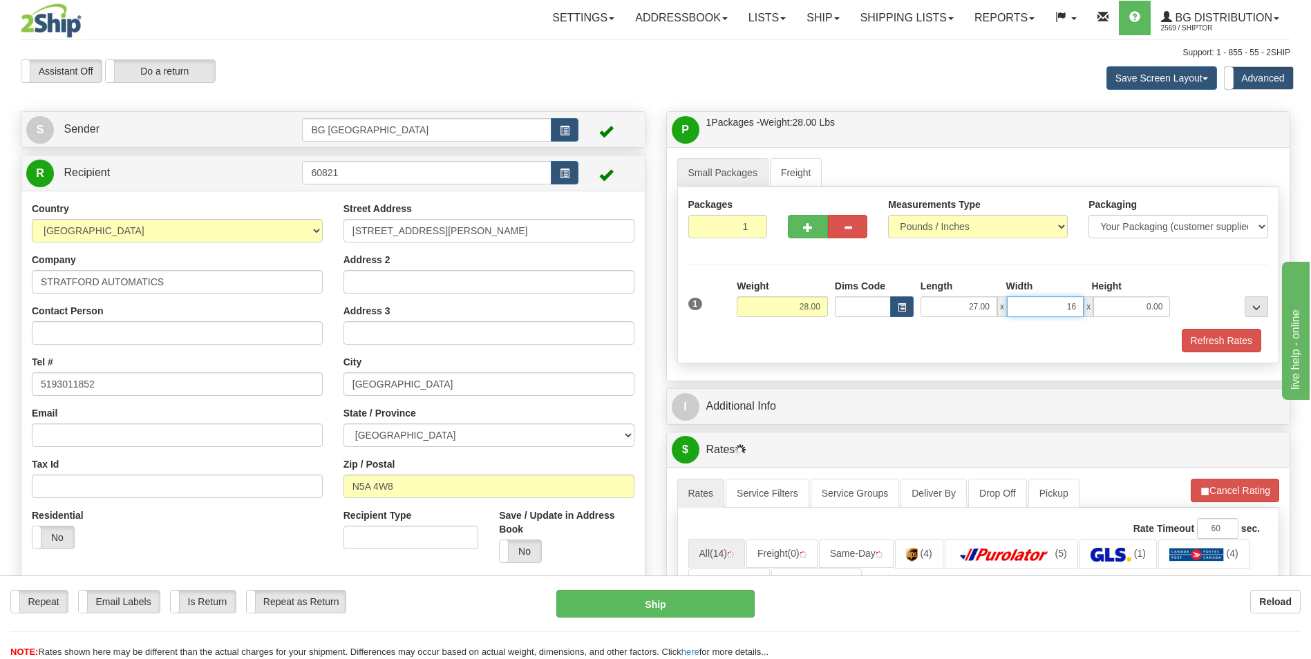
type input "16.00"
type input "5.00"
click at [795, 216] on button "button" at bounding box center [807, 226] width 39 height 23
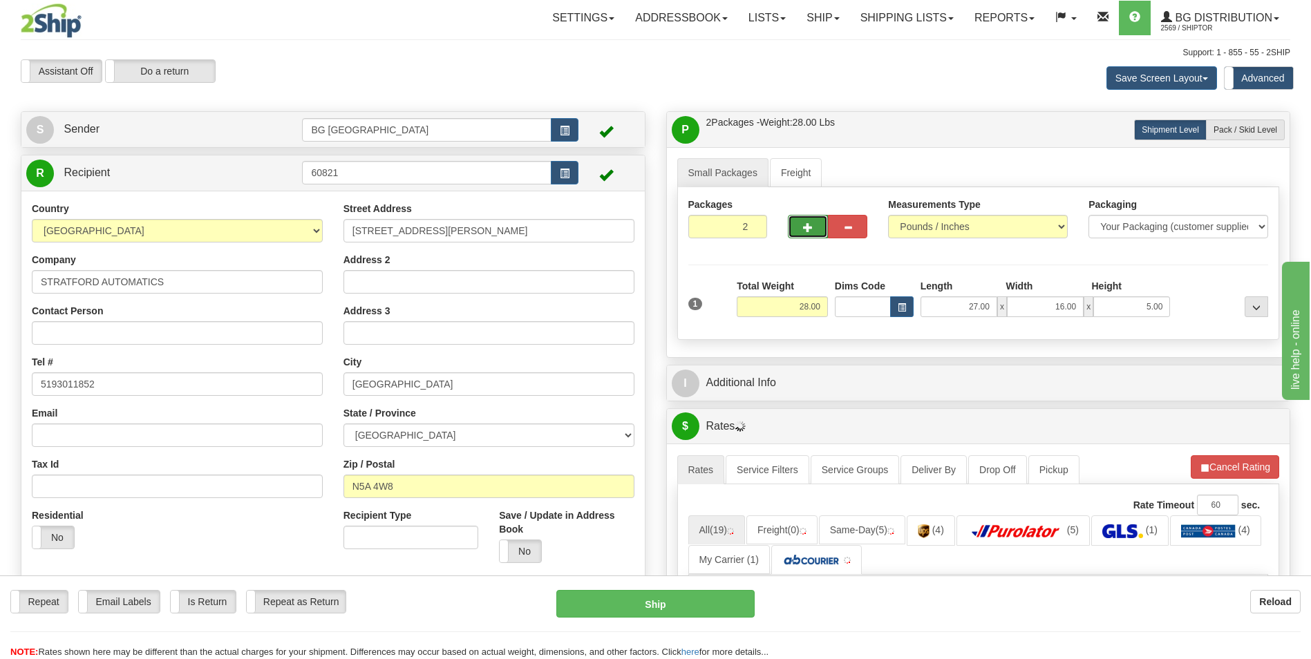
click at [809, 232] on span "button" at bounding box center [808, 227] width 10 height 9
type input "3"
click at [1232, 130] on span "Pack / Skid Level" at bounding box center [1246, 130] width 64 height 10
radio input "true"
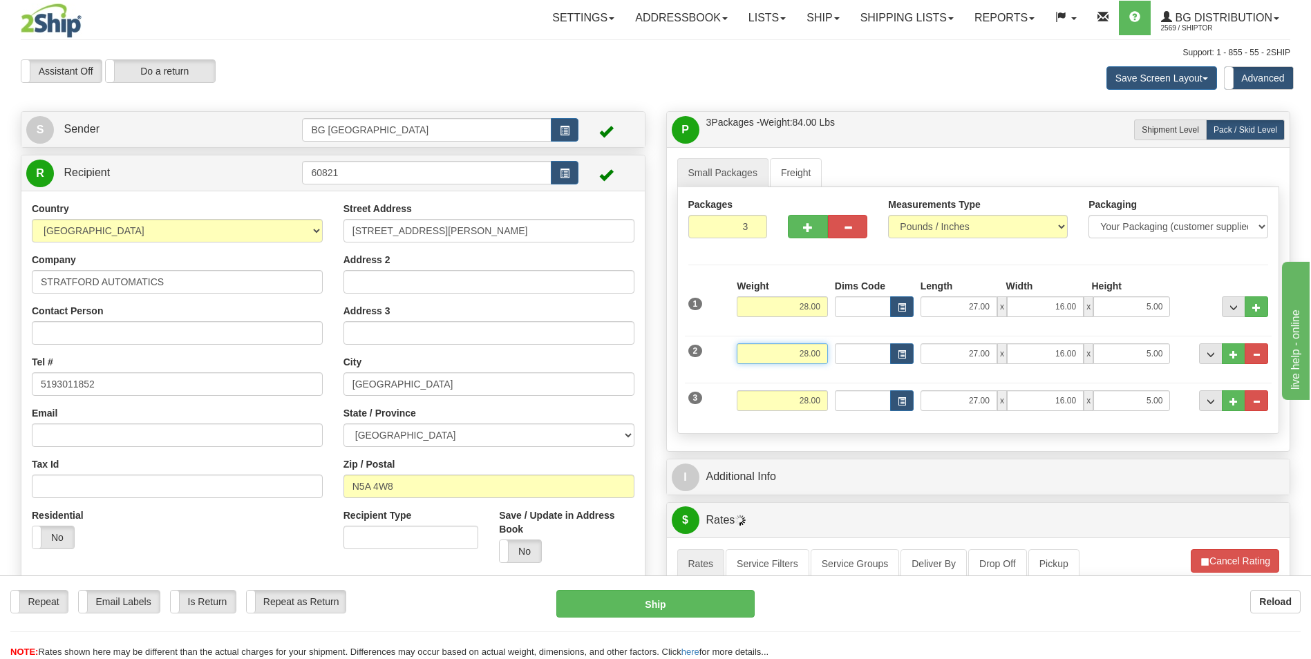
click at [816, 349] on input "28.00" at bounding box center [782, 353] width 91 height 21
type input "16.00"
type input "42.00"
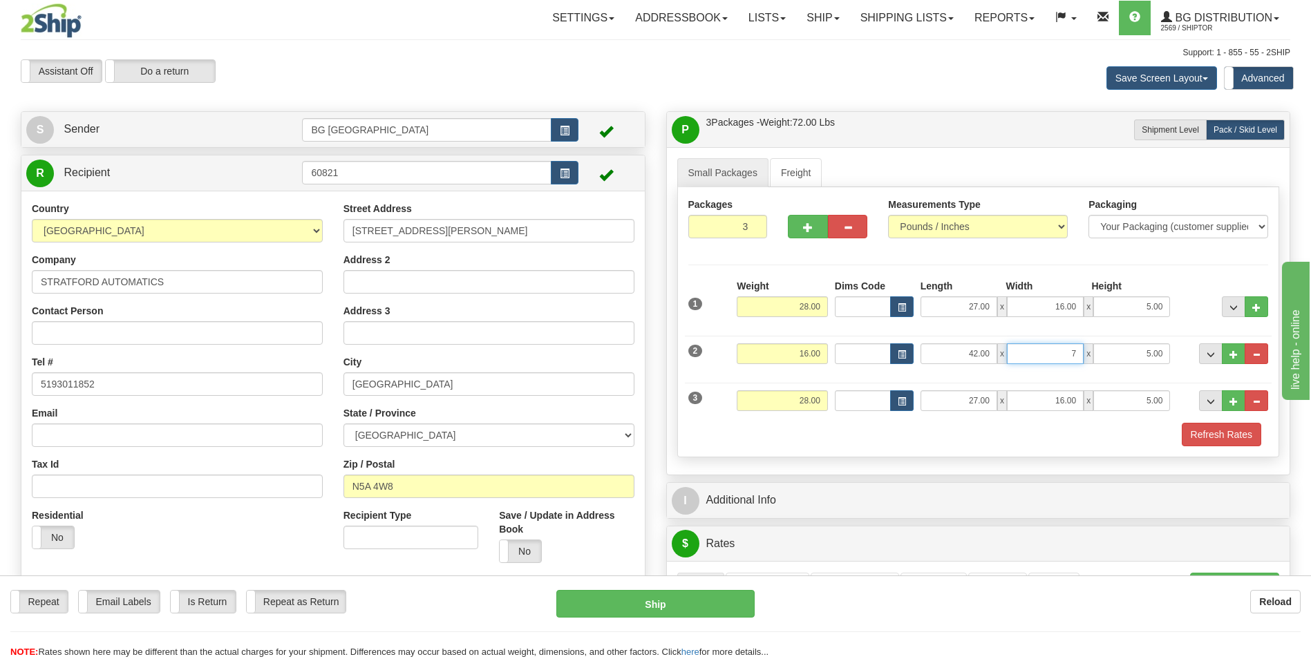
type input "7.00"
type input "5.00"
click at [798, 397] on input "28.00" at bounding box center [782, 400] width 91 height 21
type input "20.00"
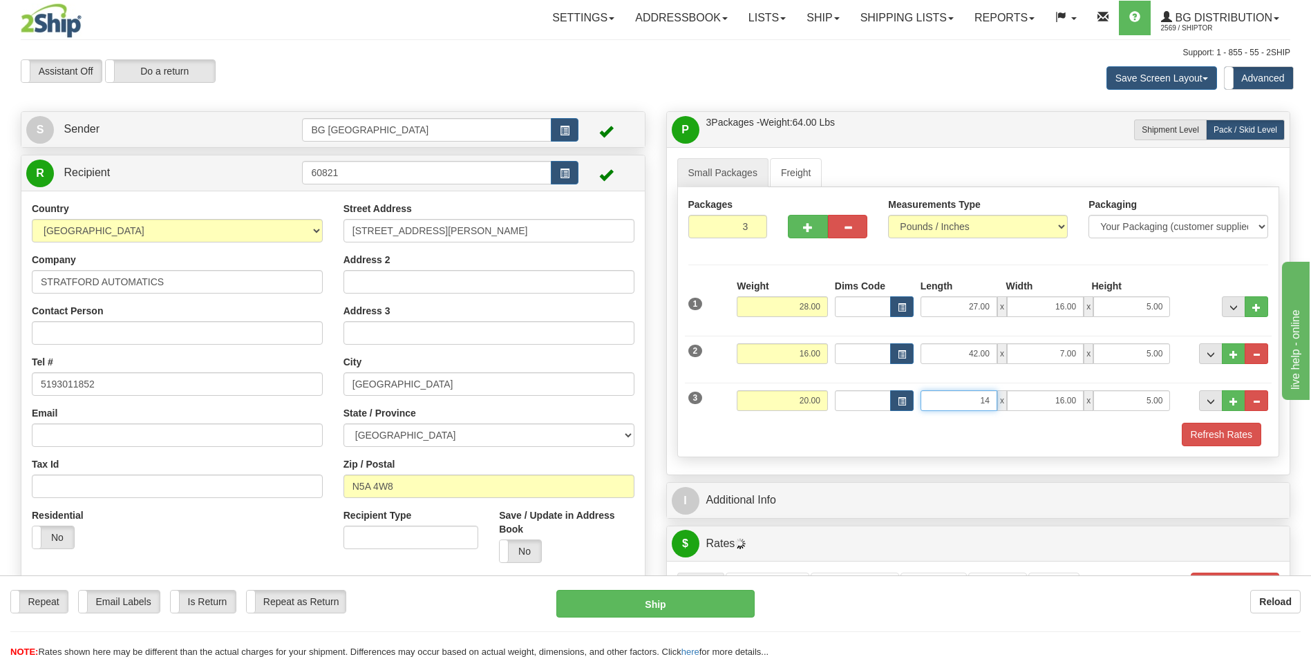
type input "14.00"
type input "10.00"
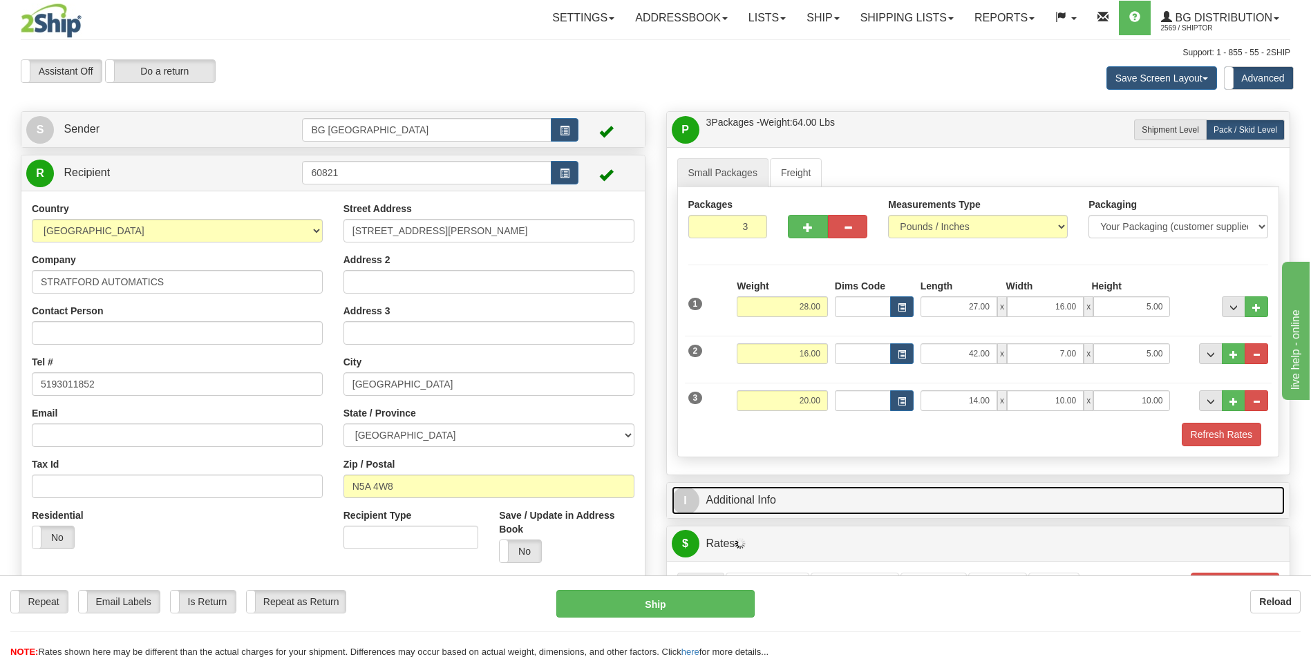
click at [786, 505] on link "I Additional Info" at bounding box center [979, 501] width 614 height 28
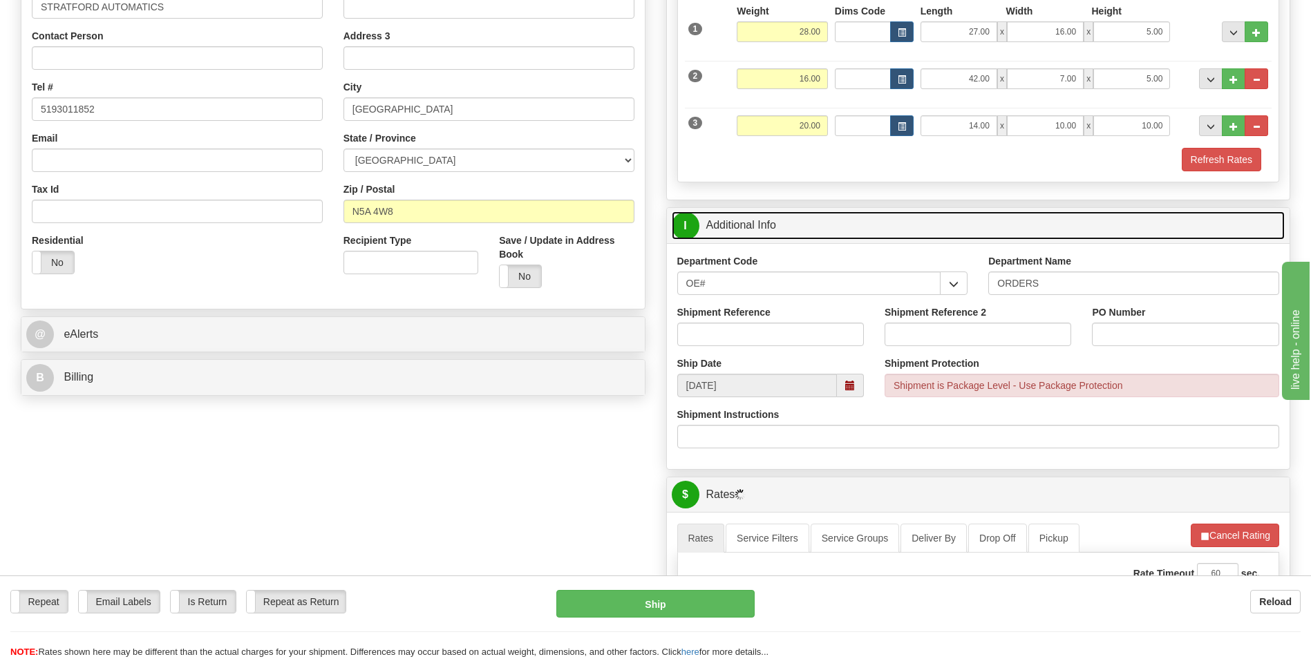
scroll to position [276, 0]
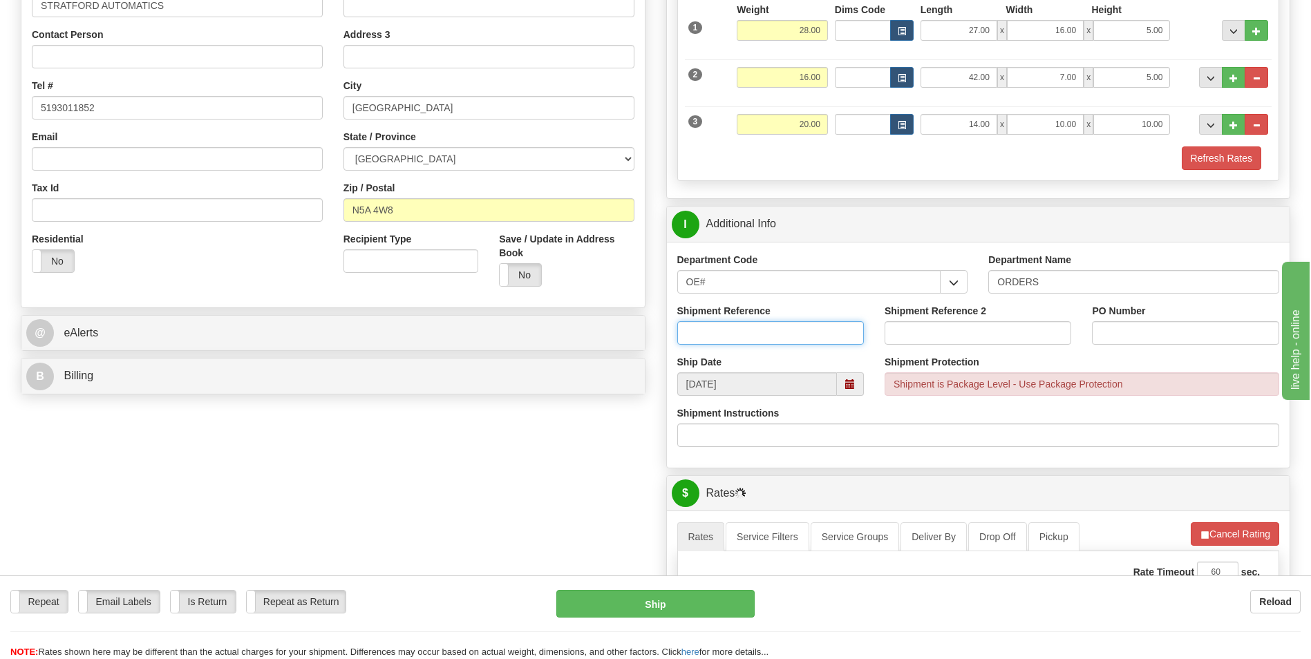
click at [802, 336] on input "Shipment Reference" at bounding box center [770, 332] width 187 height 23
type input "70185970-00"
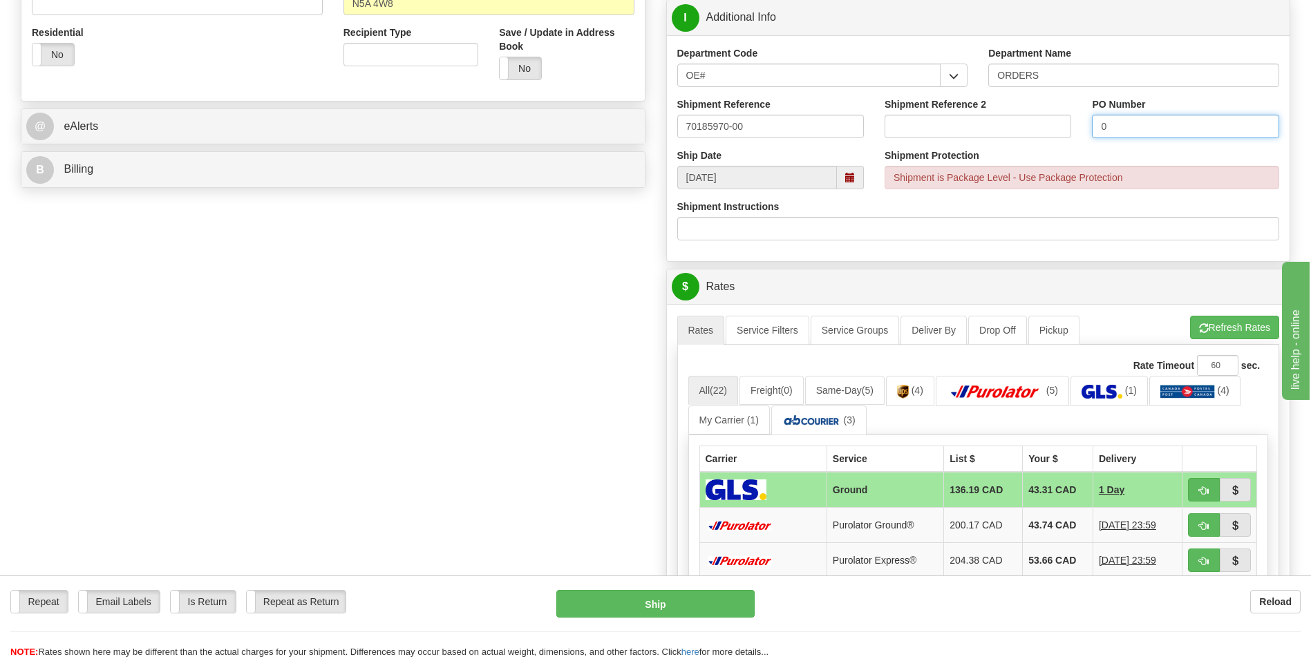
scroll to position [484, 0]
type input "0"
click at [1192, 321] on button "Refresh Rates" at bounding box center [1234, 326] width 89 height 23
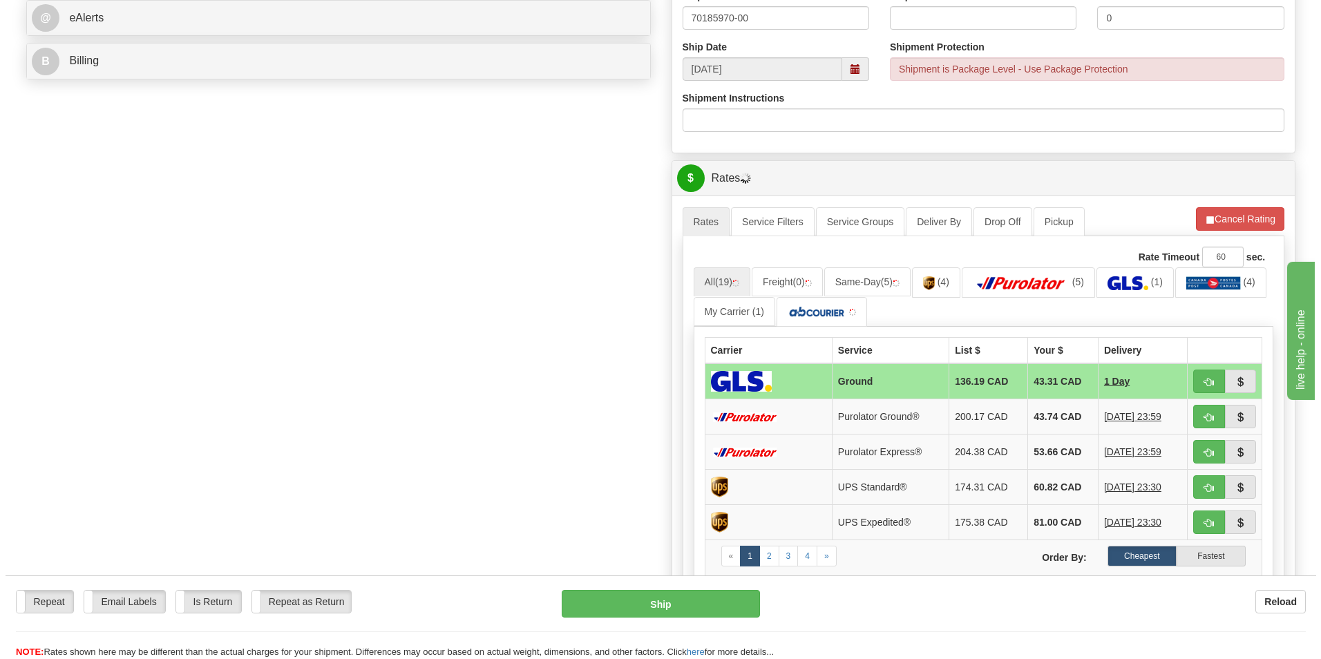
scroll to position [622, 0]
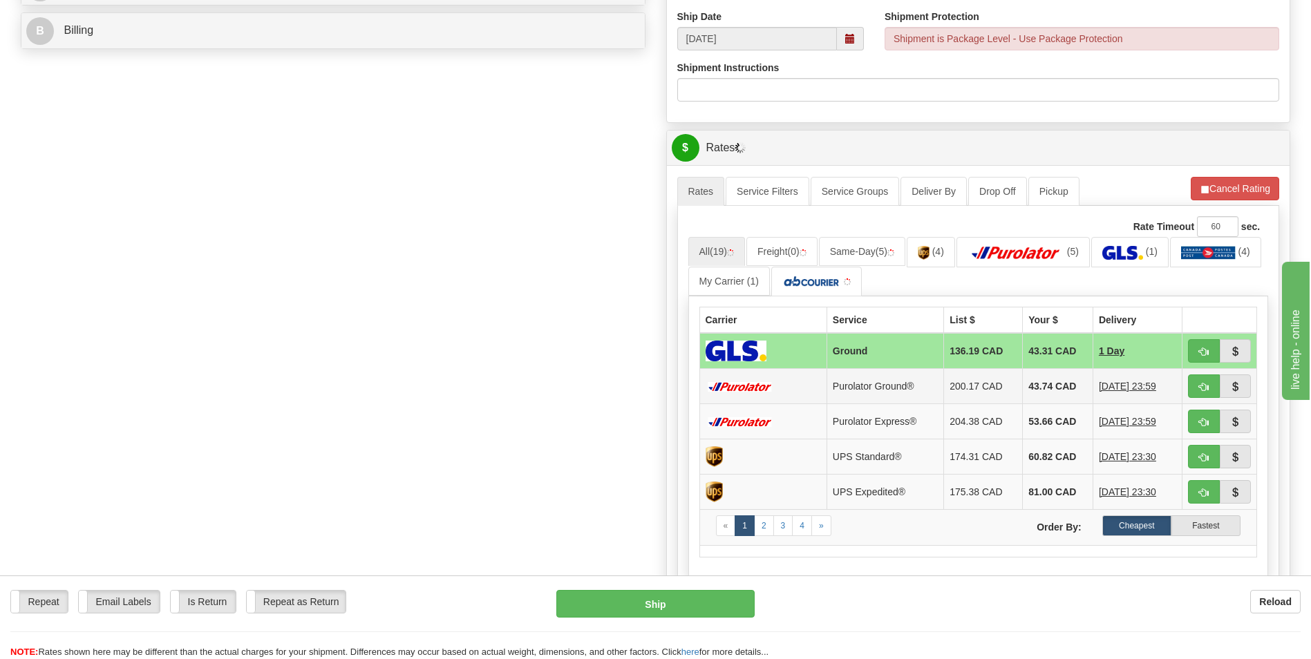
click at [1048, 384] on td "43.74 CAD" at bounding box center [1058, 386] width 70 height 35
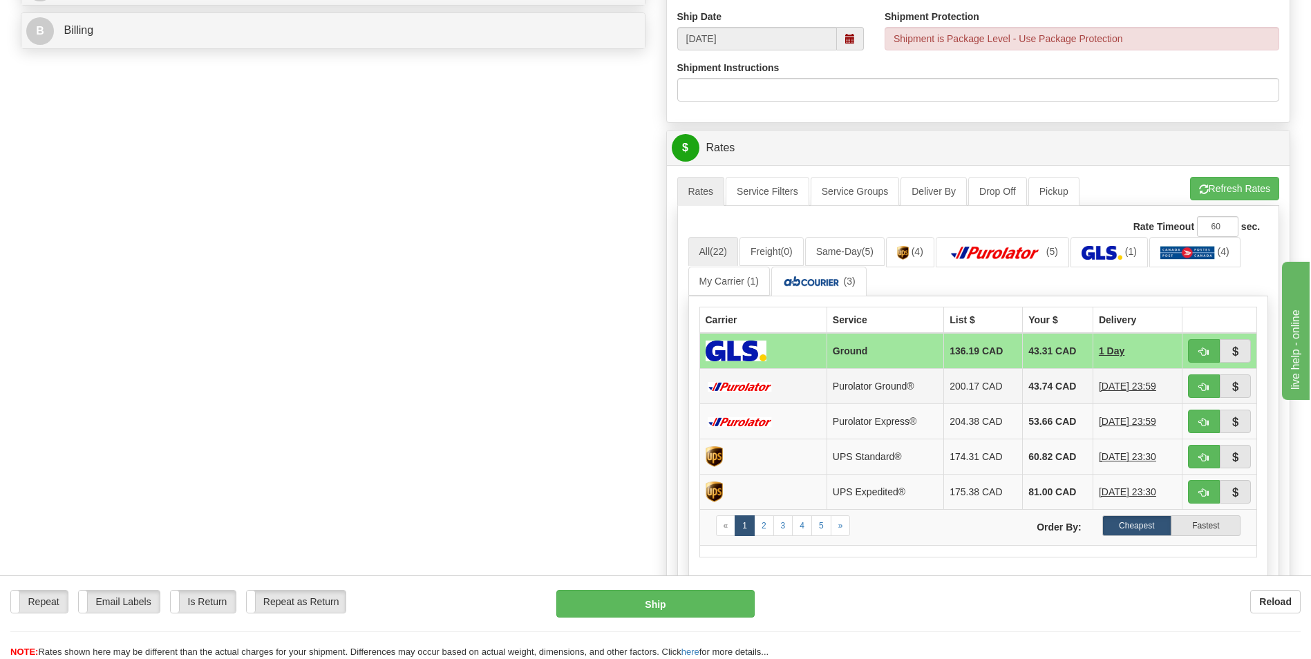
click at [1046, 389] on td "43.74 CAD" at bounding box center [1058, 386] width 70 height 35
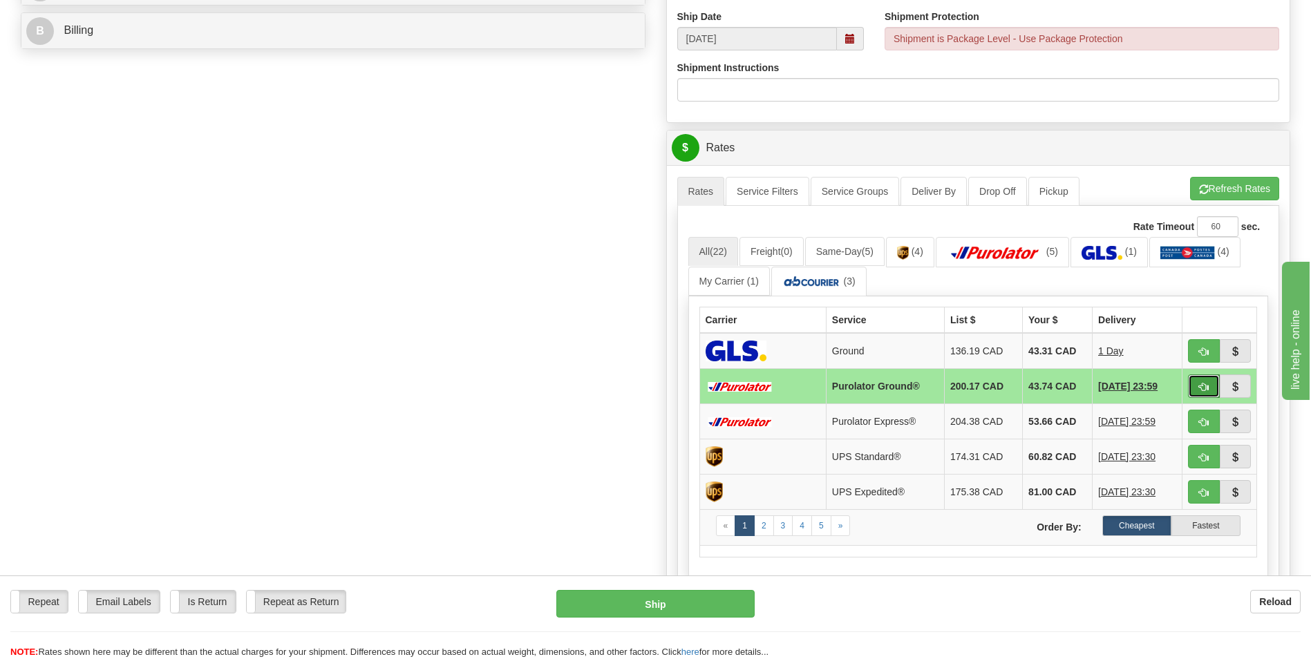
click at [1199, 383] on span "button" at bounding box center [1204, 387] width 10 height 9
type input "260"
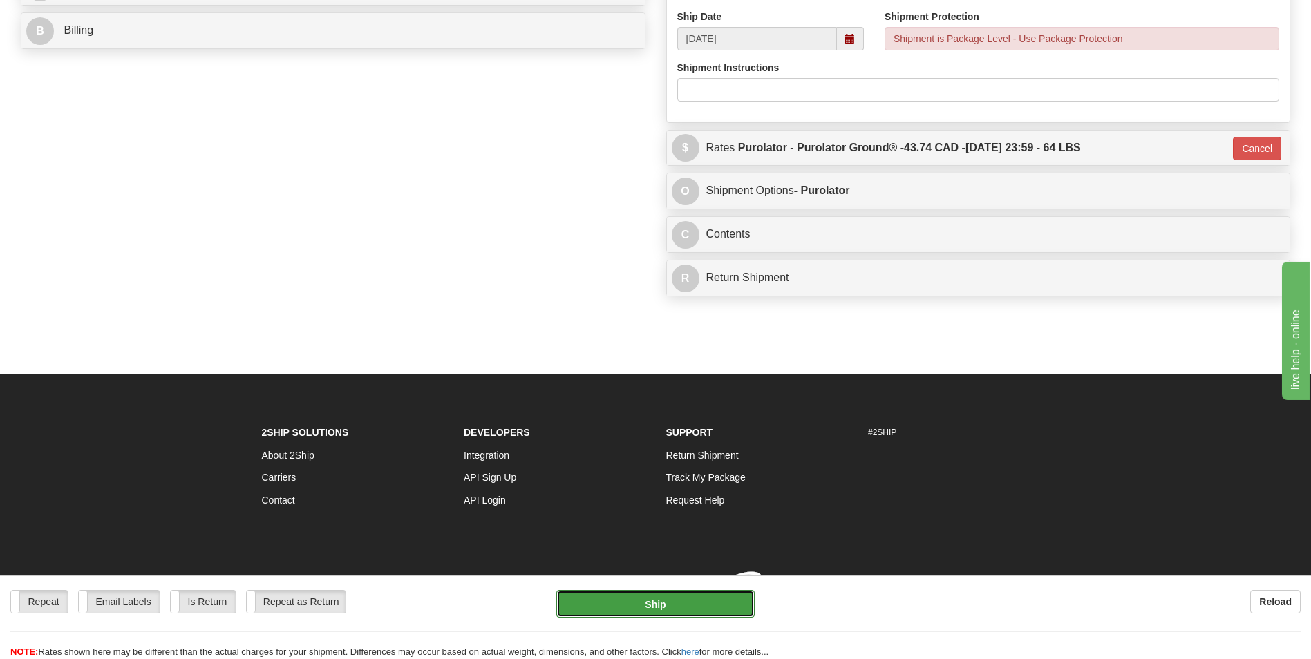
click at [636, 609] on button "Ship" at bounding box center [655, 604] width 198 height 28
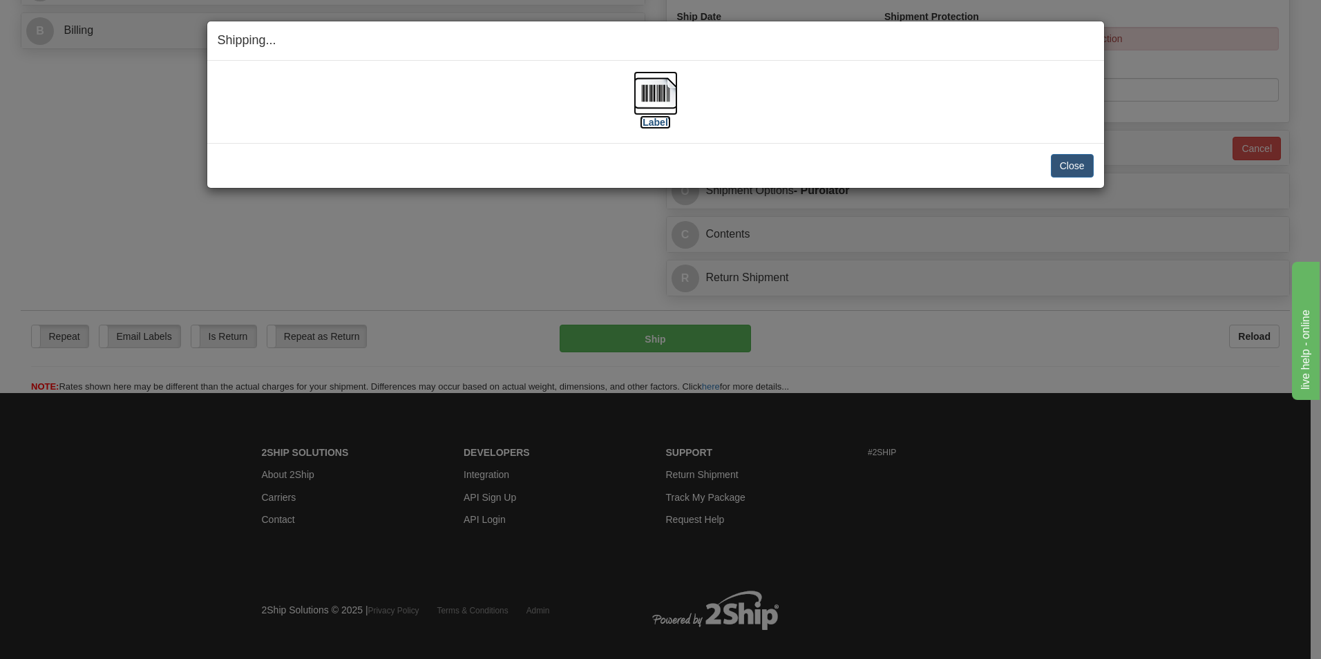
click at [672, 85] on img at bounding box center [656, 93] width 44 height 44
click at [1055, 167] on button "Close" at bounding box center [1072, 165] width 43 height 23
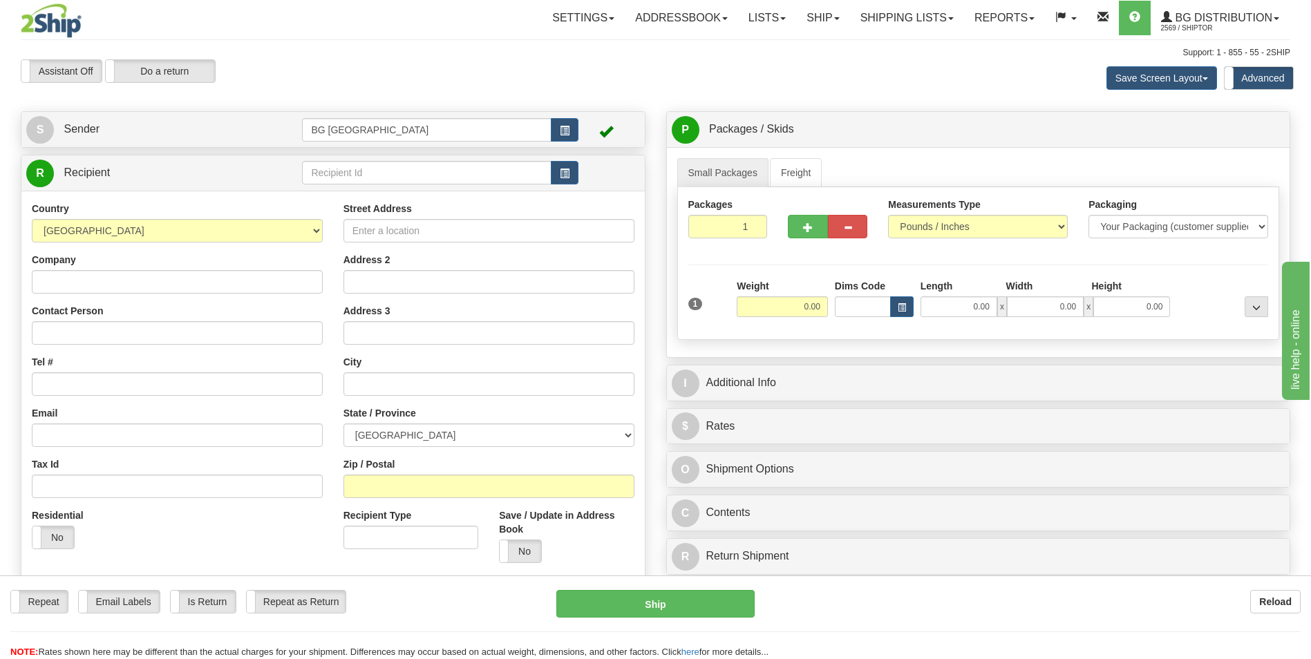
click at [355, 186] on td at bounding box center [440, 173] width 276 height 28
click at [358, 174] on input "text" at bounding box center [426, 172] width 249 height 23
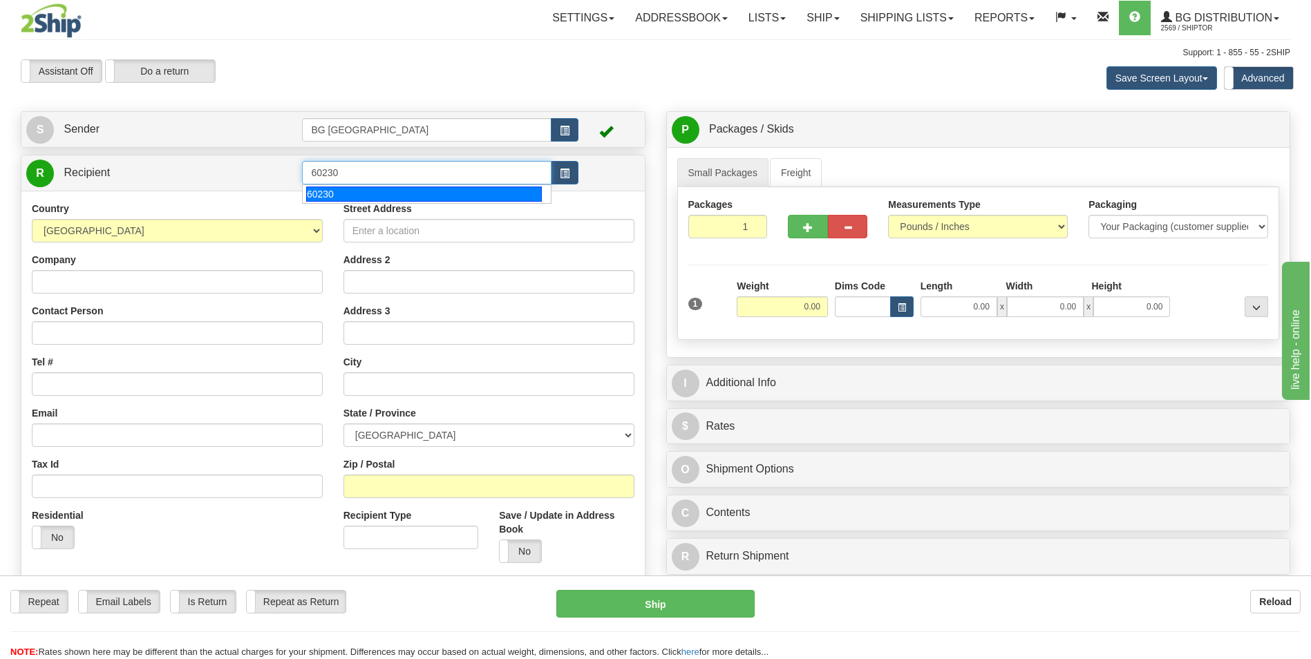
click at [343, 191] on div "60230" at bounding box center [424, 194] width 236 height 15
type input "60230"
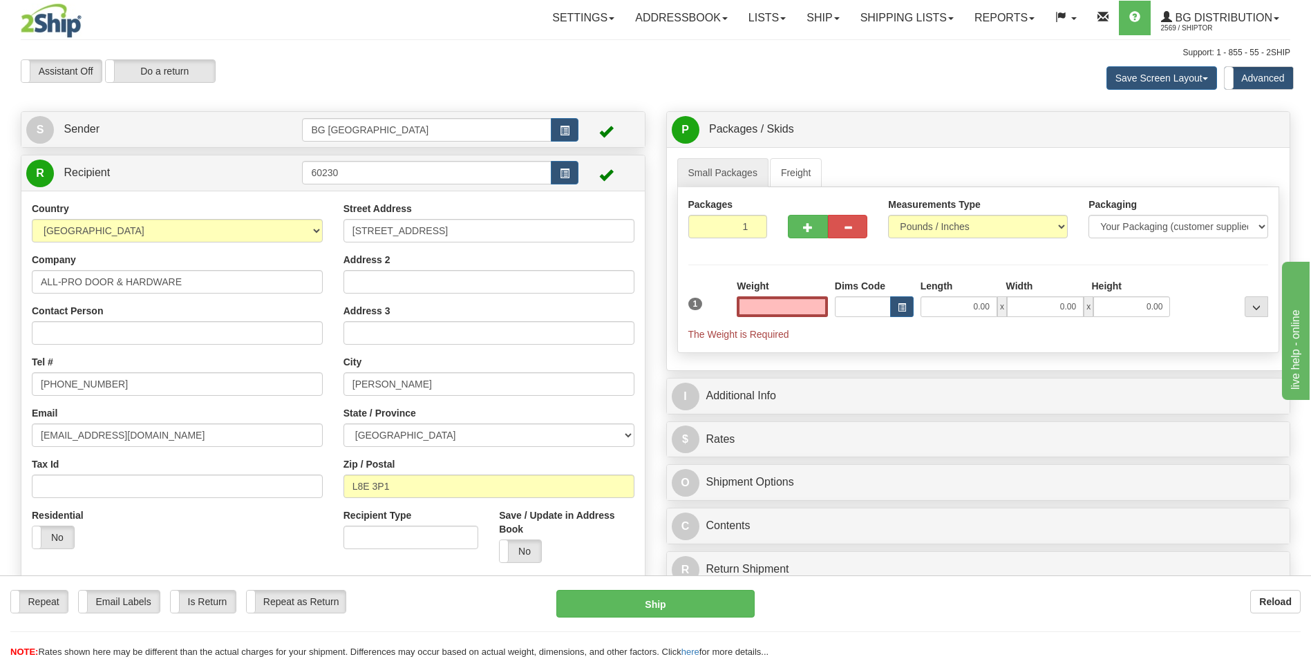
type input "0.00"
click at [460, 243] on div "Street Address 10 BROCKLEY DRIVE Address 2 Address 3 City HAMILTON State / Prov…" at bounding box center [489, 388] width 312 height 372
click at [462, 238] on input "10 BROCKLEY DRIVE" at bounding box center [488, 230] width 291 height 23
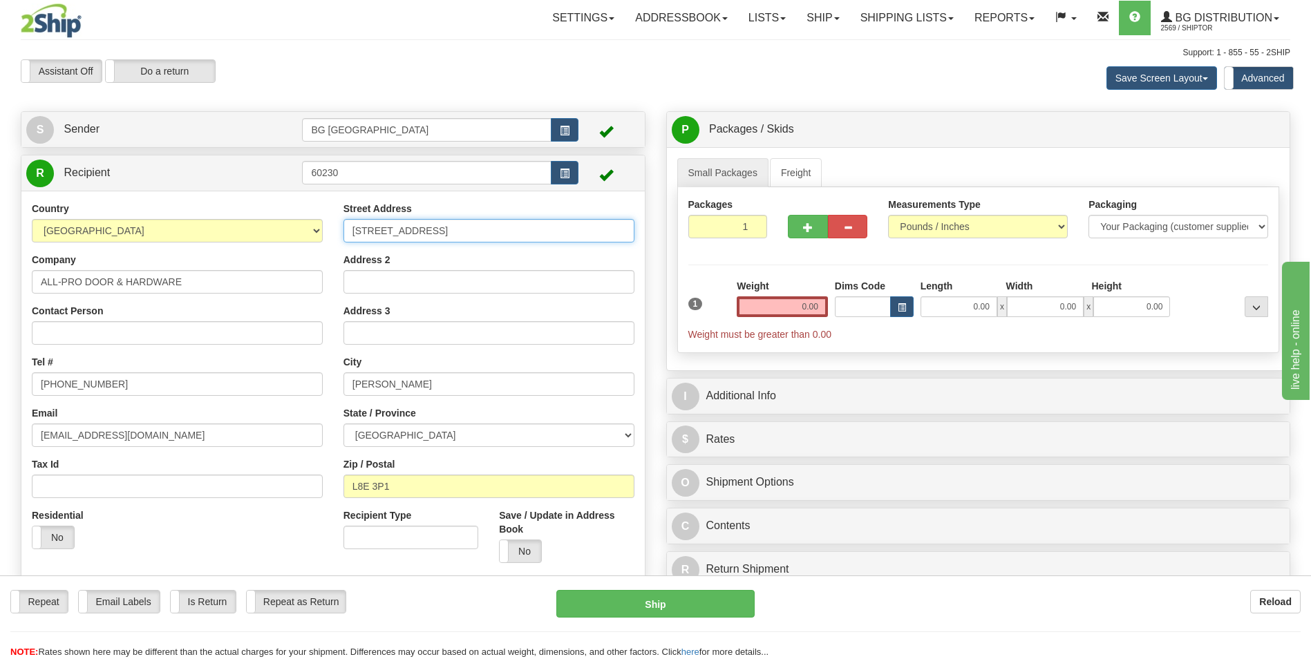
paste input "2 PORTSIDE STREET, UNIT A"
type input "2 PORTSIDE STREET, UNIT A"
click at [367, 379] on input "HAMILTON" at bounding box center [488, 384] width 291 height 23
paste input "NN"
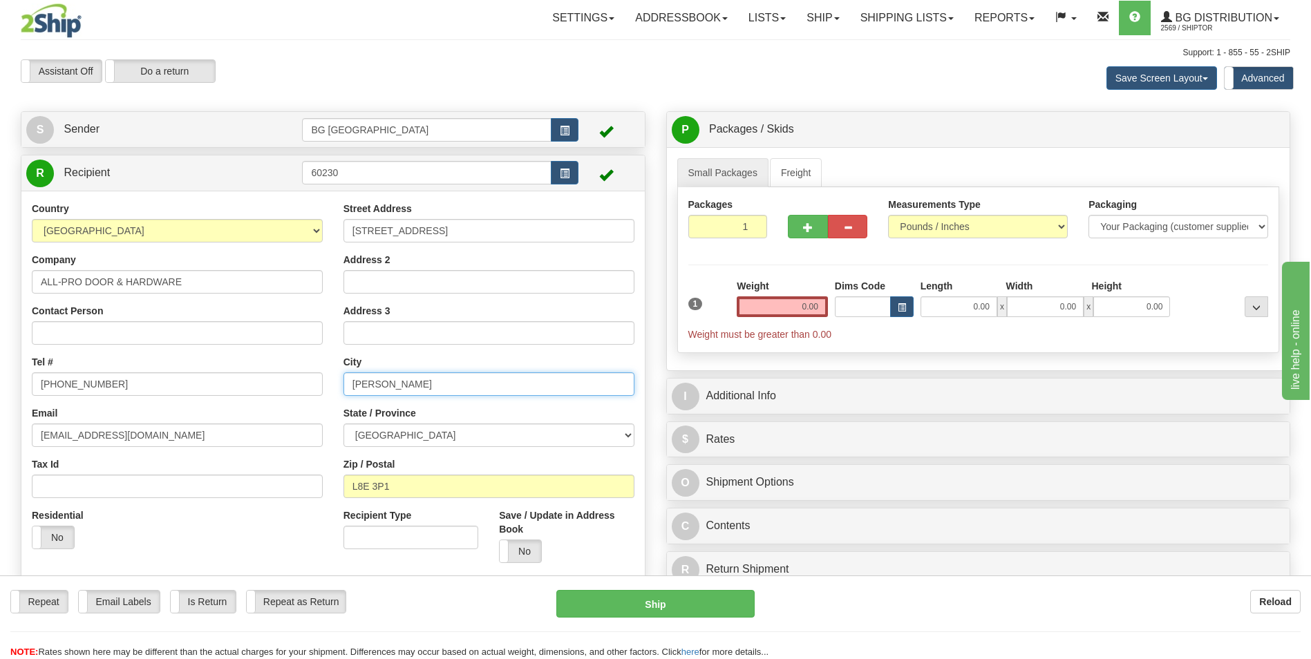
type input "HANNON"
click at [420, 493] on input "L8E 3P1" at bounding box center [488, 486] width 291 height 23
paste input "0R 1P0"
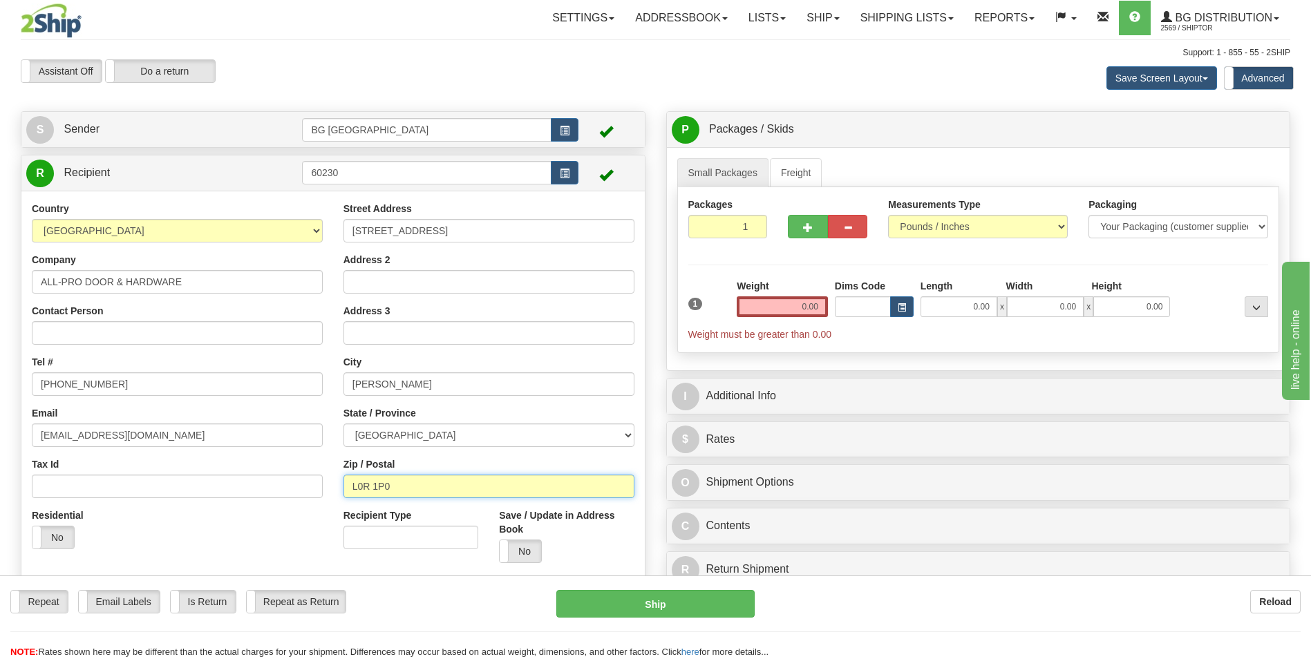
type input "L0R 1P0"
click at [791, 307] on input "0.00" at bounding box center [782, 306] width 91 height 21
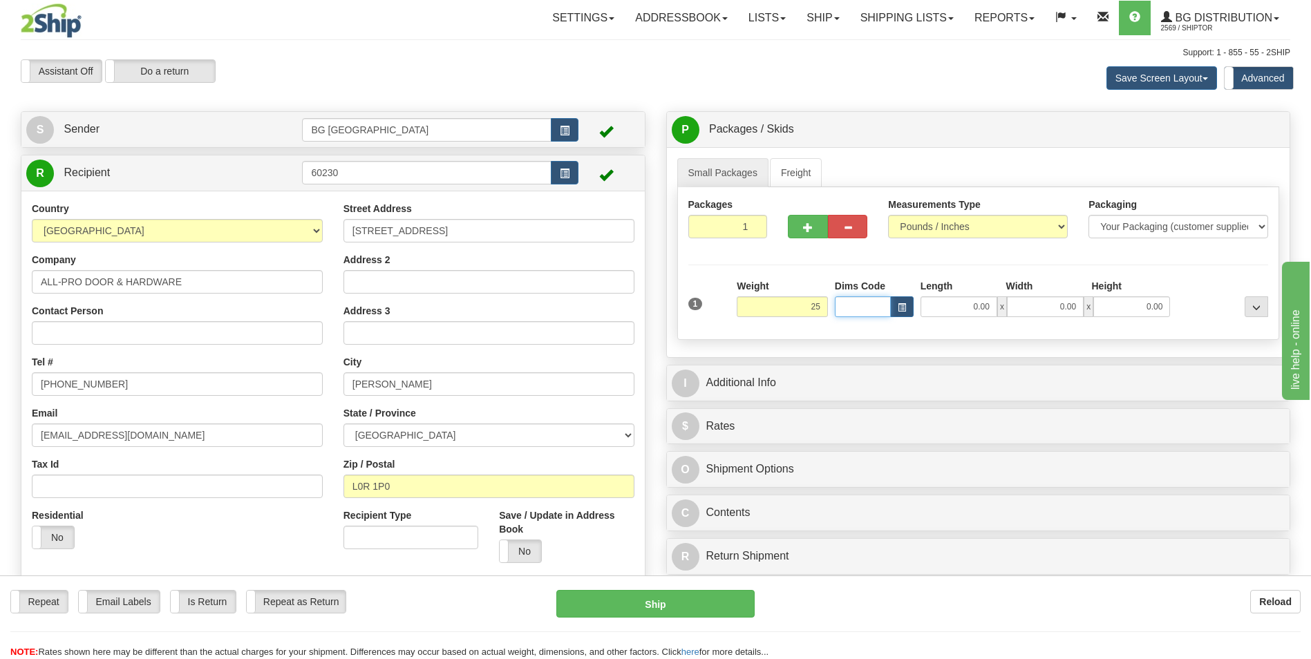
type input "25.00"
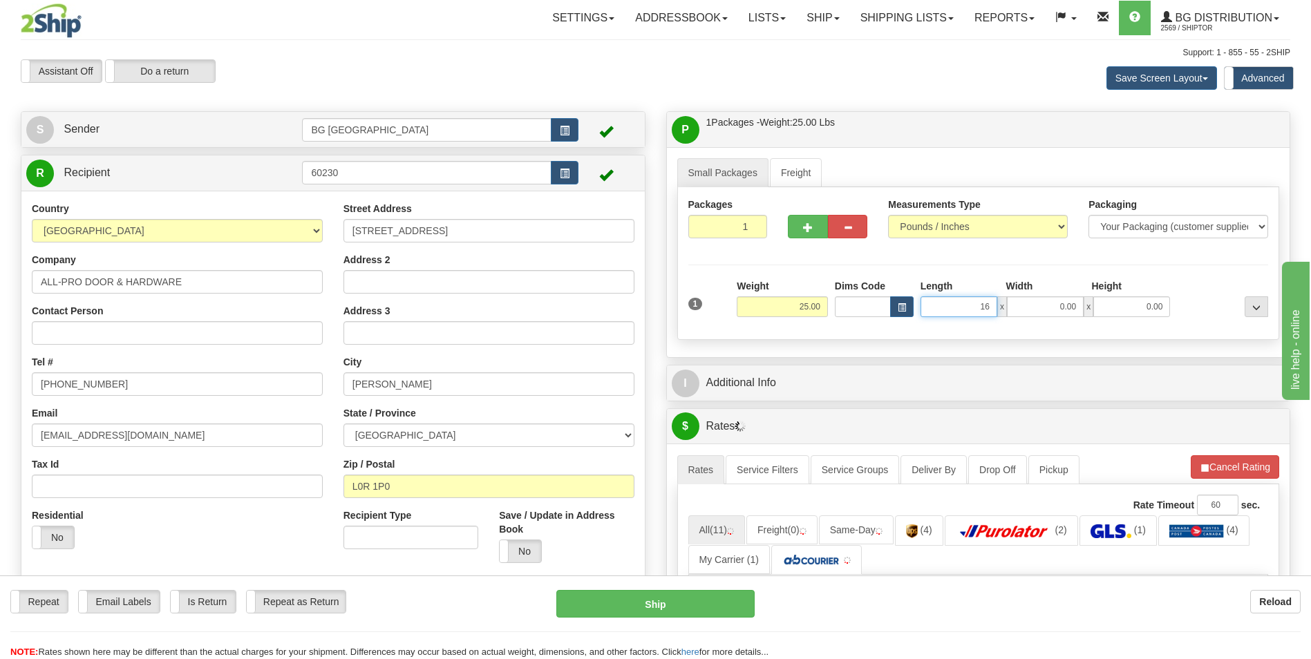
type input "16.00"
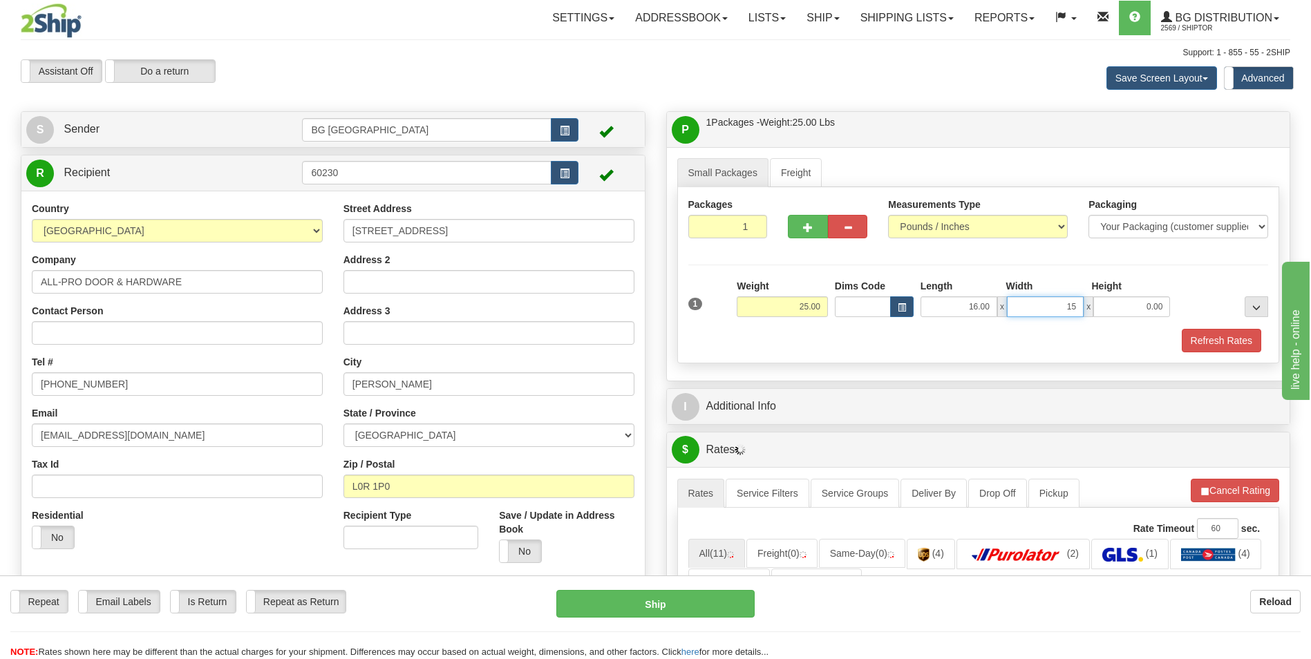
type input "15.00"
type input "7.00"
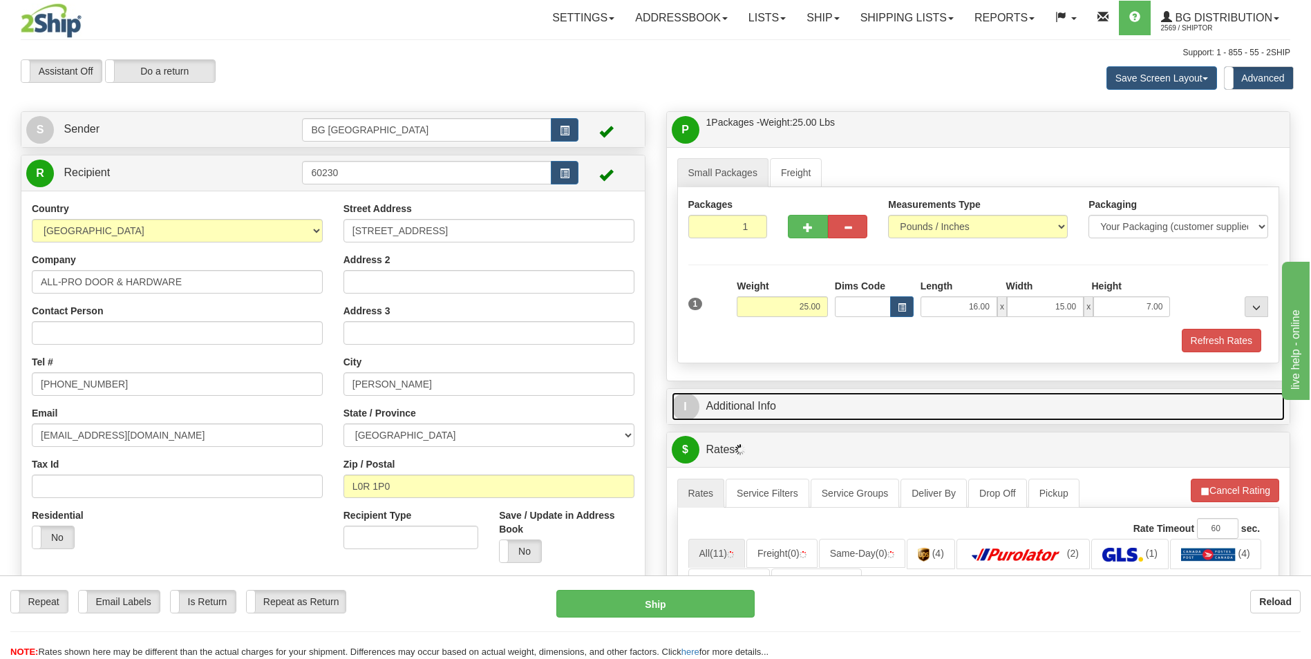
click at [797, 393] on link "I Additional Info" at bounding box center [979, 407] width 614 height 28
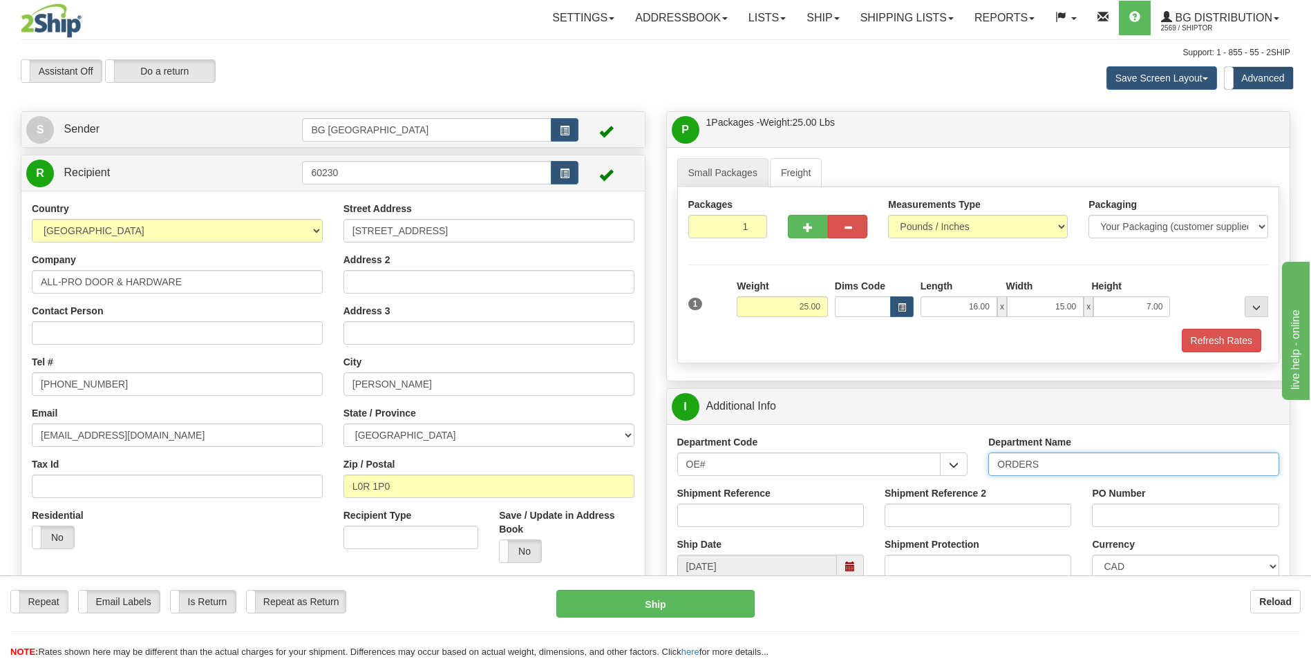
click at [1073, 464] on input "ORDERS" at bounding box center [1133, 464] width 291 height 23
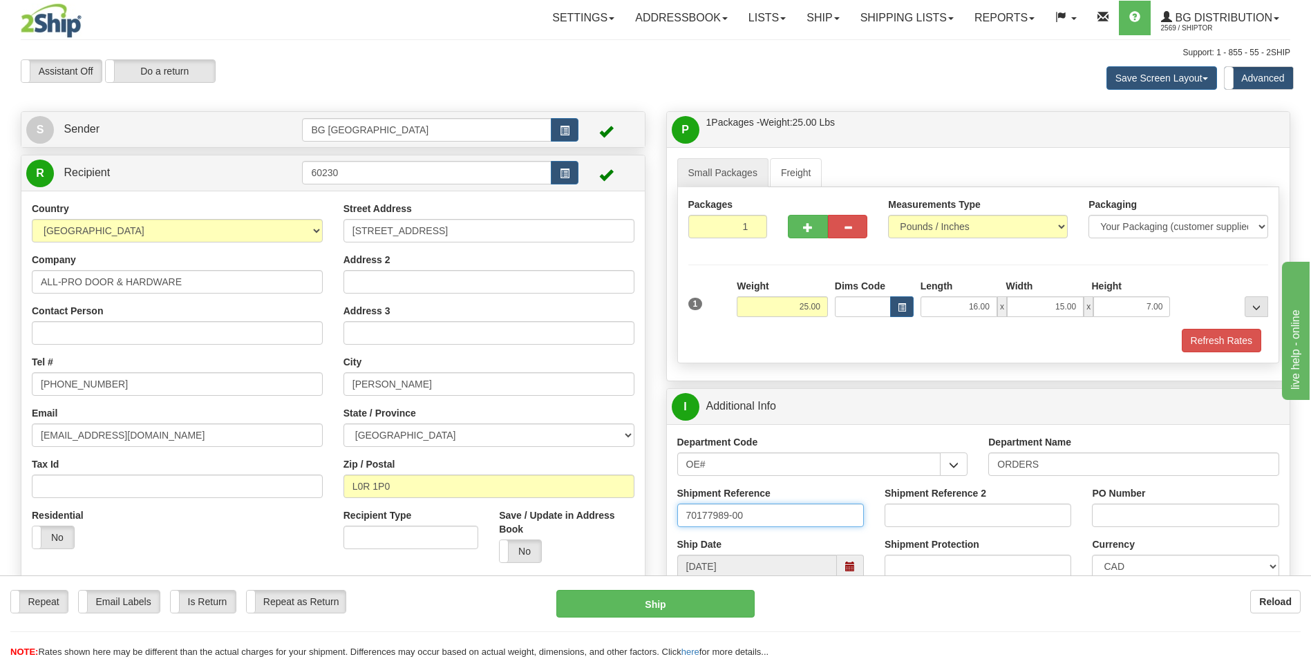
type input "70177989-00"
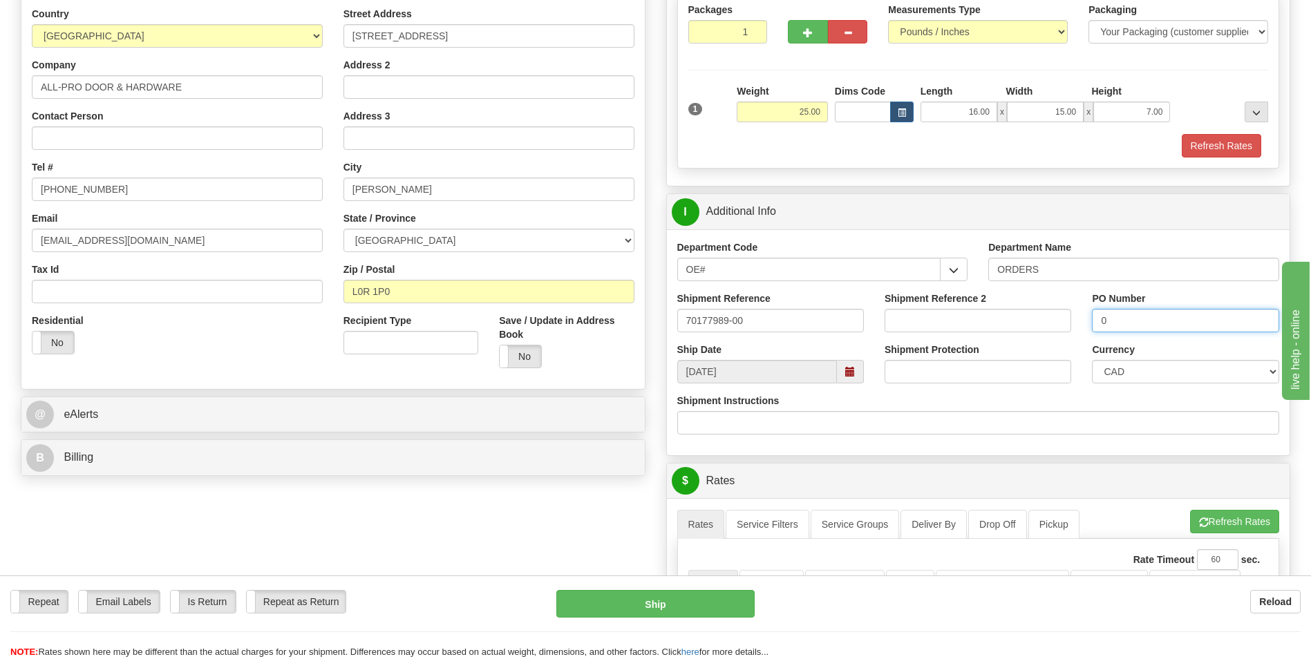
scroll to position [346, 0]
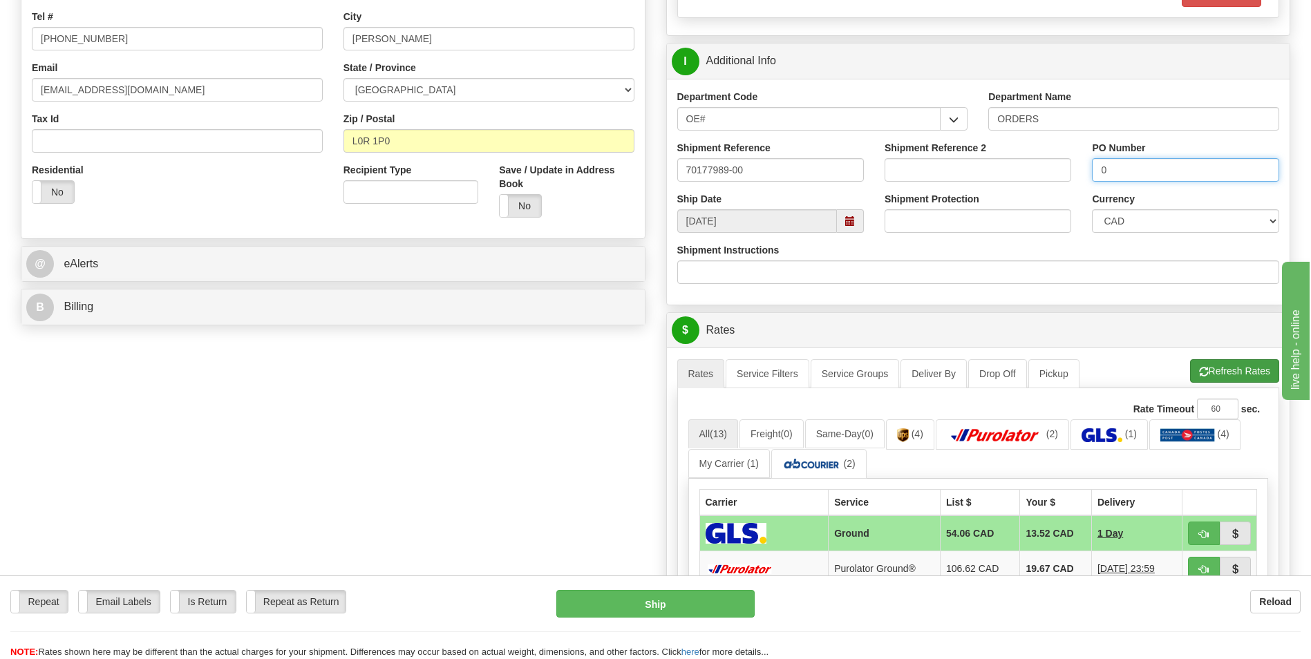
type input "0"
click at [1228, 369] on button "Refresh Rates" at bounding box center [1234, 370] width 89 height 23
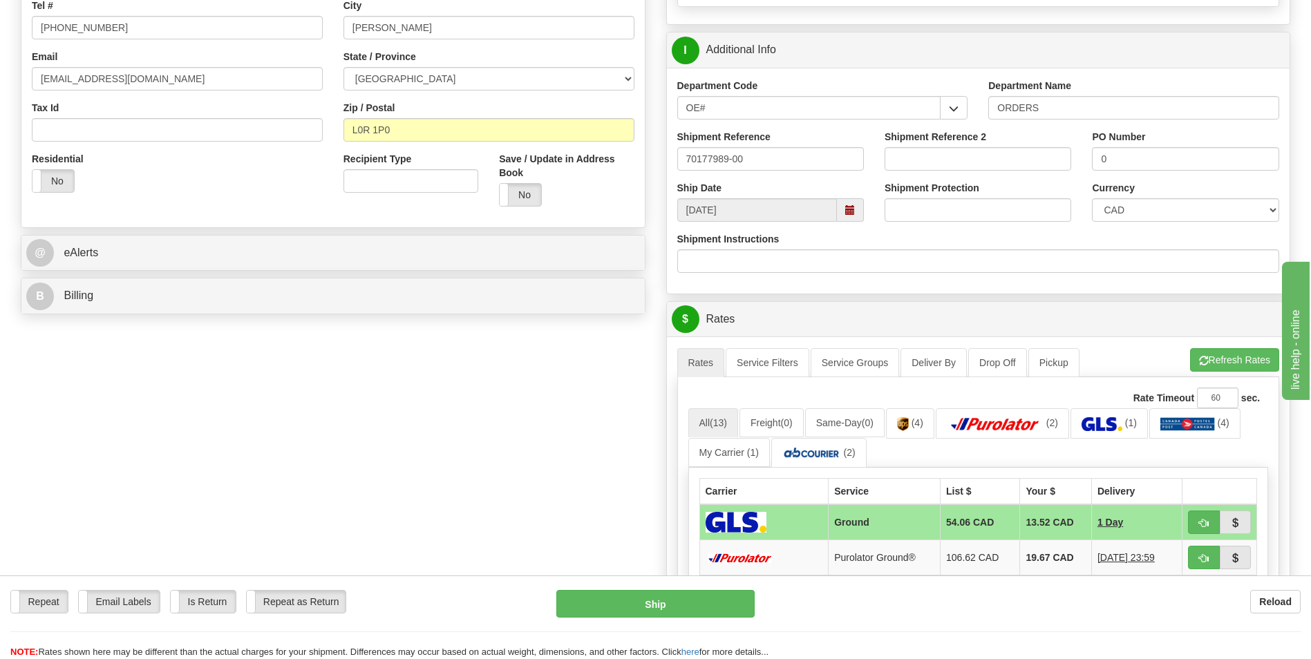
scroll to position [622, 0]
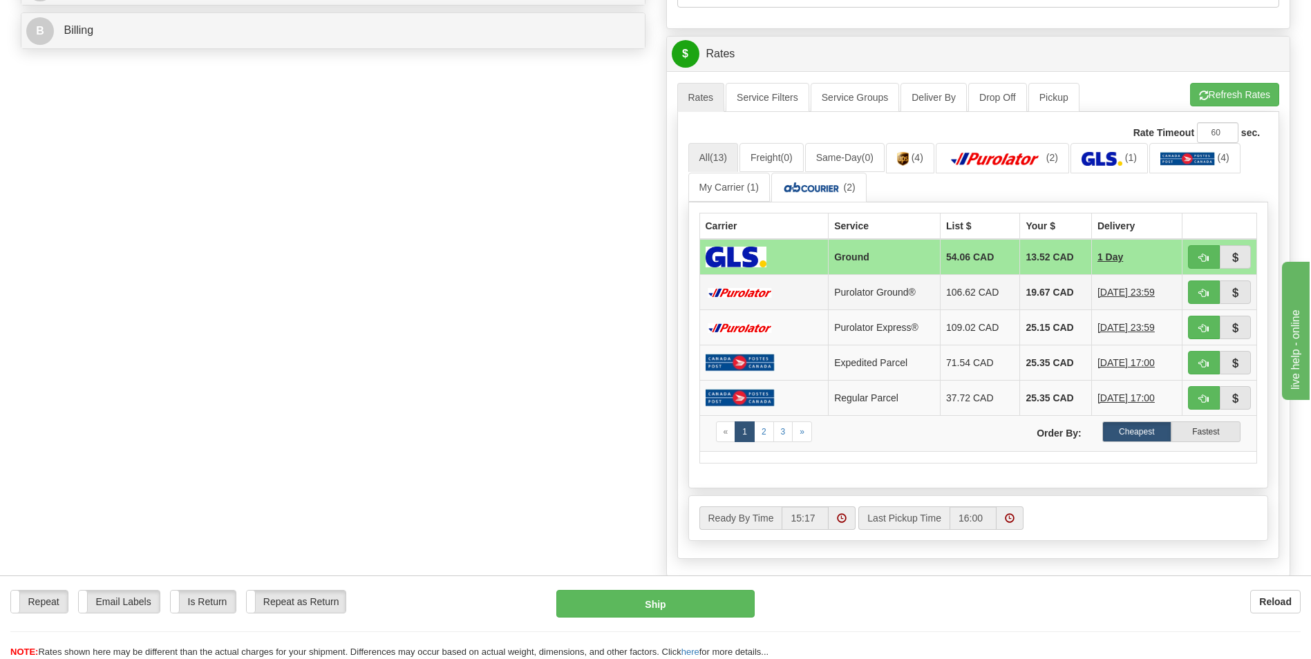
click at [1029, 288] on td "19.67 CAD" at bounding box center [1055, 292] width 71 height 35
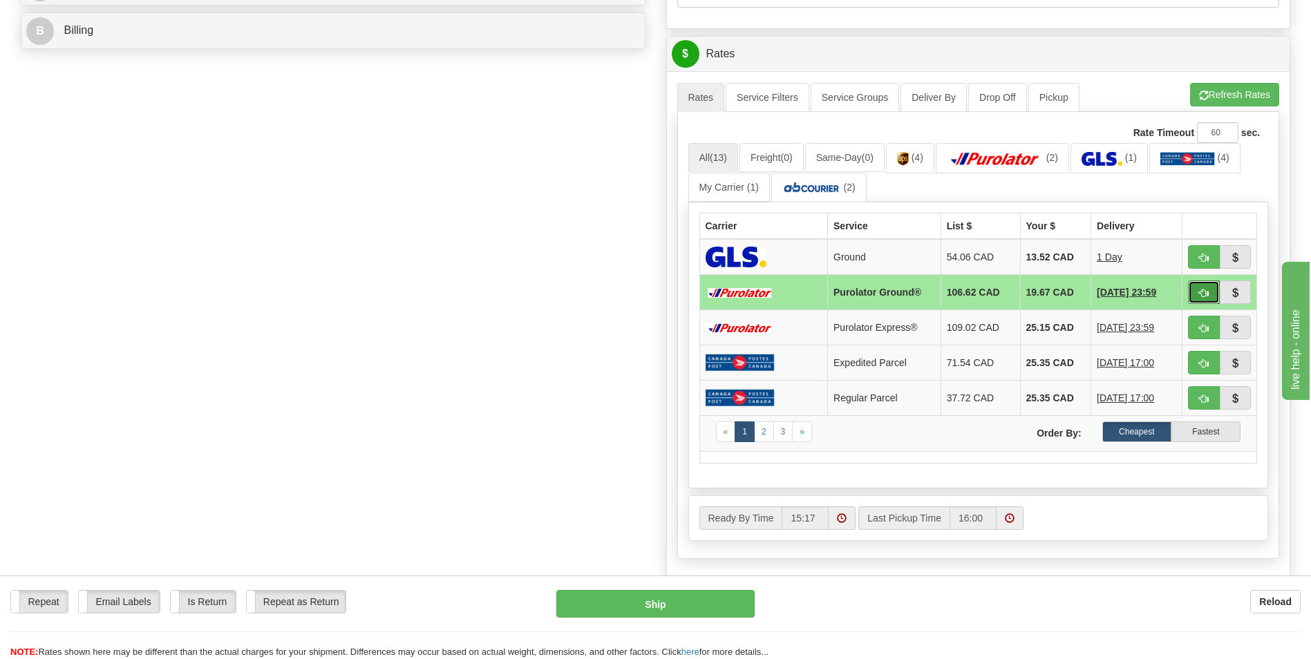
click at [1199, 287] on button "button" at bounding box center [1204, 292] width 32 height 23
type input "260"
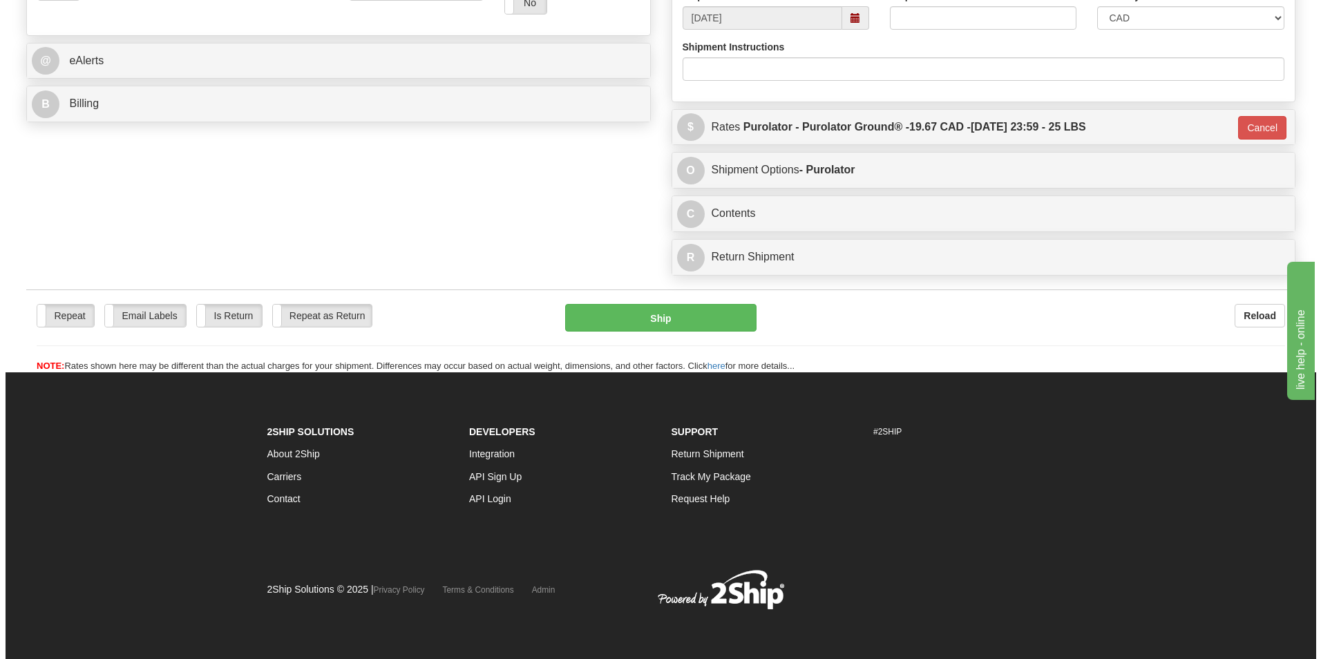
scroll to position [549, 0]
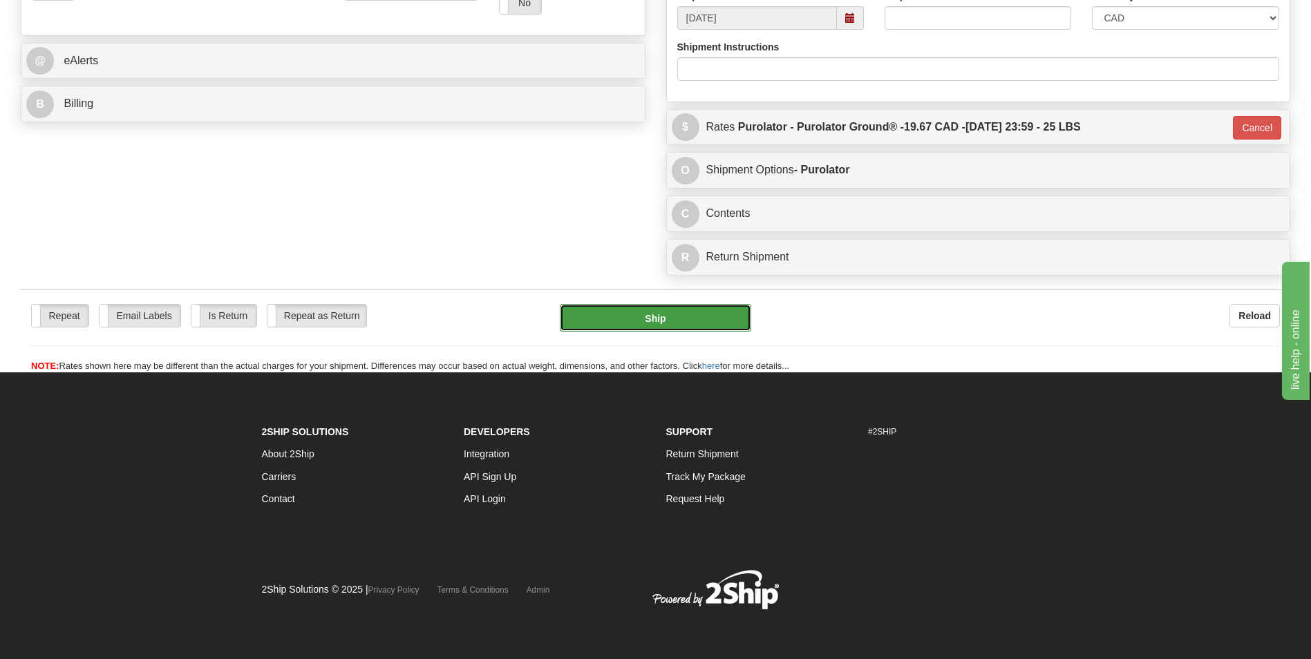
click at [664, 310] on button "Ship" at bounding box center [655, 318] width 191 height 28
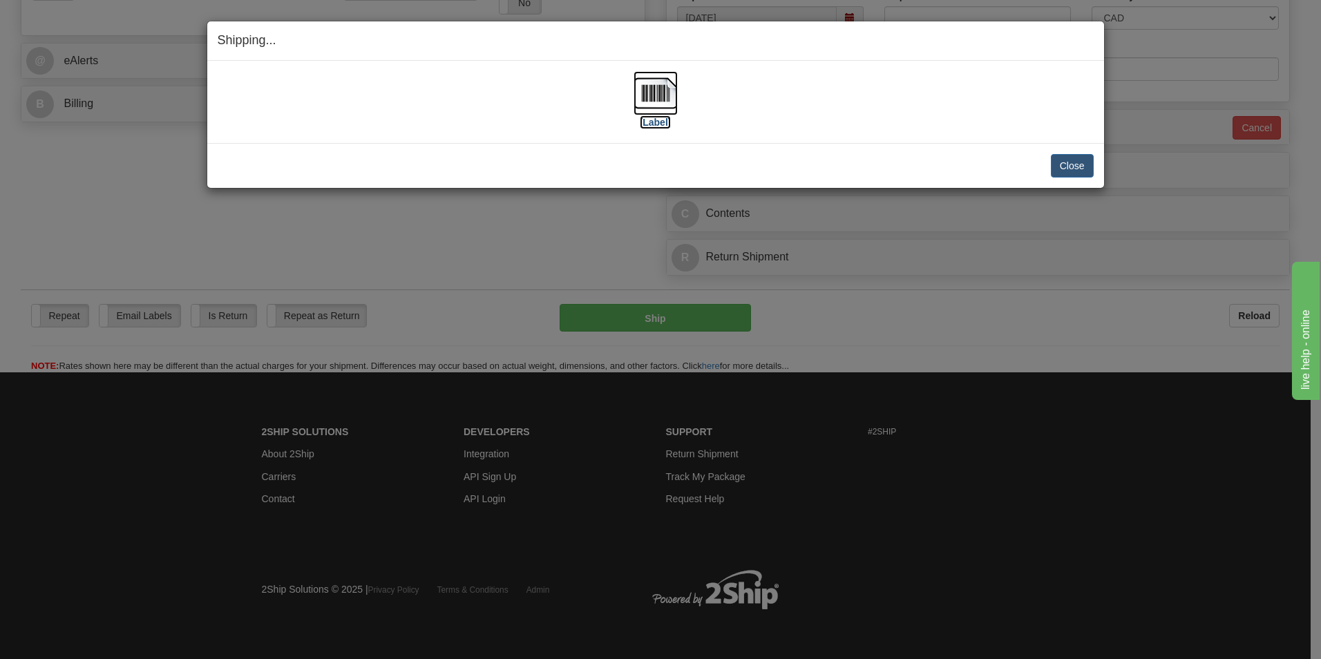
click at [645, 92] on img at bounding box center [656, 93] width 44 height 44
click at [1072, 168] on button "Close" at bounding box center [1072, 165] width 43 height 23
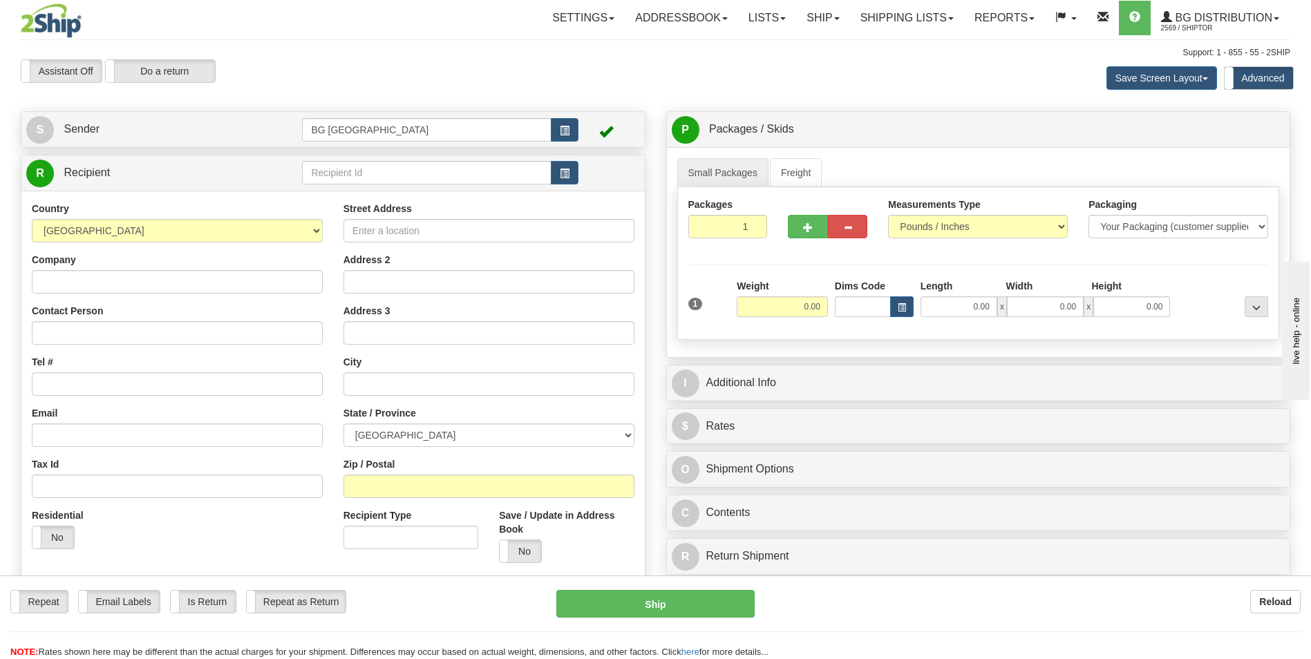
click at [389, 187] on div "R Recipient" at bounding box center [332, 173] width 623 height 35
click at [389, 183] on input "text" at bounding box center [426, 172] width 249 height 23
click at [335, 194] on div "1230" at bounding box center [424, 194] width 234 height 14
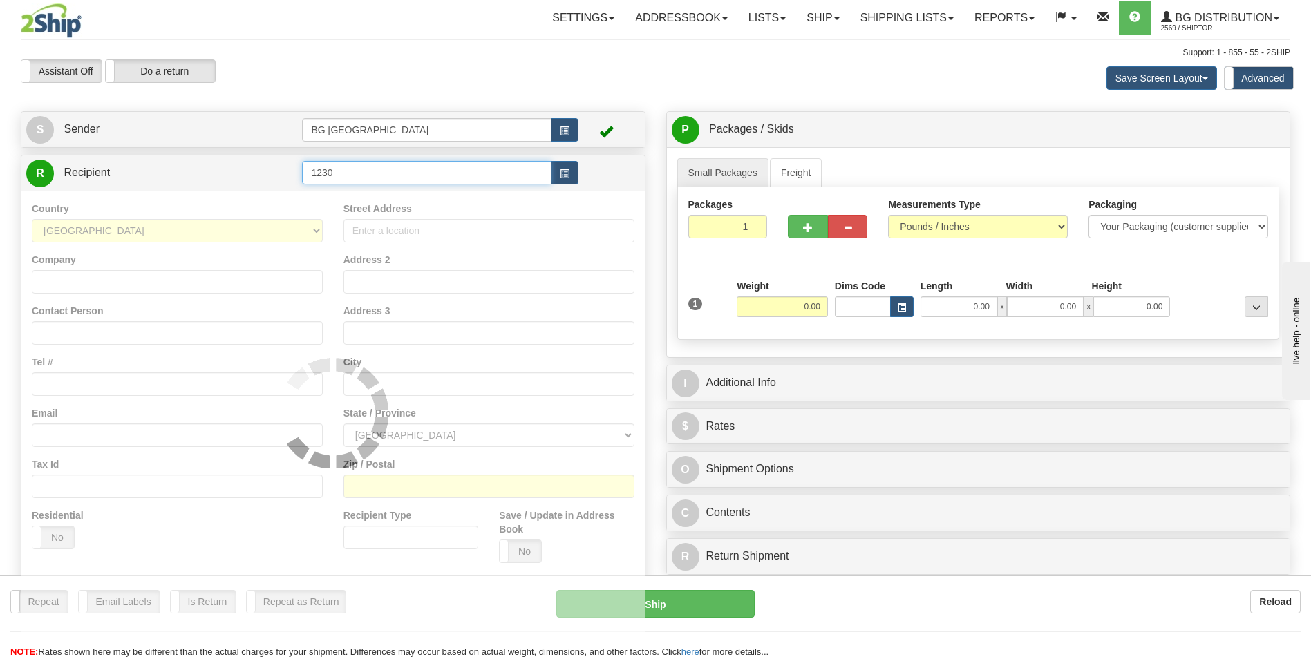
type input "1230"
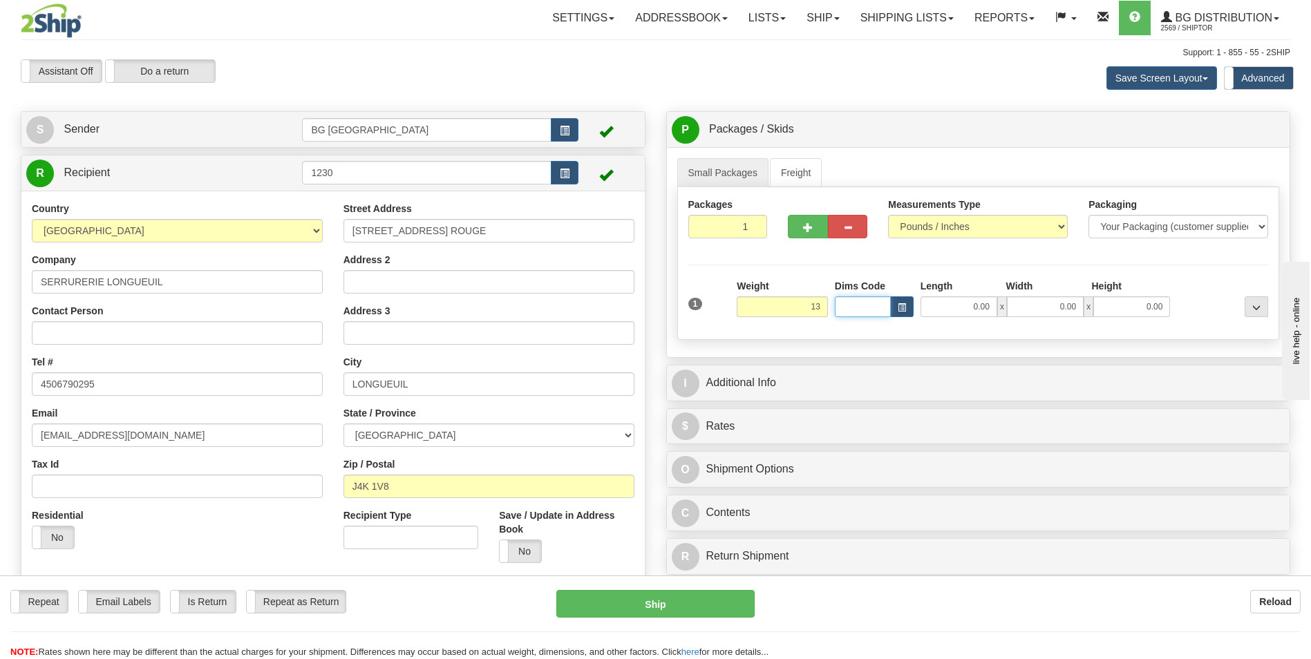
type input "13.00"
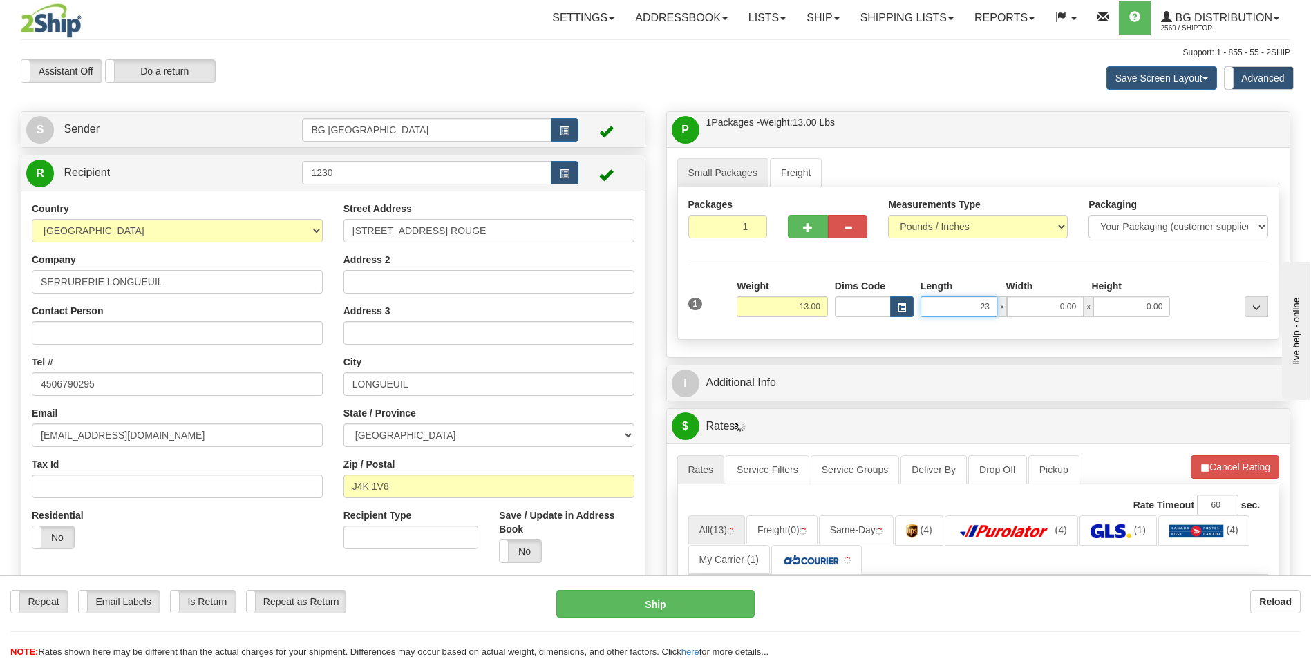
type input "23.00"
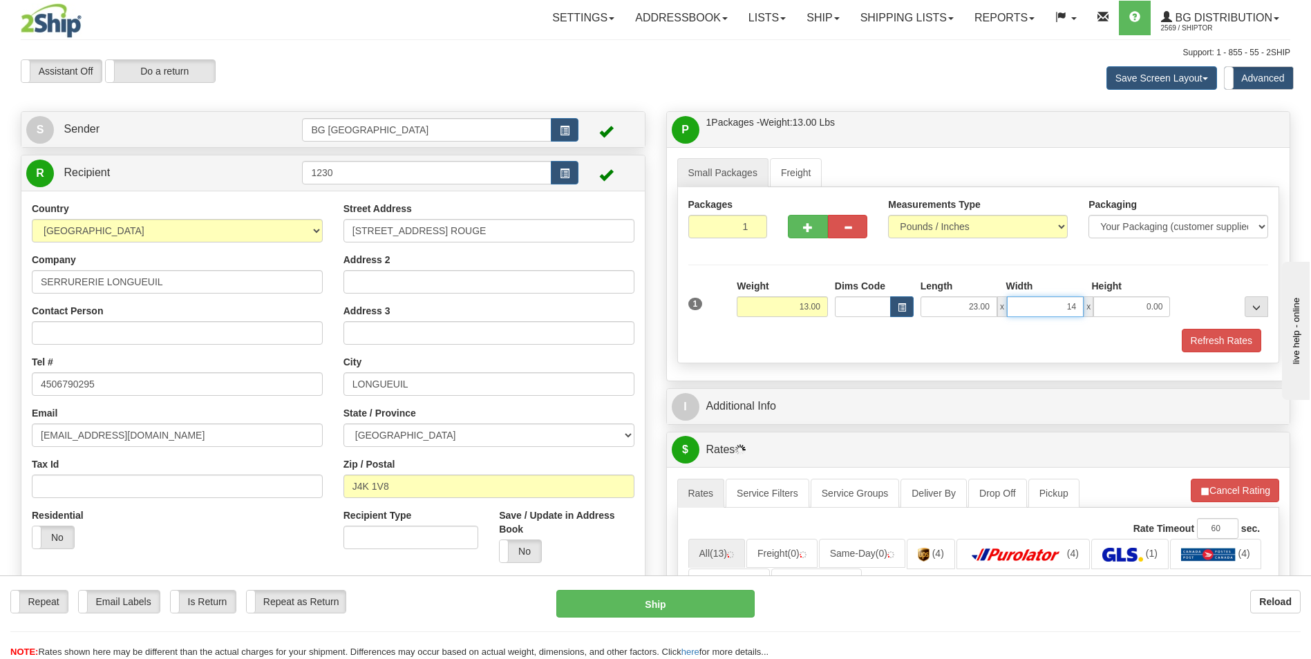
type input "14.00"
type input "4.00"
click at [789, 206] on label at bounding box center [789, 205] width 3 height 14
click at [793, 218] on button "button" at bounding box center [807, 226] width 39 height 23
type input "2"
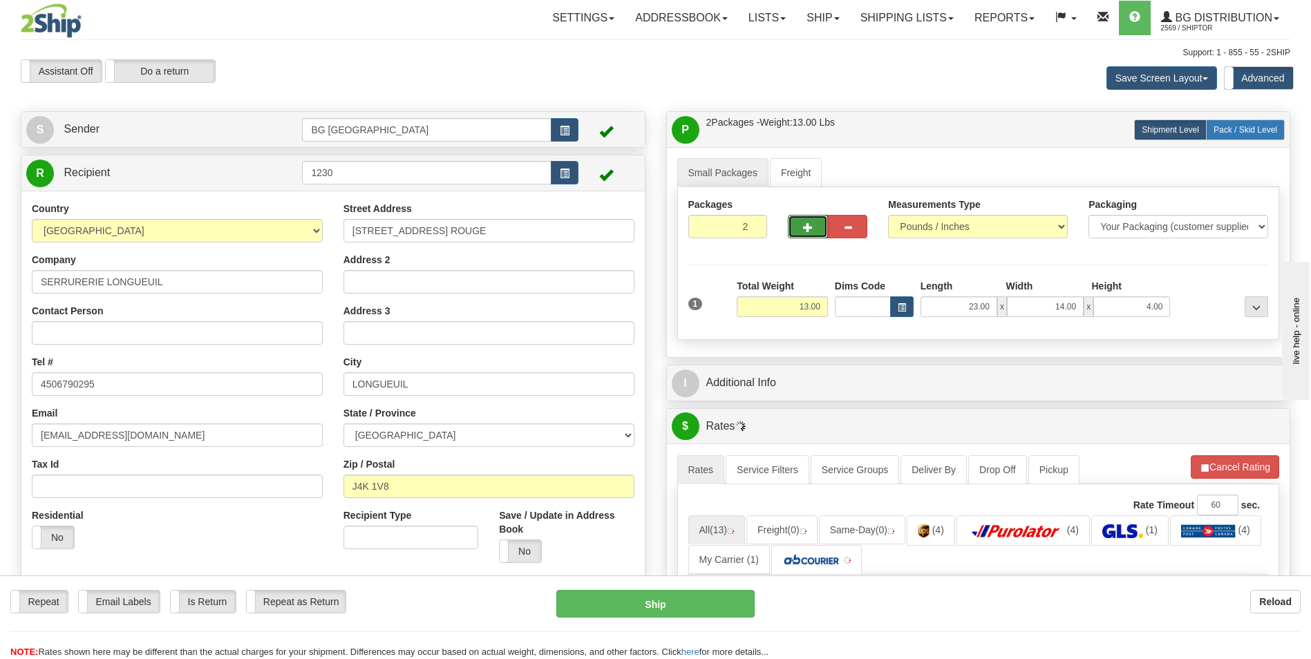
click at [1241, 136] on label "Pack / Skid Level Pack.." at bounding box center [1245, 130] width 79 height 21
radio input "true"
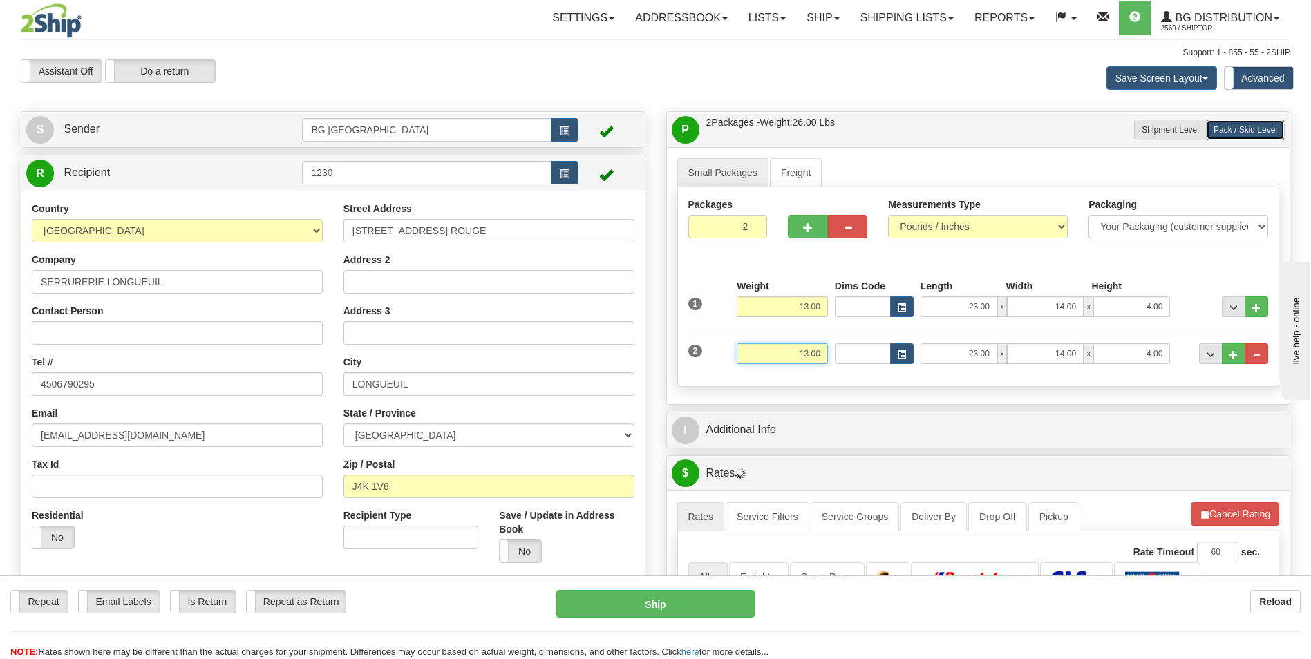
click at [820, 361] on input "13.00" at bounding box center [782, 353] width 91 height 21
type input "12.00"
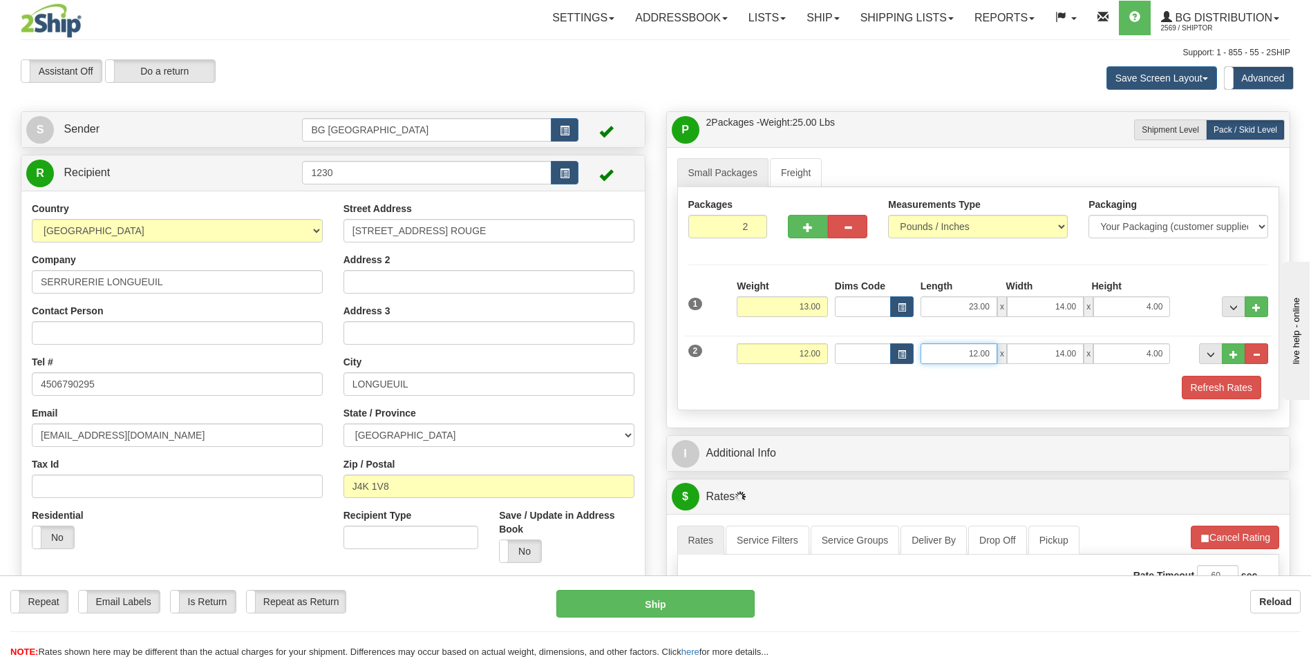
click at [967, 344] on input "12.00" at bounding box center [959, 353] width 77 height 21
type input "16.00"
type input "12.00"
type input "6.00"
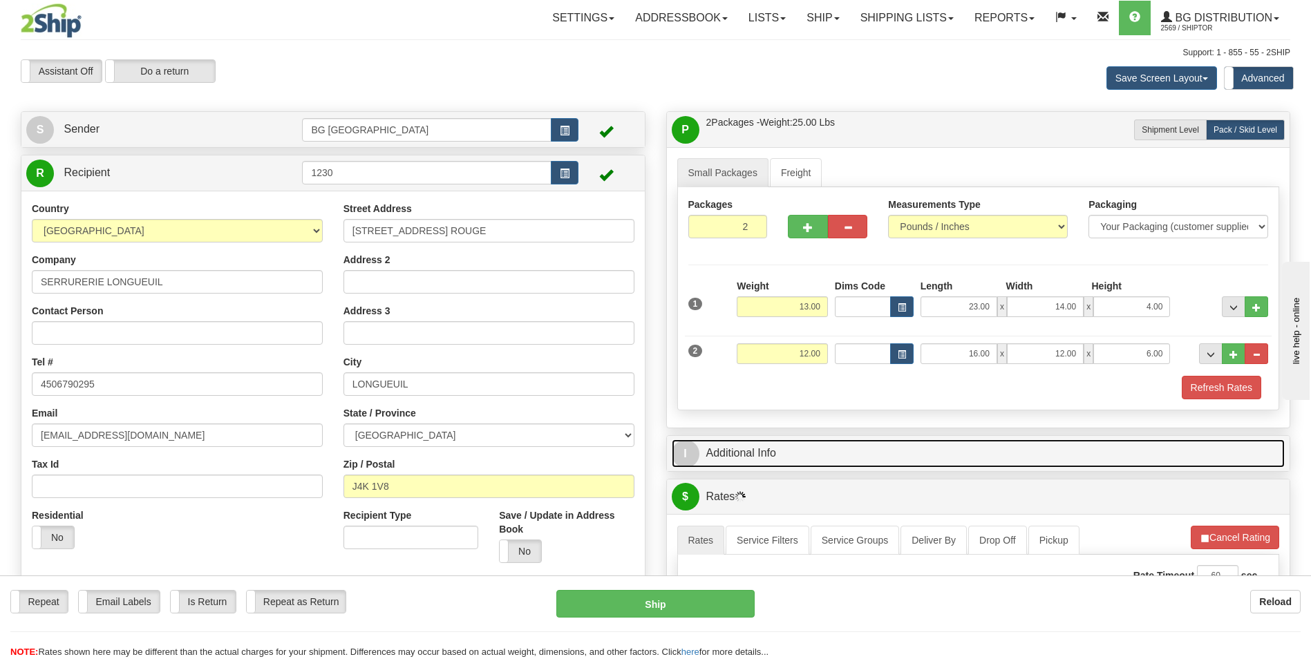
click at [921, 446] on link "I Additional Info" at bounding box center [979, 454] width 614 height 28
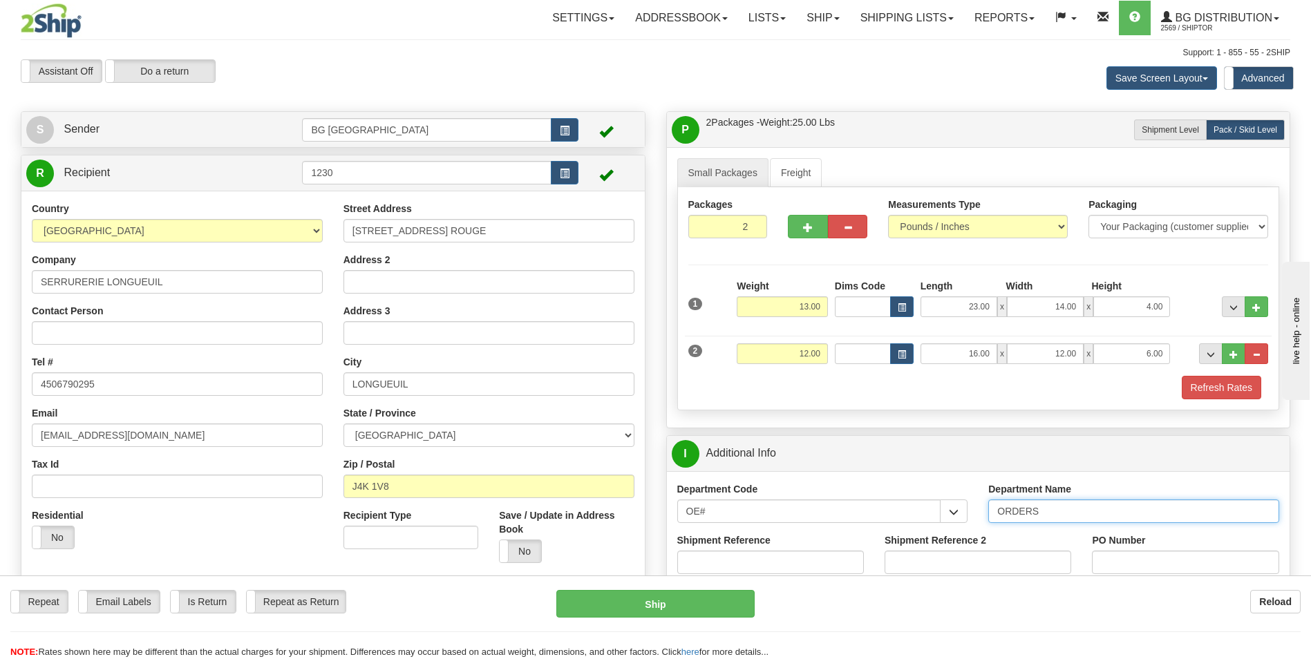
click at [1051, 512] on input "ORDERS" at bounding box center [1133, 511] width 291 height 23
type input "70186029-00"
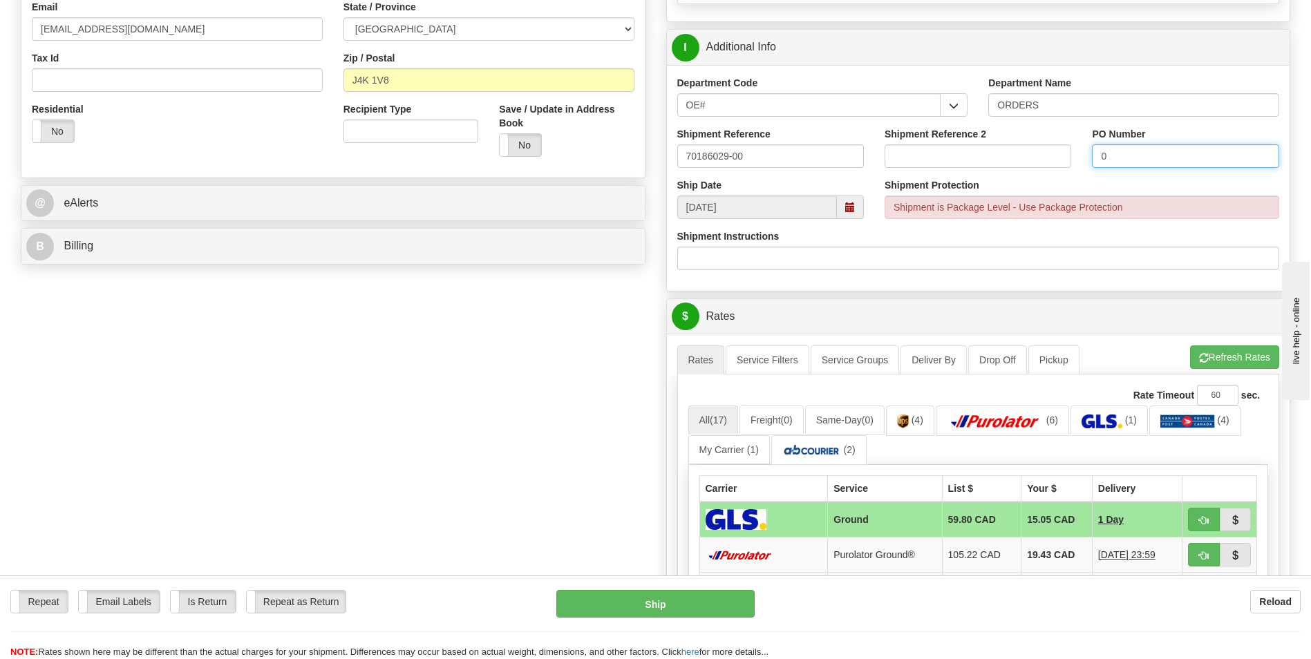
scroll to position [415, 0]
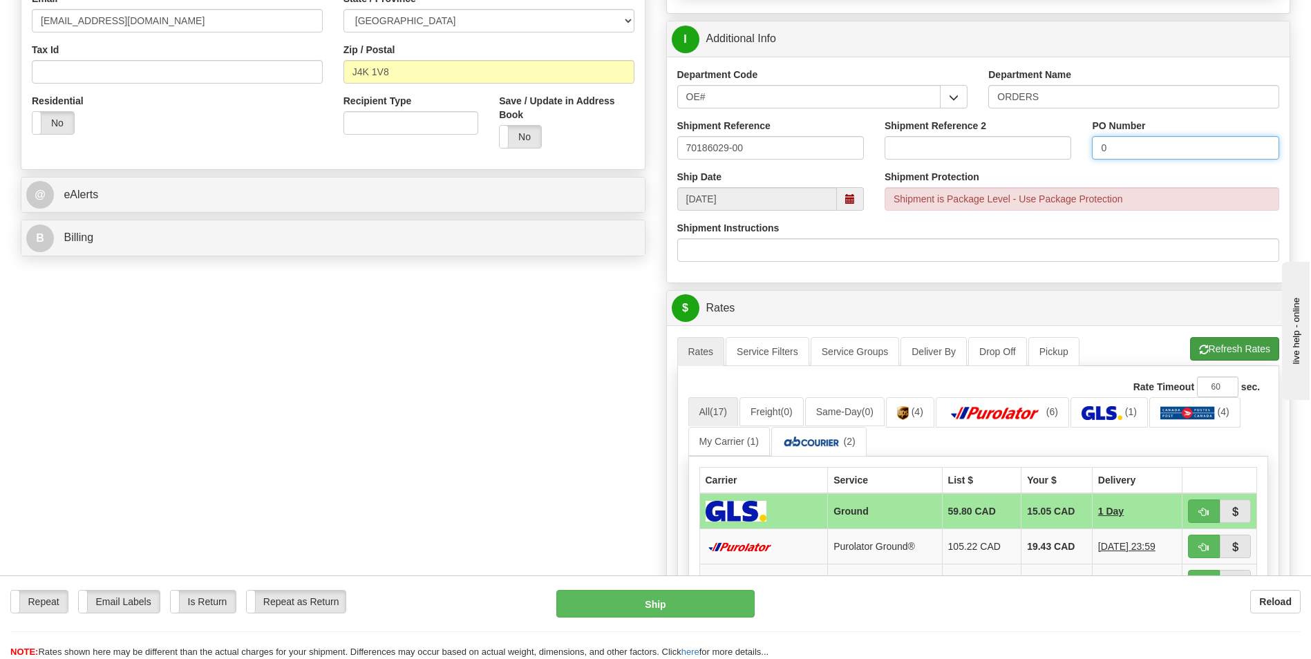
type input "0"
click at [1223, 350] on button "Refresh Rates" at bounding box center [1234, 348] width 89 height 23
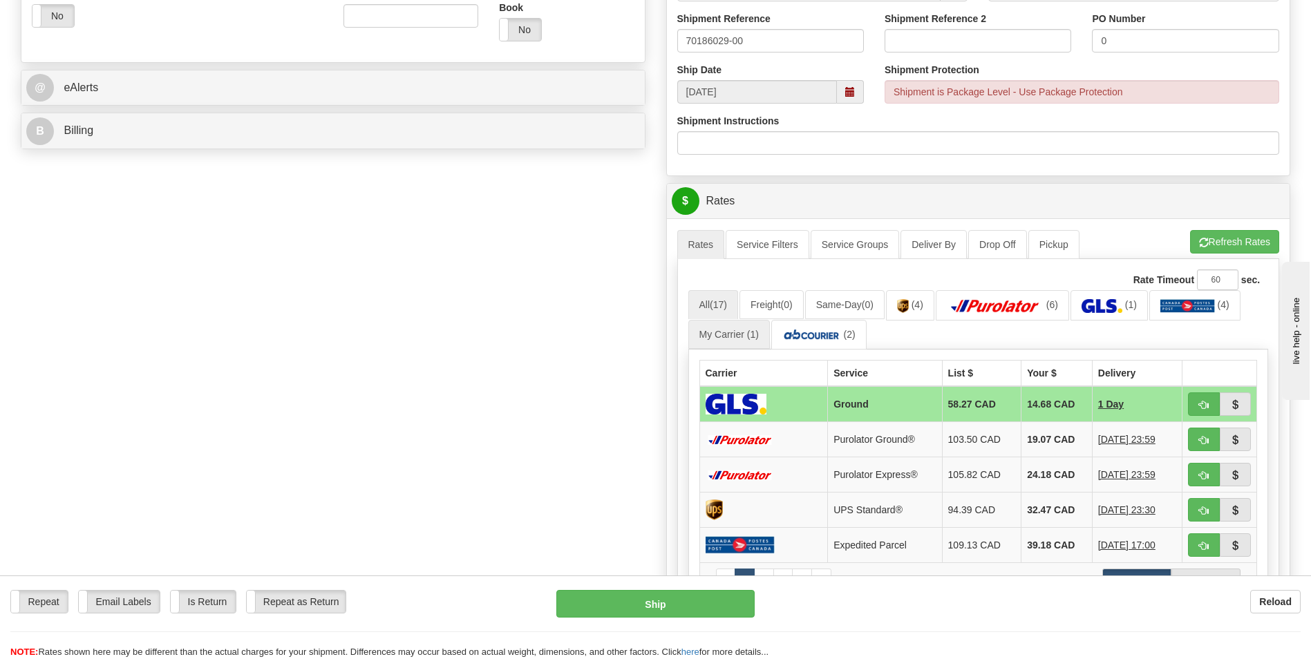
scroll to position [760, 0]
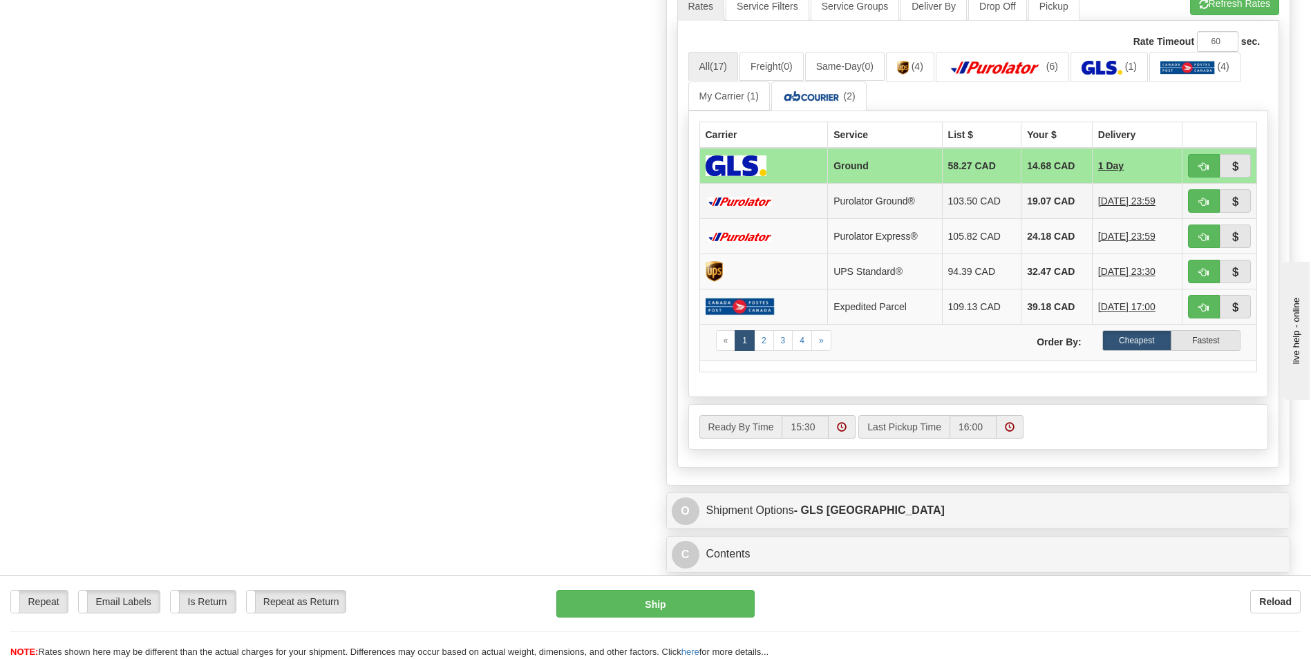
click at [1060, 196] on td "19.07 CAD" at bounding box center [1057, 201] width 71 height 35
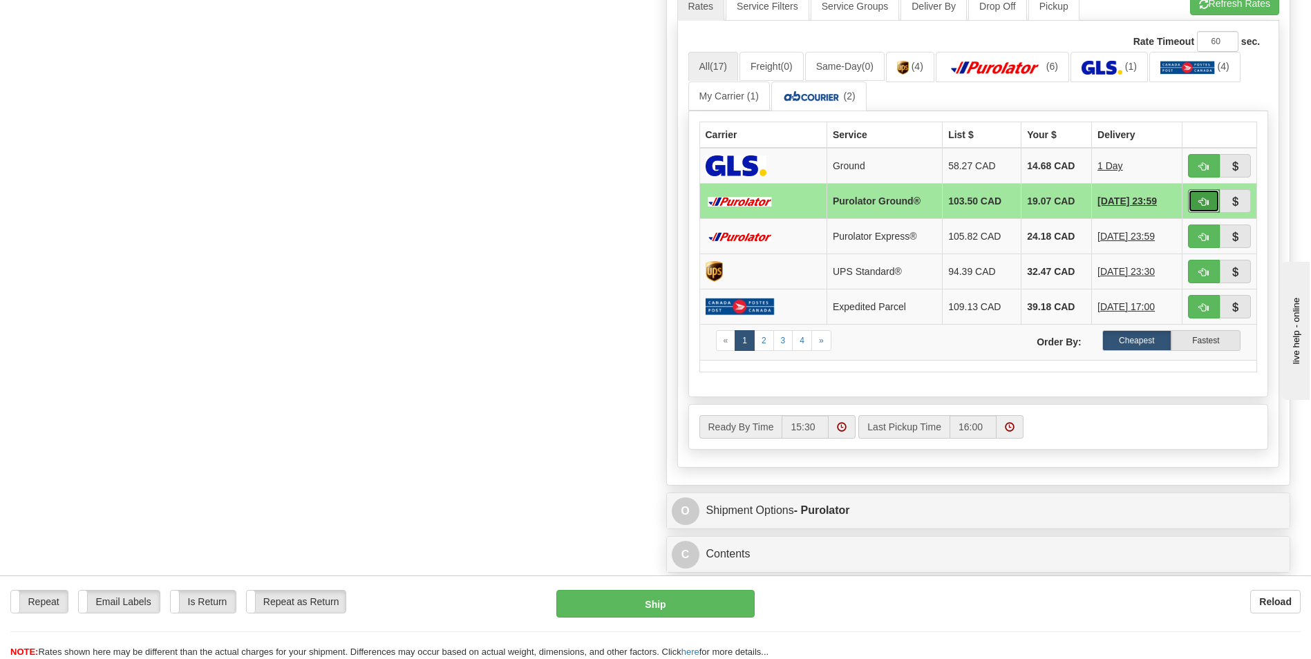
click at [1189, 194] on button "button" at bounding box center [1204, 200] width 32 height 23
type input "260"
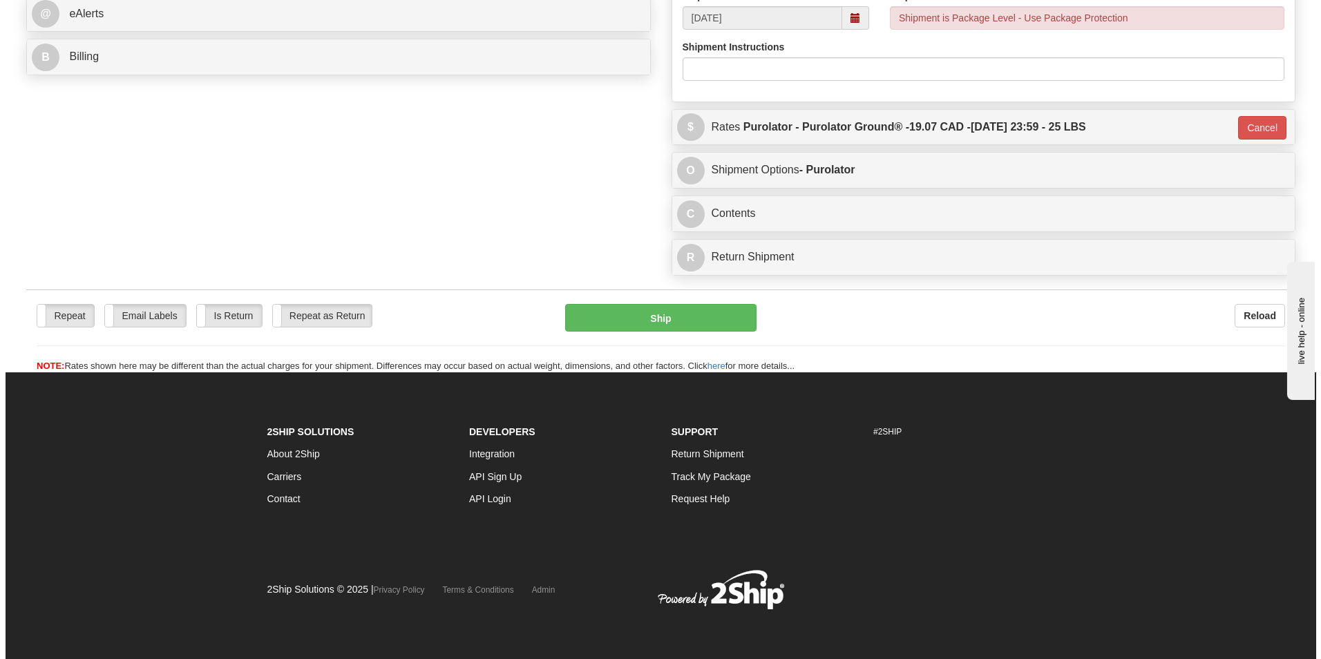
scroll to position [596, 0]
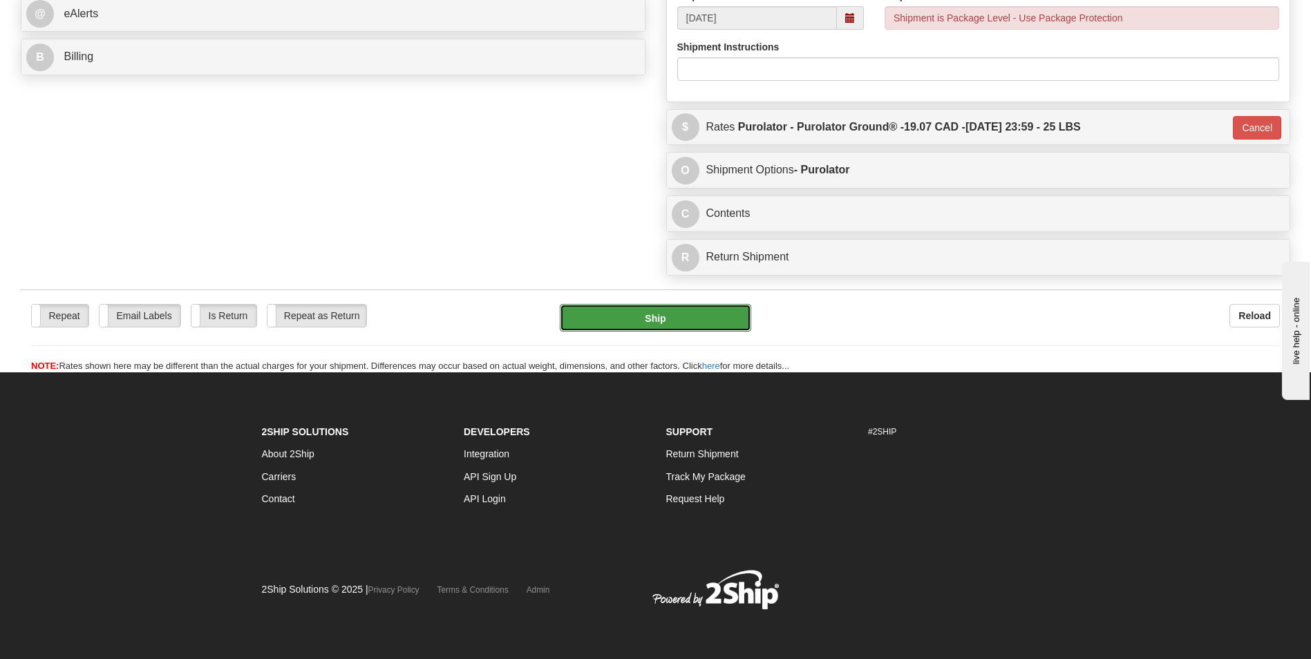
click at [670, 315] on button "Ship" at bounding box center [655, 318] width 191 height 28
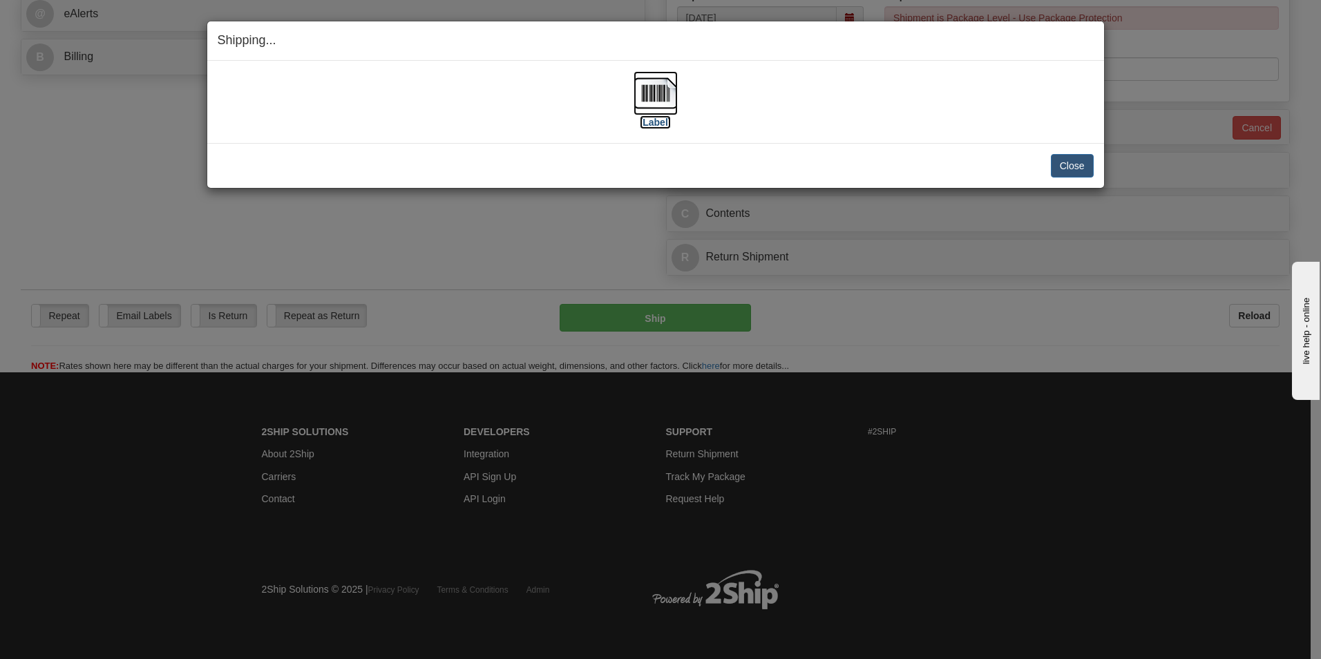
click at [664, 106] on img at bounding box center [656, 93] width 44 height 44
click at [1075, 173] on button "Close" at bounding box center [1072, 165] width 43 height 23
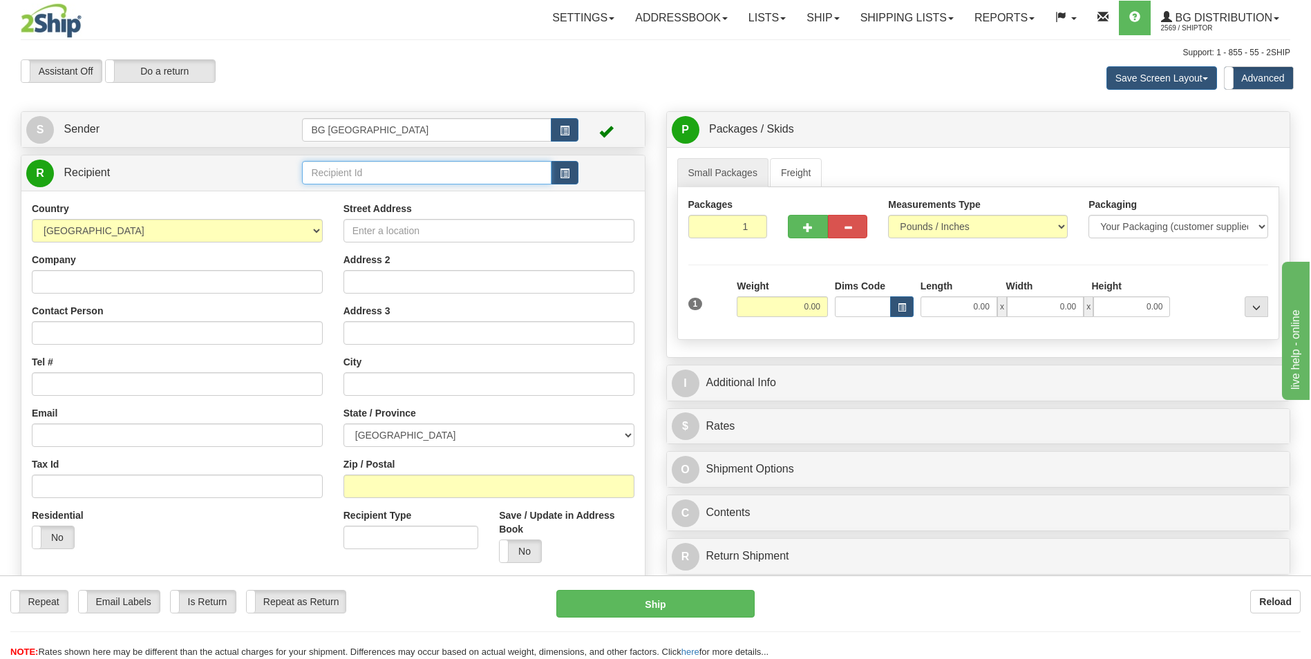
click at [393, 174] on input "text" at bounding box center [426, 172] width 249 height 23
click at [341, 198] on div "60048" at bounding box center [424, 194] width 234 height 14
type input "60048"
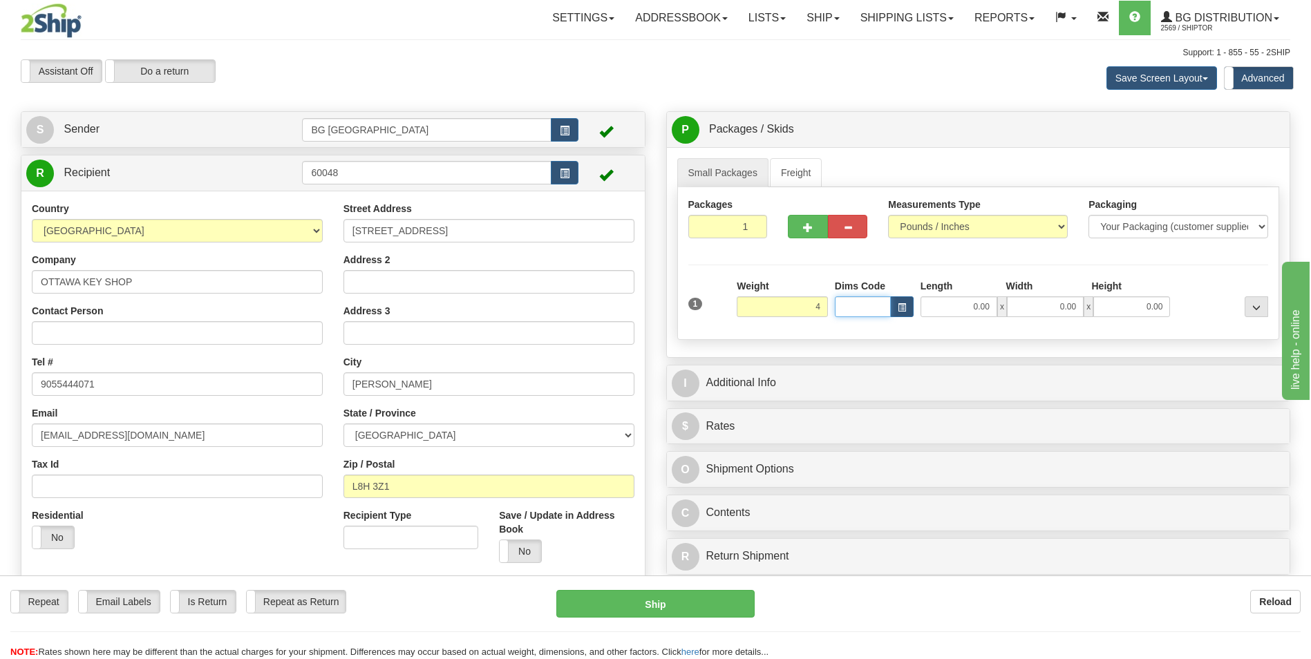
type input "4.00"
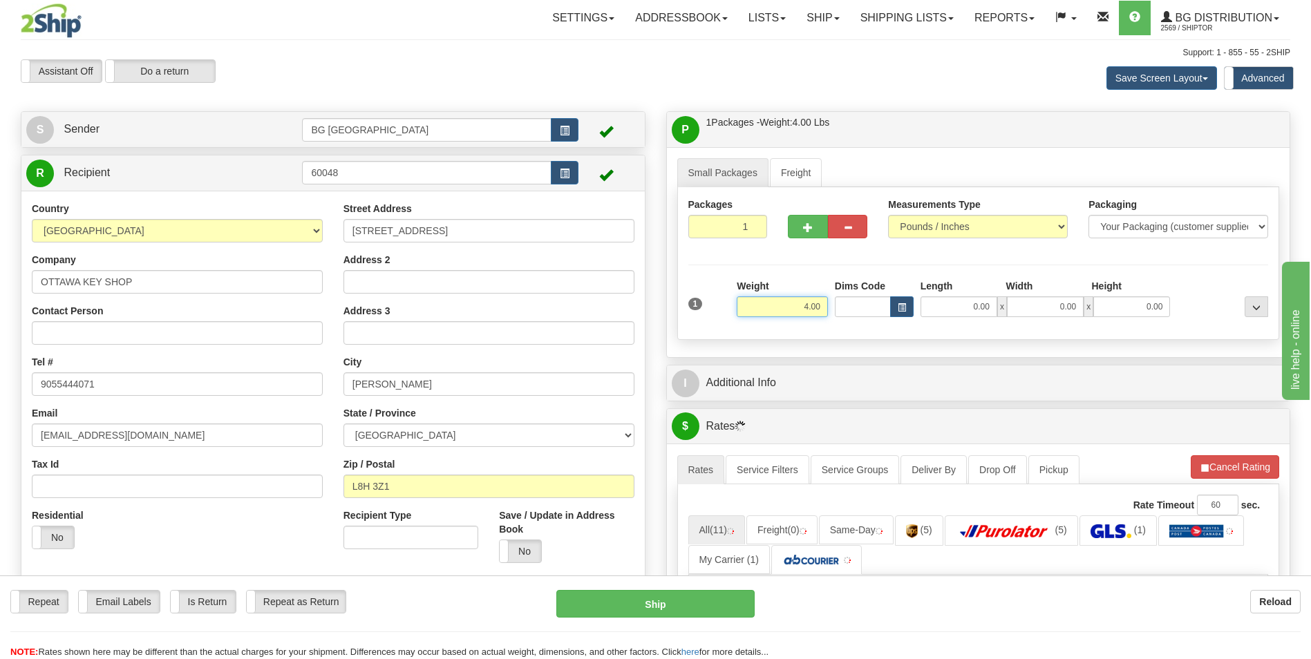
click at [750, 303] on input "4.00" at bounding box center [782, 306] width 91 height 21
type input "46.00"
type input "15.00"
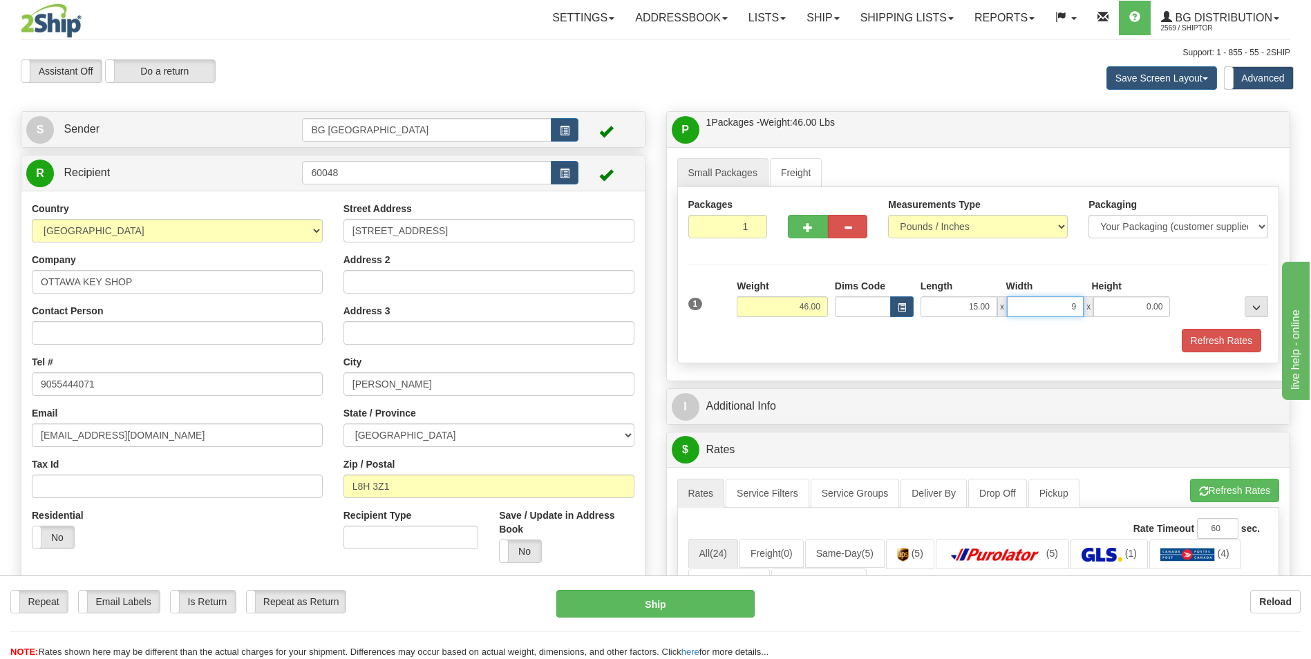
type input "9.00"
click at [815, 228] on button "button" at bounding box center [807, 226] width 39 height 23
type input "2"
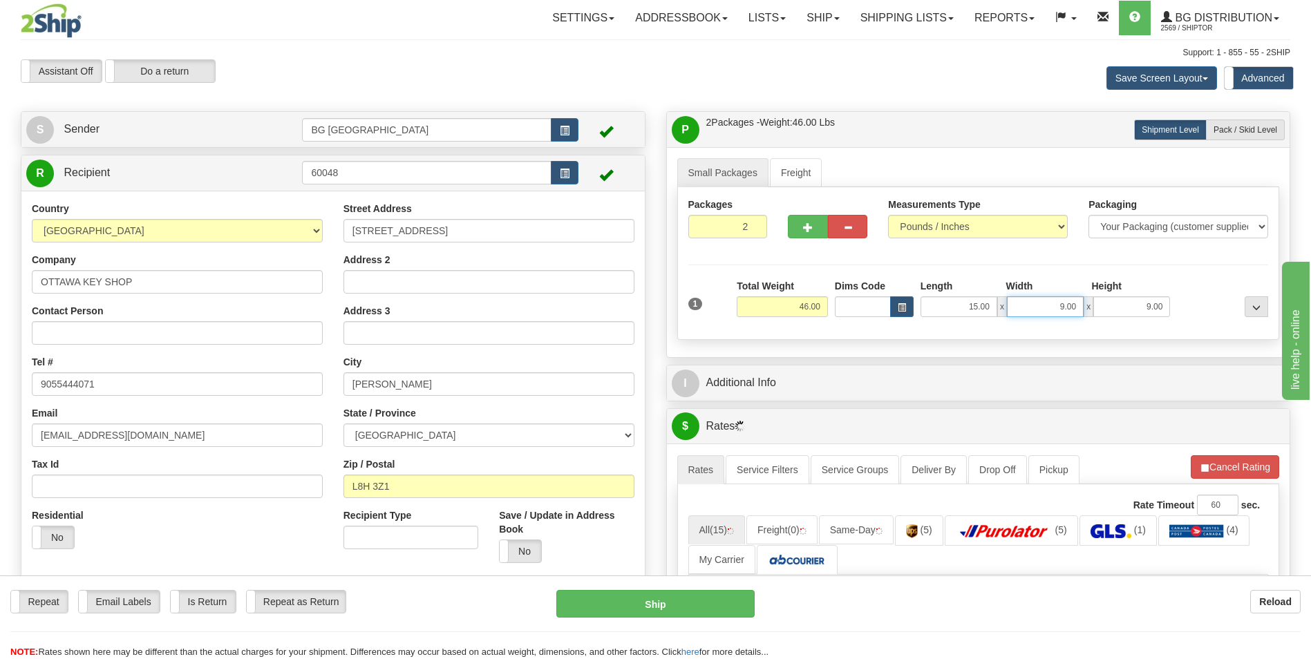
click at [1055, 301] on input "9.00" at bounding box center [1045, 306] width 77 height 21
type input "10.00"
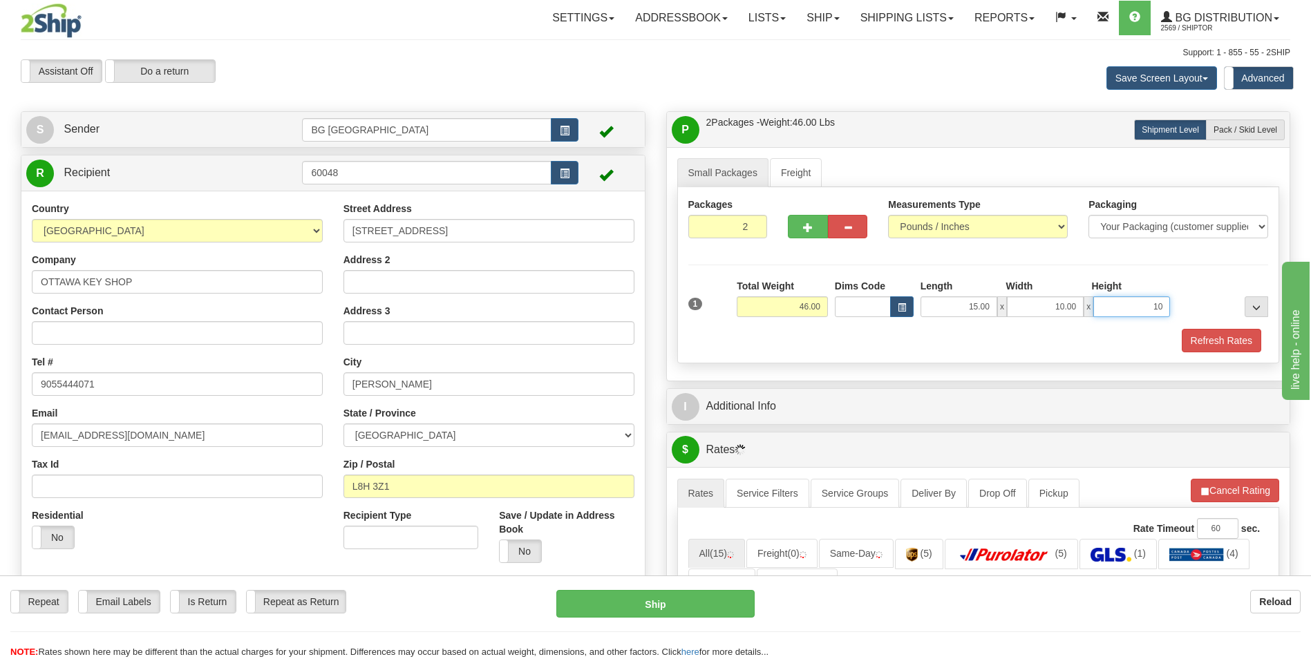
type input "10.00"
click at [1250, 135] on label "Pack / Skid Level Pack.." at bounding box center [1245, 130] width 79 height 21
radio input "true"
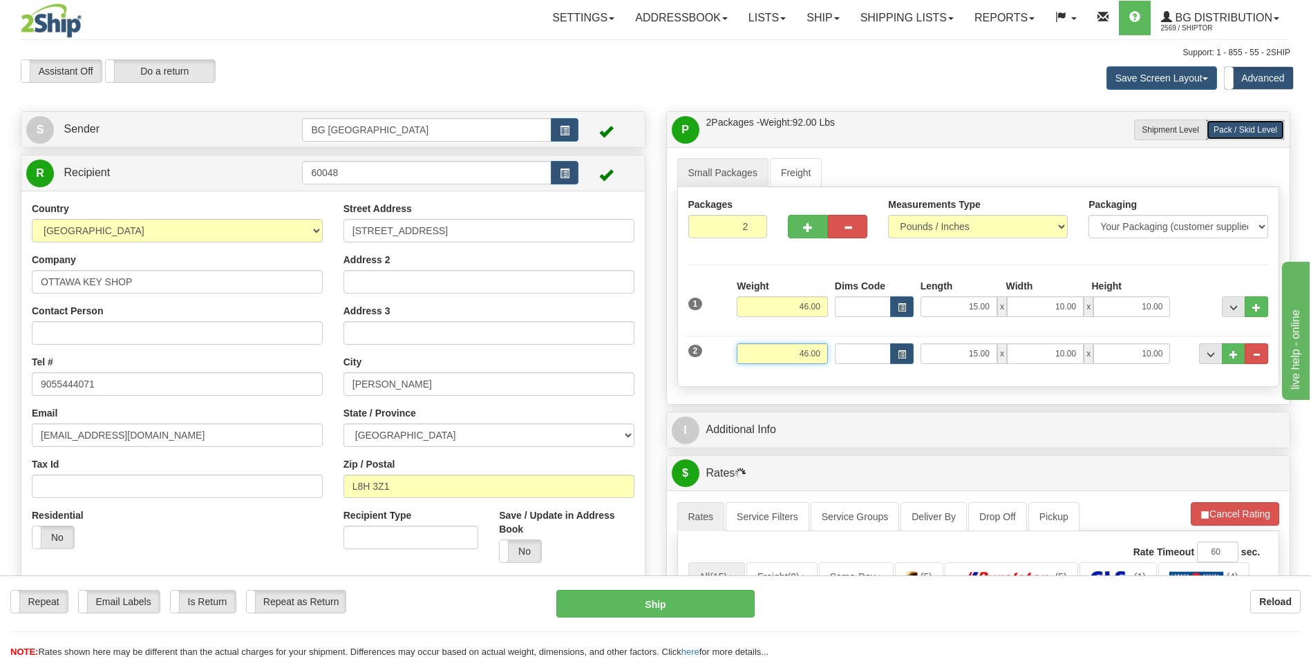
click at [801, 354] on input "46.00" at bounding box center [782, 353] width 91 height 21
click at [1048, 351] on input "10.00" at bounding box center [1045, 353] width 77 height 21
type input "9.00"
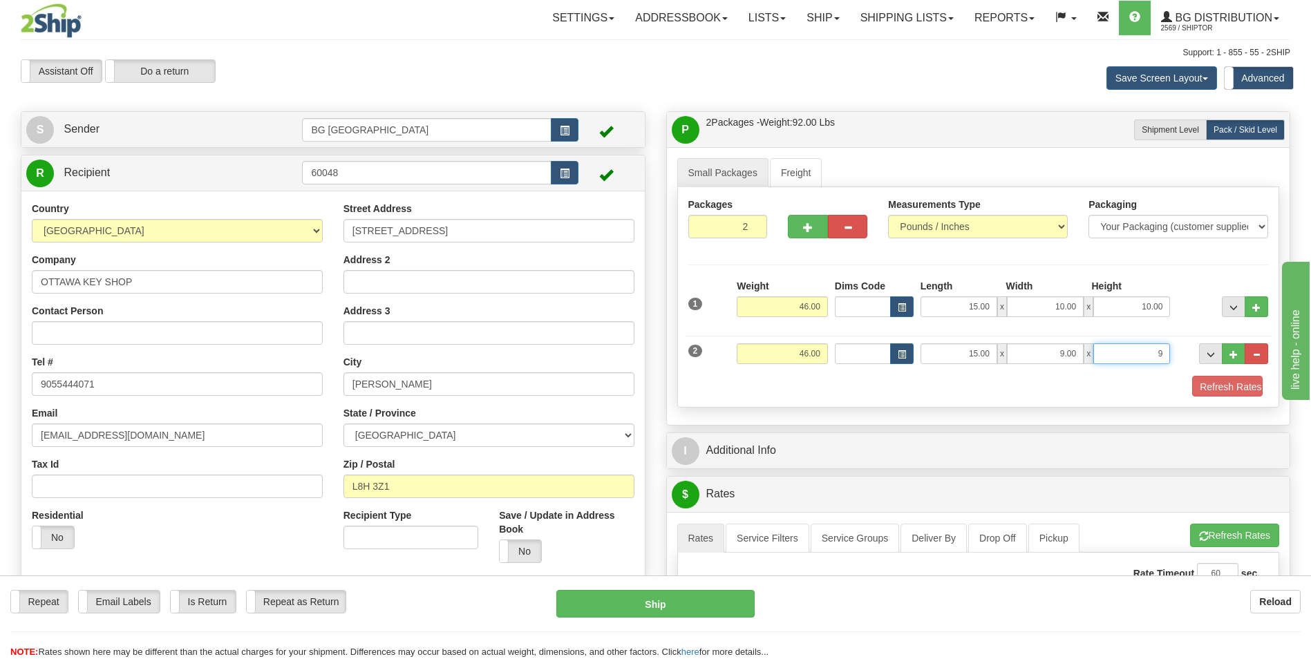
type input "9.00"
click at [773, 351] on input "46.00" at bounding box center [782, 353] width 91 height 21
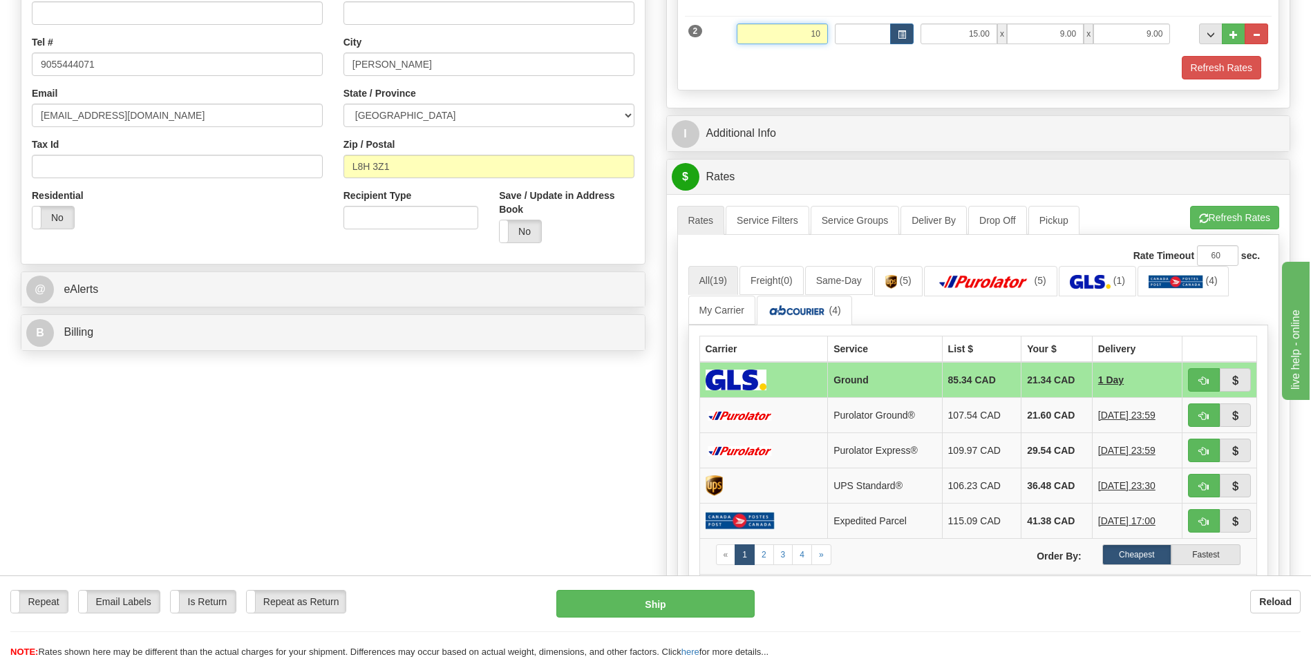
scroll to position [346, 0]
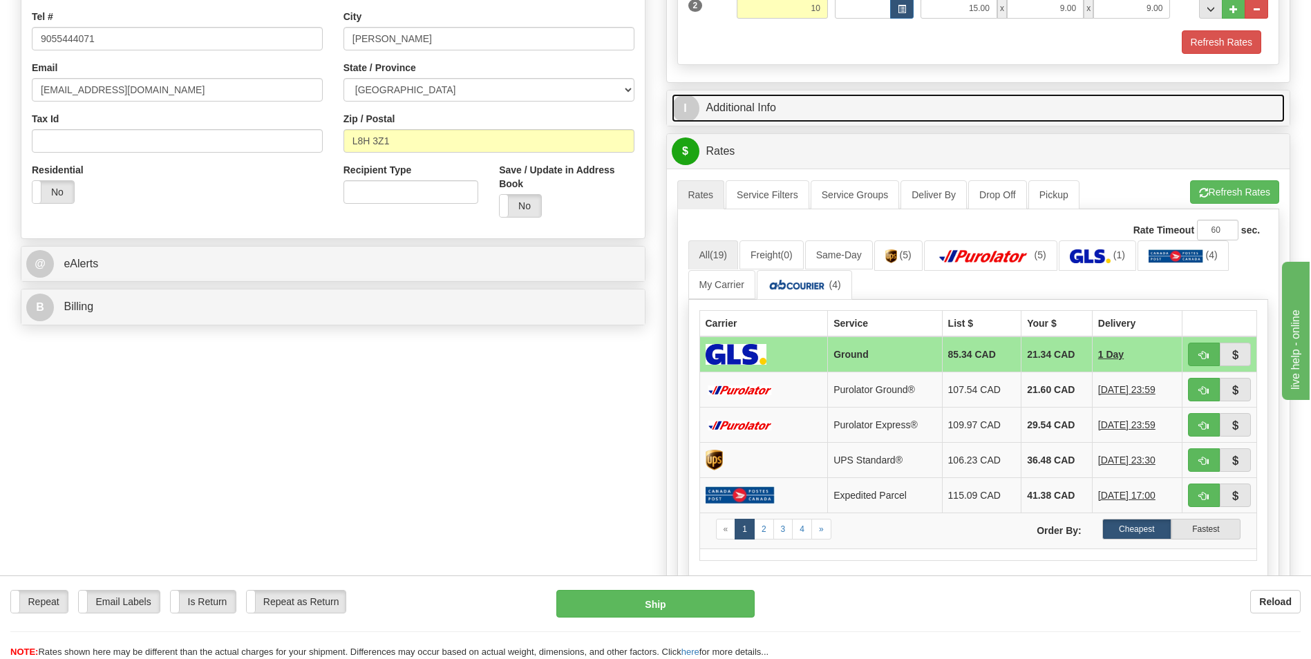
type input "10.00"
click at [1068, 109] on link "I Additional Info" at bounding box center [979, 108] width 614 height 28
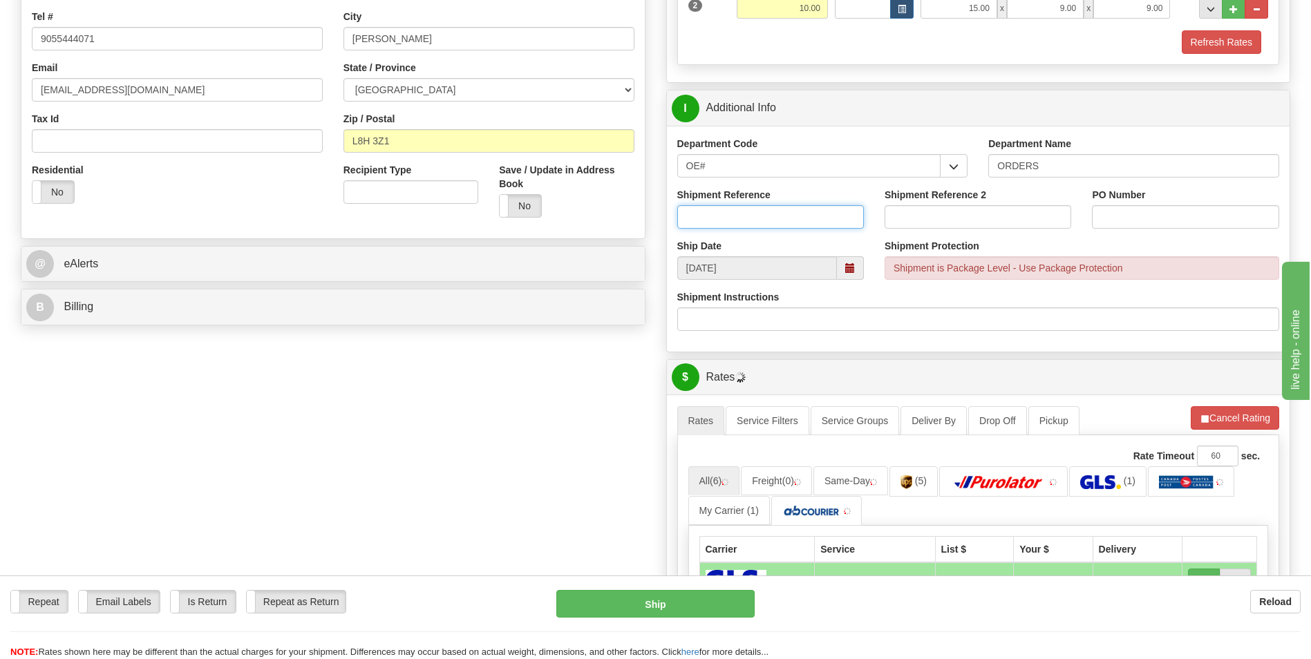
click at [745, 209] on input "Shipment Reference" at bounding box center [770, 216] width 187 height 23
type input "70186071-00"
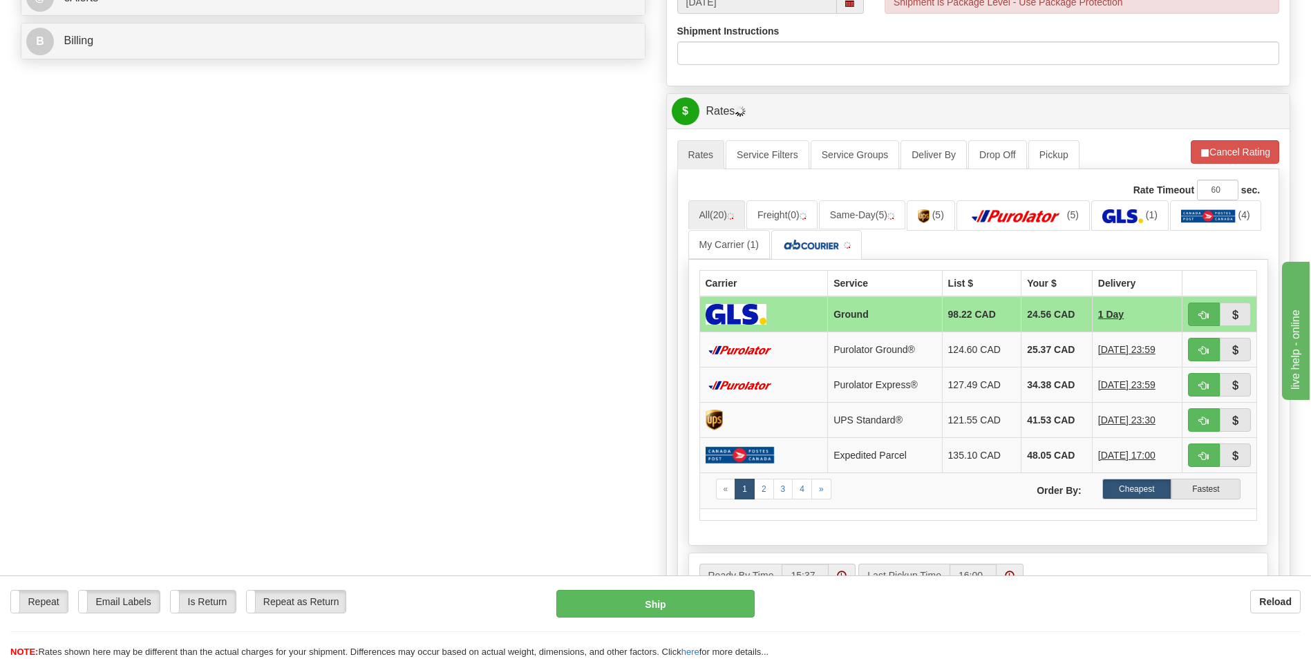
scroll to position [622, 0]
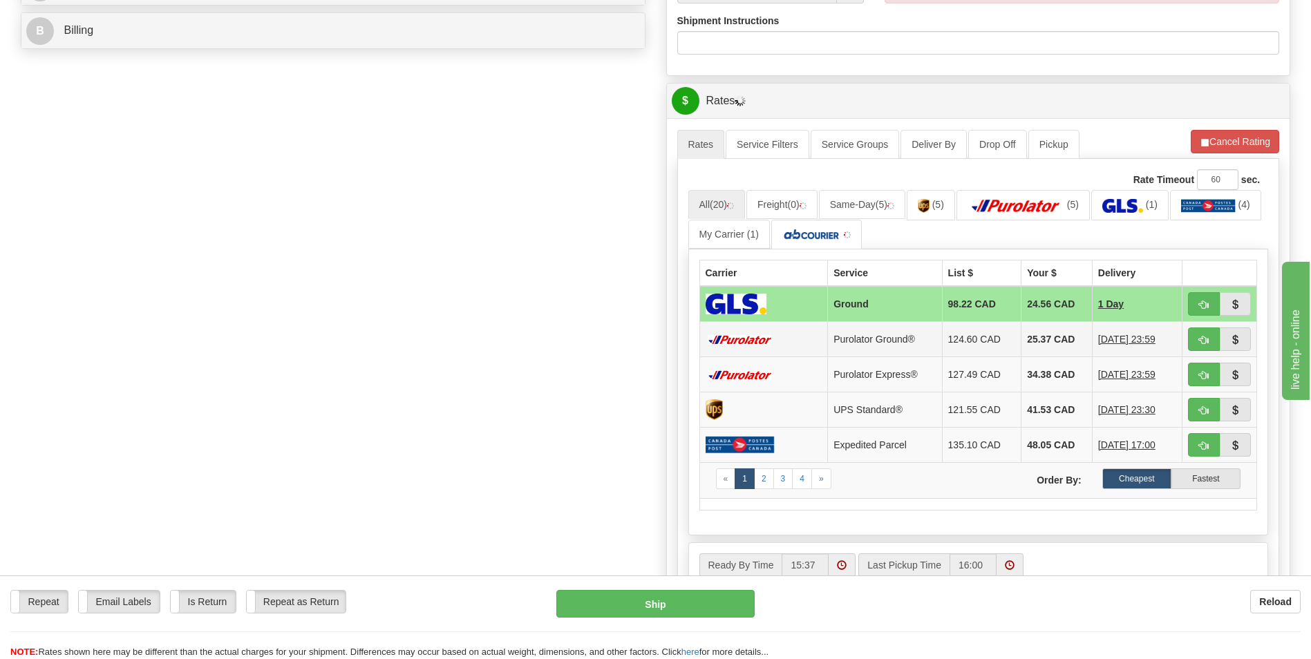
type input "0"
click at [1048, 332] on td "25.37 CAD" at bounding box center [1057, 339] width 71 height 35
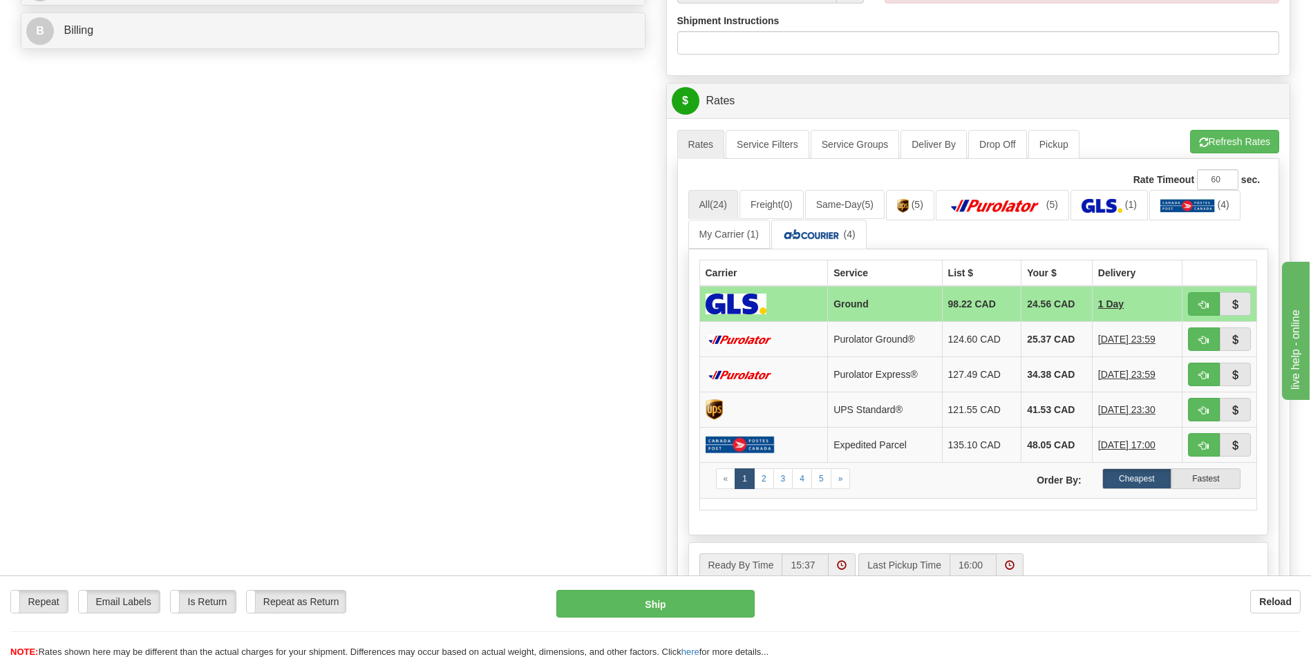
click at [1049, 342] on td "25.37 CAD" at bounding box center [1057, 339] width 71 height 35
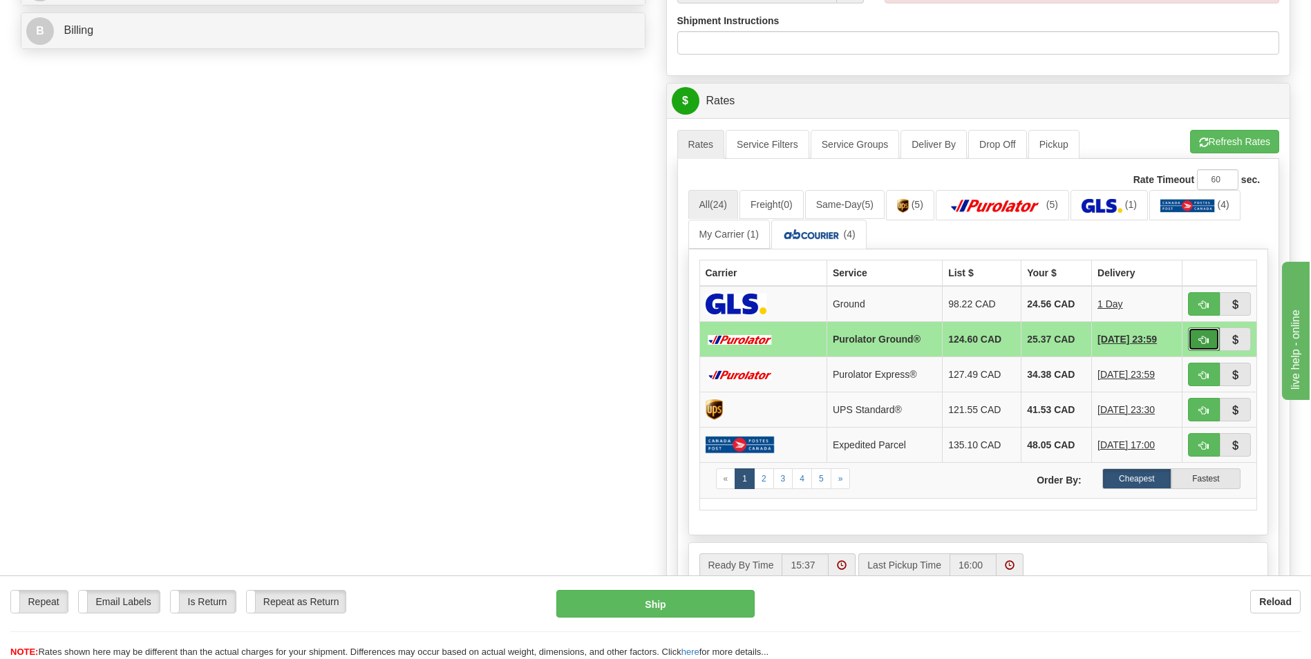
click at [1202, 339] on span "button" at bounding box center [1204, 340] width 10 height 9
type input "260"
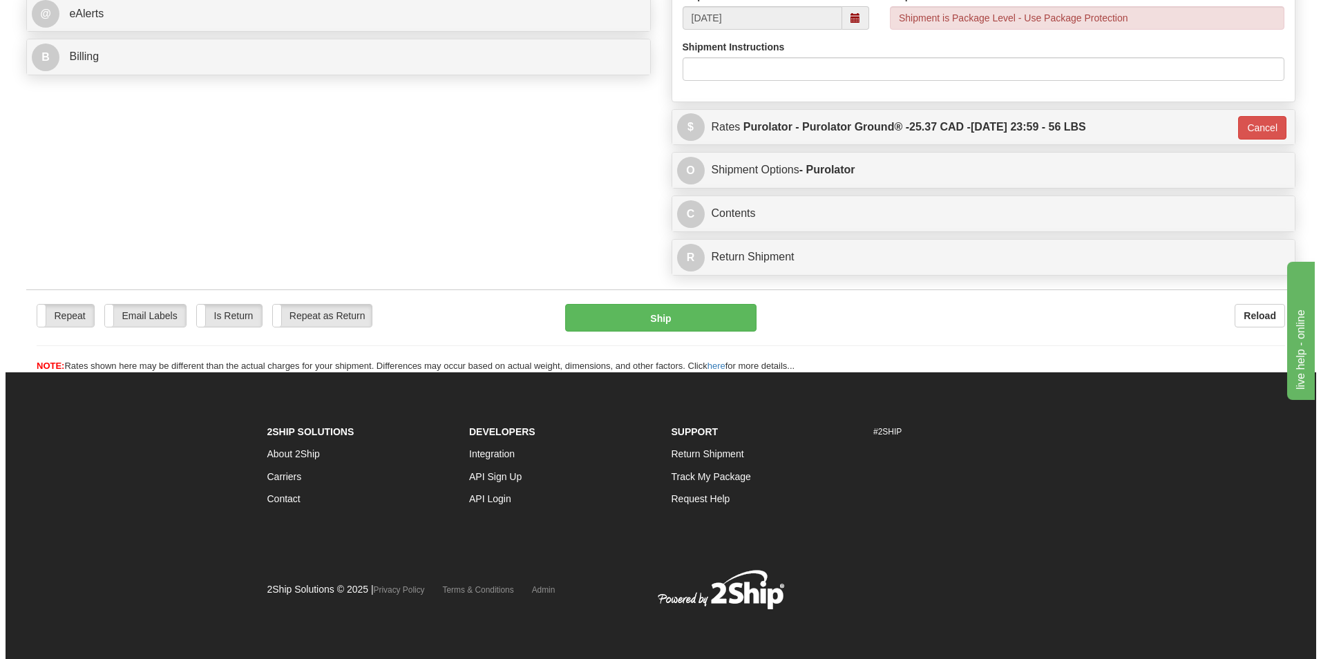
scroll to position [596, 0]
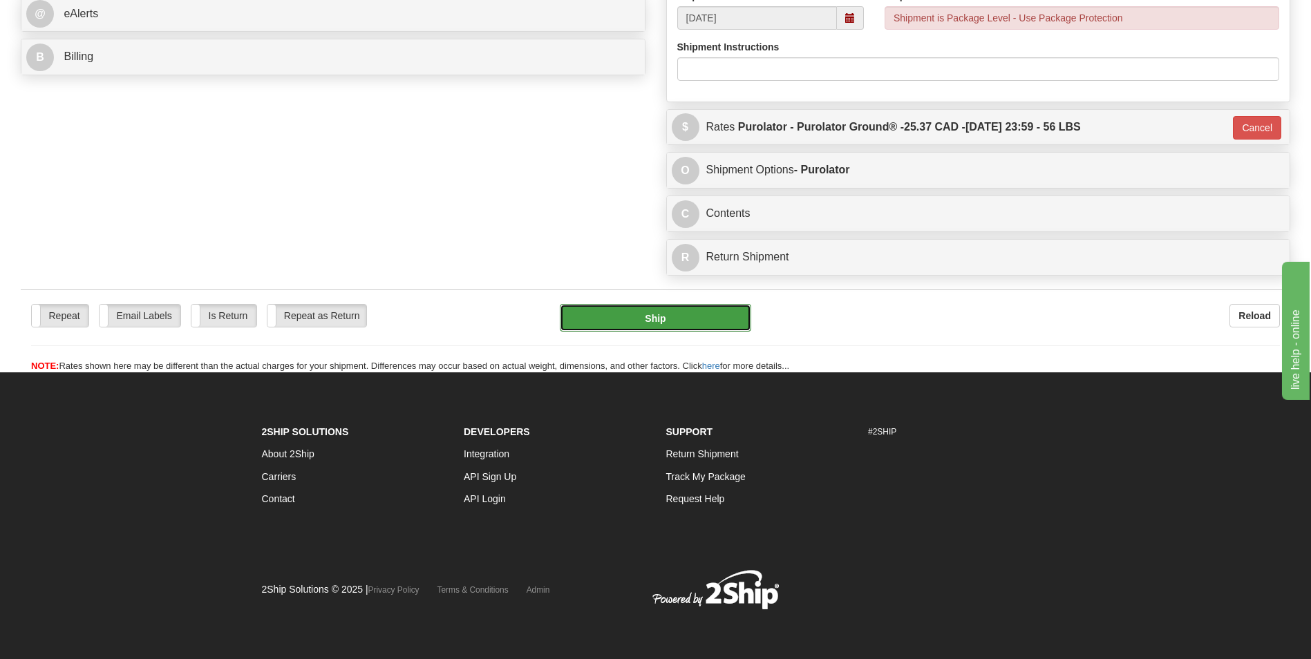
click at [659, 310] on button "Ship" at bounding box center [655, 318] width 191 height 28
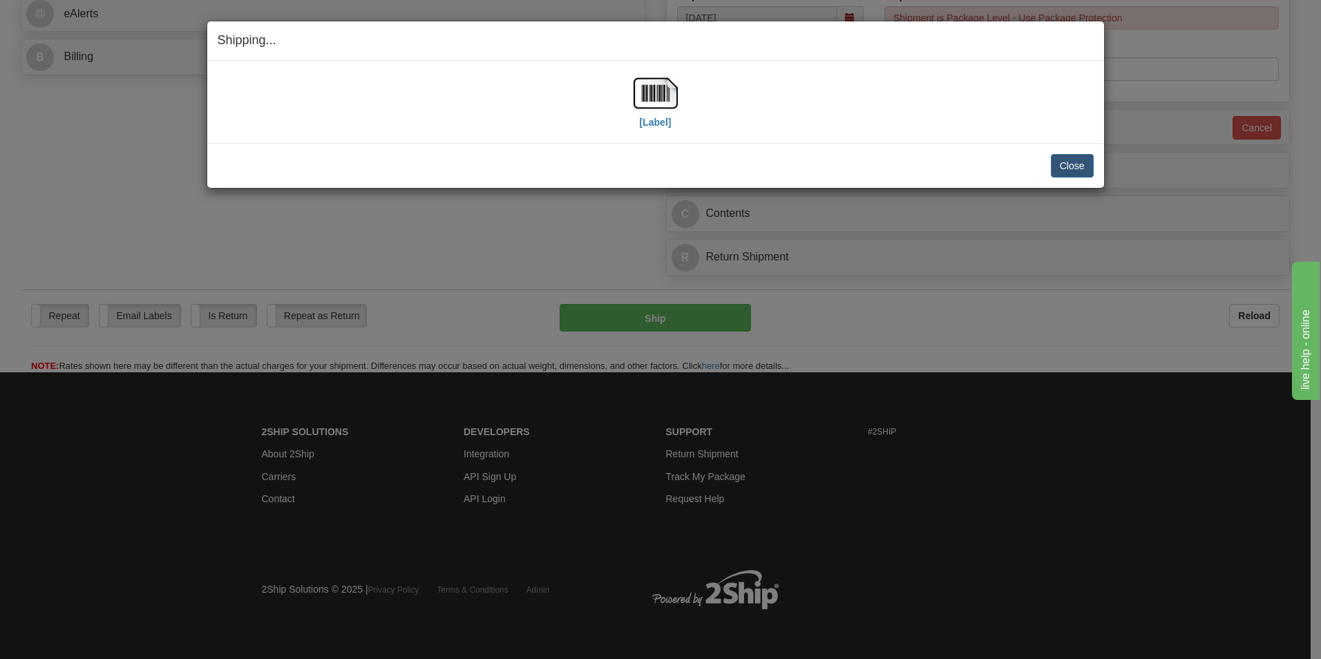
click at [807, 53] on div "Shipping... Your SHIPMENT will EXPIRE in" at bounding box center [655, 40] width 897 height 39
click at [657, 100] on img at bounding box center [656, 93] width 44 height 44
click at [1084, 162] on button "Close" at bounding box center [1072, 165] width 43 height 23
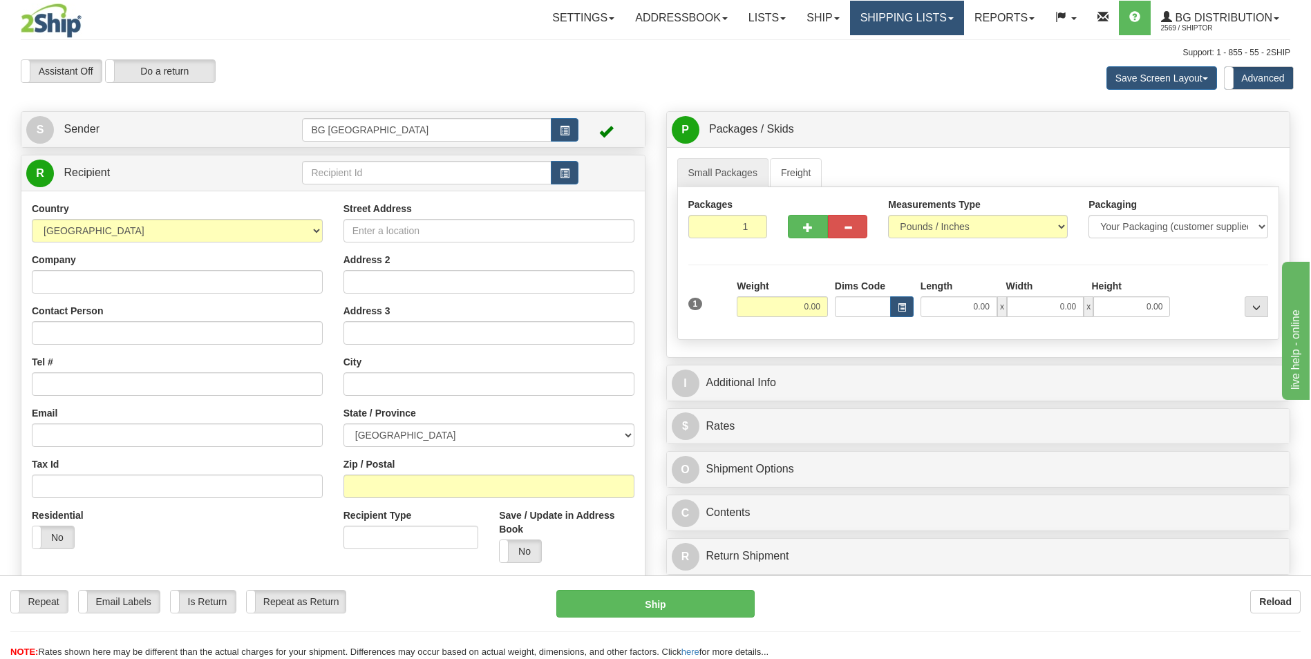
click at [896, 22] on link "Shipping lists" at bounding box center [907, 18] width 114 height 35
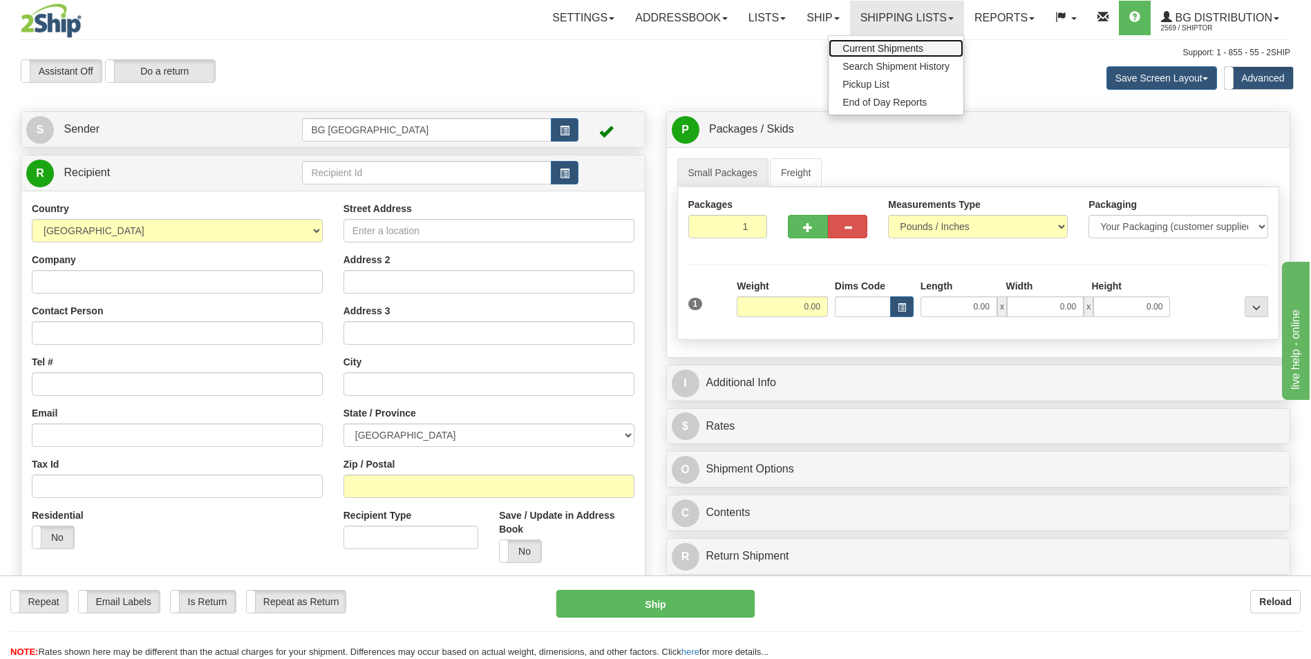
click at [871, 48] on span "Current Shipments" at bounding box center [882, 48] width 81 height 11
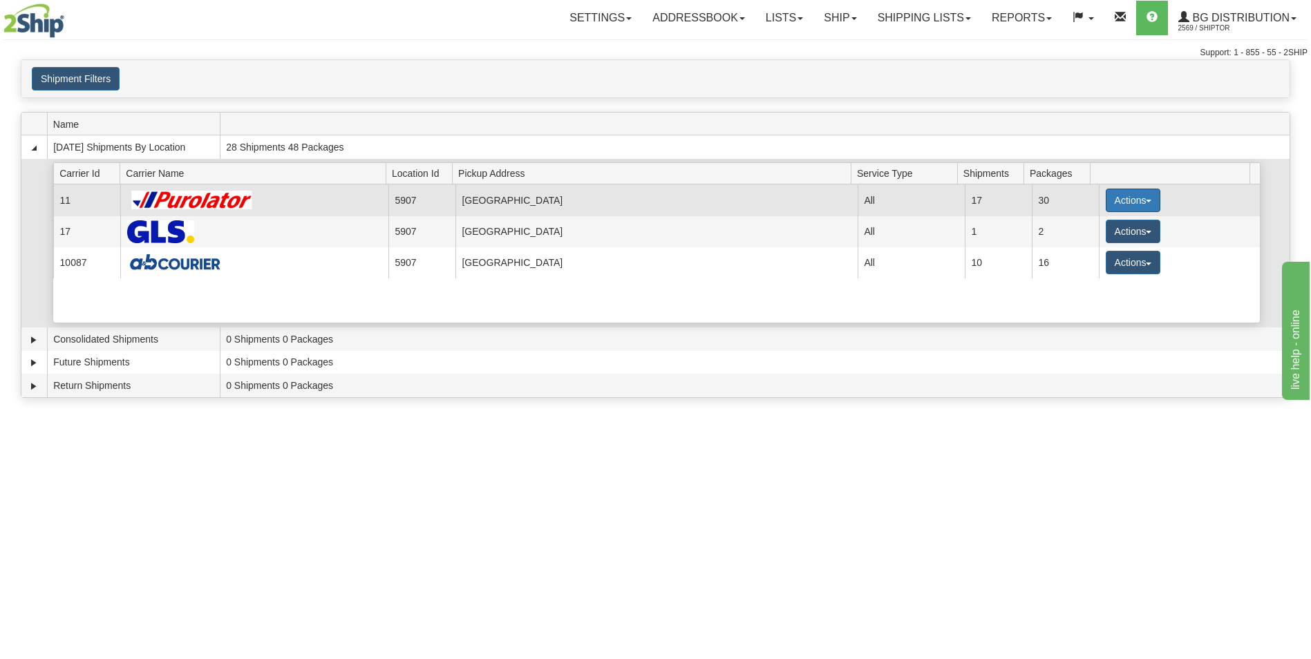
click at [1118, 200] on button "Actions" at bounding box center [1133, 200] width 55 height 23
click at [1077, 225] on span "Details" at bounding box center [1081, 226] width 37 height 10
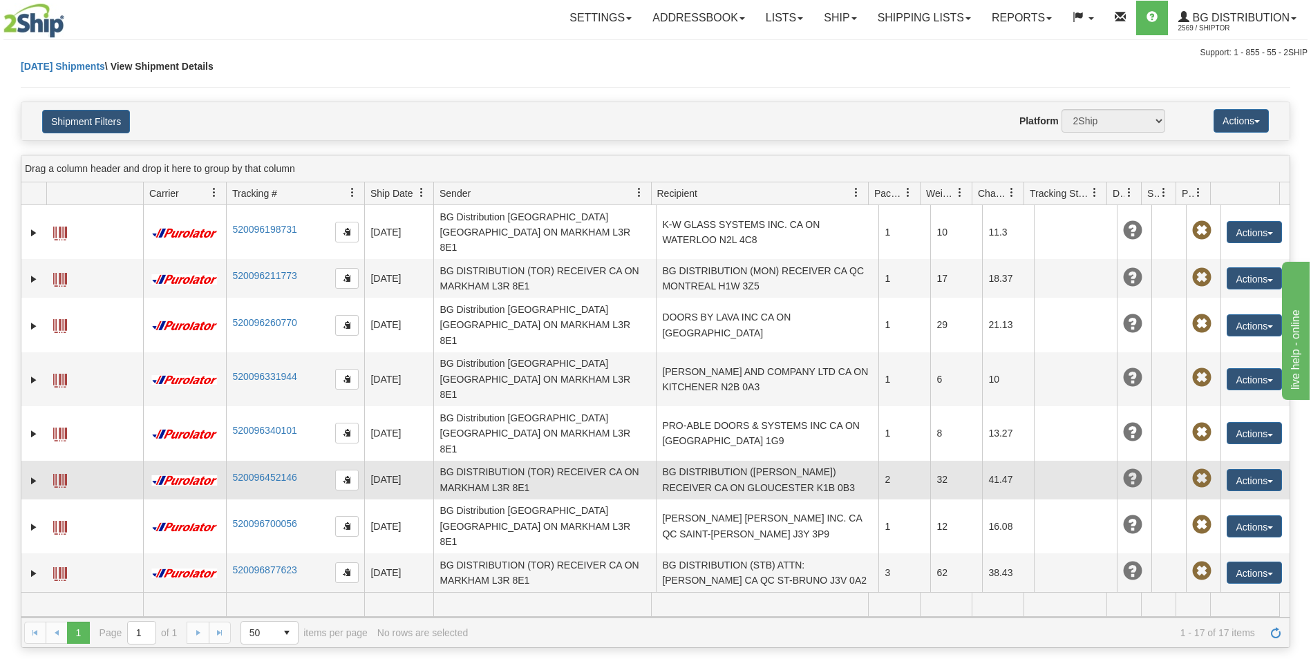
click at [737, 461] on td "BG DISTRIBUTION ([PERSON_NAME]) RECEIVER CA ON GLOUCESTER K1B 0B3" at bounding box center [767, 480] width 223 height 39
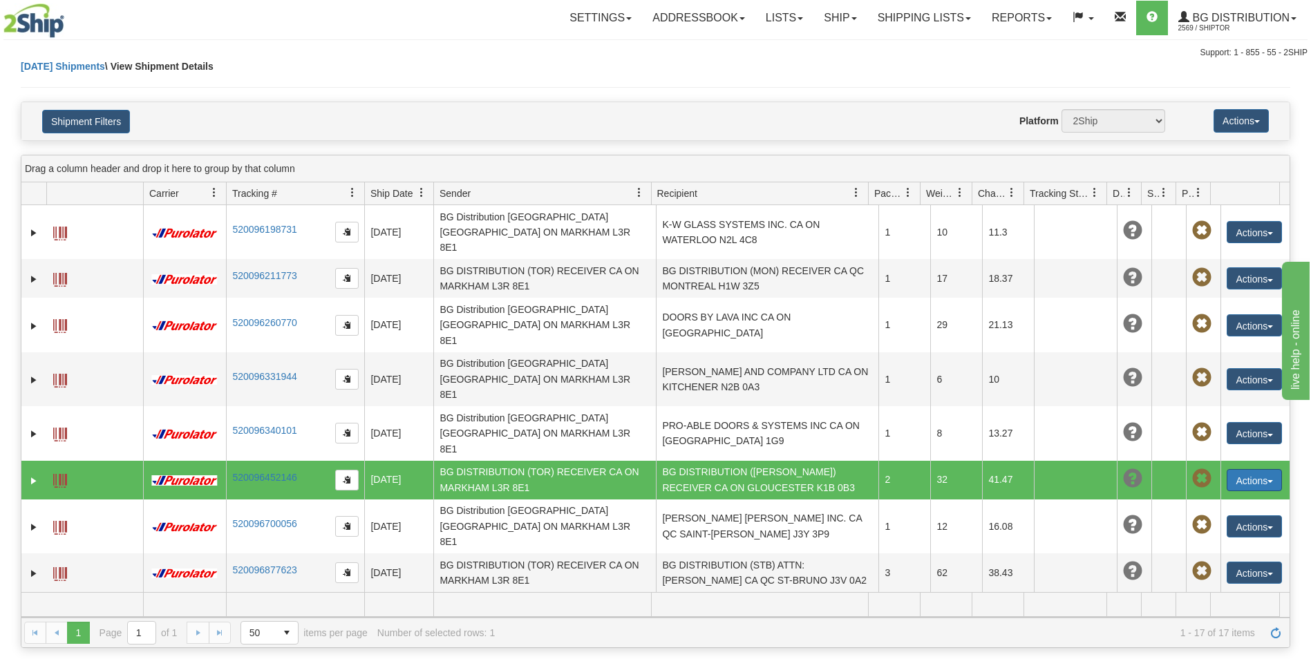
click at [1233, 469] on button "Actions" at bounding box center [1254, 480] width 55 height 22
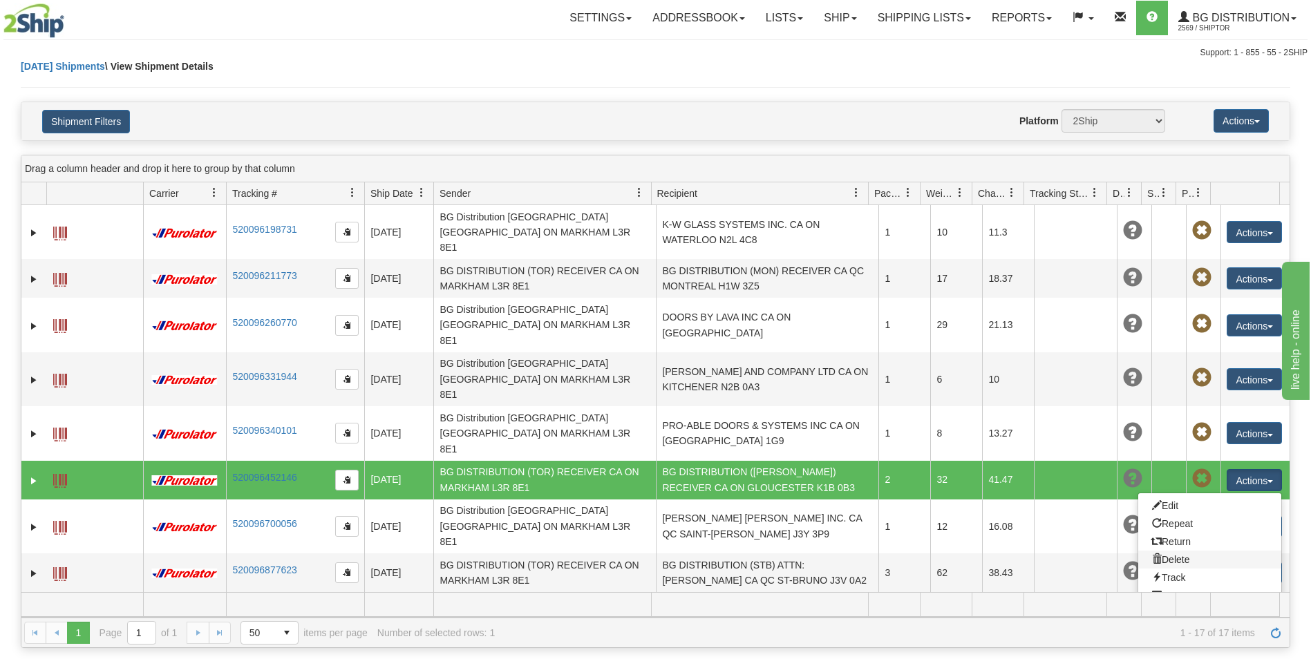
click at [1158, 551] on link "Delete" at bounding box center [1209, 560] width 143 height 18
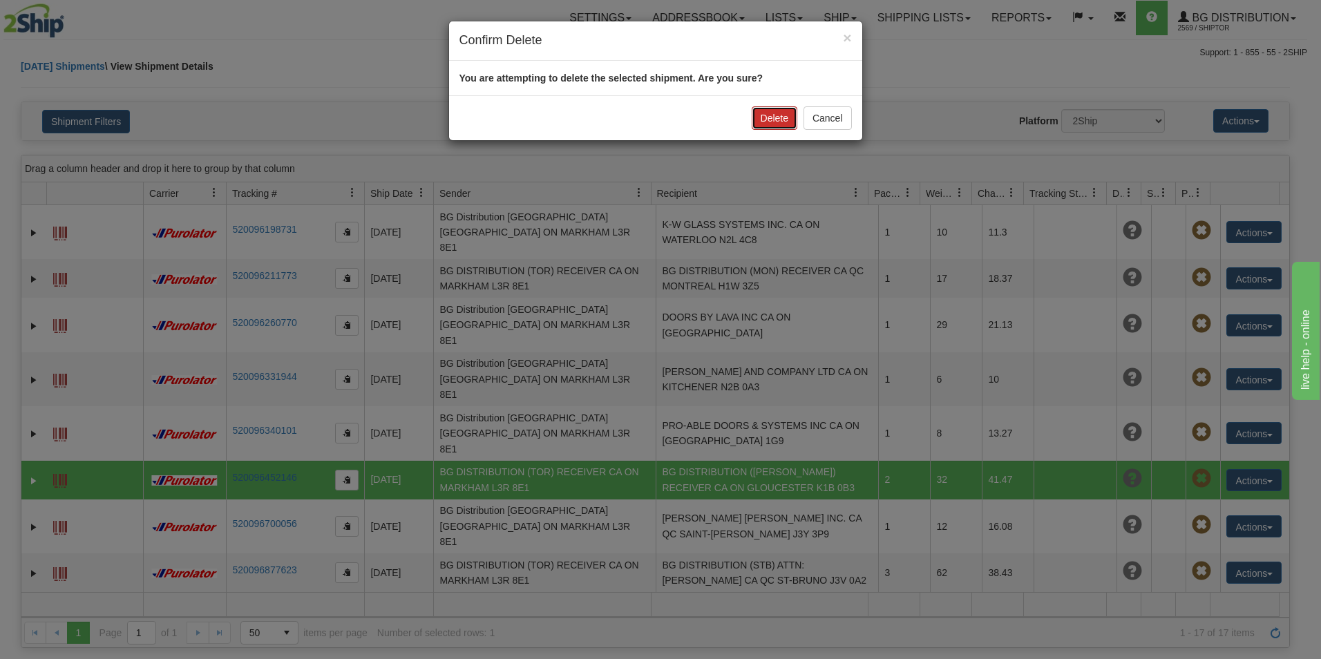
click at [773, 126] on button "Delete" at bounding box center [775, 117] width 46 height 23
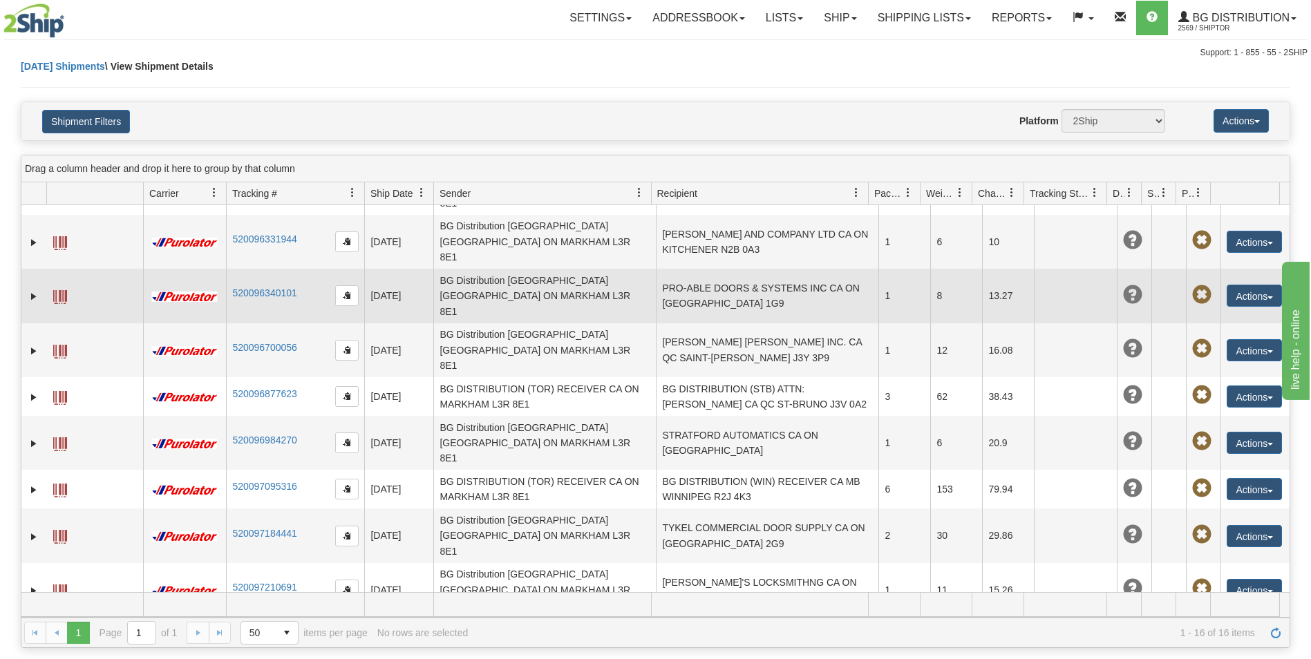
scroll to position [207, 0]
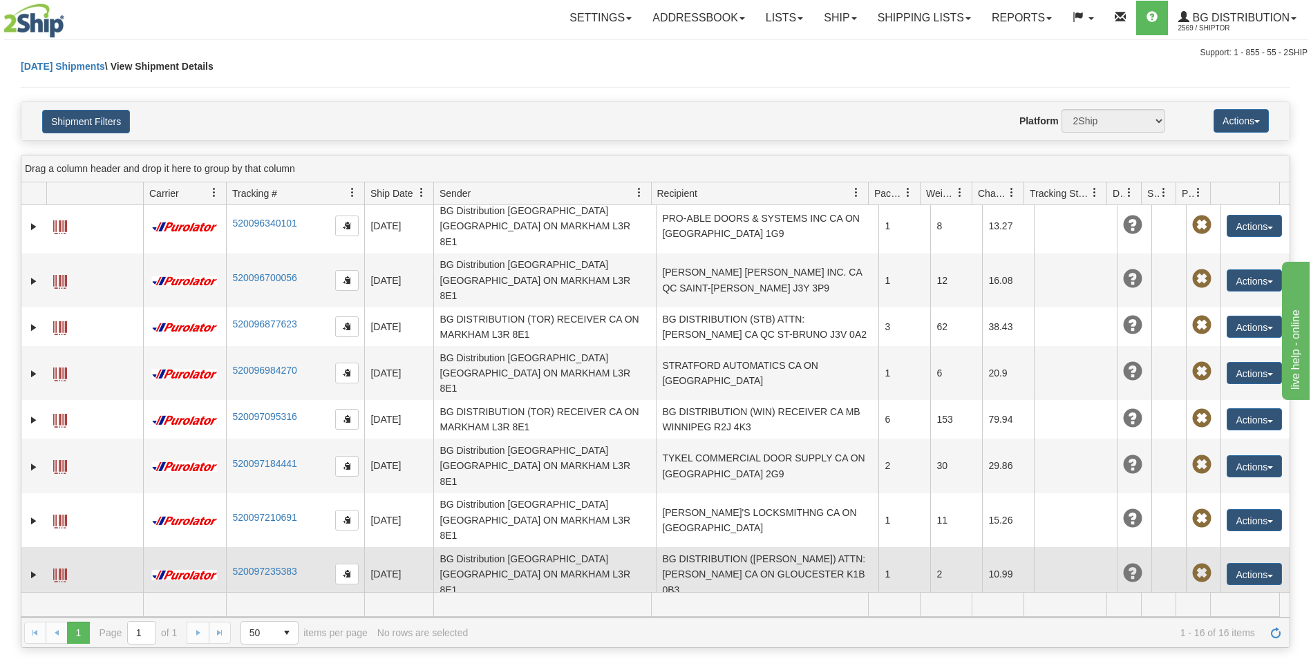
click at [822, 547] on td "BG DISTRIBUTION ([PERSON_NAME]) ATTN: [PERSON_NAME] CA ON GLOUCESTER K1B 0B3" at bounding box center [767, 574] width 223 height 54
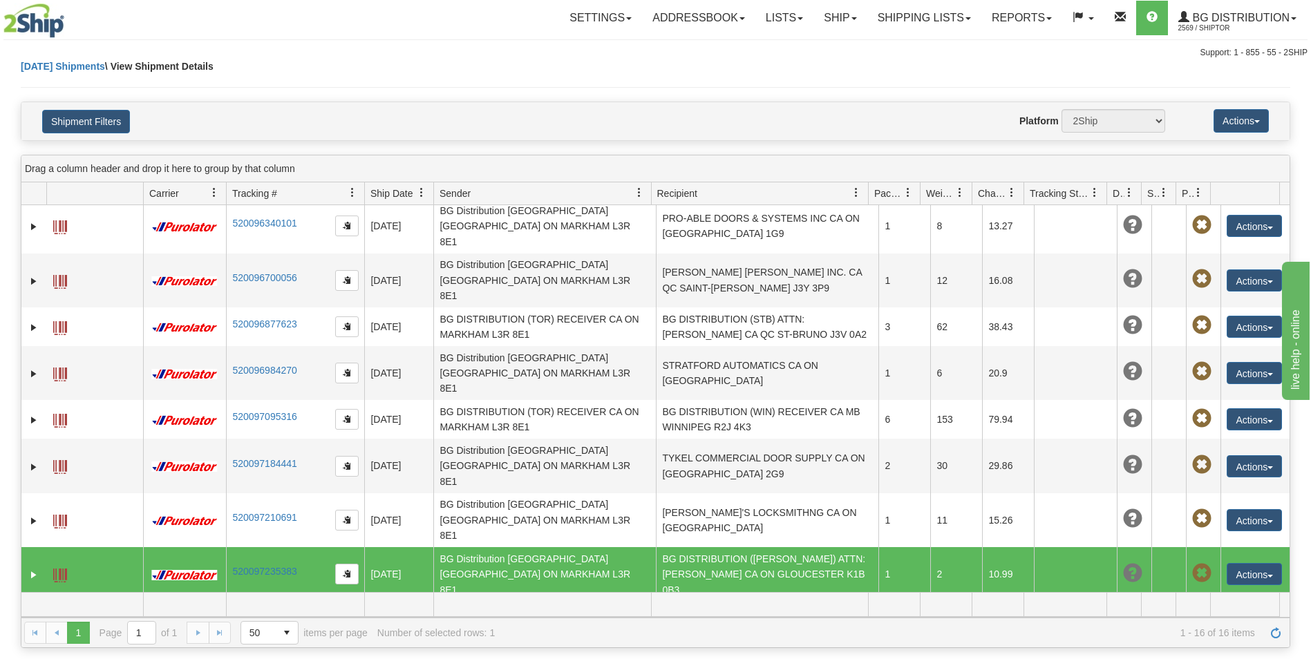
scroll to position [232, 0]
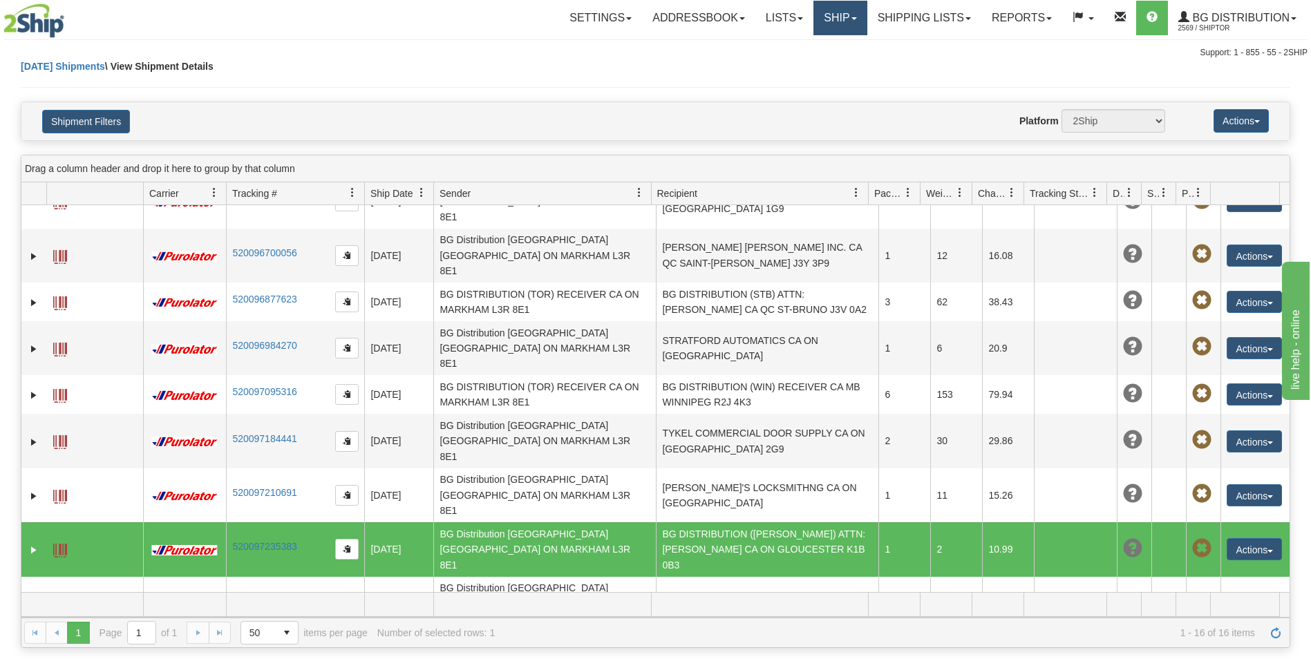
click at [831, 19] on link "Ship" at bounding box center [839, 18] width 53 height 35
click at [823, 41] on link "Ship Screen" at bounding box center [811, 48] width 109 height 18
